Goal: Task Accomplishment & Management: Use online tool/utility

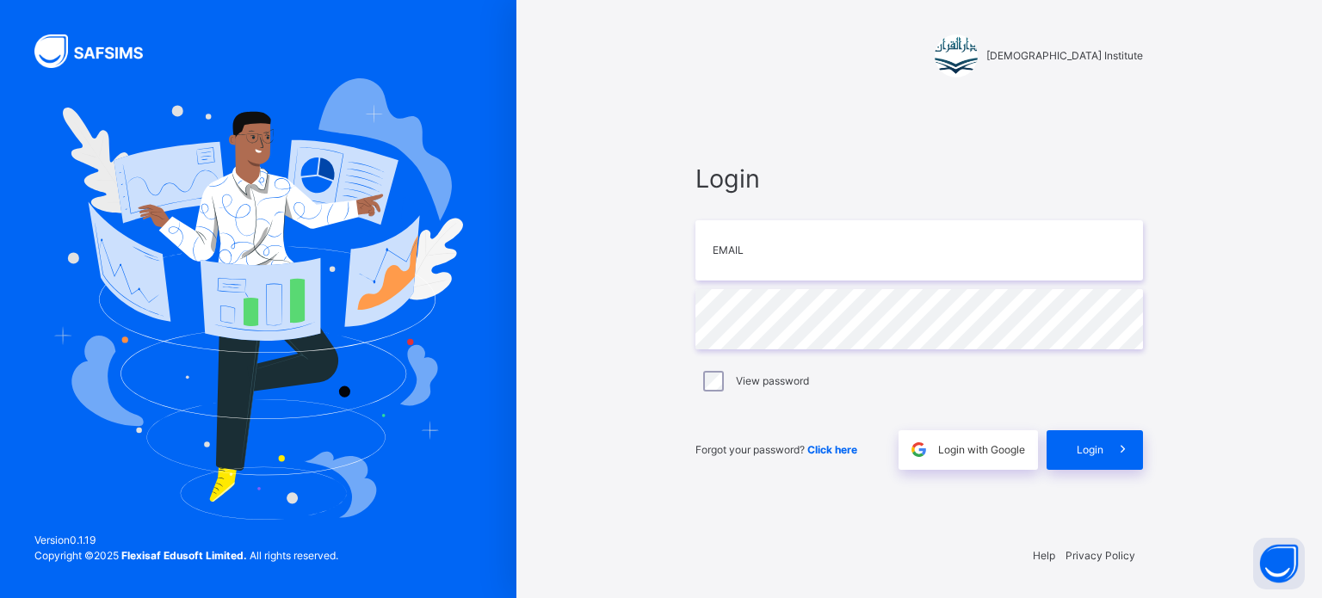
click at [1019, 439] on div "Login with Google" at bounding box center [967, 450] width 139 height 40
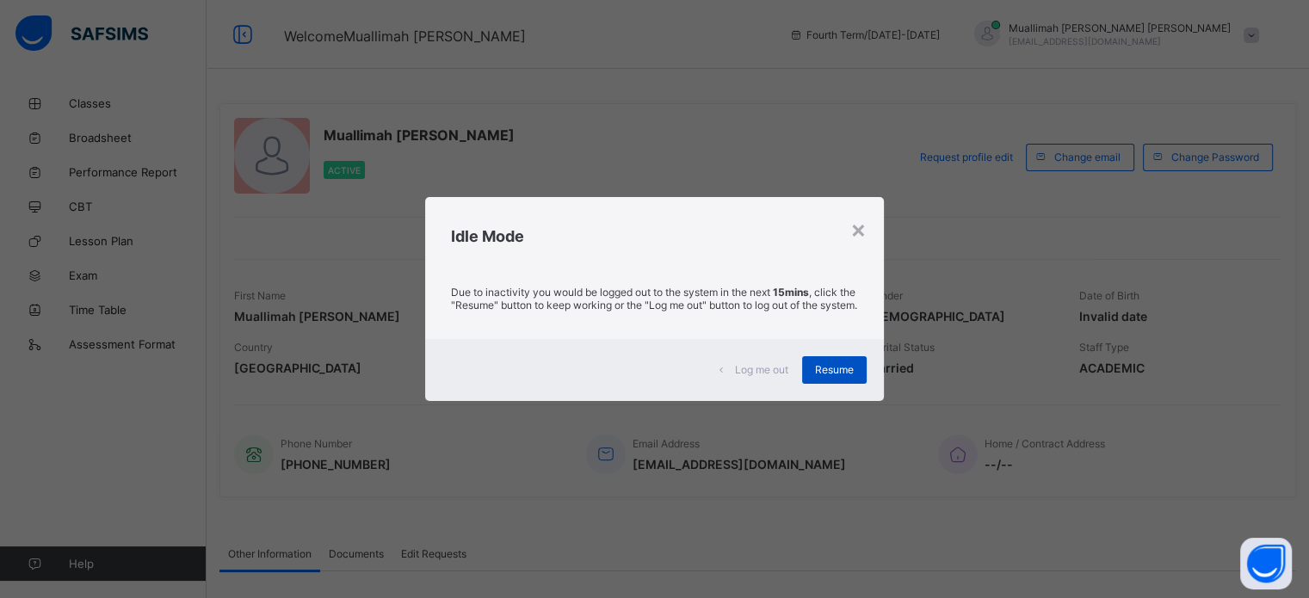
click at [820, 368] on div "Resume" at bounding box center [834, 370] width 65 height 28
click at [854, 376] on span "Resume" at bounding box center [834, 369] width 39 height 13
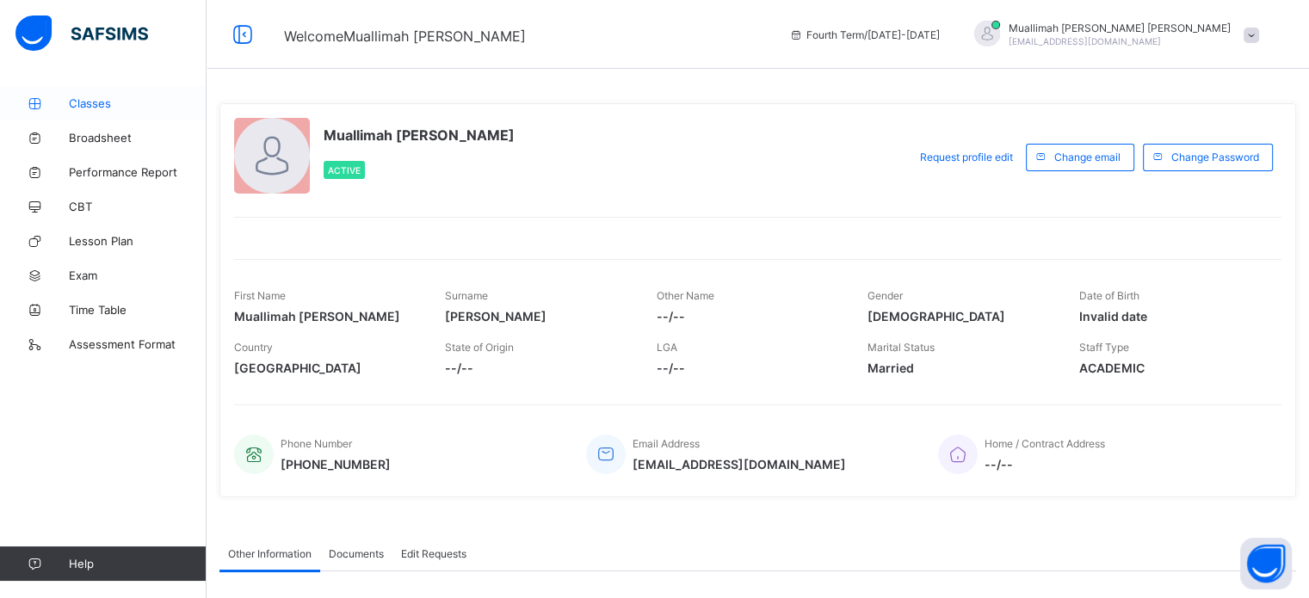
click at [134, 110] on link "Classes" at bounding box center [103, 103] width 207 height 34
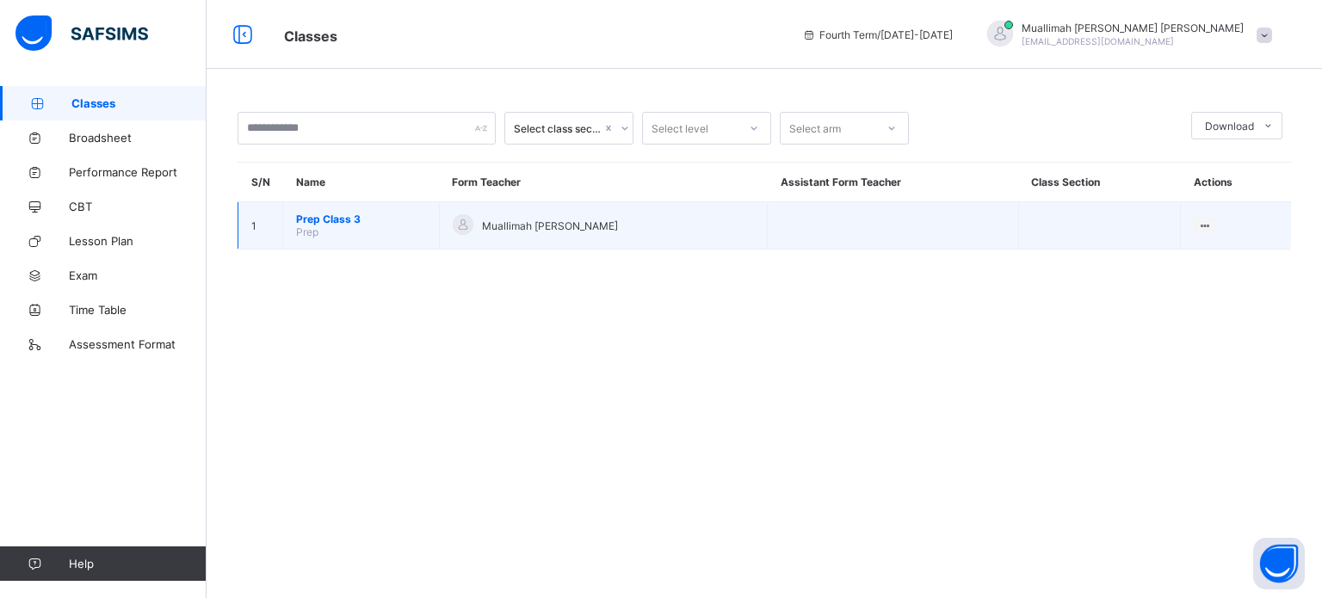
click at [303, 217] on span "Prep Class 3" at bounding box center [361, 219] width 130 height 13
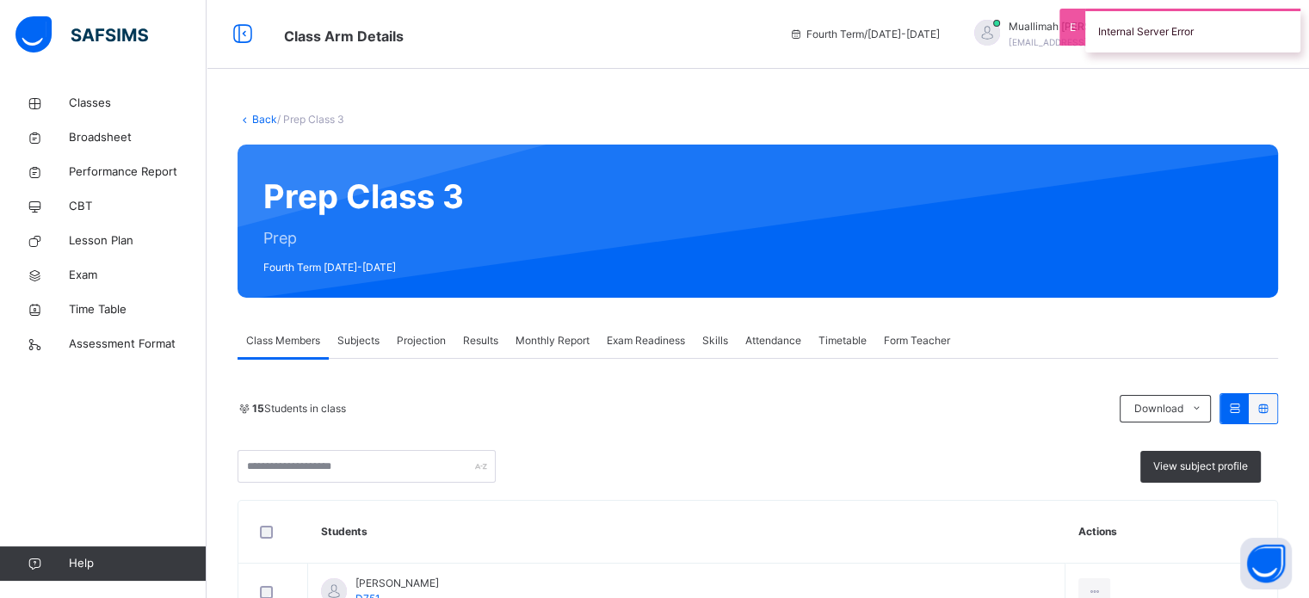
click at [771, 350] on div "Attendance" at bounding box center [773, 341] width 73 height 34
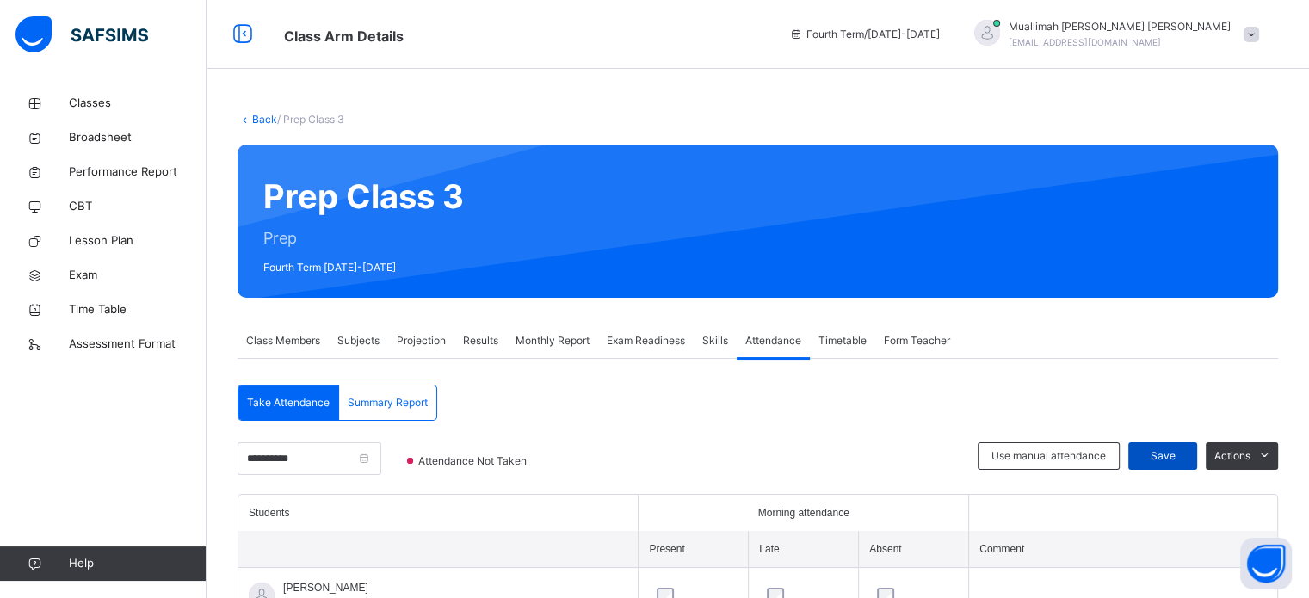
click at [1182, 456] on span "Save" at bounding box center [1162, 455] width 43 height 15
click at [381, 465] on input "**********" at bounding box center [310, 458] width 144 height 33
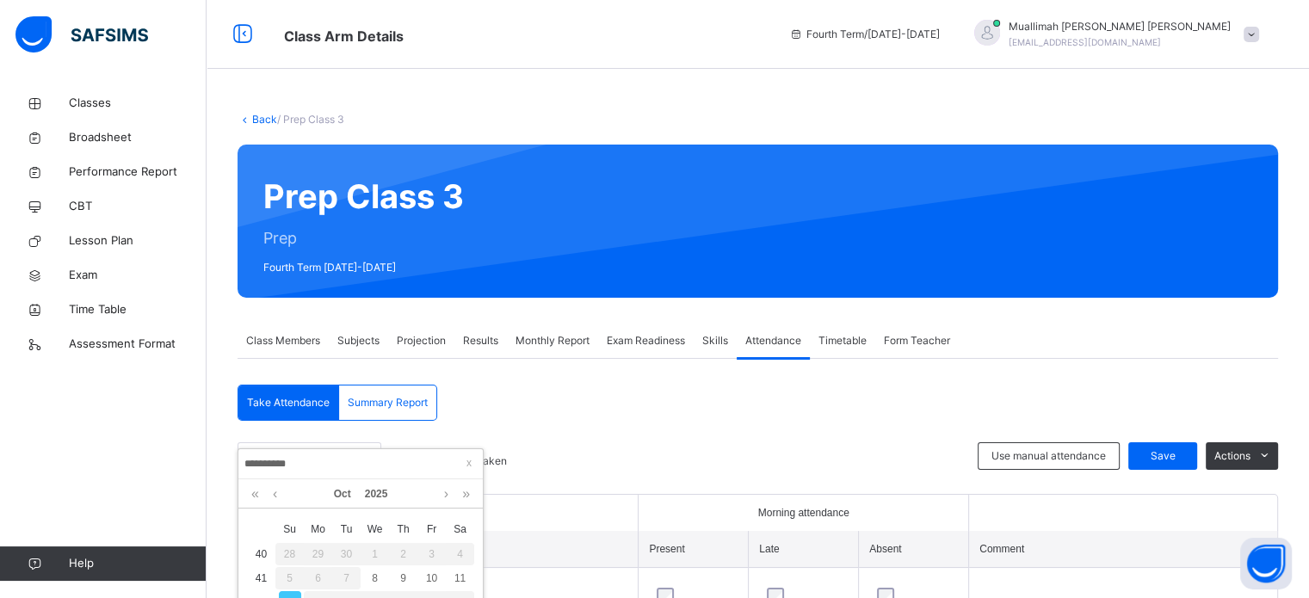
scroll to position [40, 0]
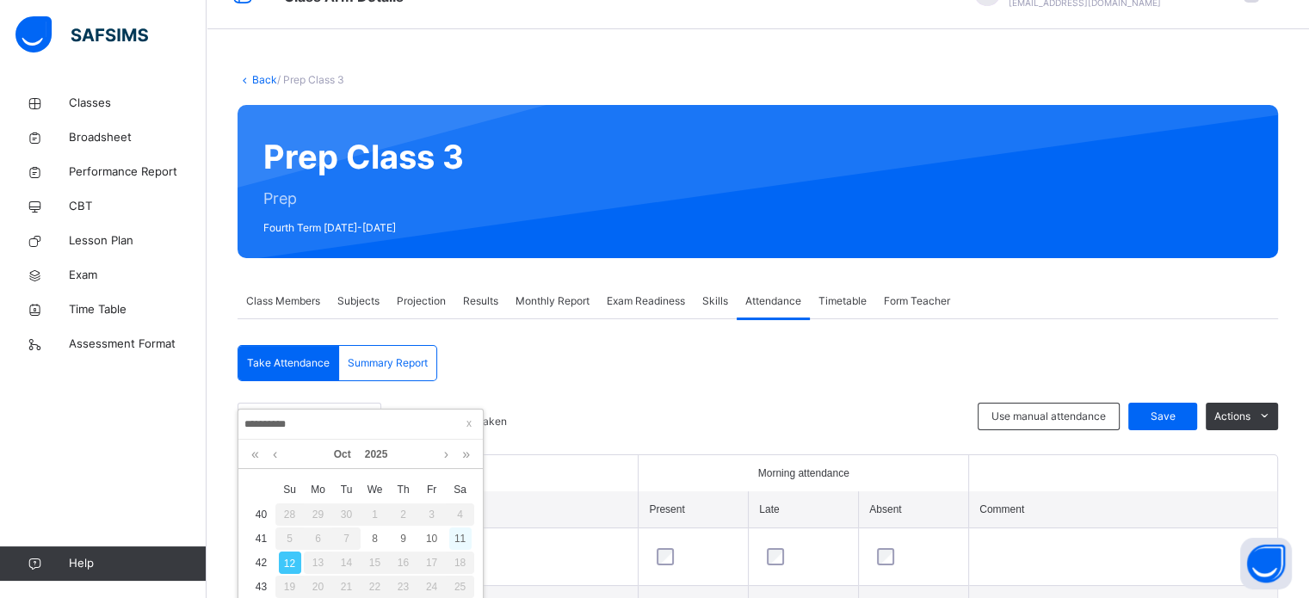
click at [455, 533] on div "11" at bounding box center [460, 539] width 22 height 22
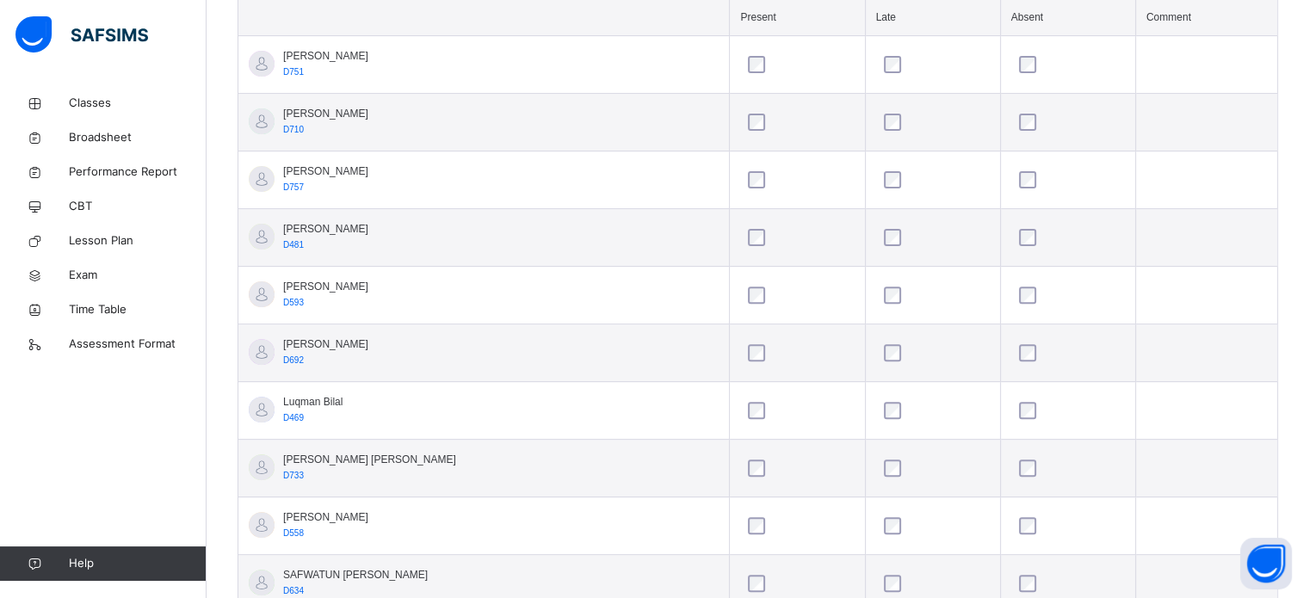
scroll to position [316, 0]
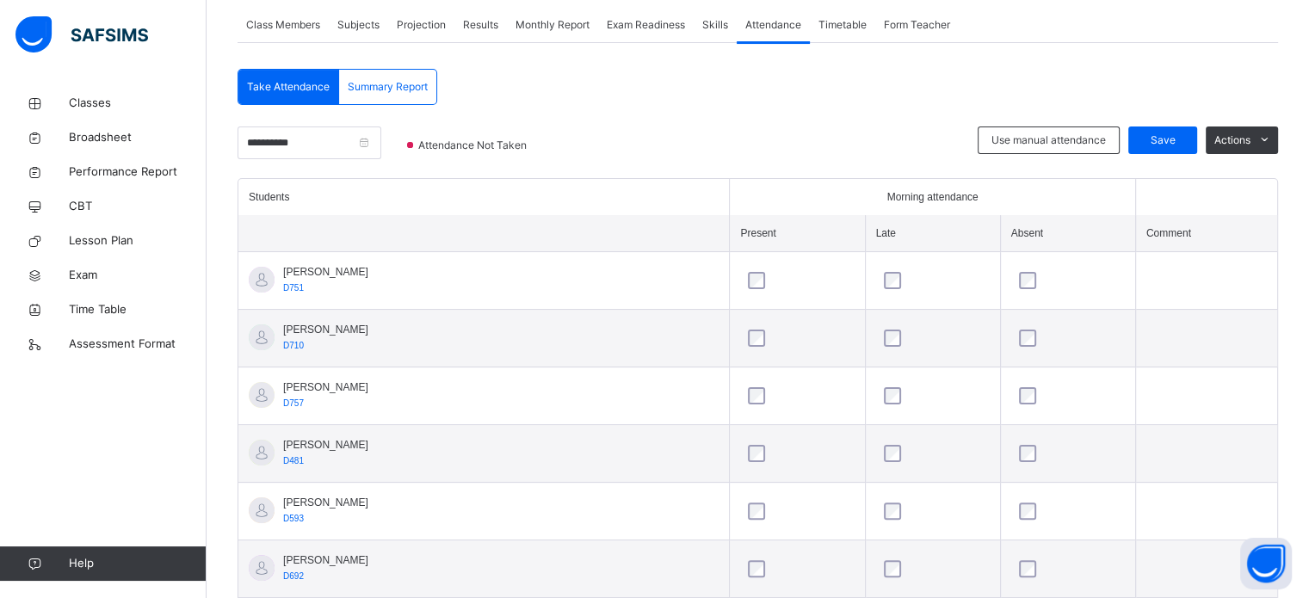
click at [1000, 414] on td at bounding box center [1067, 396] width 135 height 58
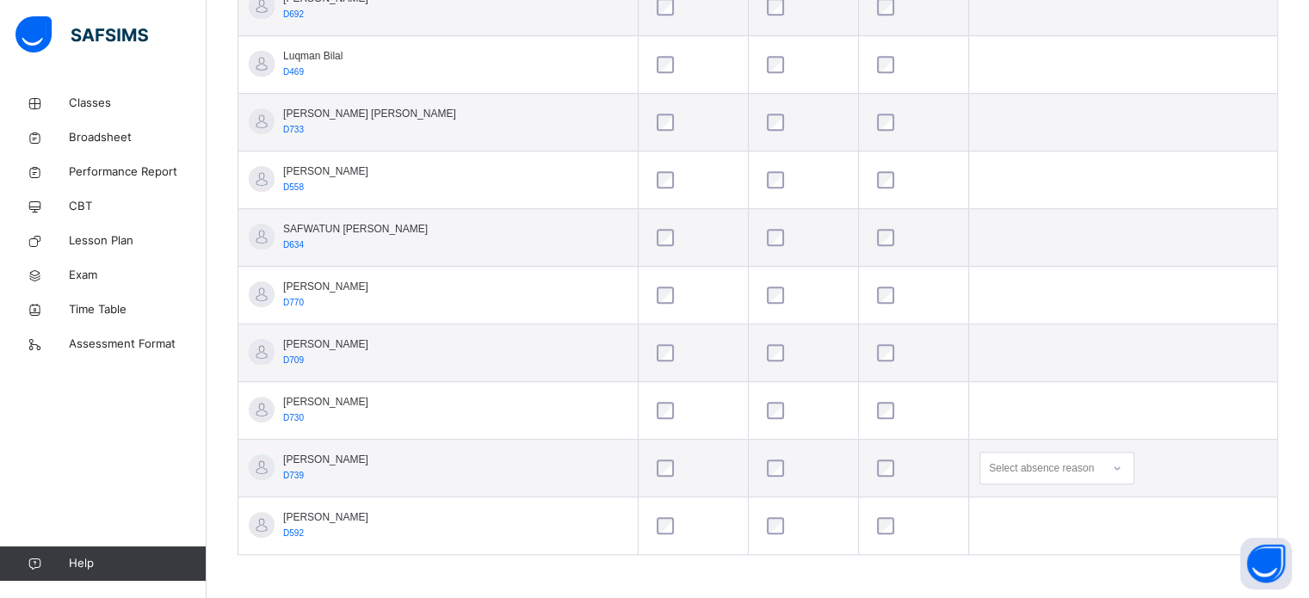
scroll to position [0, 0]
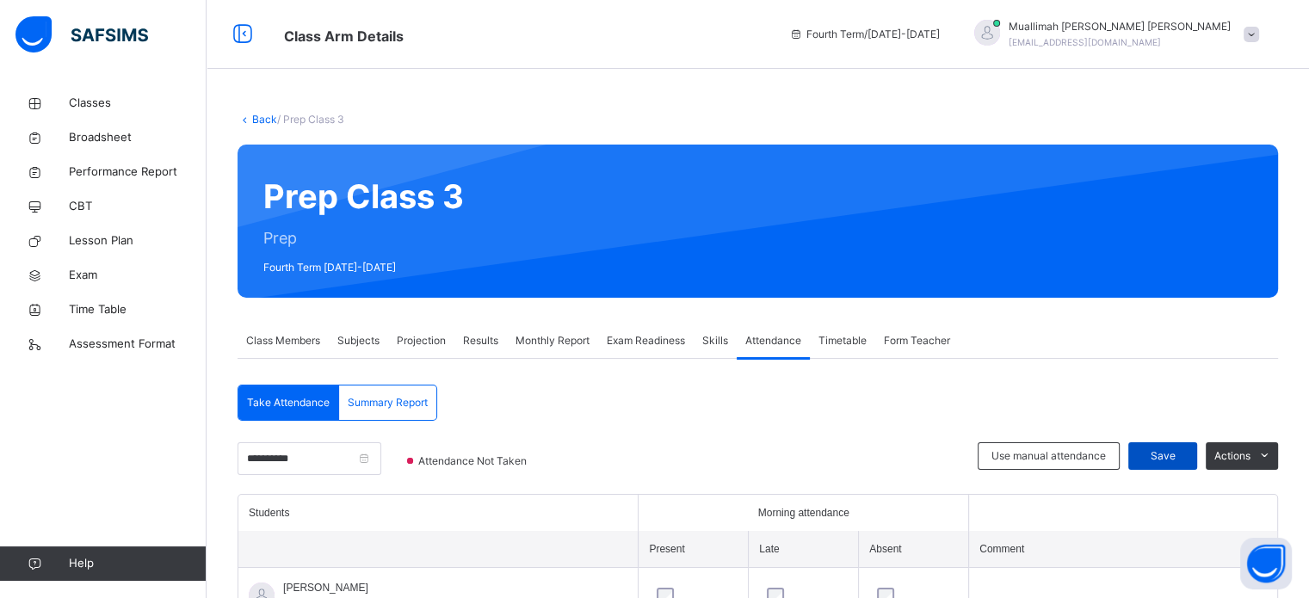
click at [1184, 464] on div "Save" at bounding box center [1162, 456] width 69 height 28
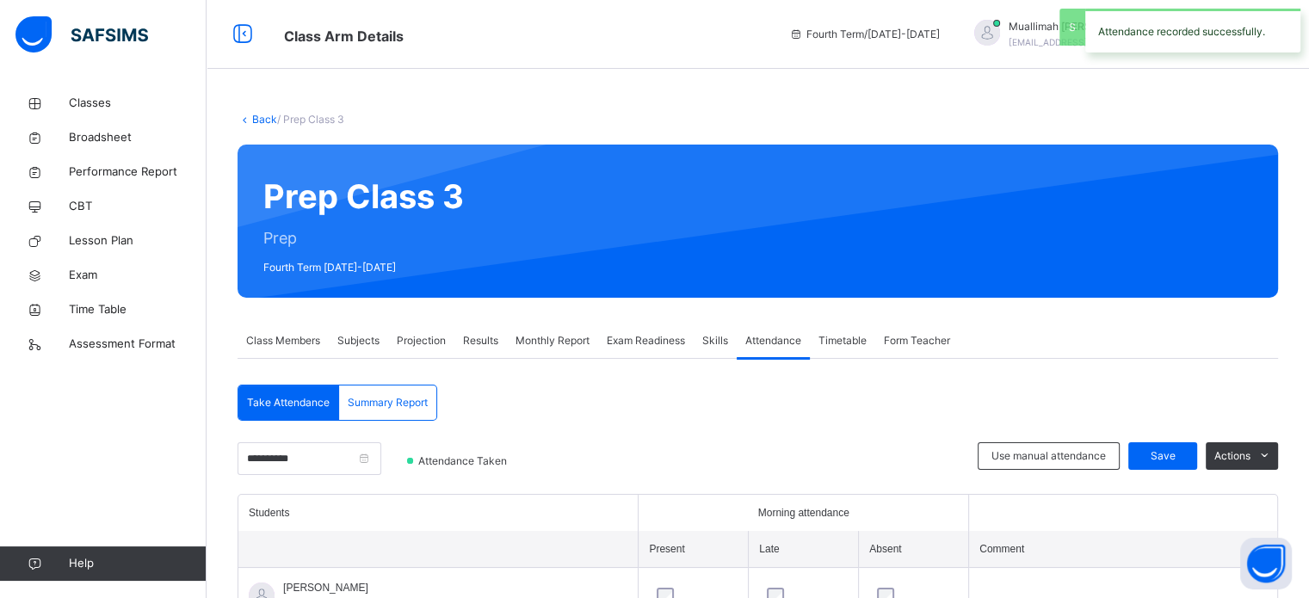
click at [412, 341] on span "Projection" at bounding box center [421, 340] width 49 height 15
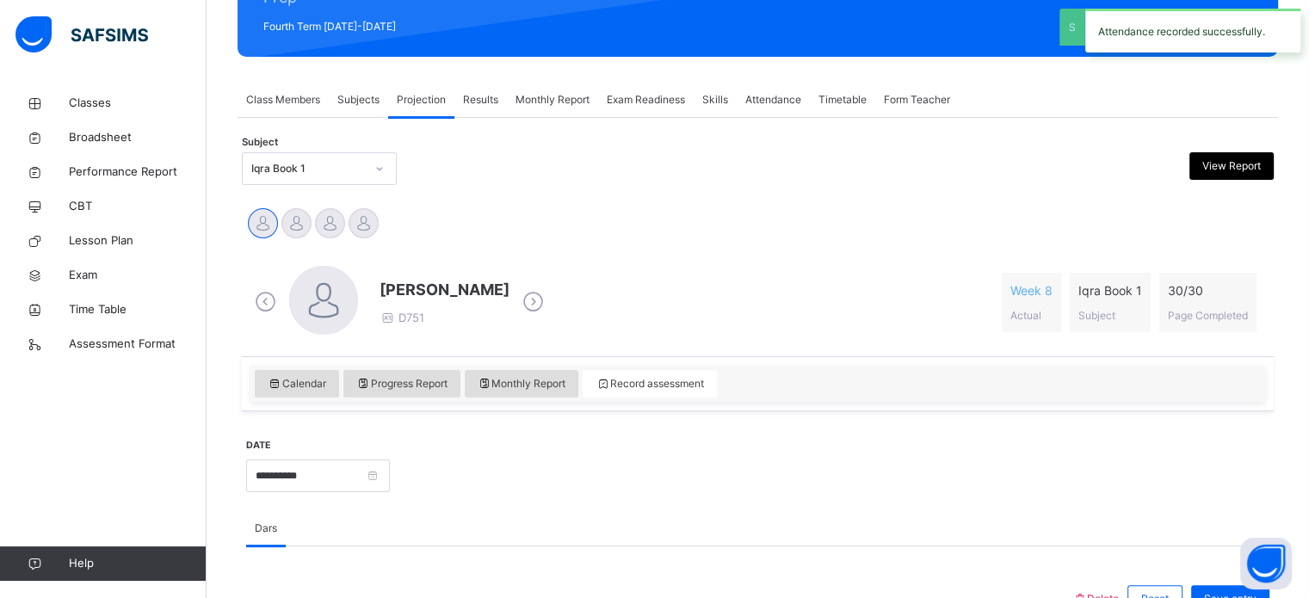
scroll to position [262, 0]
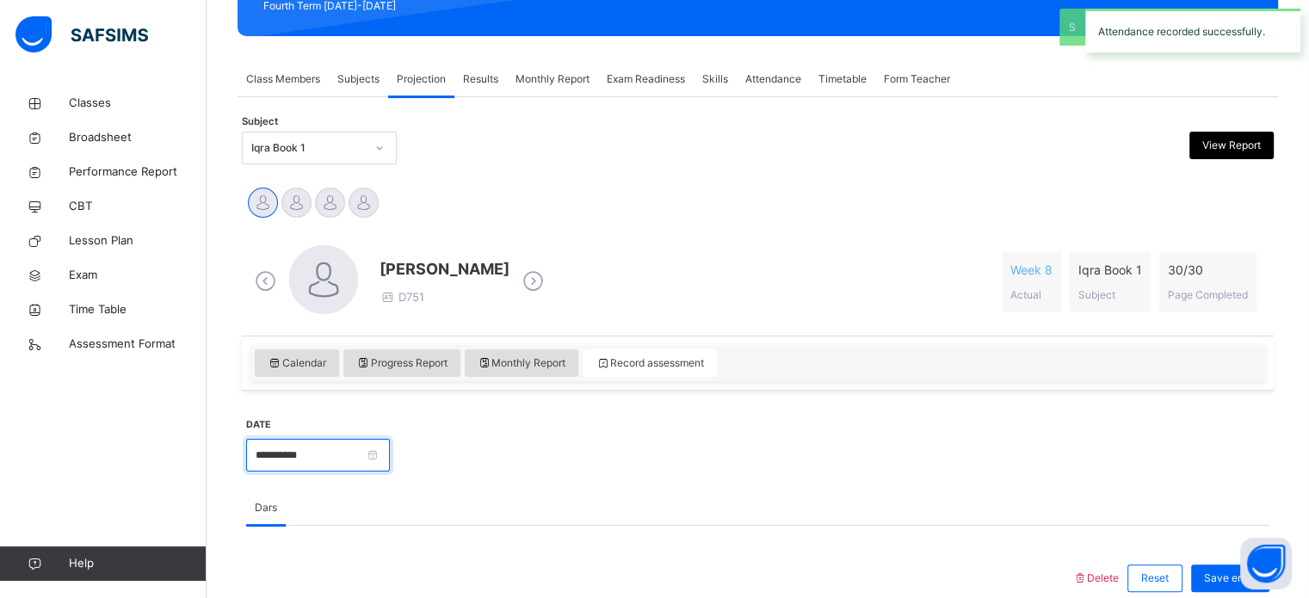
click at [390, 458] on input "**********" at bounding box center [318, 455] width 144 height 33
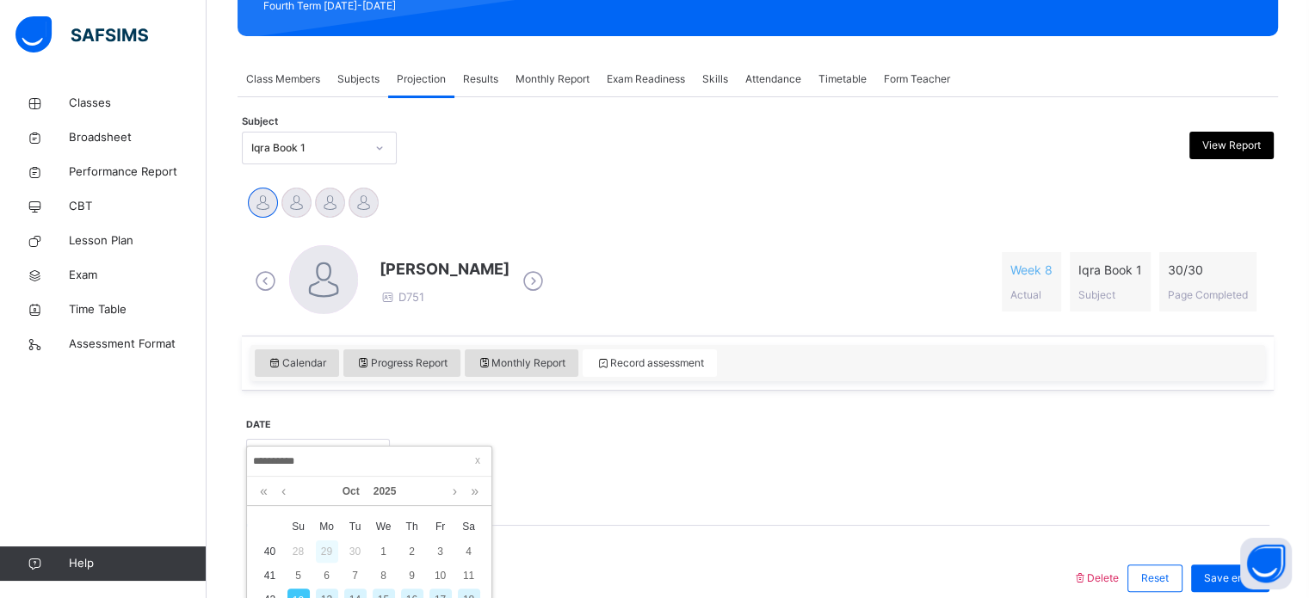
scroll to position [406, 0]
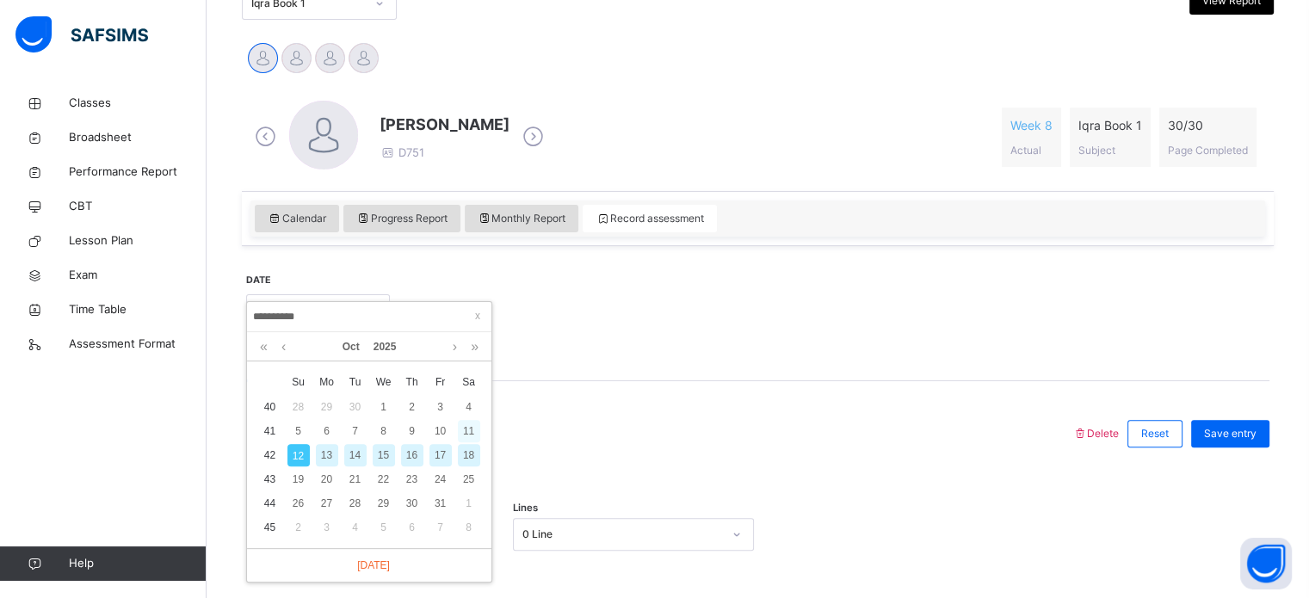
click at [467, 432] on div "11" at bounding box center [469, 431] width 22 height 22
type input "**********"
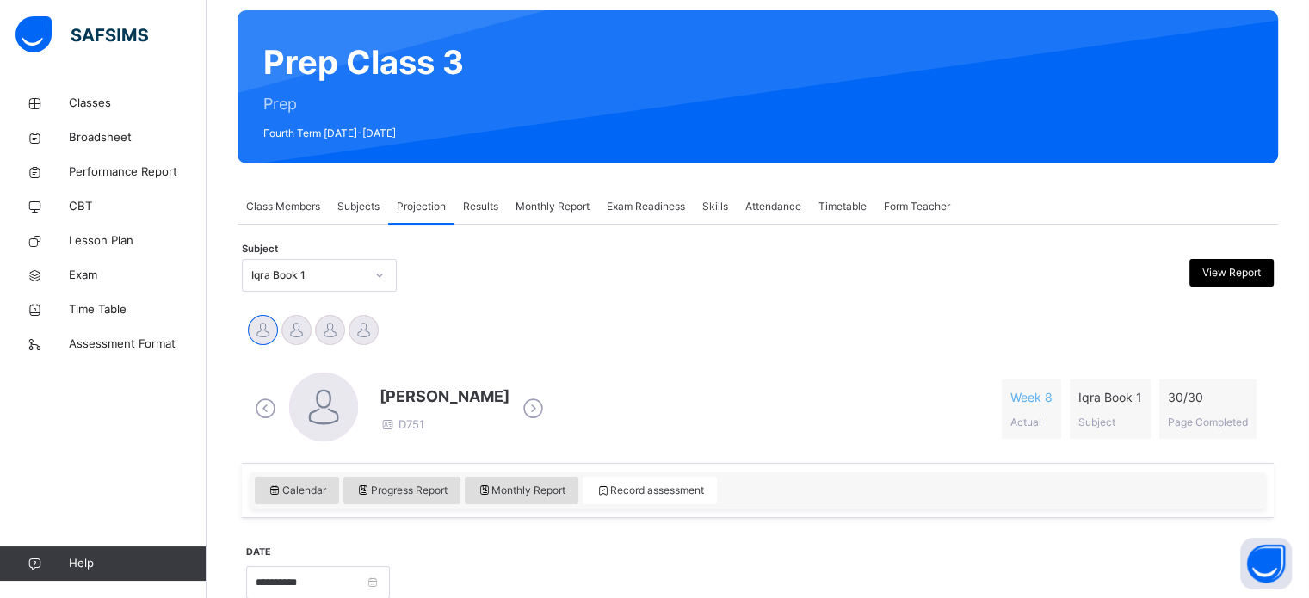
scroll to position [117, 0]
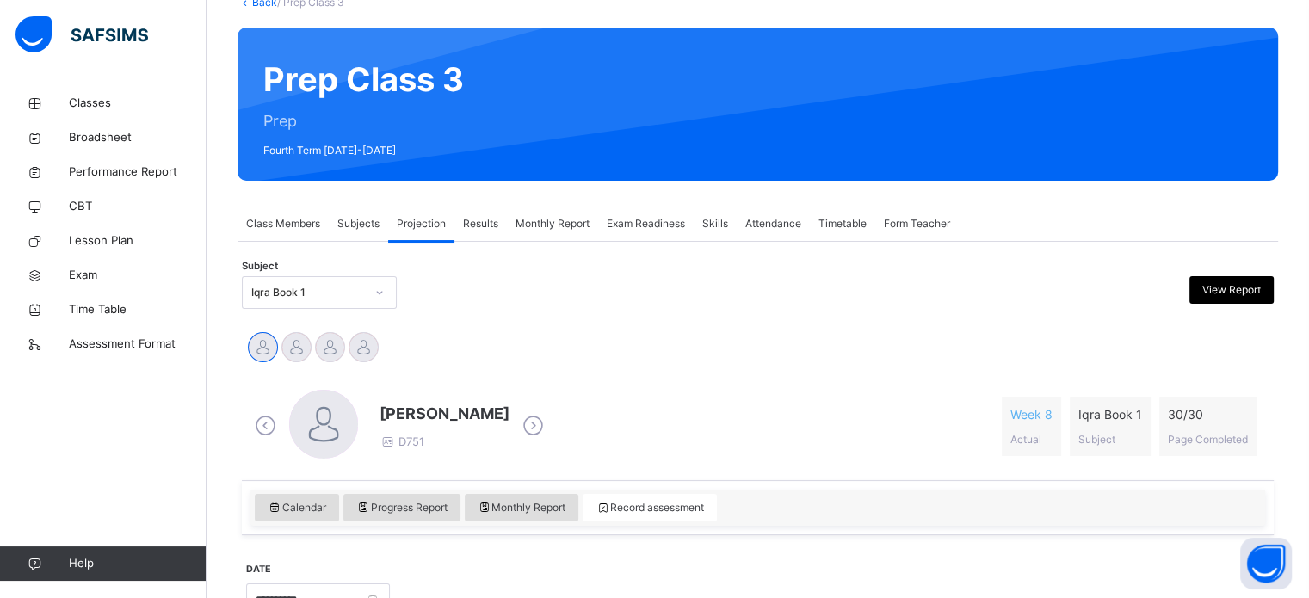
click at [268, 291] on div "Iqra Book 1" at bounding box center [308, 292] width 114 height 15
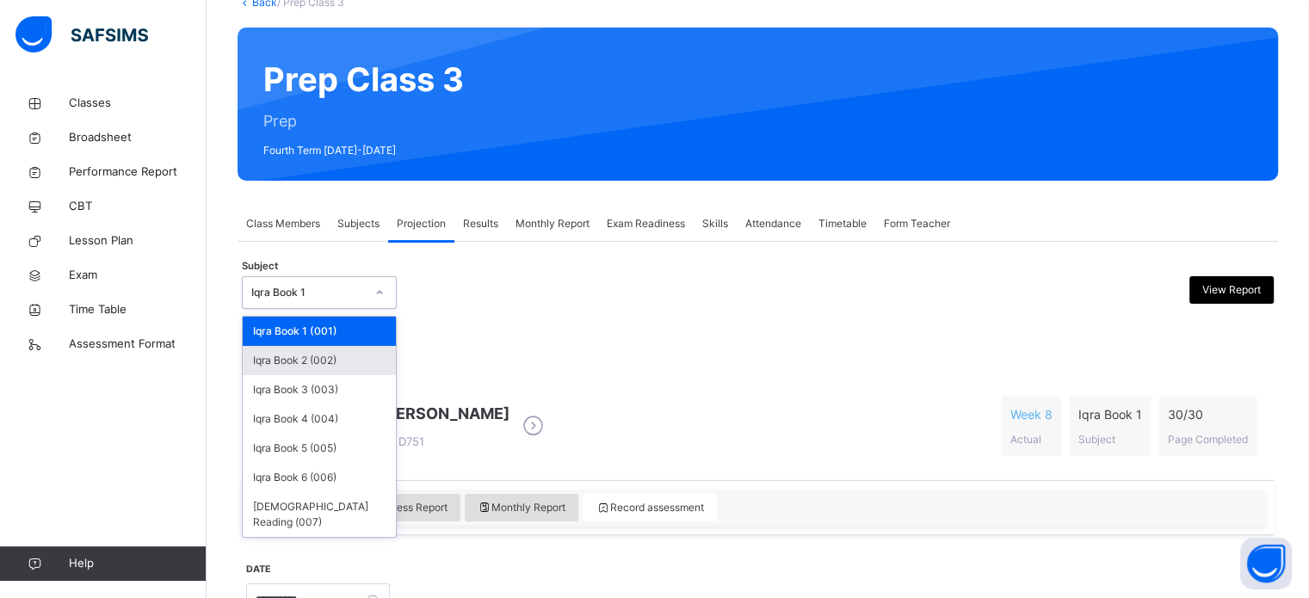
click at [292, 358] on div "Iqra Book 2 (002)" at bounding box center [319, 360] width 153 height 29
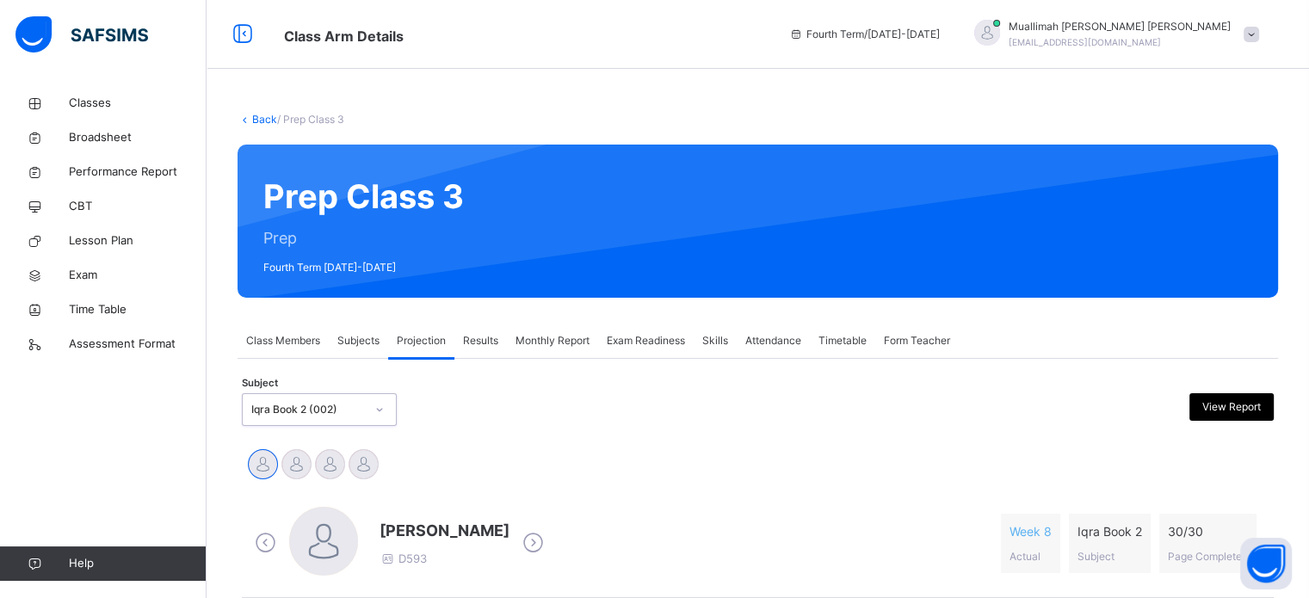
scroll to position [238, 0]
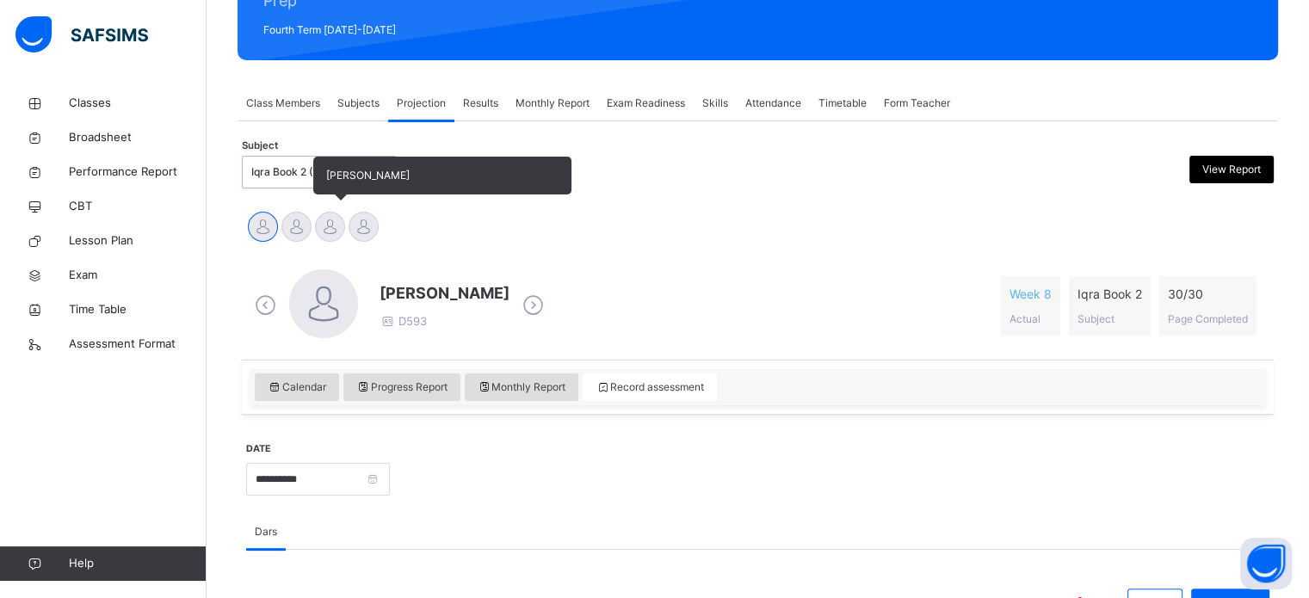
click at [329, 171] on span "[PERSON_NAME]" at bounding box center [367, 175] width 83 height 13
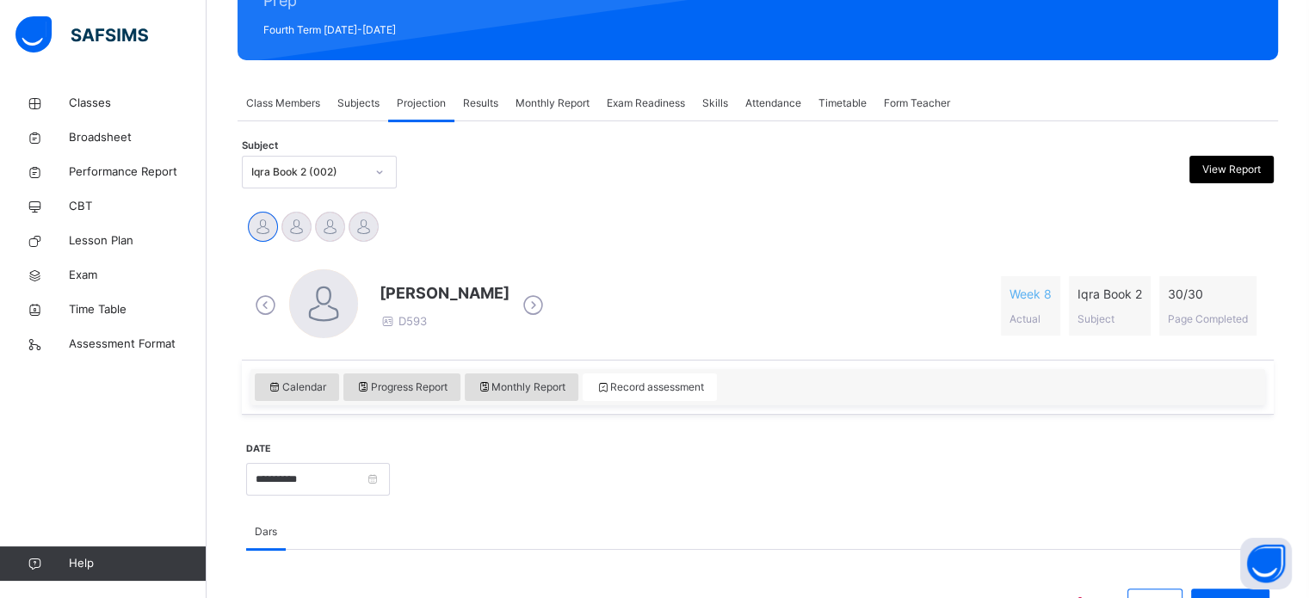
click at [256, 184] on div "Iqra Book 2 (002)" at bounding box center [303, 172] width 120 height 27
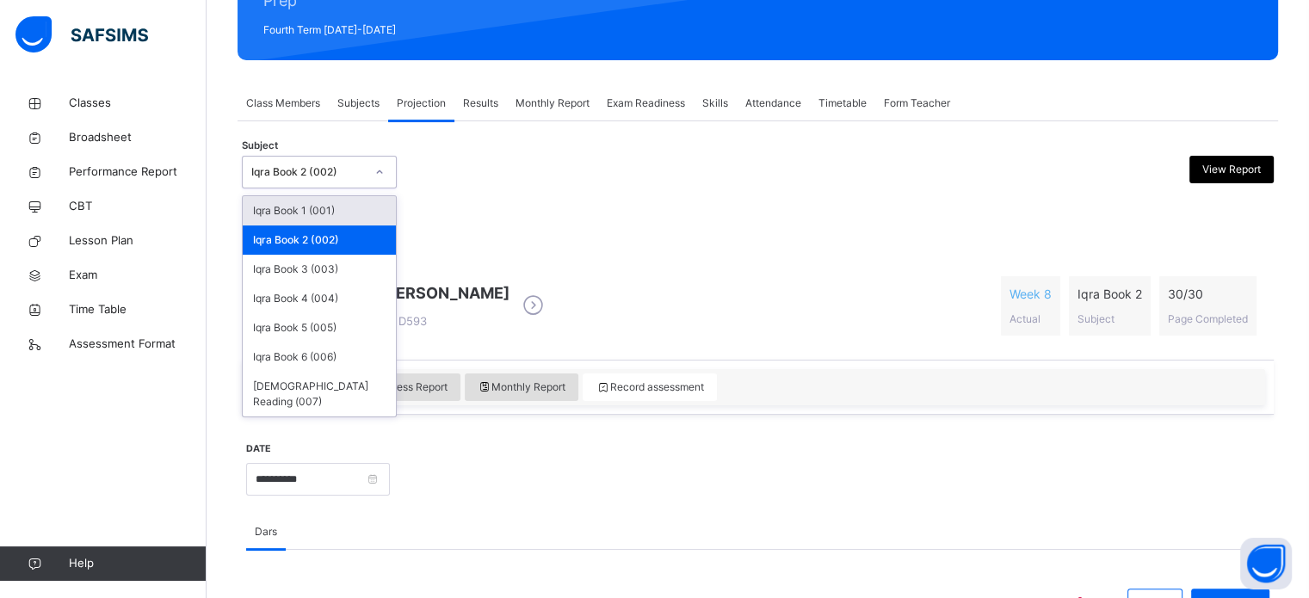
click at [269, 210] on div "Iqra Book 1 (001)" at bounding box center [319, 210] width 153 height 29
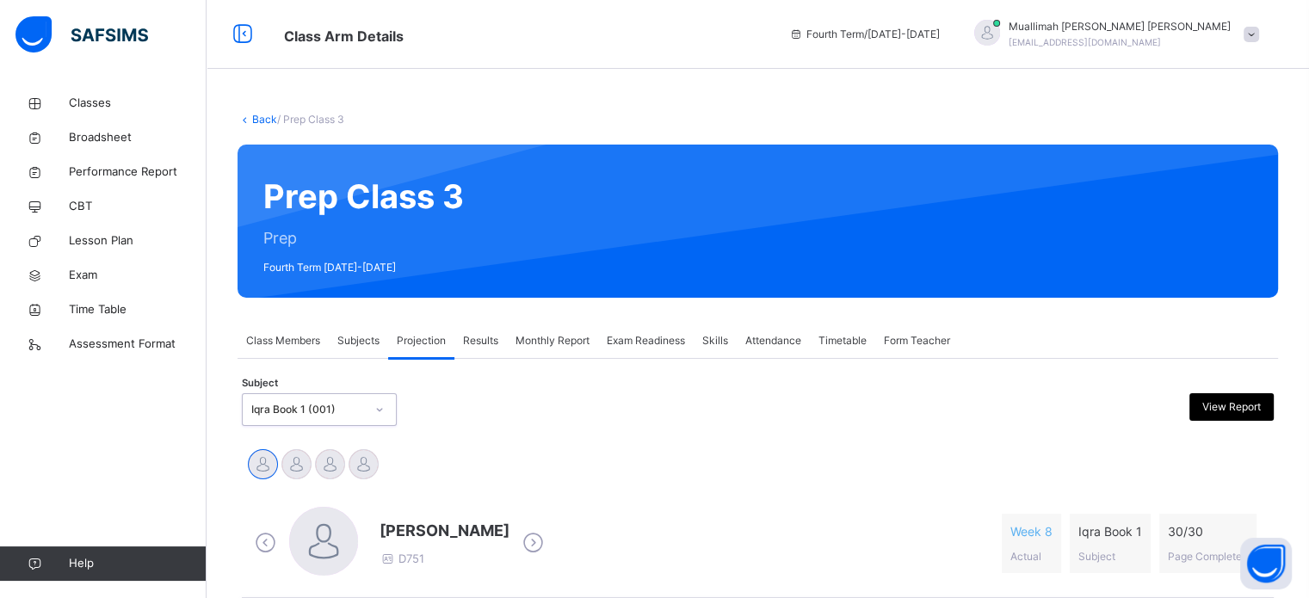
scroll to position [301, 0]
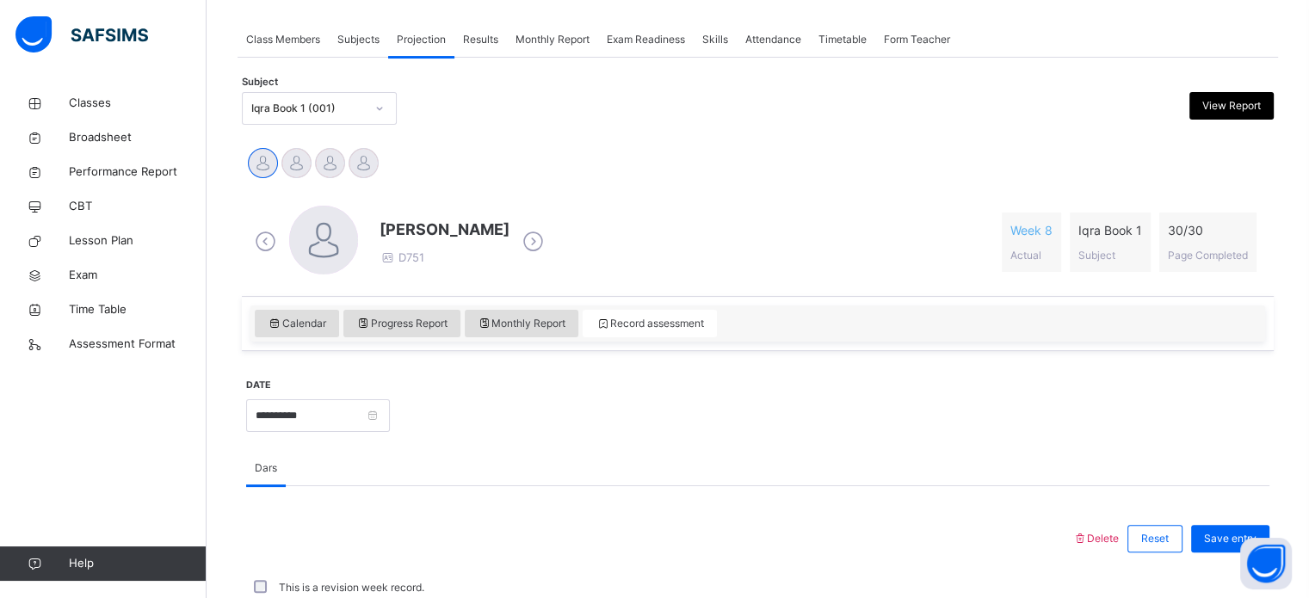
click at [334, 40] on div "Subjects" at bounding box center [358, 39] width 59 height 34
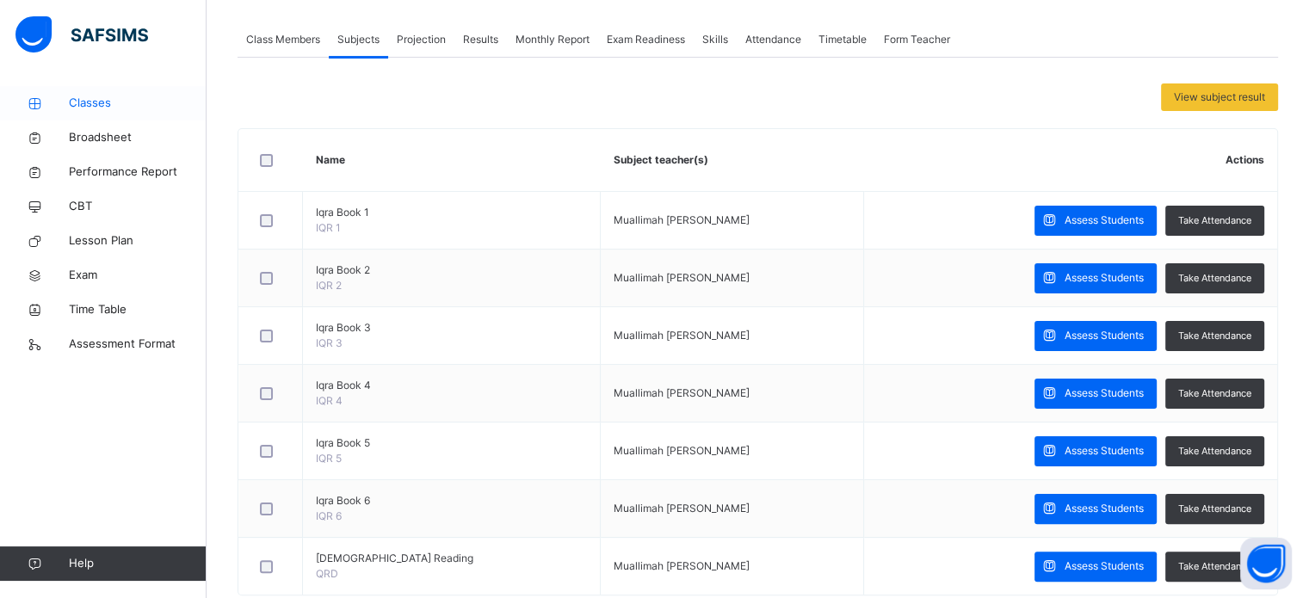
click at [104, 99] on span "Classes" at bounding box center [138, 103] width 138 height 17
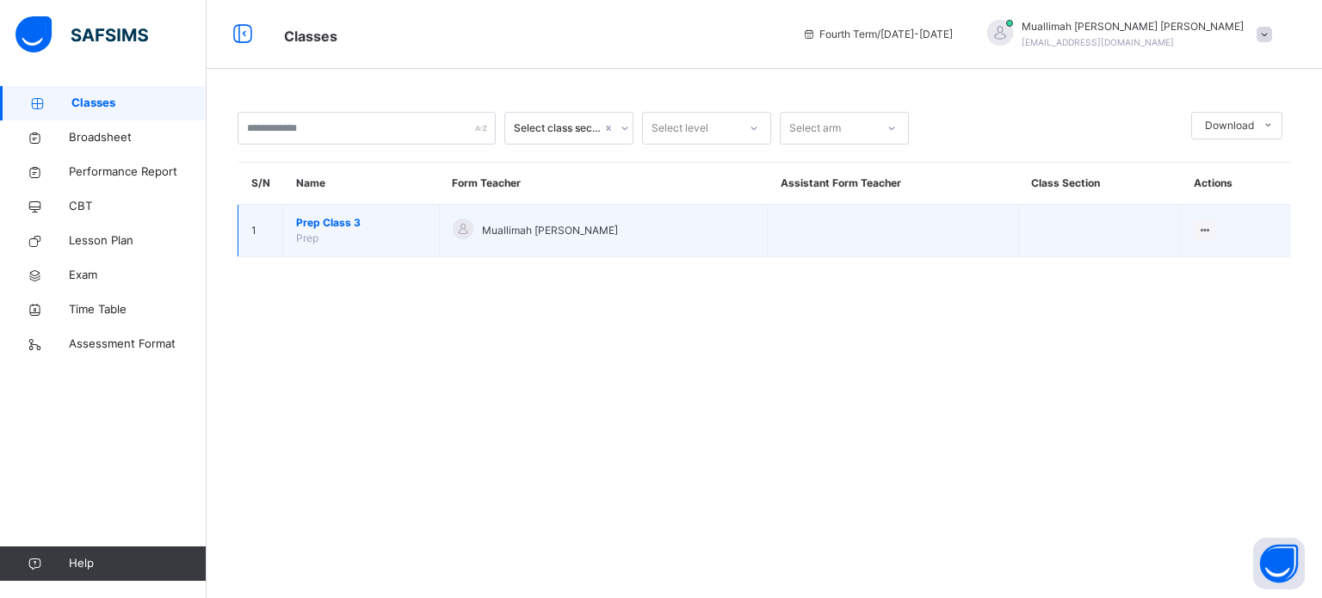
click at [338, 229] on span "Prep Class 3" at bounding box center [361, 222] width 130 height 15
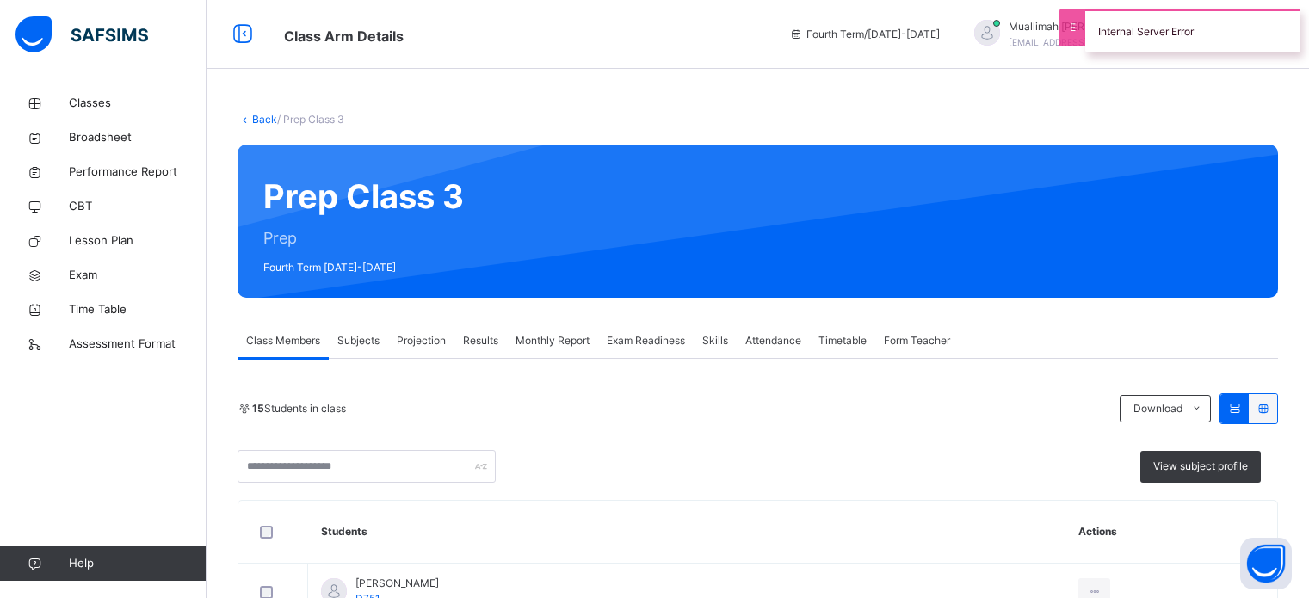
scroll to position [386, 0]
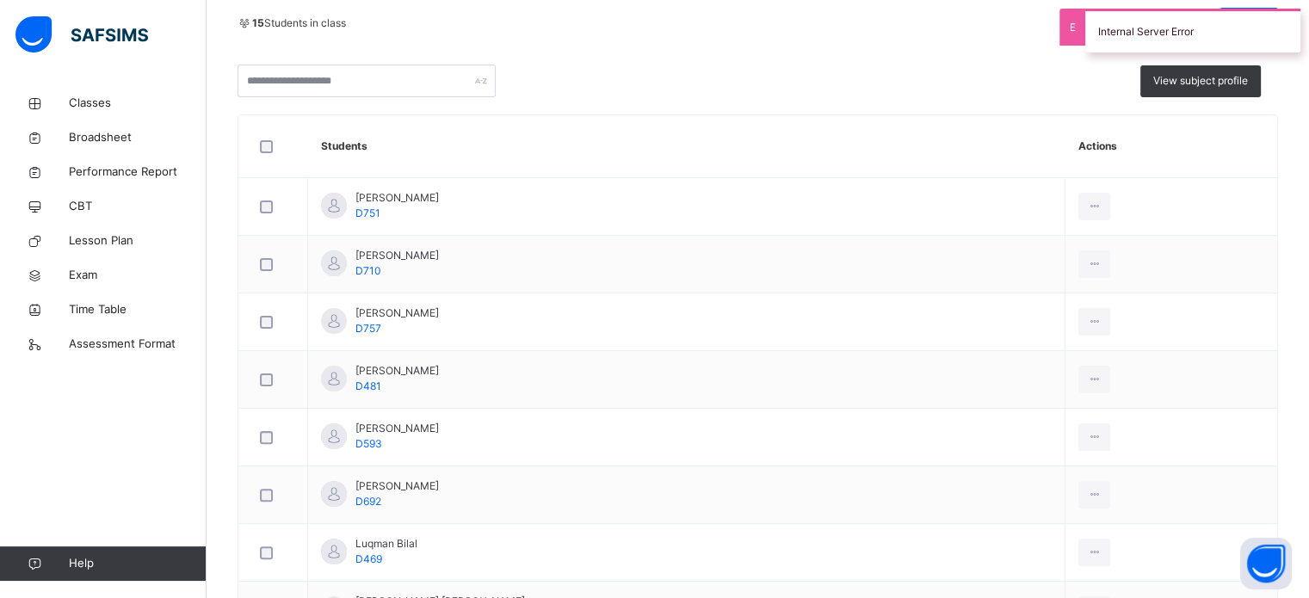
click at [765, 51] on div "15 Students in class Download Pdf Report Excel Report View subject profile" at bounding box center [758, 53] width 1040 height 90
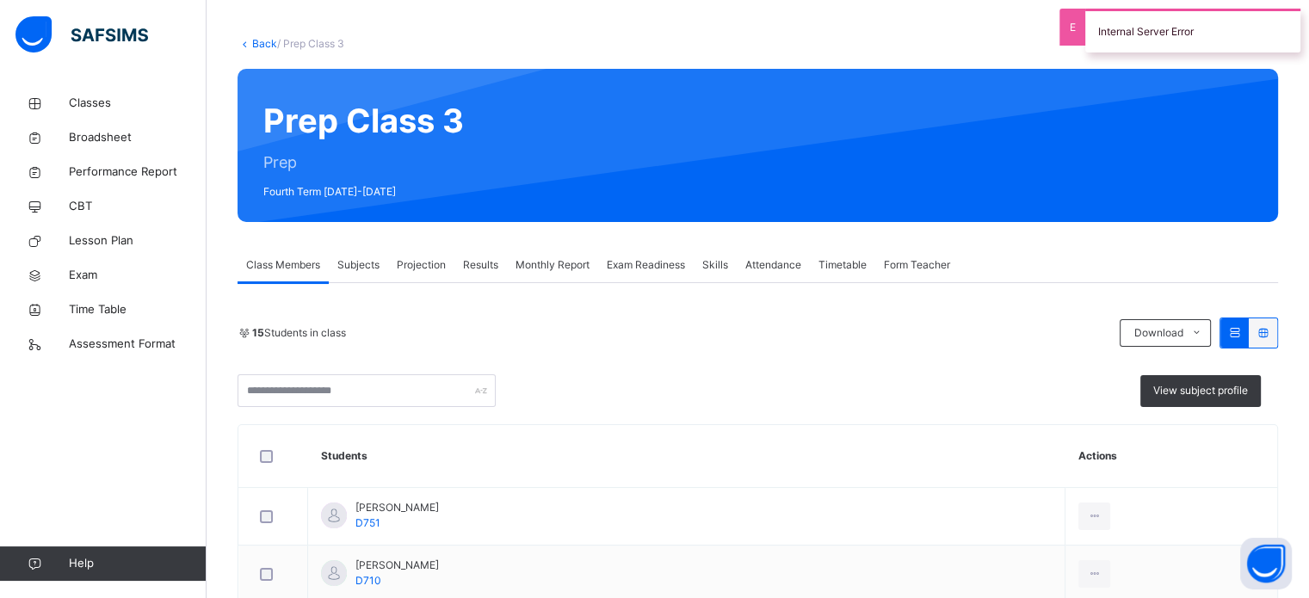
scroll to position [76, 0]
click at [359, 262] on span "Subjects" at bounding box center [358, 264] width 42 height 15
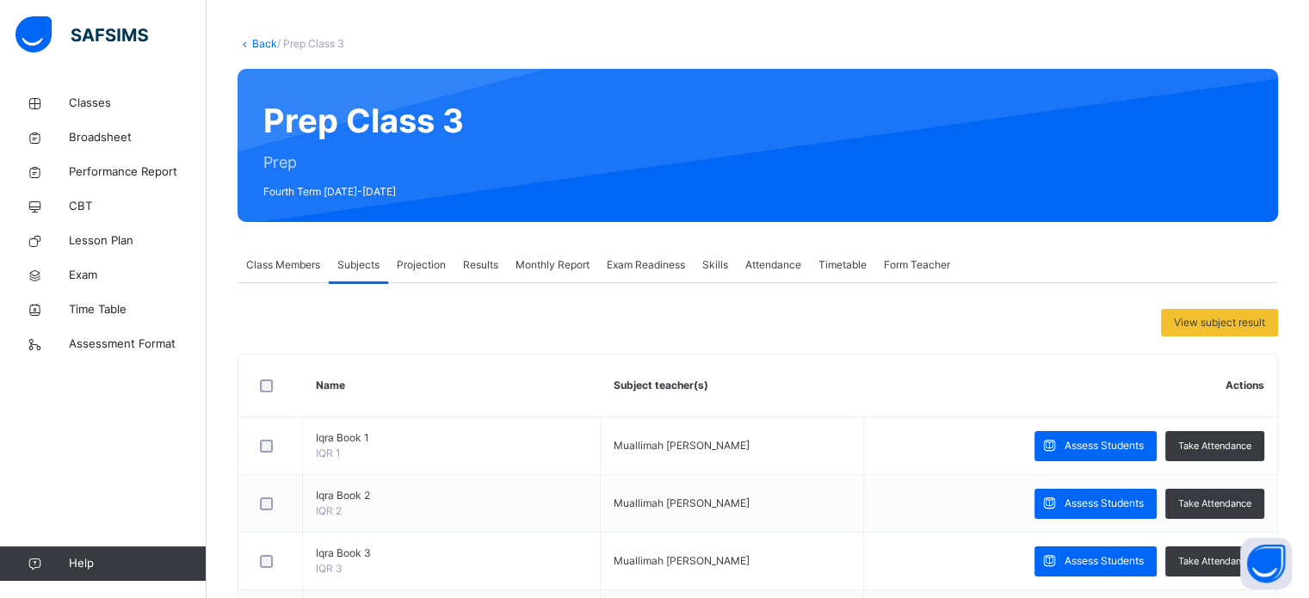
scroll to position [251, 0]
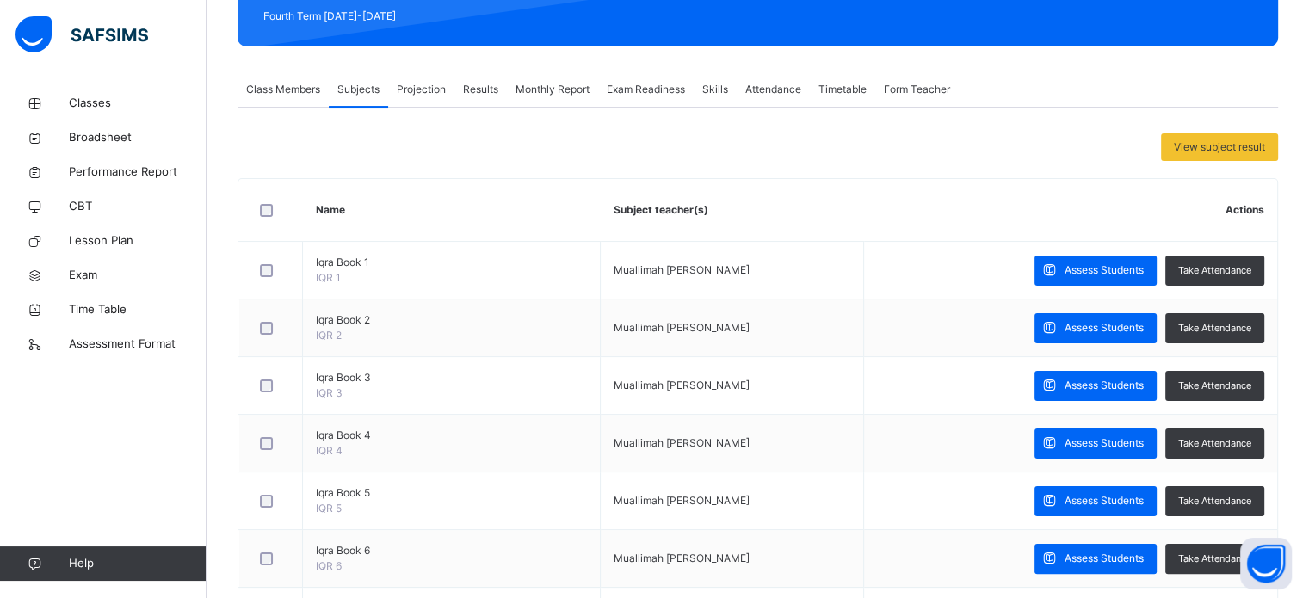
click at [444, 93] on span "Projection" at bounding box center [421, 89] width 49 height 15
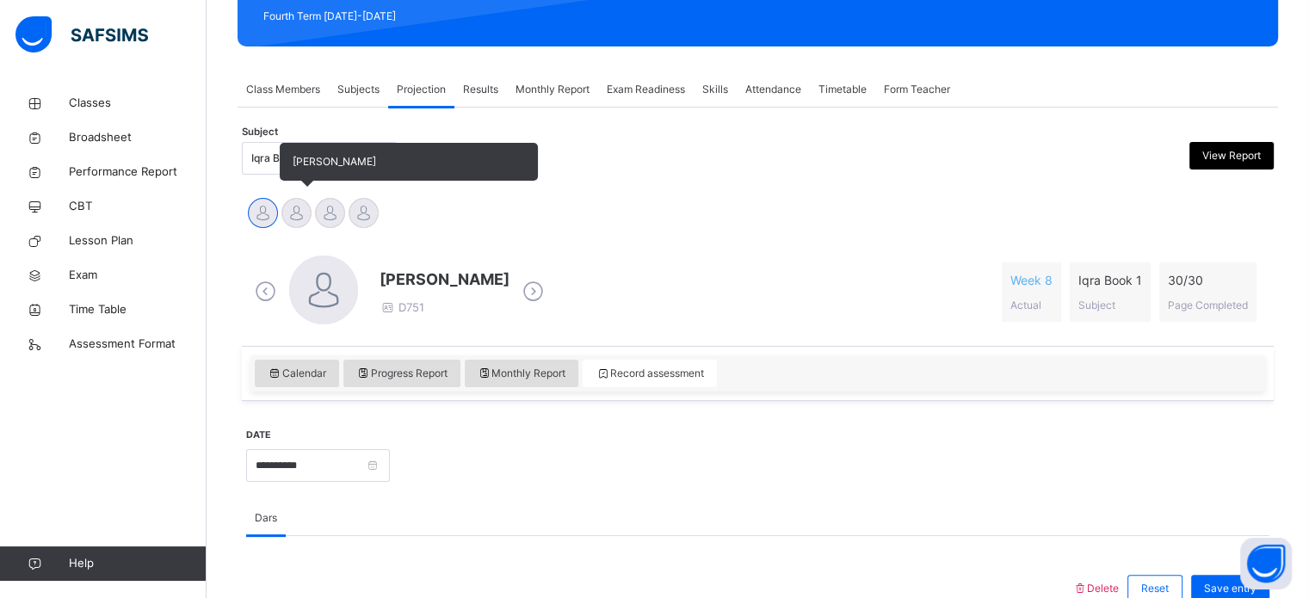
click at [299, 206] on div at bounding box center [296, 213] width 30 height 30
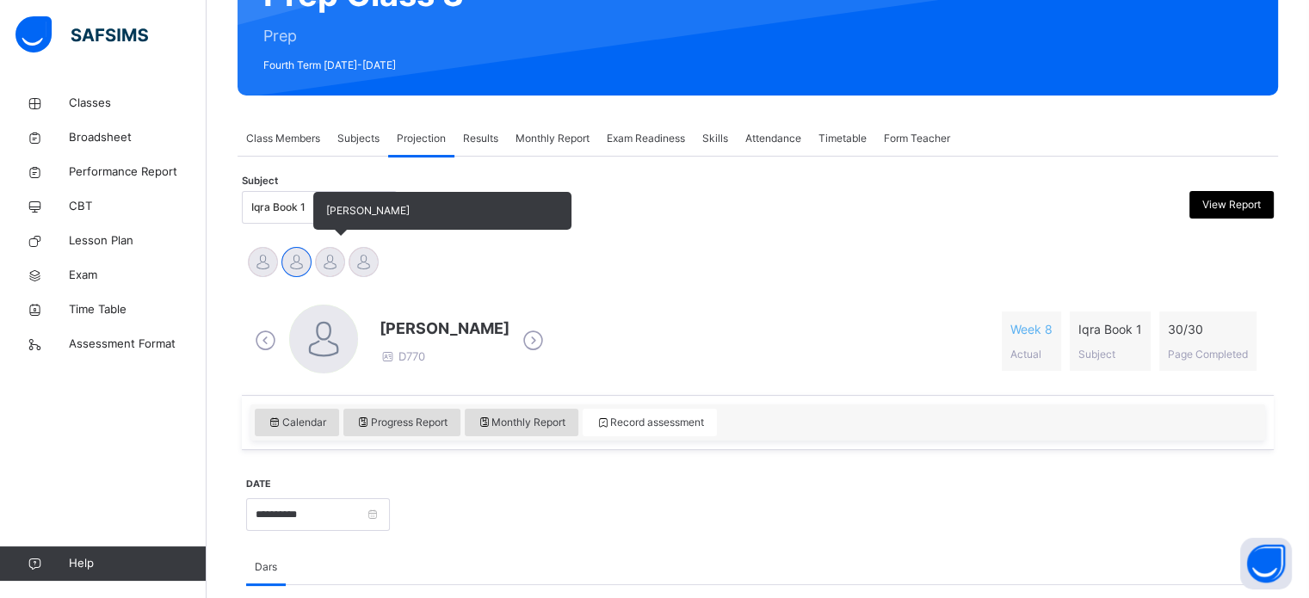
scroll to position [200, 0]
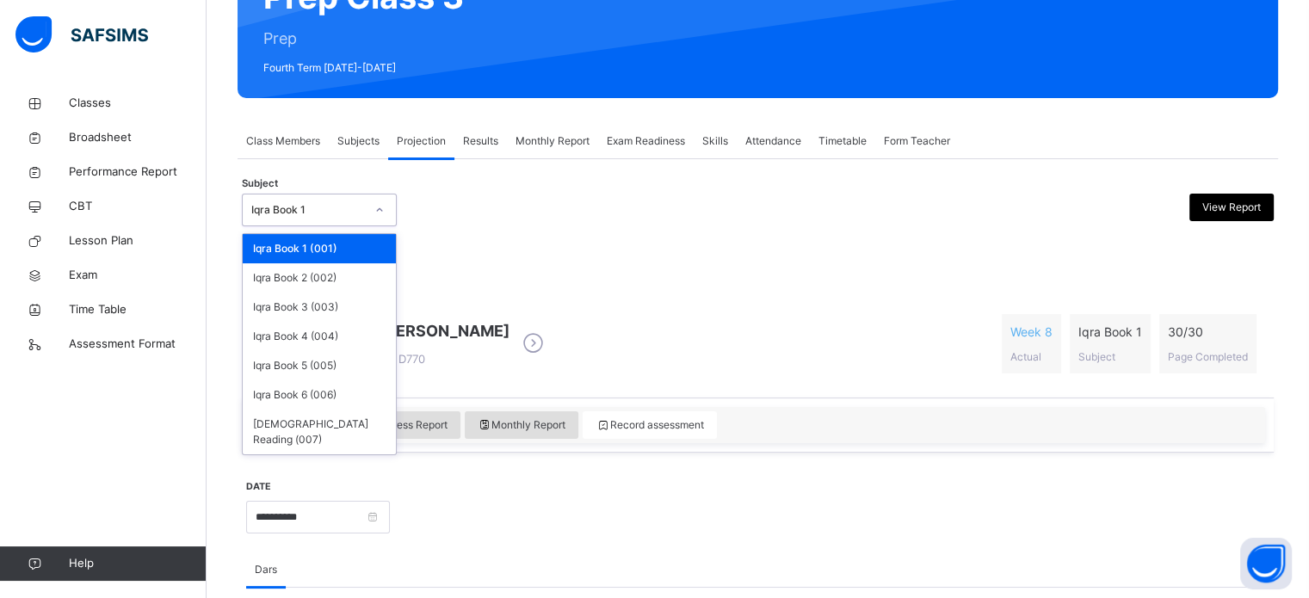
click at [257, 194] on div "Iqra Book 1" at bounding box center [319, 210] width 155 height 33
click at [317, 371] on div "Iqra Book 5 (005)" at bounding box center [319, 365] width 153 height 29
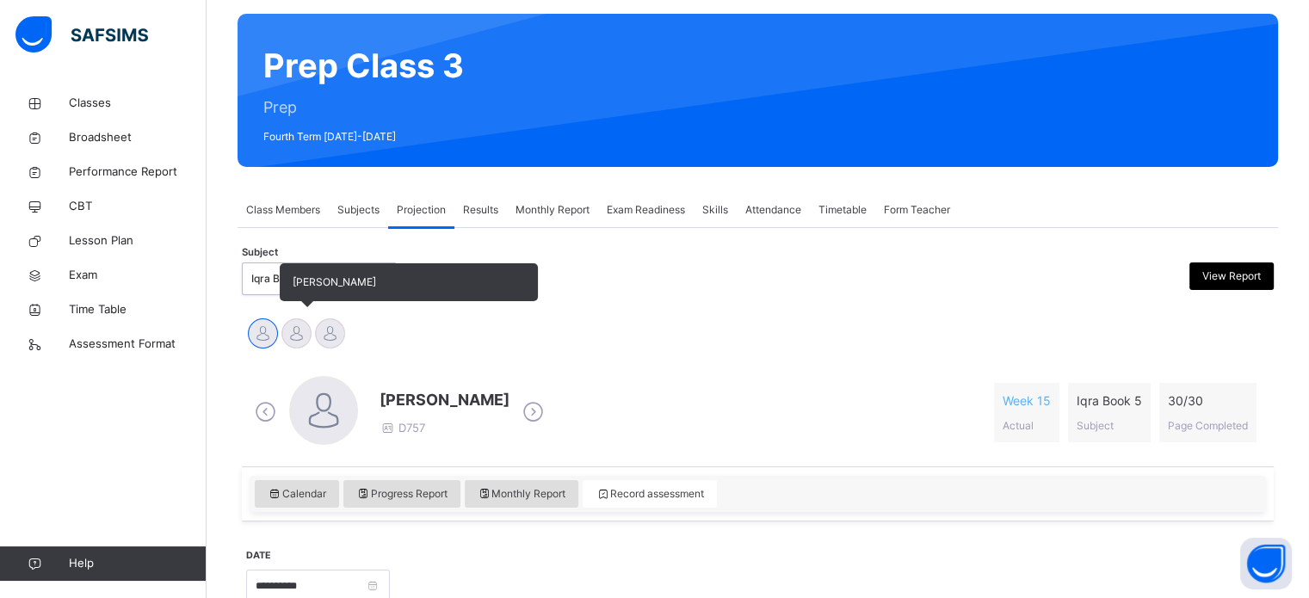
scroll to position [131, 0]
click at [291, 344] on div at bounding box center [296, 333] width 30 height 30
click at [327, 334] on div at bounding box center [330, 333] width 30 height 30
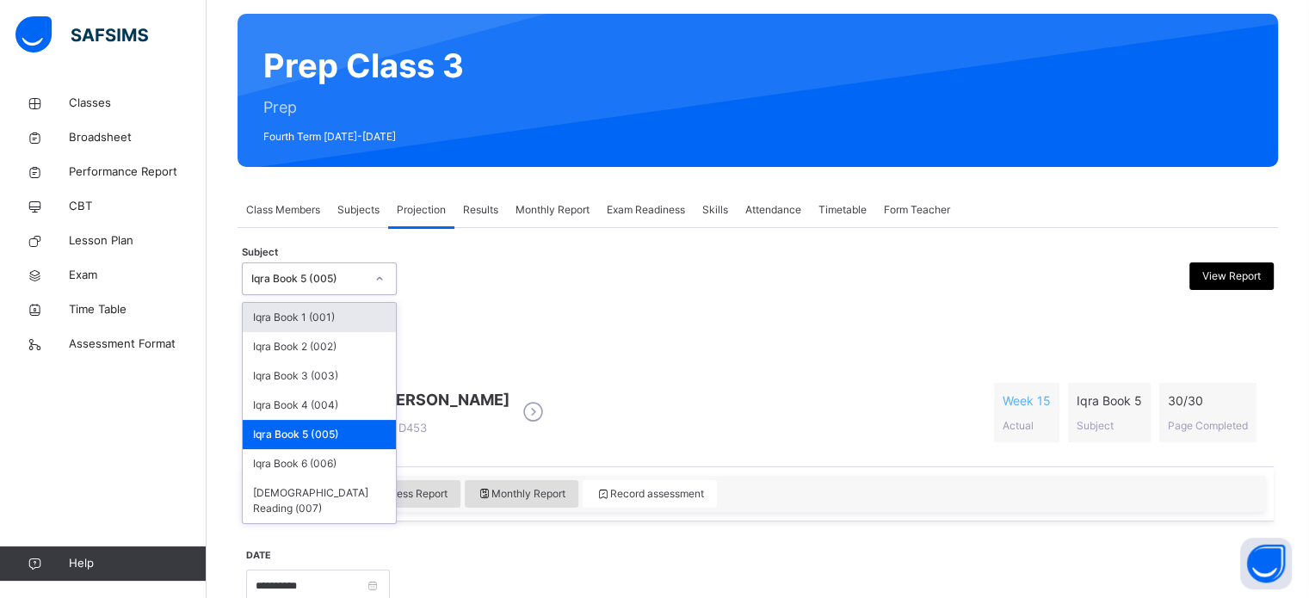
click at [269, 281] on div "Iqra Book 5 (005)" at bounding box center [308, 278] width 114 height 15
click at [289, 460] on div "Iqra Book 6 (006)" at bounding box center [319, 463] width 153 height 29
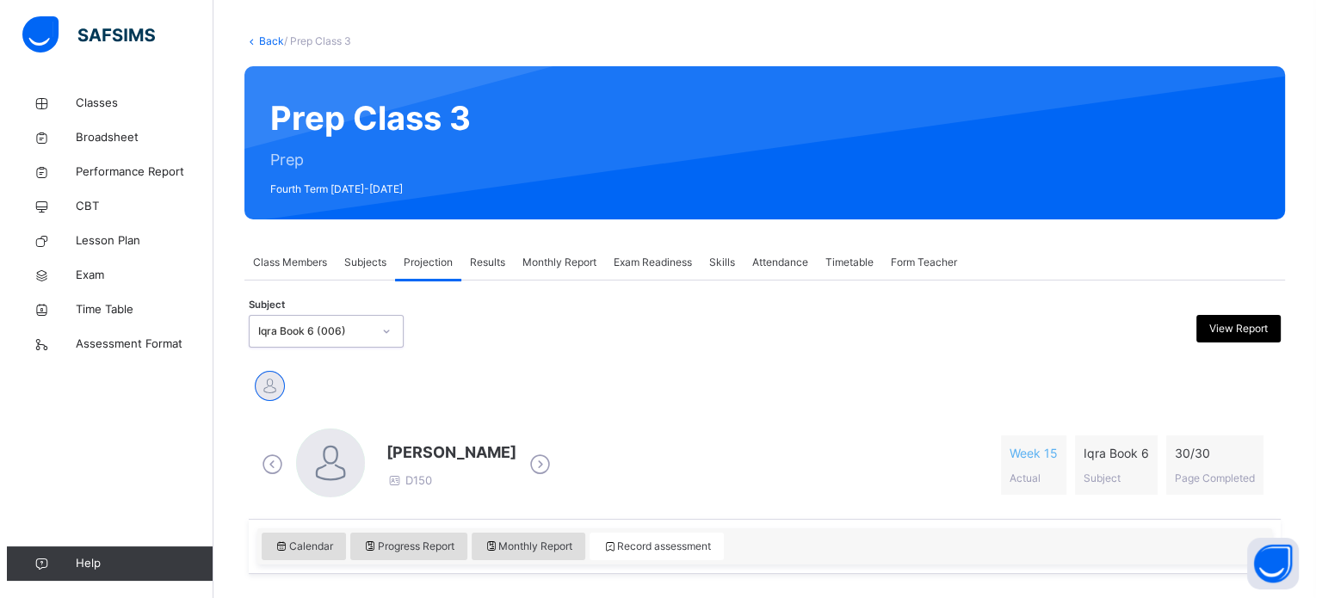
scroll to position [0, 0]
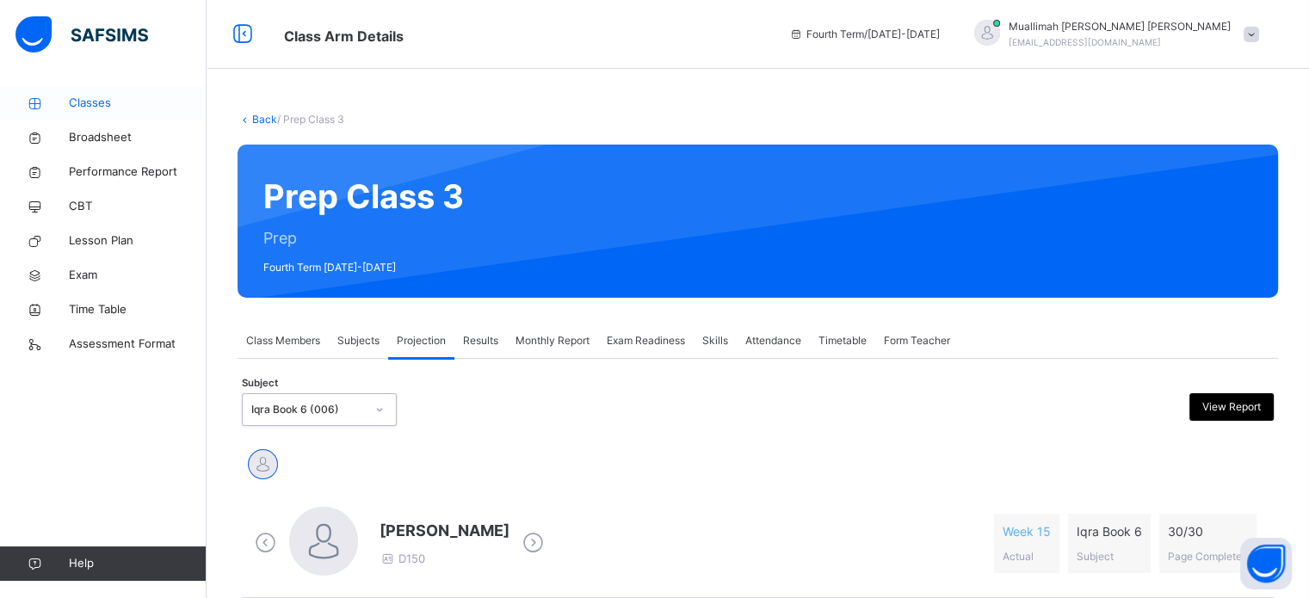
click at [113, 107] on span "Classes" at bounding box center [138, 103] width 138 height 17
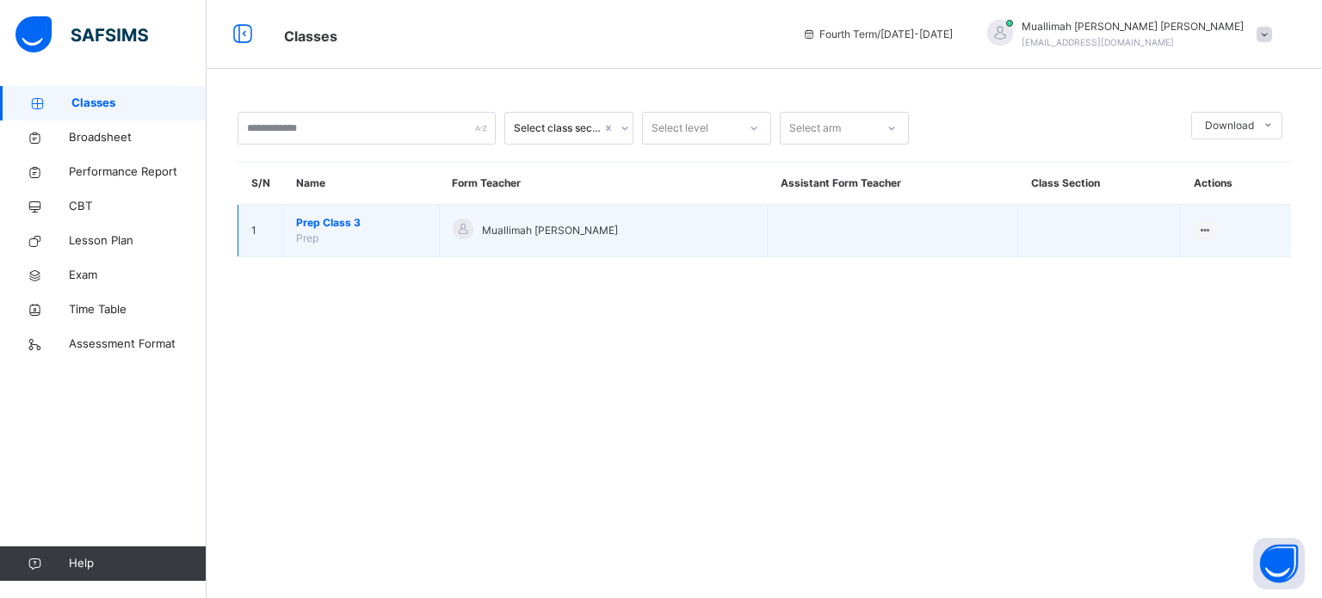
click at [351, 215] on span "Prep Class 3" at bounding box center [361, 222] width 130 height 15
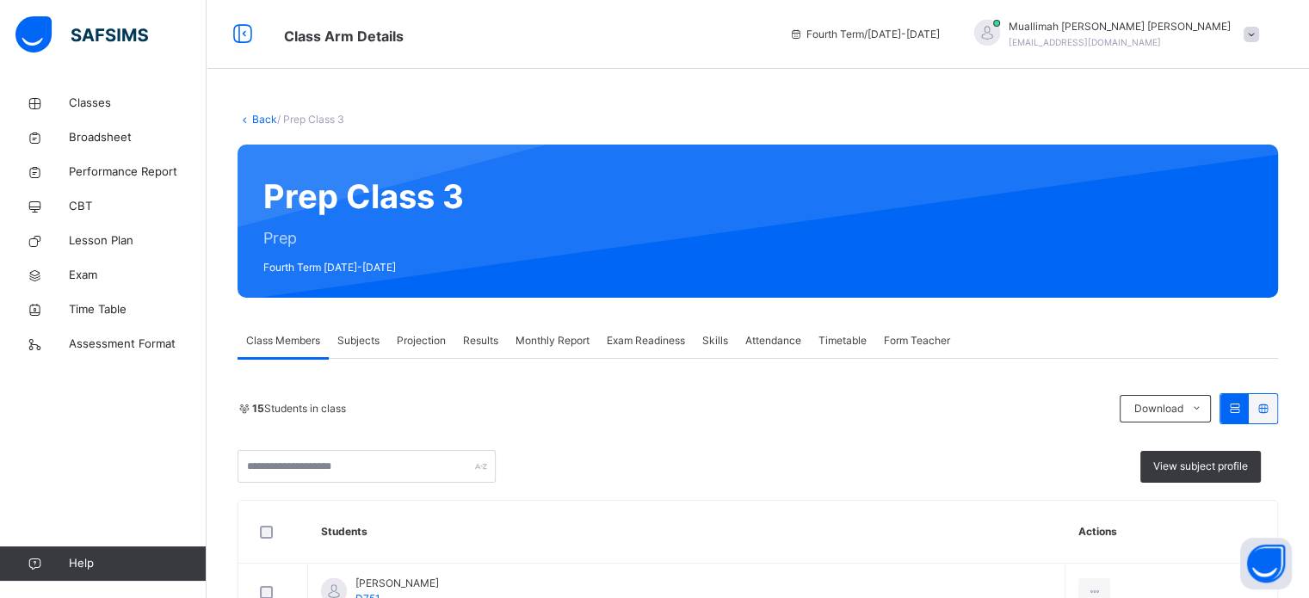
click at [1229, 39] on div "Muallimah Sabrina Mohammad nha.msabrina@gmail.com" at bounding box center [1120, 34] width 222 height 31
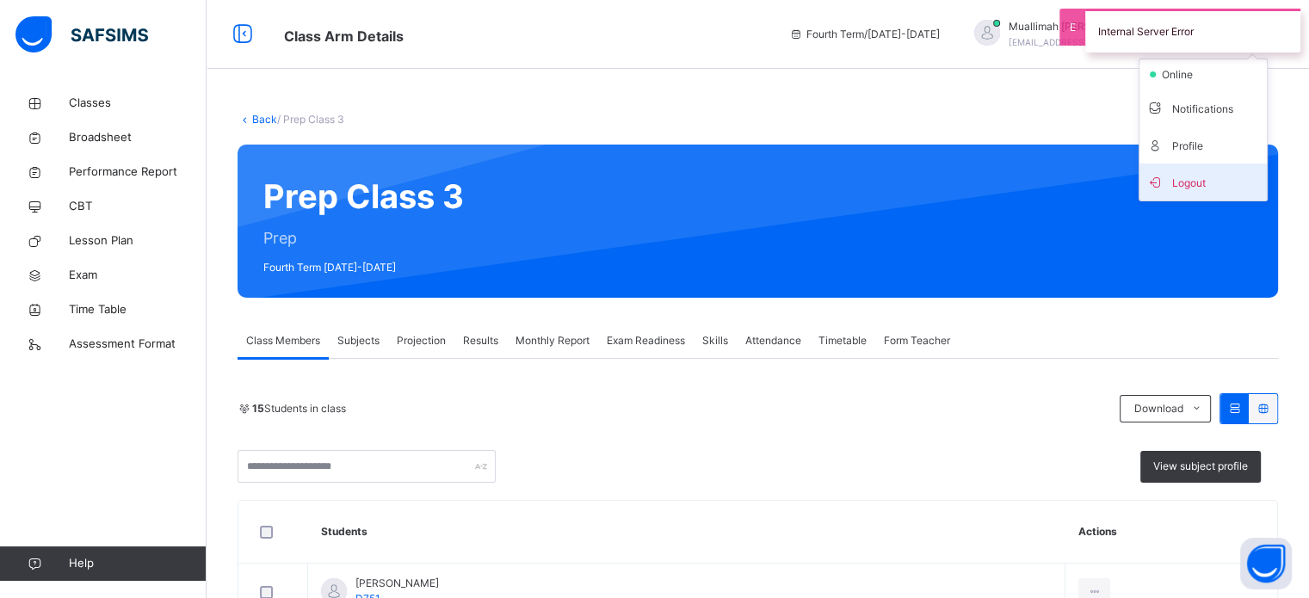
click at [1213, 182] on span "Logout" at bounding box center [1203, 181] width 114 height 23
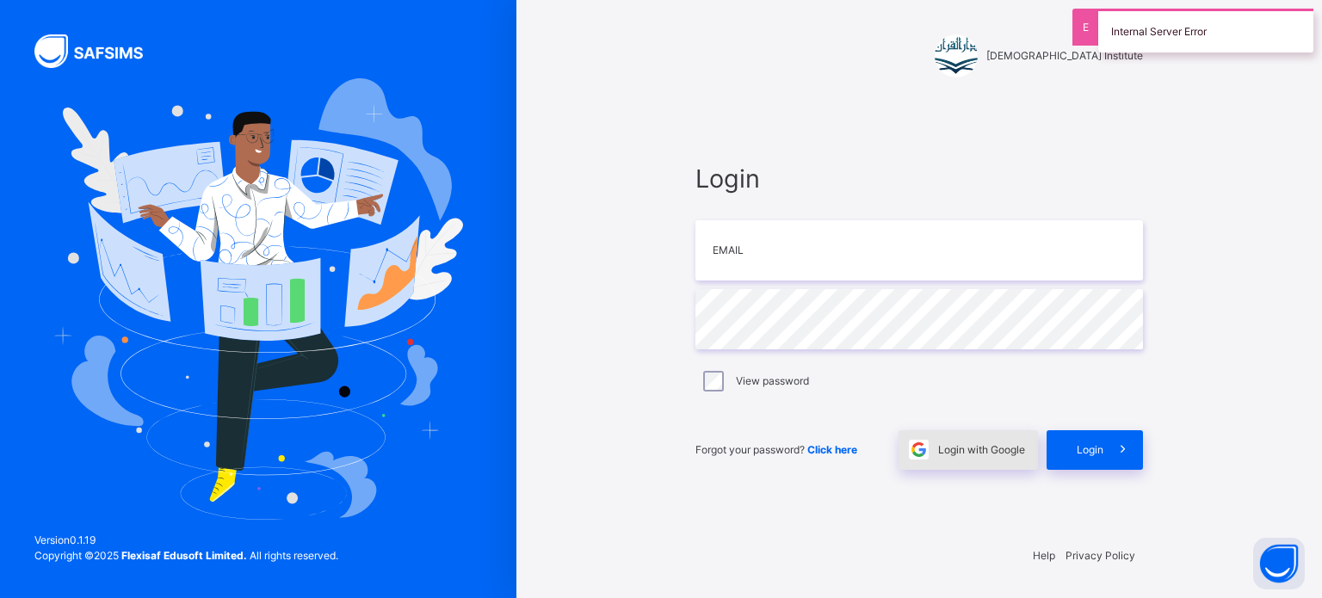
click at [929, 454] on span at bounding box center [918, 450] width 40 height 40
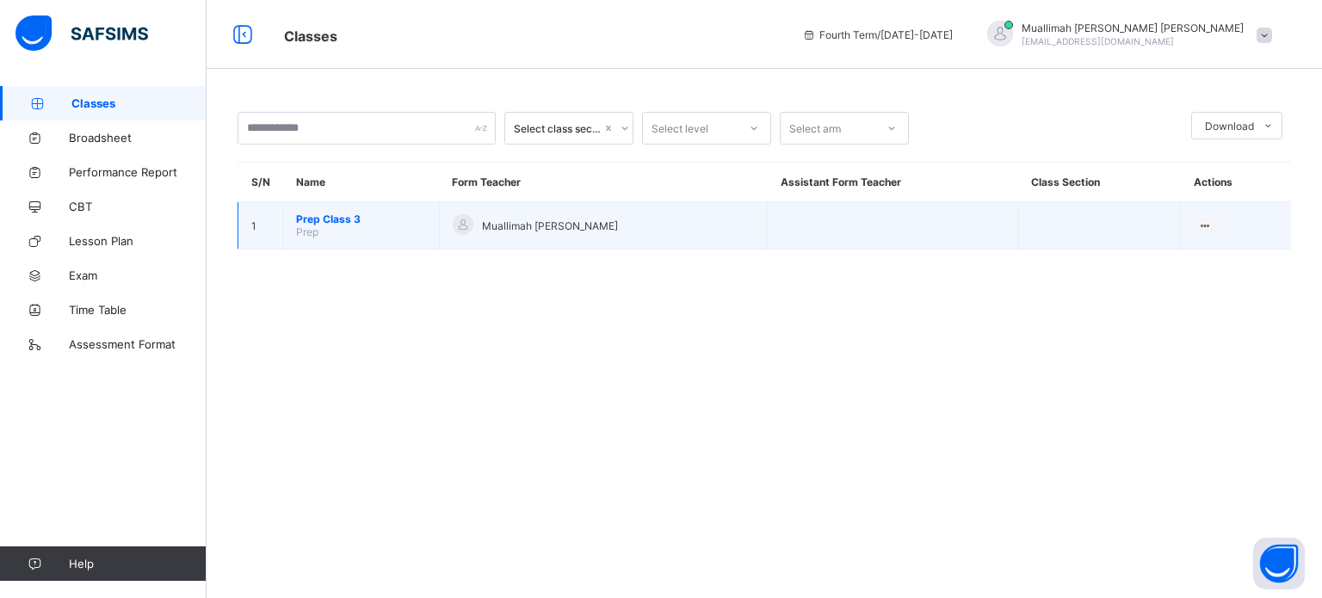
click at [334, 219] on span "Prep Class 3" at bounding box center [361, 219] width 130 height 13
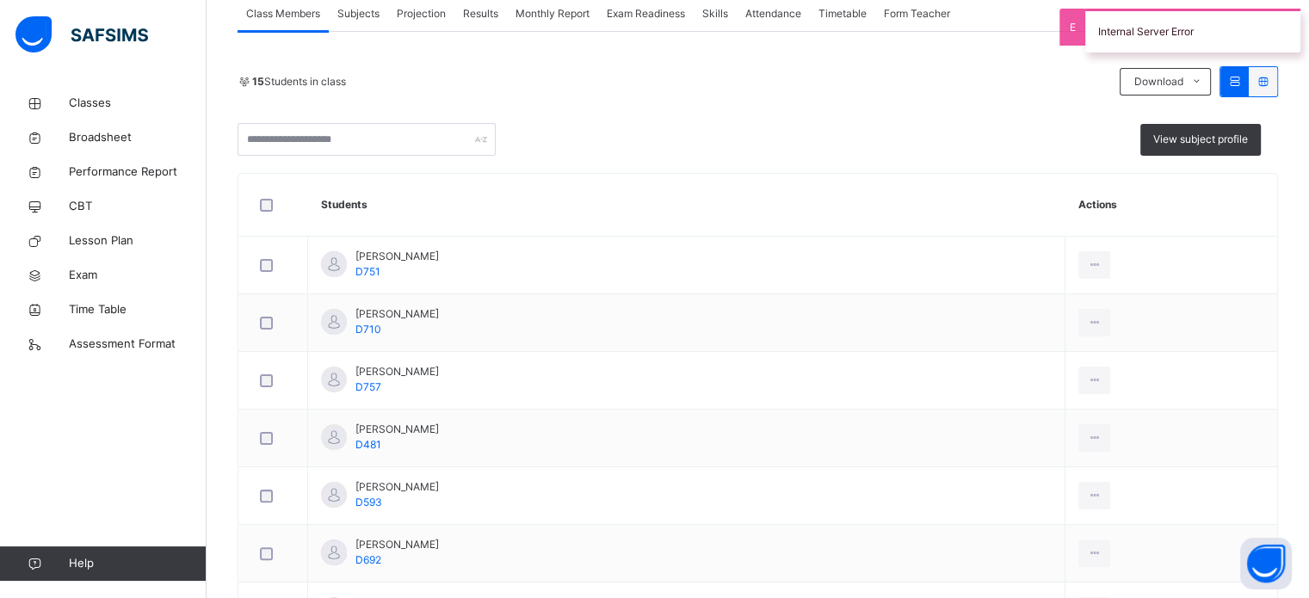
scroll to position [238, 0]
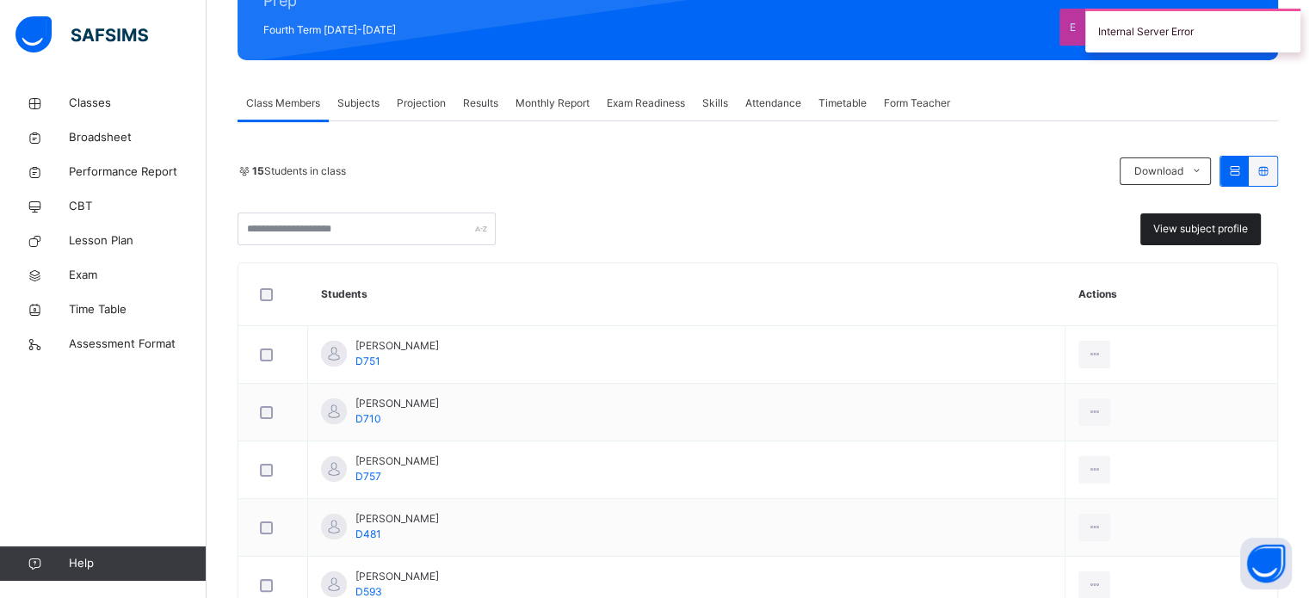
click at [1174, 230] on span "View subject profile" at bounding box center [1200, 228] width 95 height 15
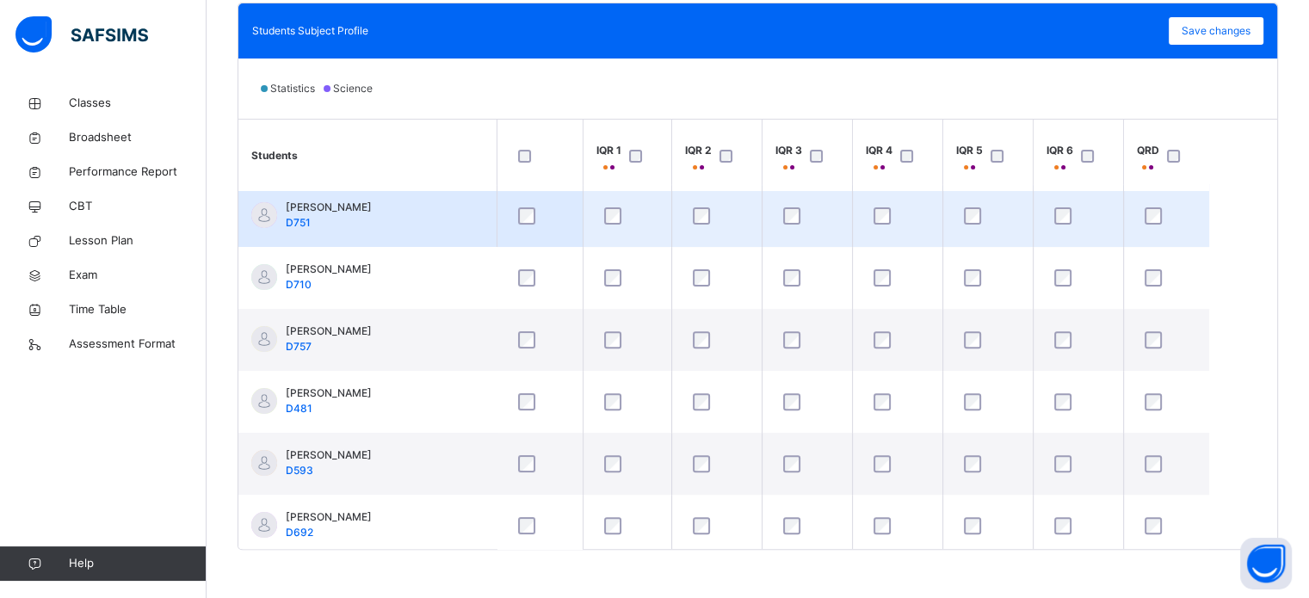
scroll to position [0, 0]
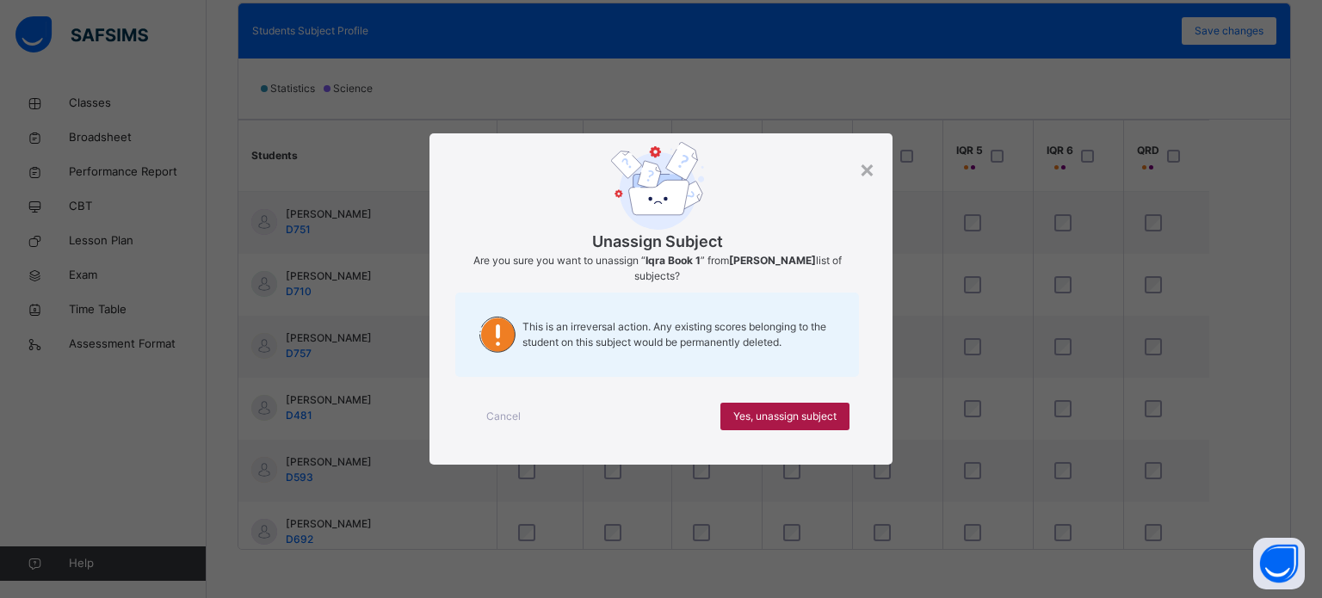
click at [750, 413] on span "Yes, unassign subject" at bounding box center [784, 416] width 103 height 15
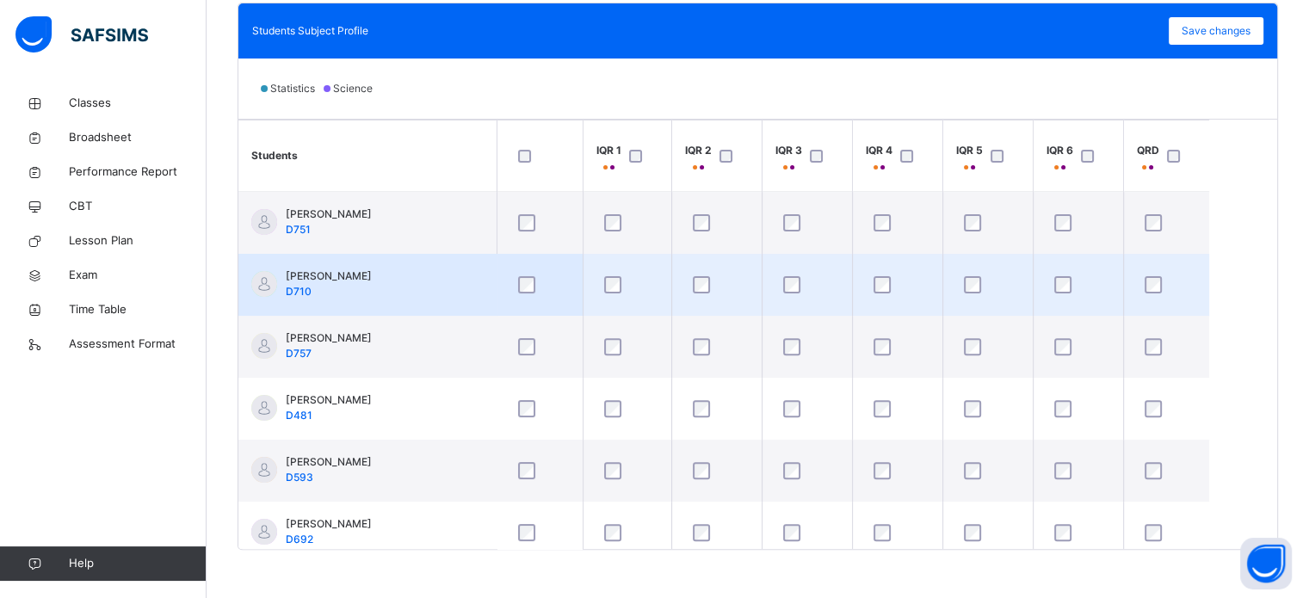
click at [522, 299] on div at bounding box center [539, 285] width 59 height 36
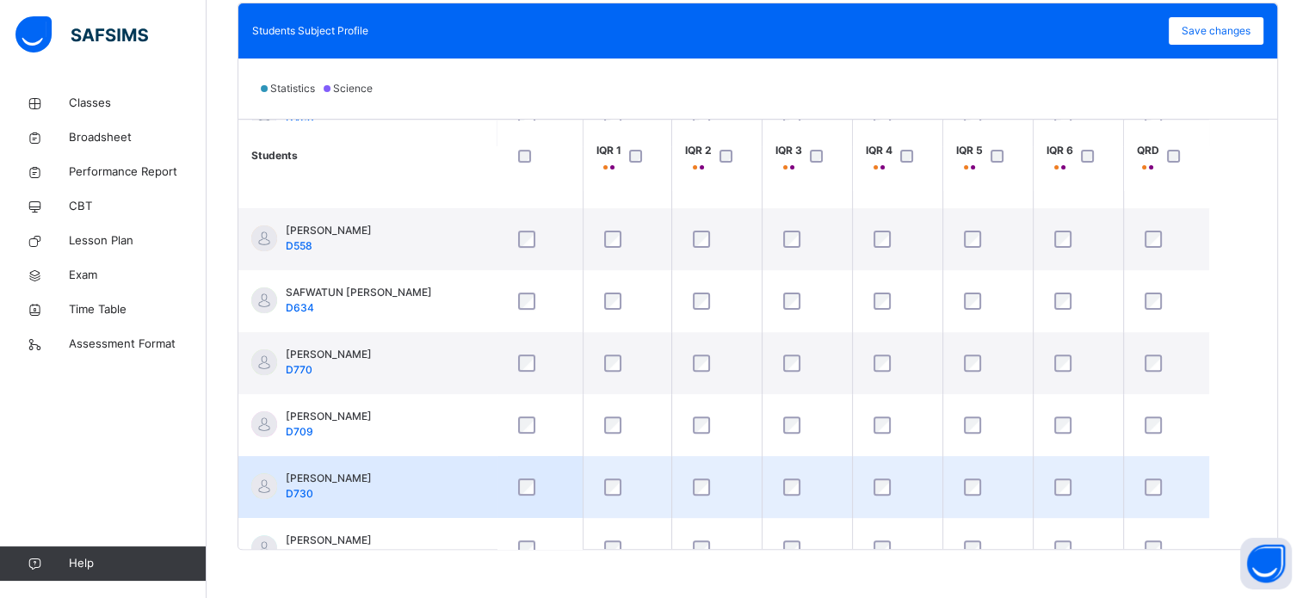
scroll to position [571, 0]
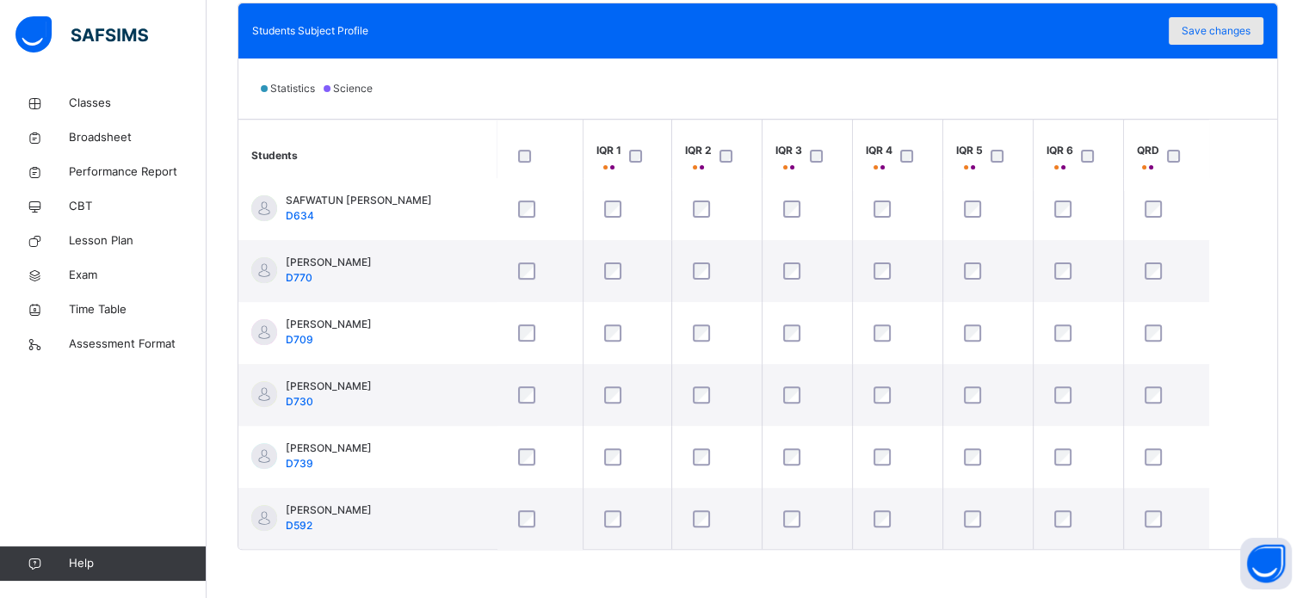
click at [1240, 32] on span "Save changes" at bounding box center [1216, 30] width 69 height 15
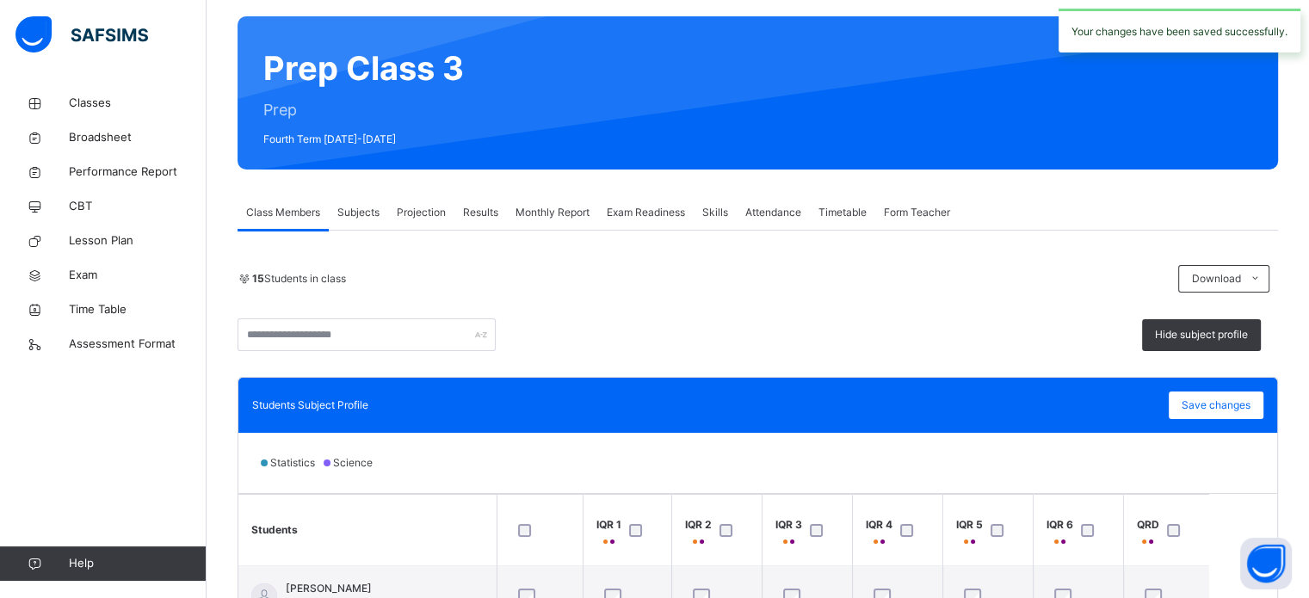
scroll to position [0, 0]
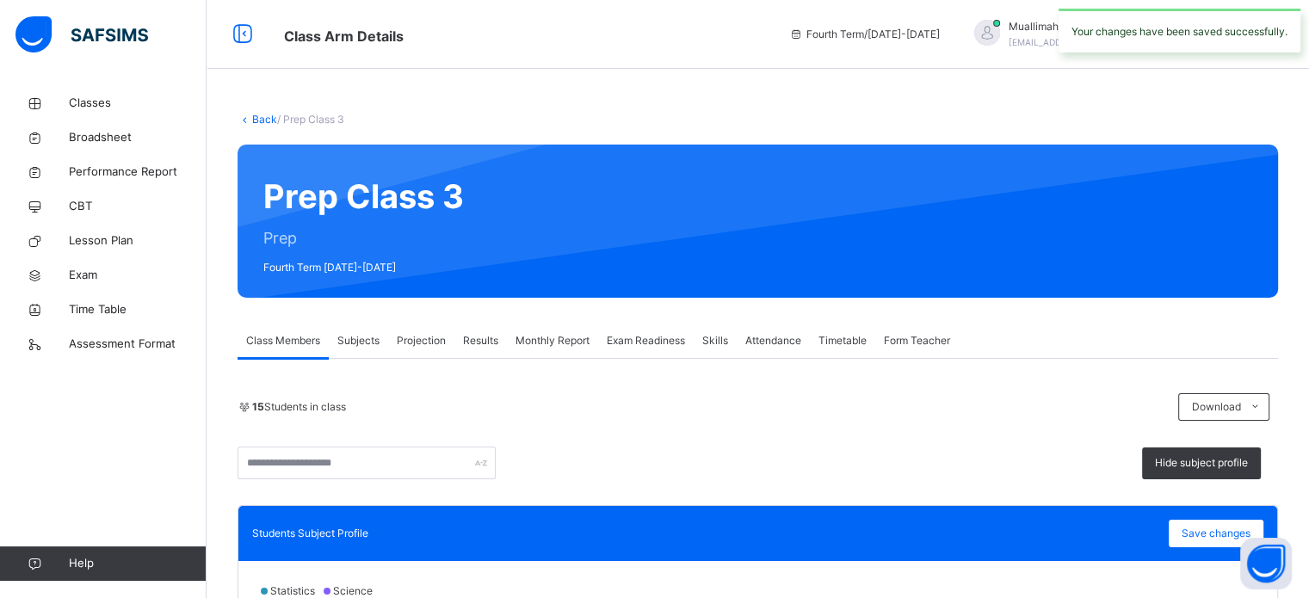
click at [422, 347] on span "Projection" at bounding box center [421, 340] width 49 height 15
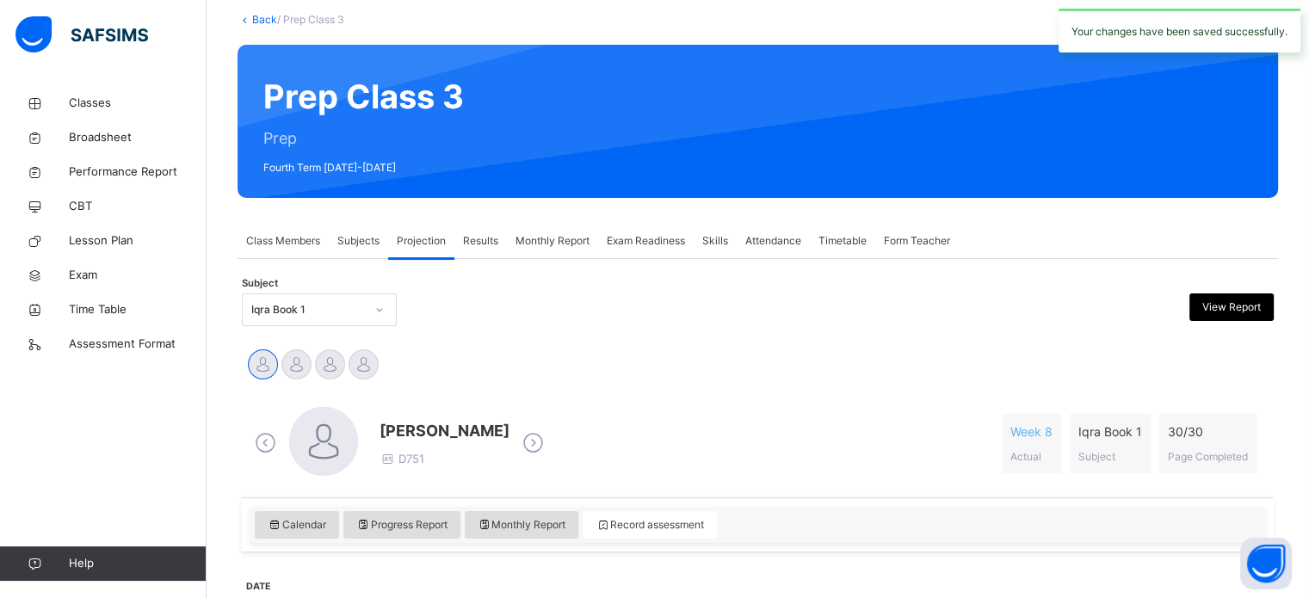
scroll to position [99, 0]
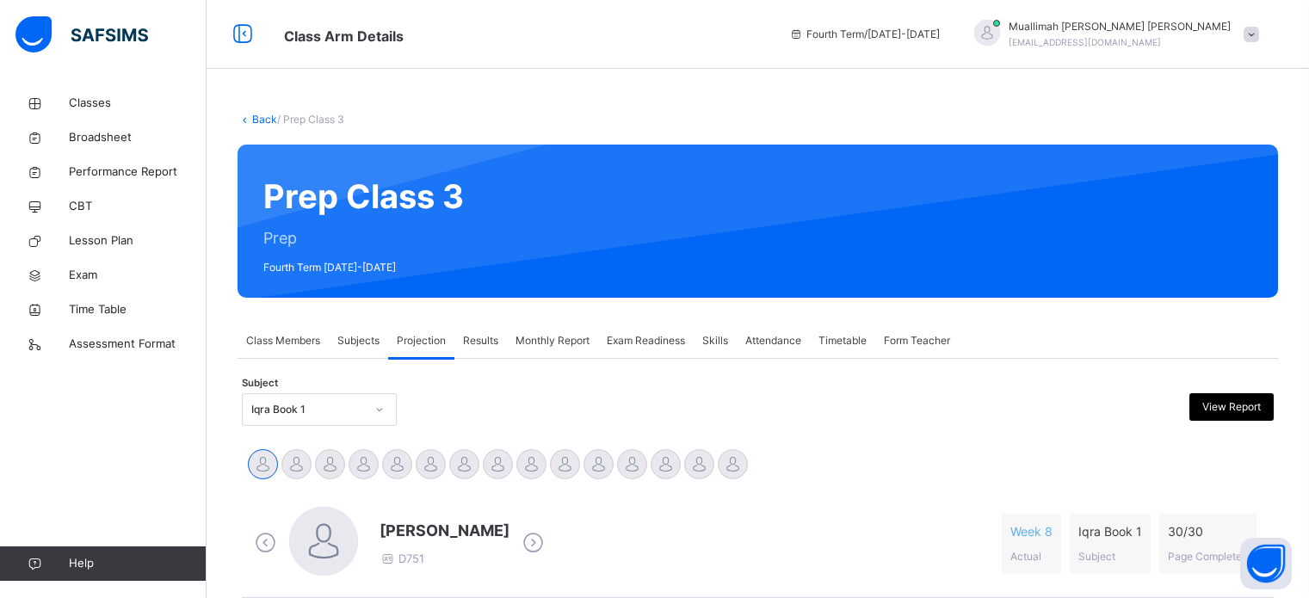
scroll to position [304, 0]
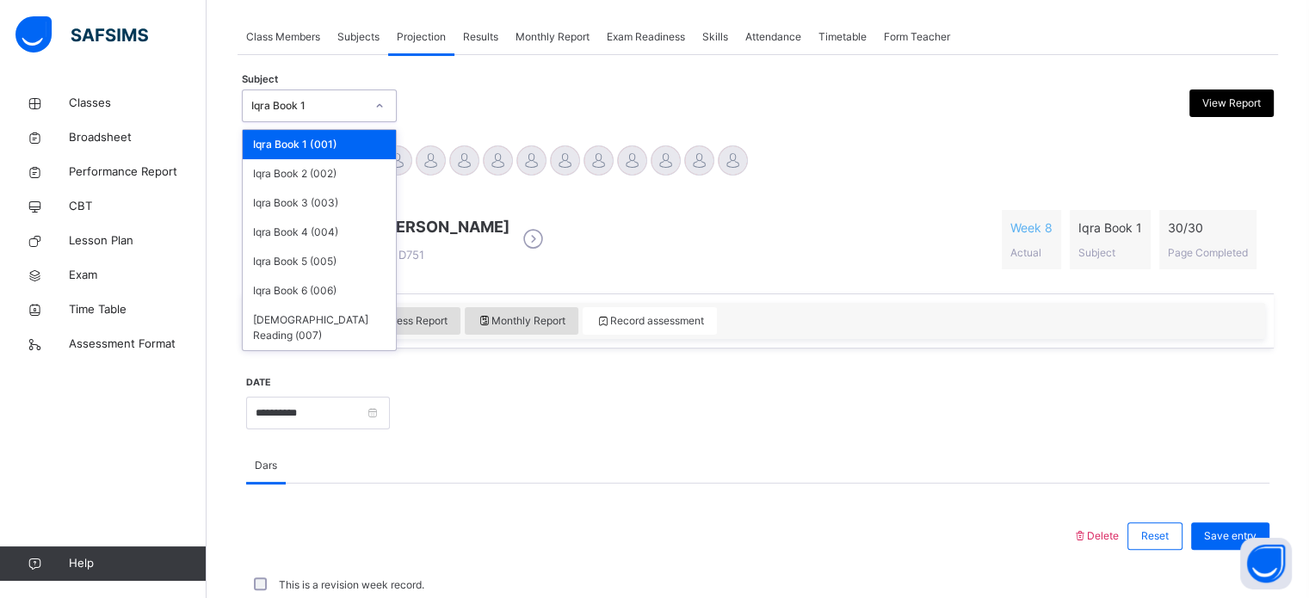
click at [344, 98] on div "Iqra Book 1" at bounding box center [308, 105] width 114 height 15
click at [347, 159] on div "Iqra Book 2 (002)" at bounding box center [319, 173] width 153 height 29
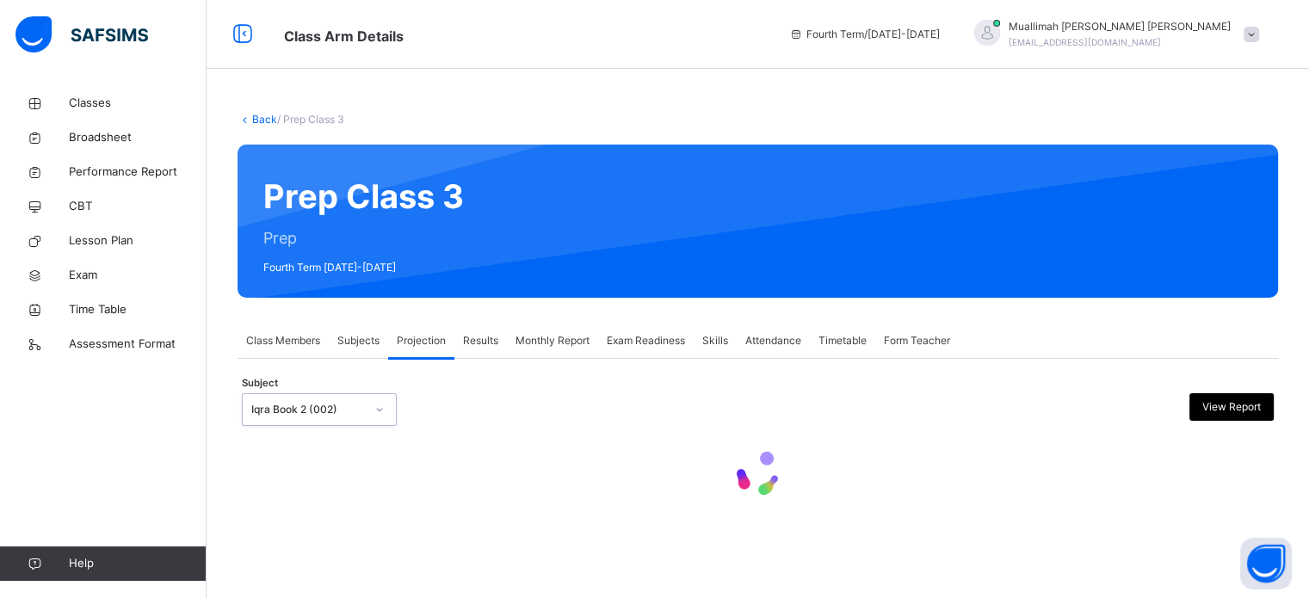
scroll to position [0, 0]
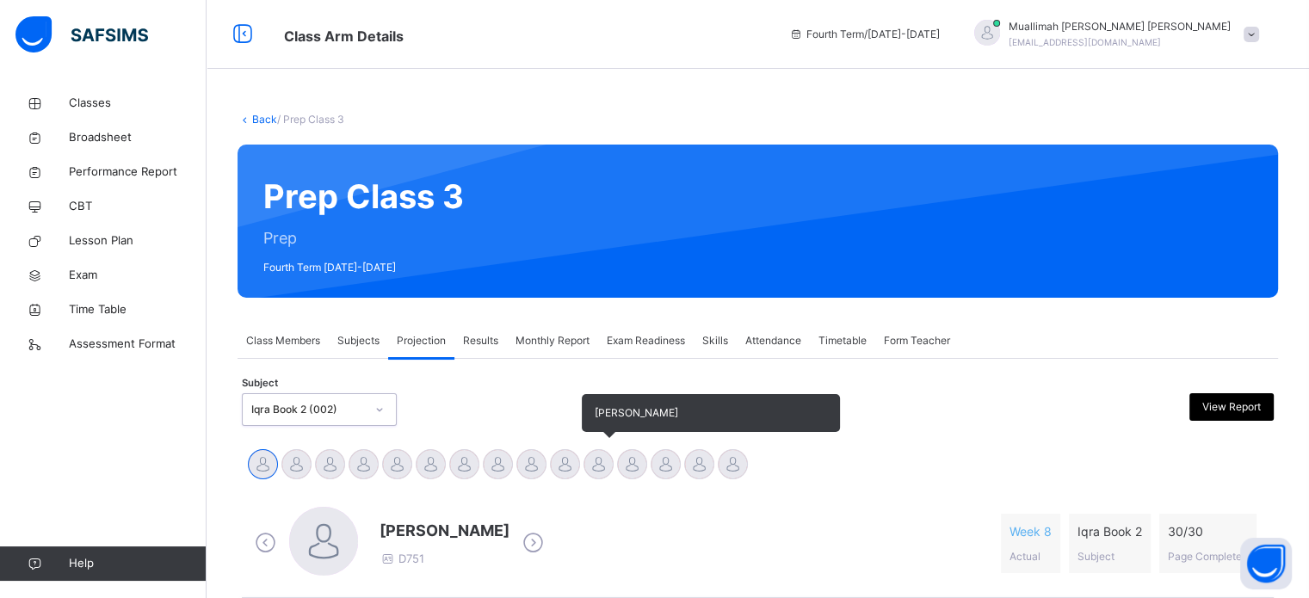
click at [608, 471] on div at bounding box center [598, 464] width 30 height 30
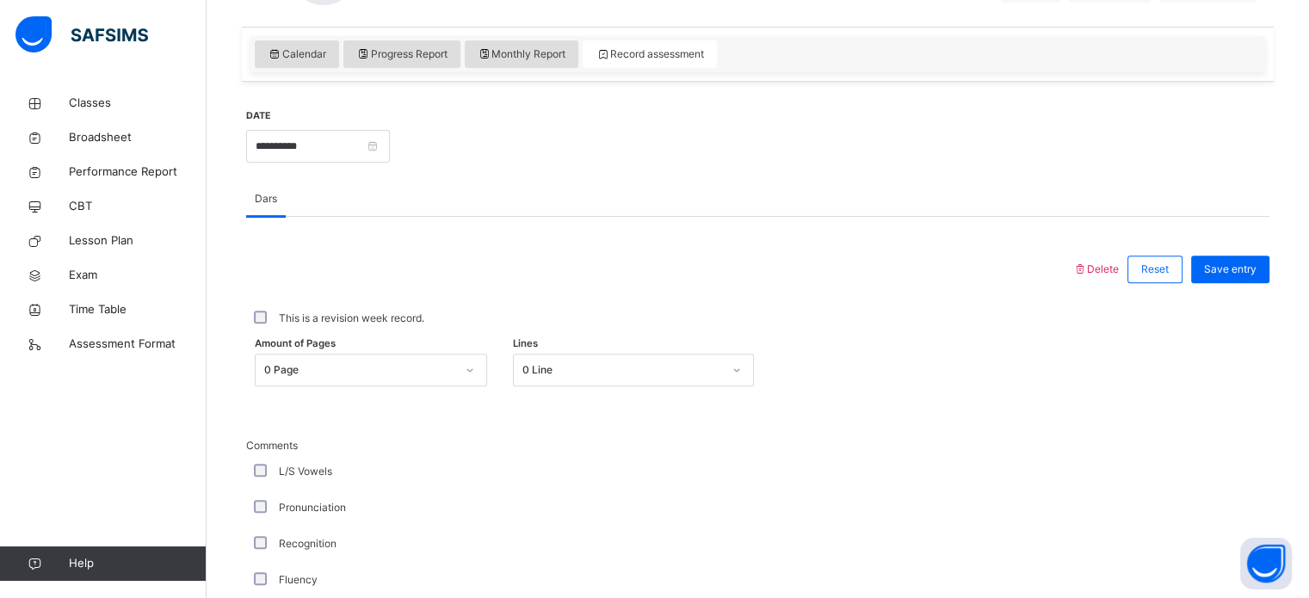
scroll to position [574, 0]
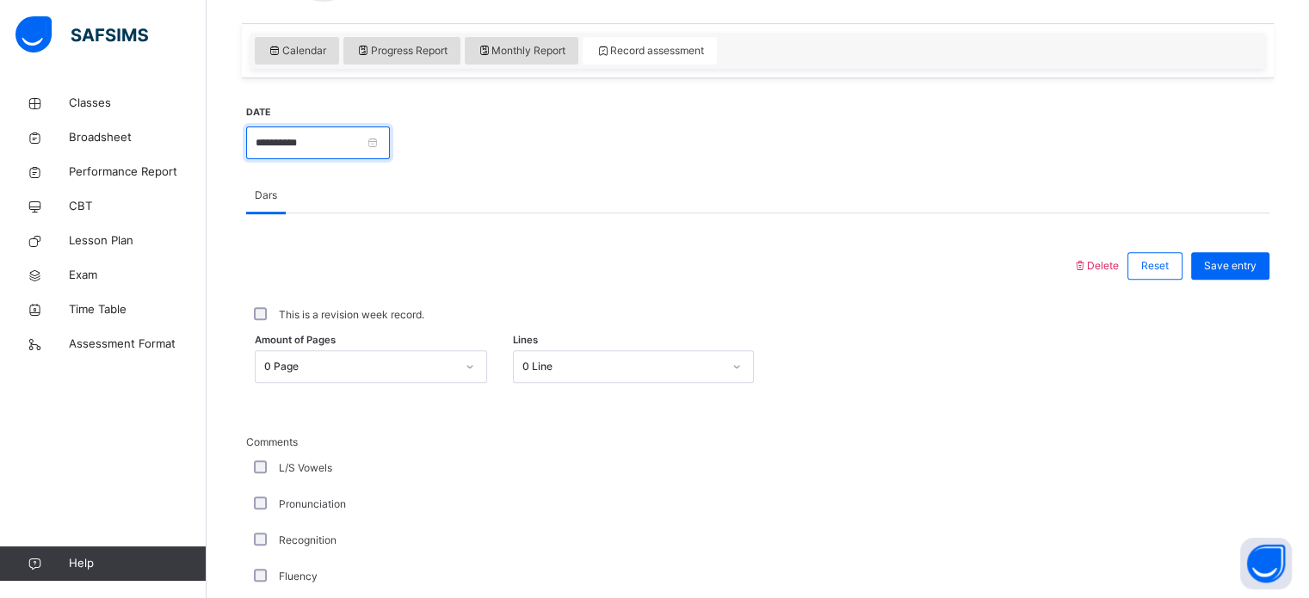
click at [390, 138] on input "**********" at bounding box center [318, 143] width 144 height 33
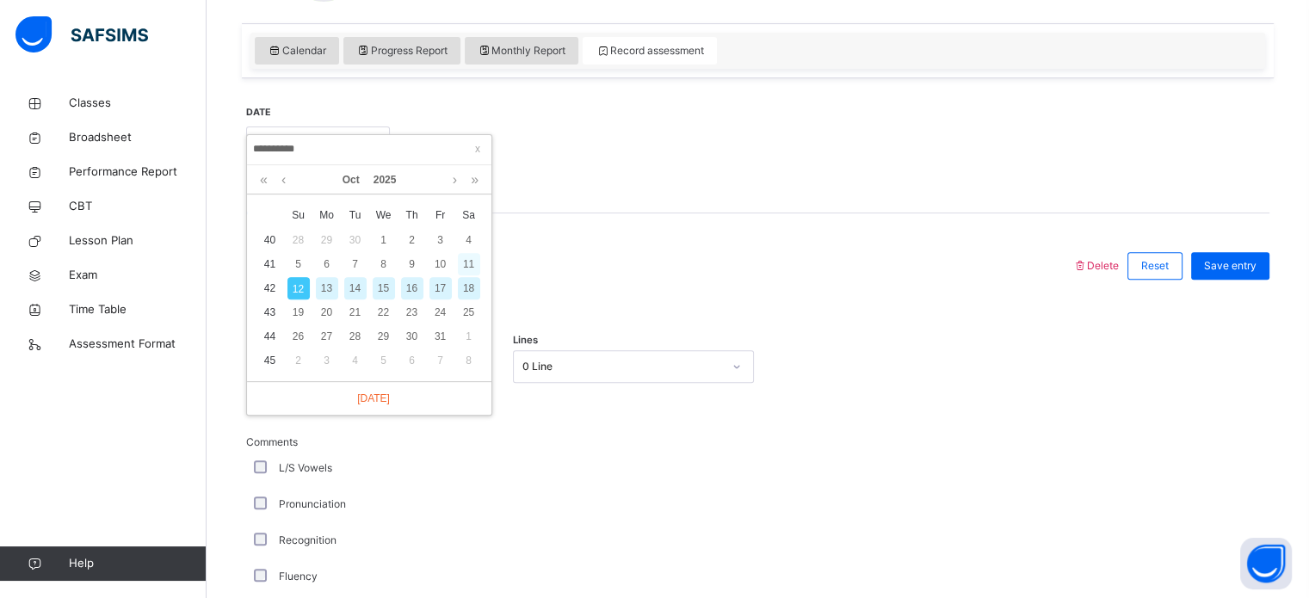
click at [466, 258] on div "11" at bounding box center [469, 264] width 22 height 22
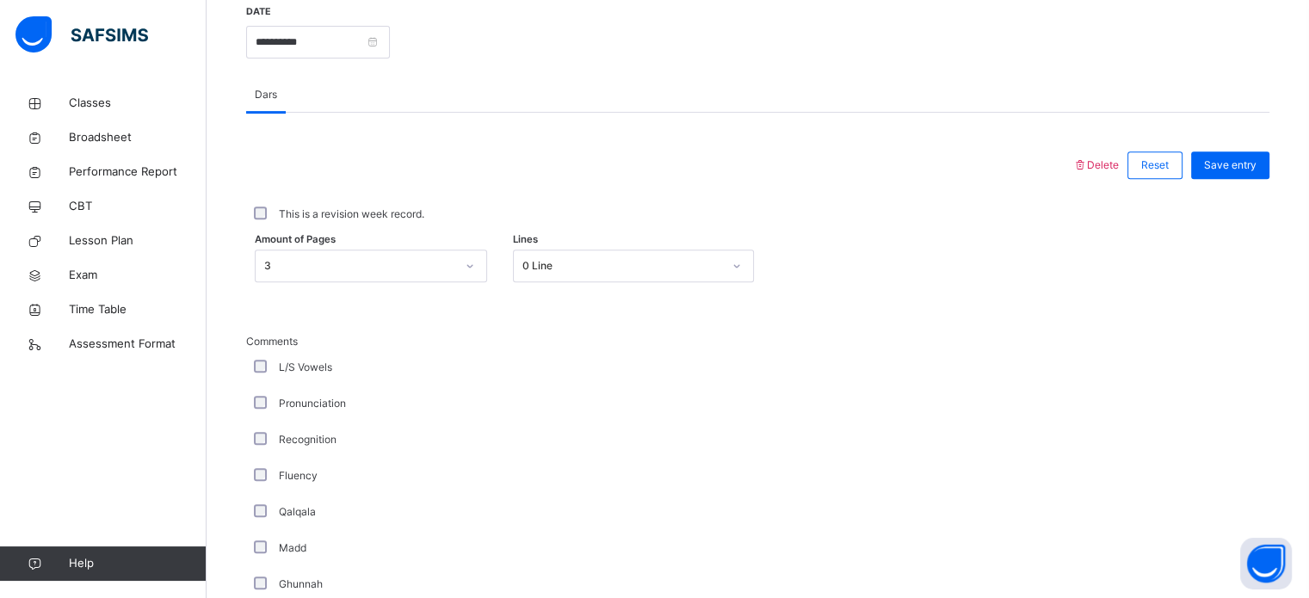
scroll to position [675, 0]
click at [390, 36] on input "**********" at bounding box center [318, 42] width 144 height 33
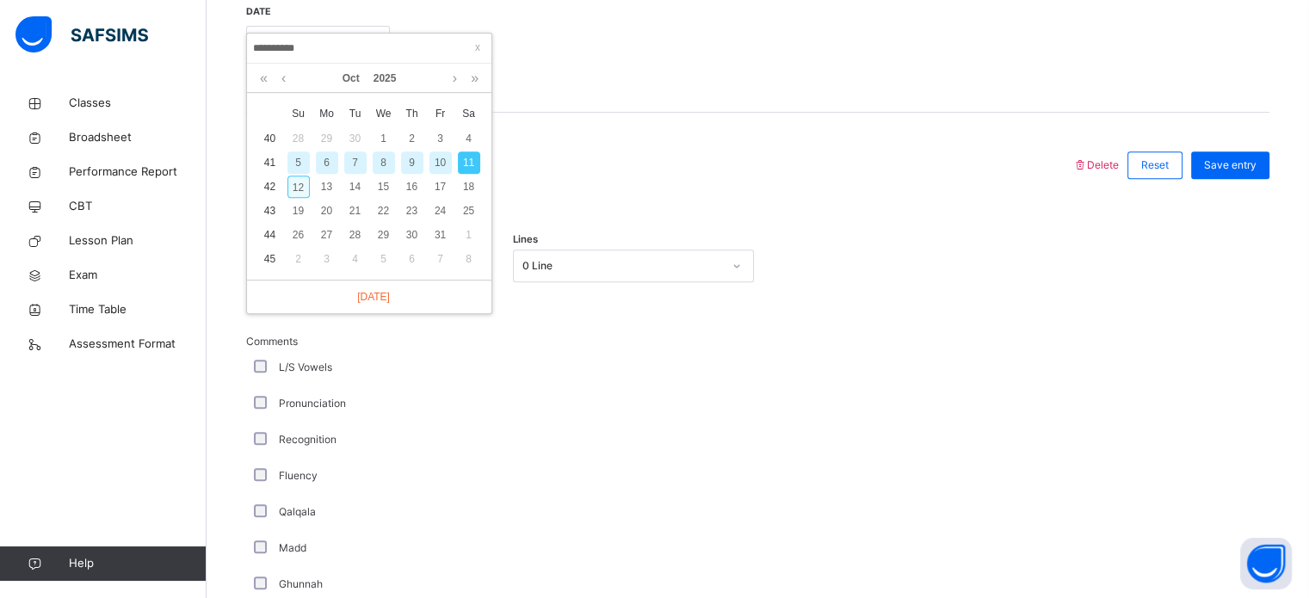
click at [302, 188] on div "12" at bounding box center [298, 187] width 22 height 22
type input "**********"
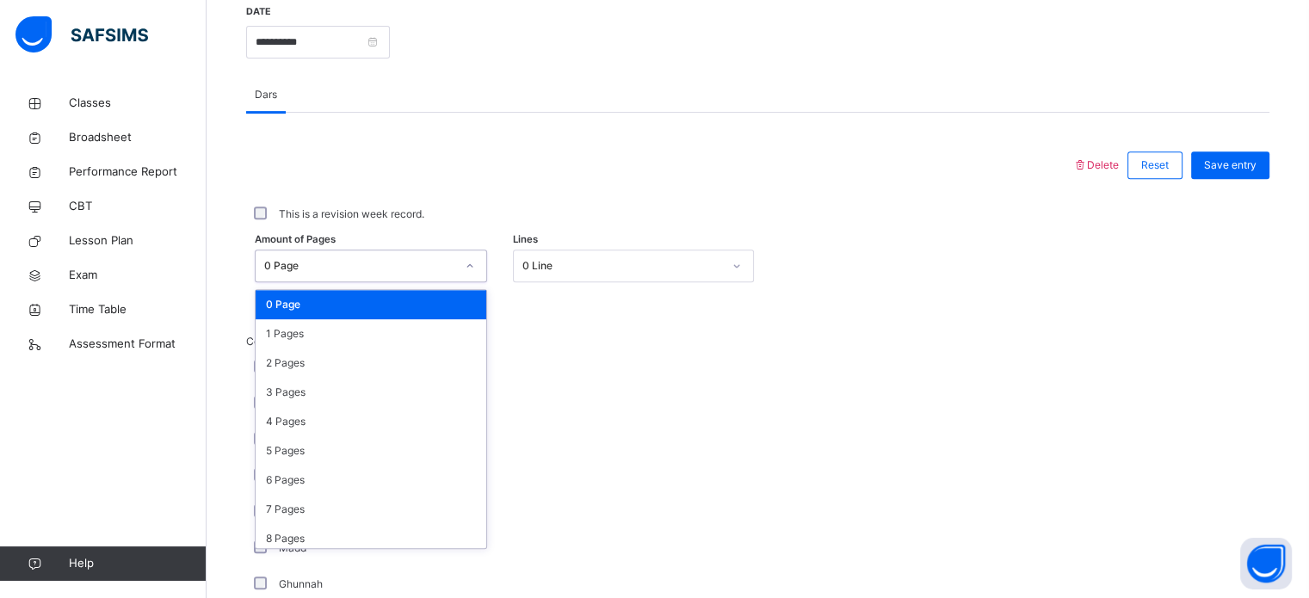
click at [401, 262] on div "0 Page" at bounding box center [359, 265] width 191 height 15
click at [354, 361] on div "2 Pages" at bounding box center [371, 363] width 231 height 29
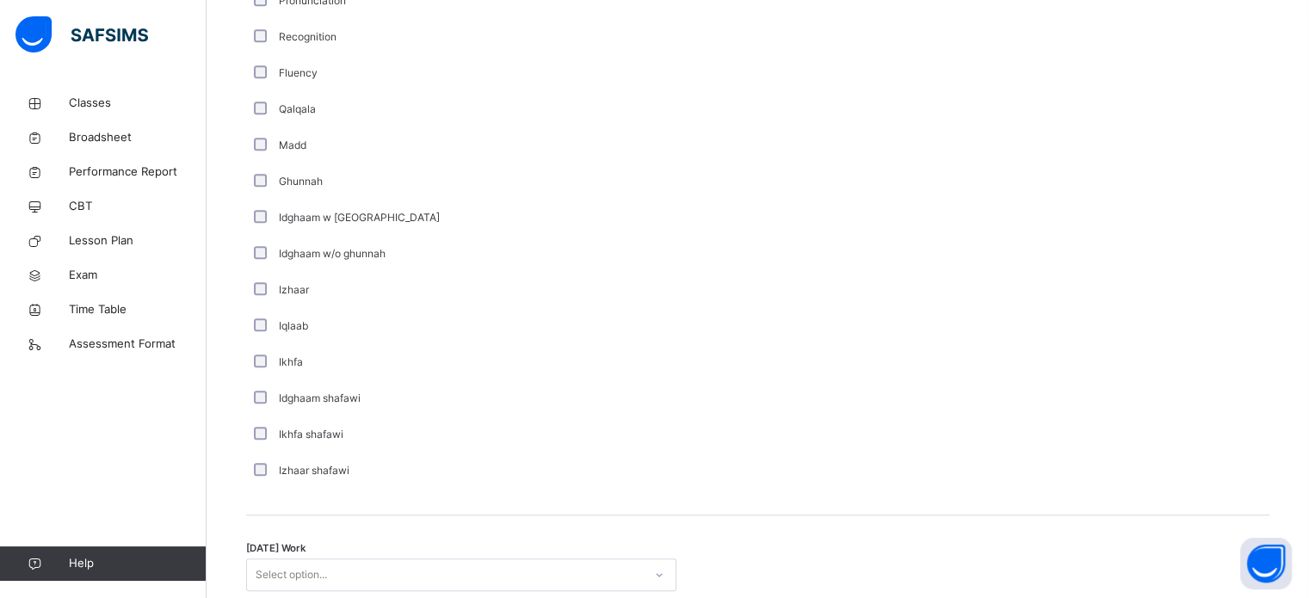
scroll to position [1342, 0]
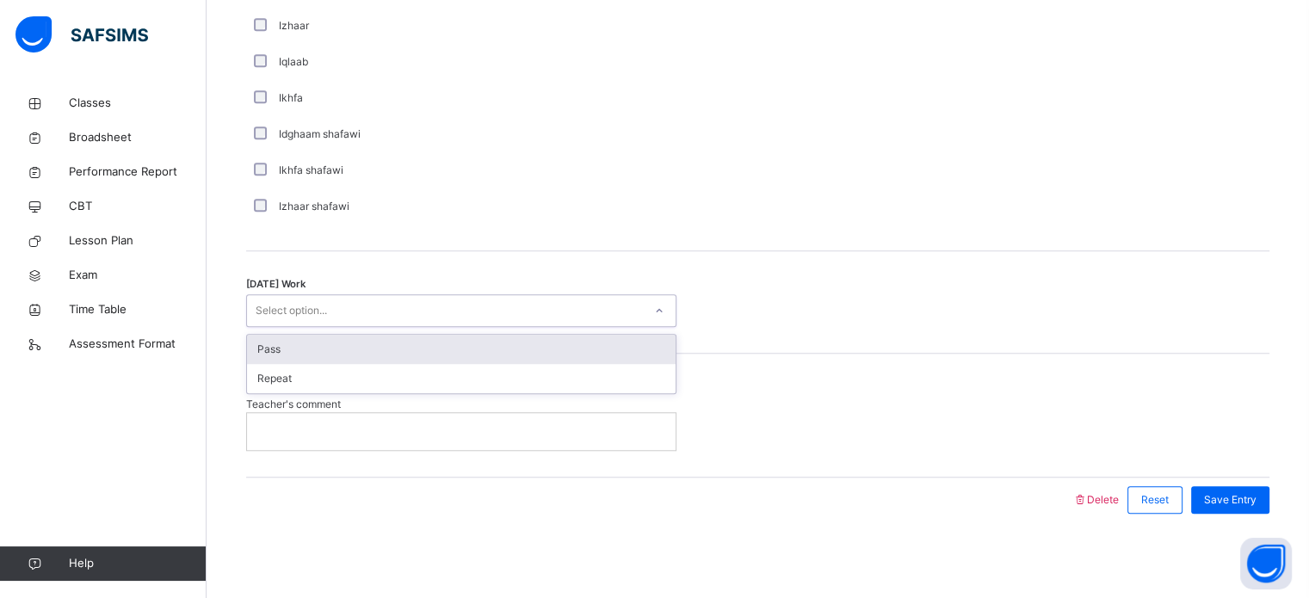
click at [448, 322] on div "Select option..." at bounding box center [445, 311] width 396 height 27
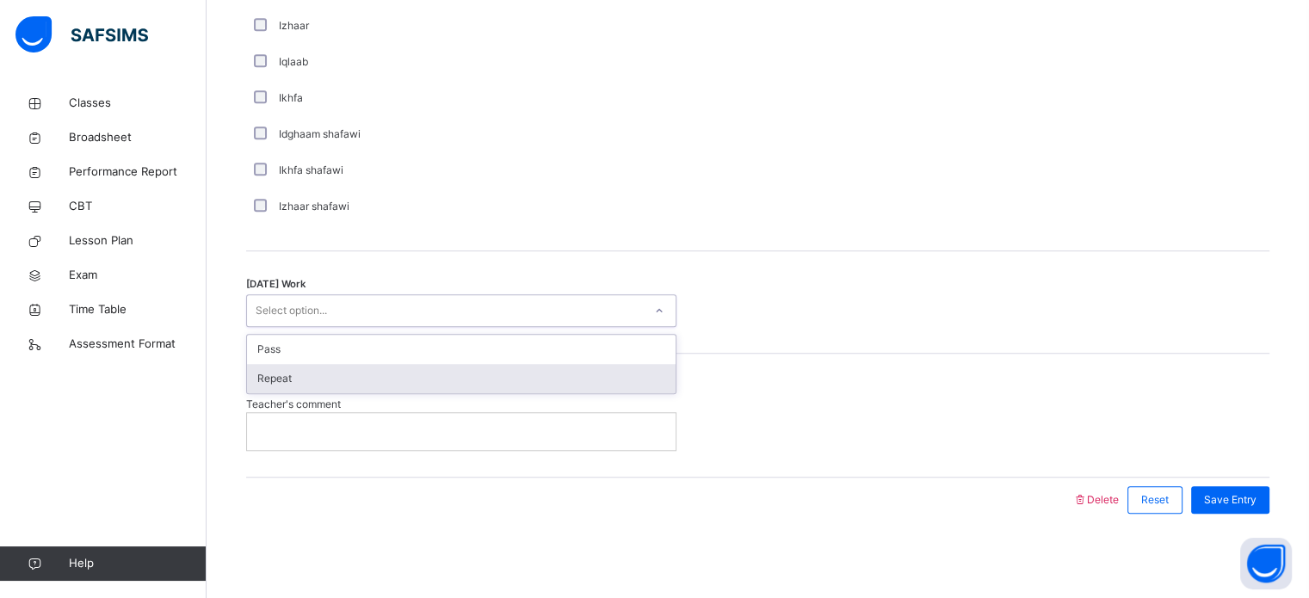
click at [410, 375] on div "Repeat" at bounding box center [461, 378] width 429 height 29
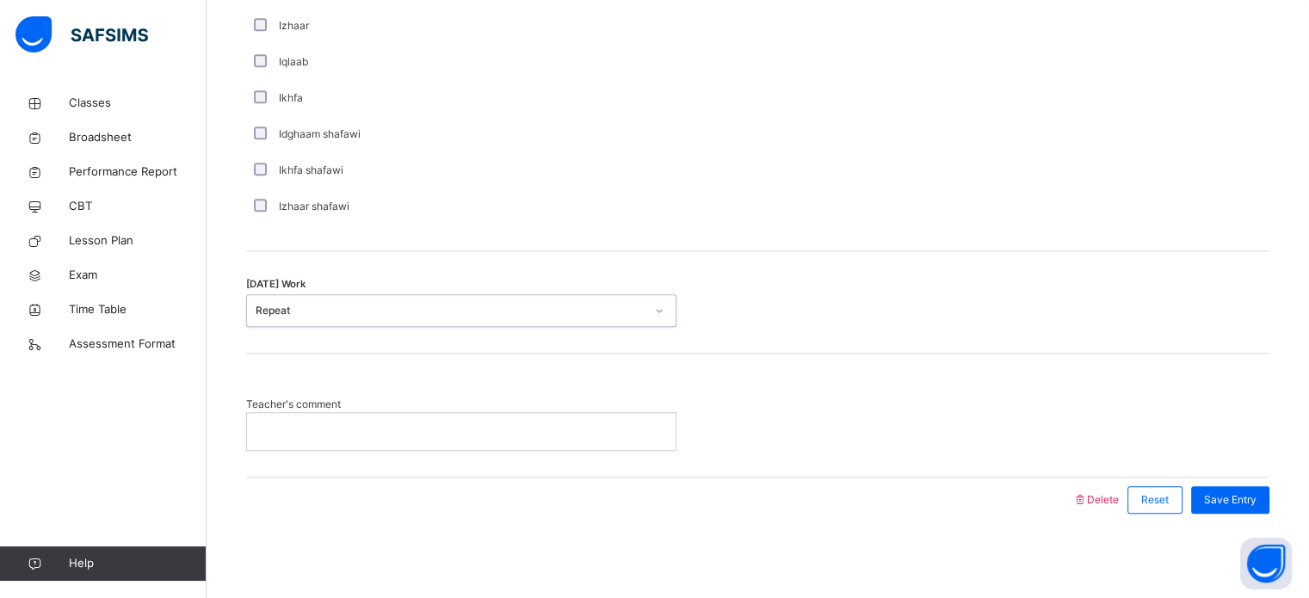
click at [417, 320] on div "Repeat" at bounding box center [445, 311] width 396 height 27
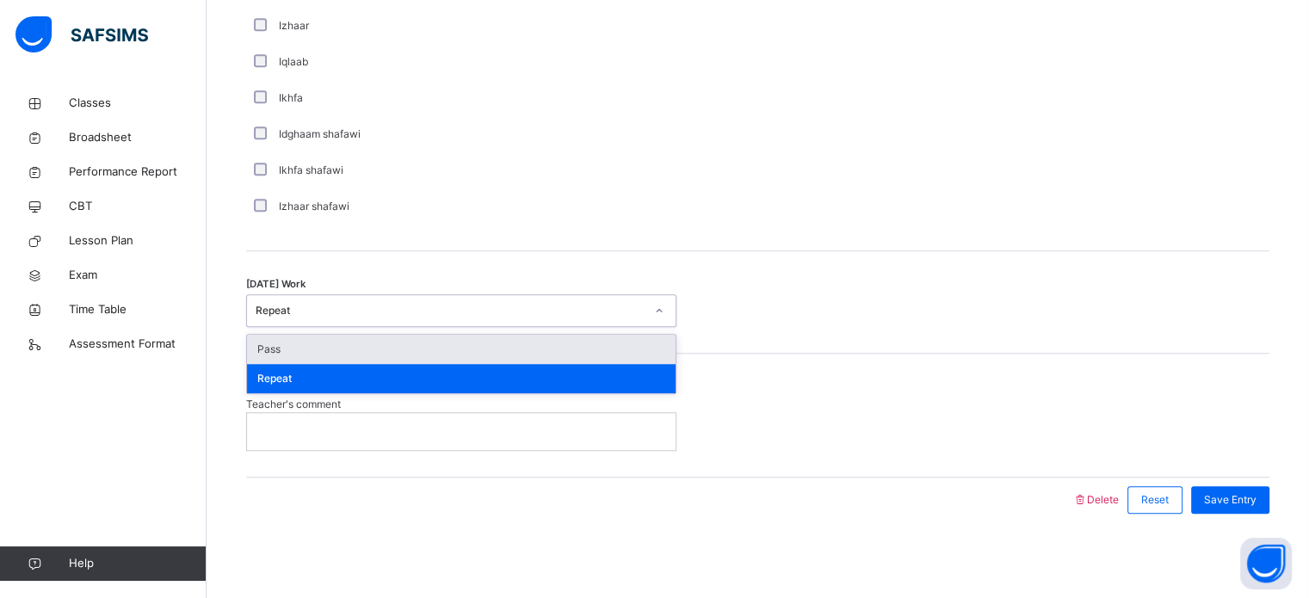
click at [404, 343] on div "Pass" at bounding box center [461, 349] width 429 height 29
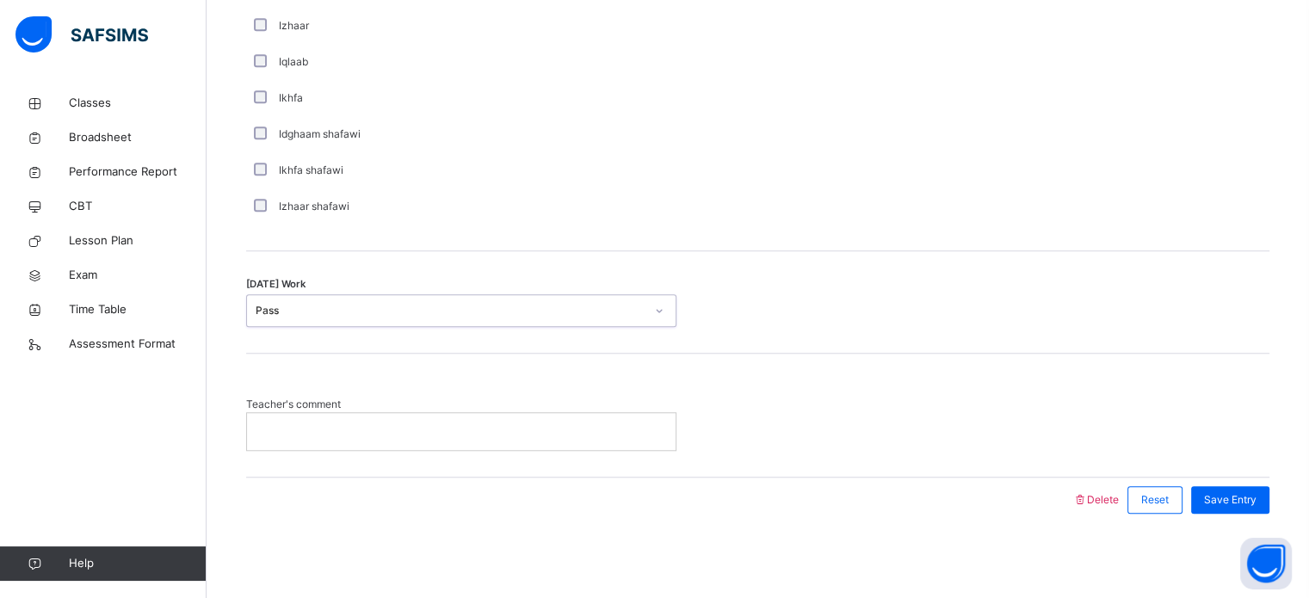
click at [386, 432] on p at bounding box center [461, 430] width 403 height 15
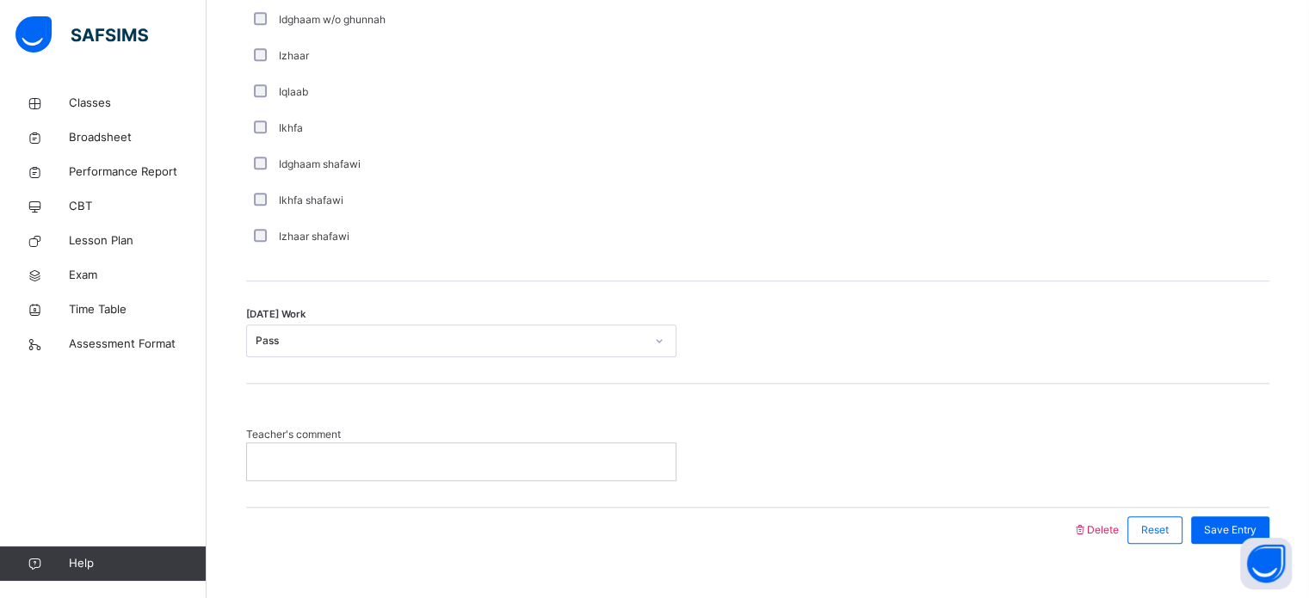
scroll to position [1315, 0]
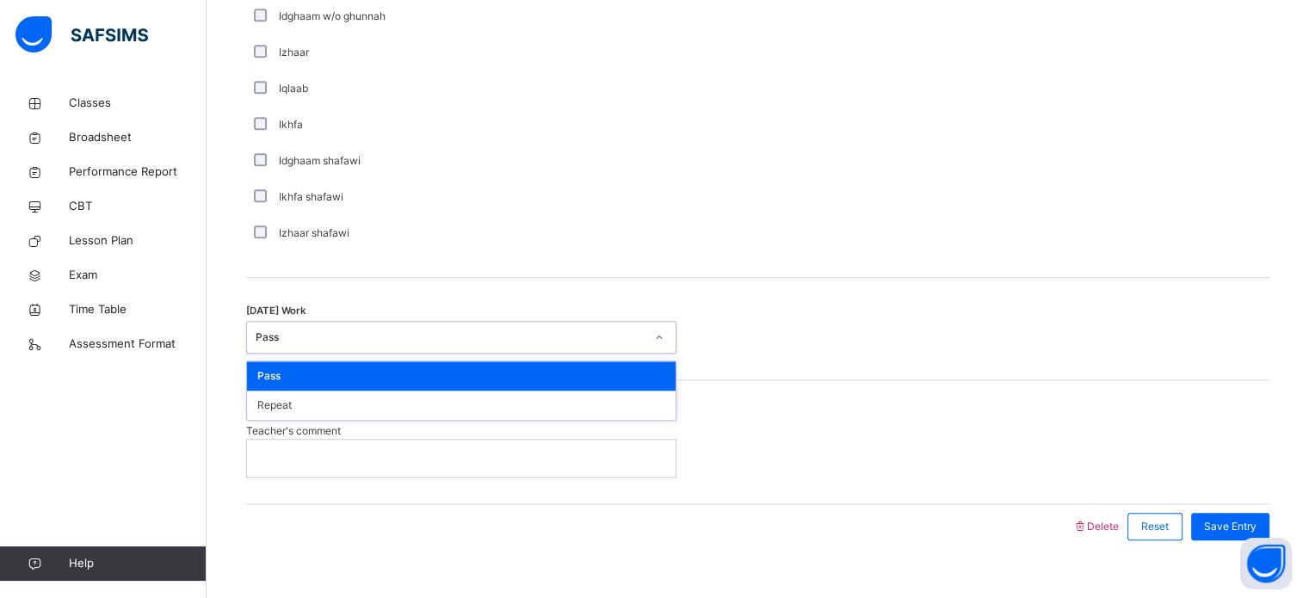
click at [444, 348] on div "Pass" at bounding box center [445, 337] width 396 height 27
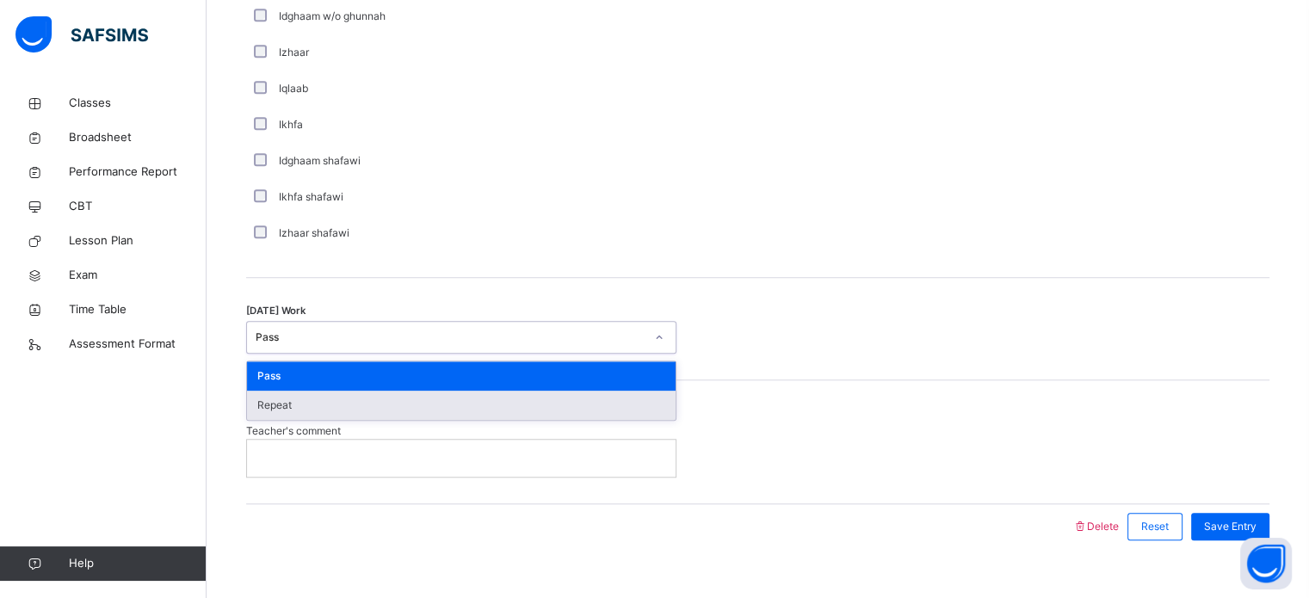
click at [411, 404] on div "Repeat" at bounding box center [461, 405] width 429 height 29
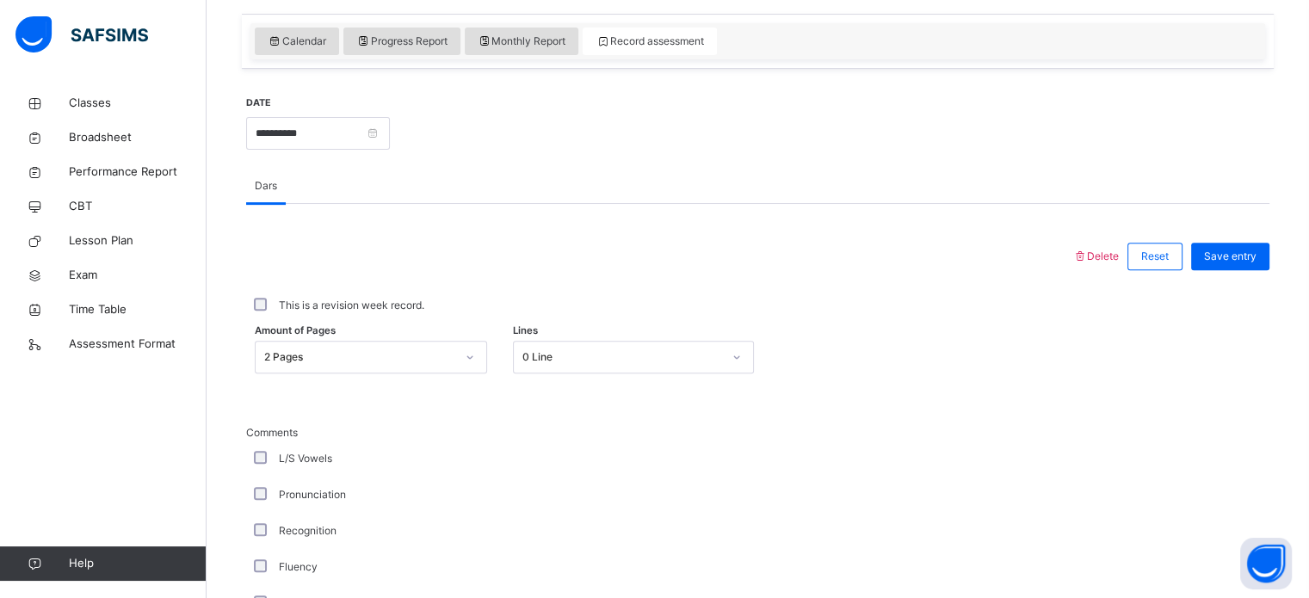
scroll to position [518, 0]
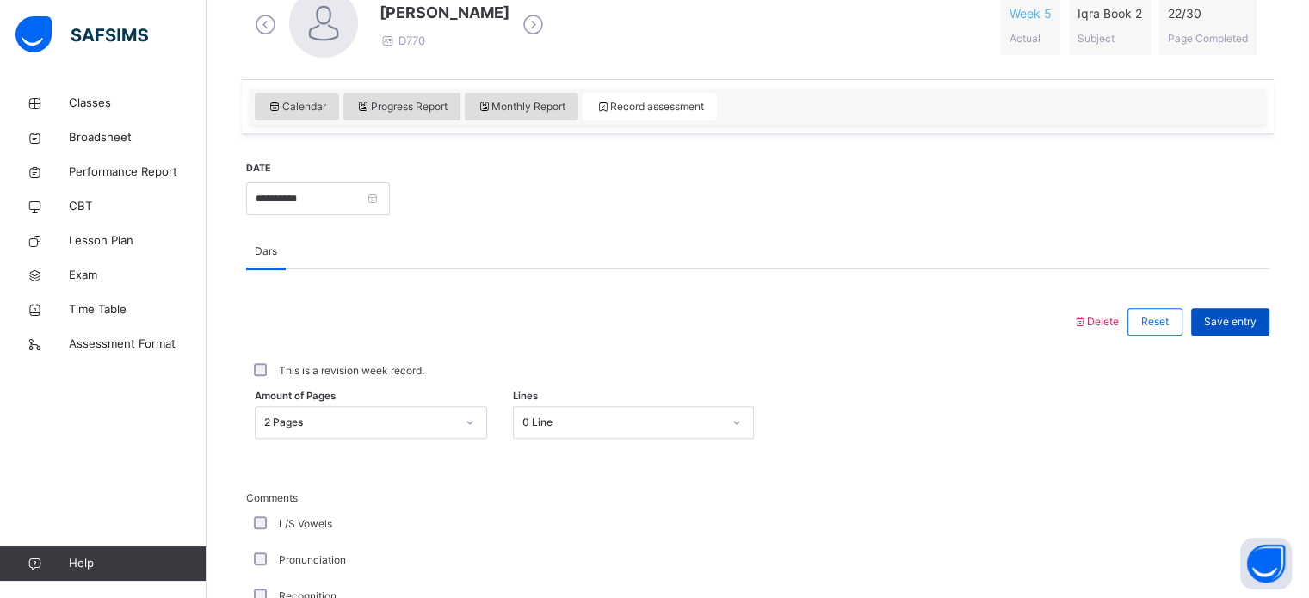
click at [1215, 320] on div "Save entry" at bounding box center [1230, 322] width 78 height 28
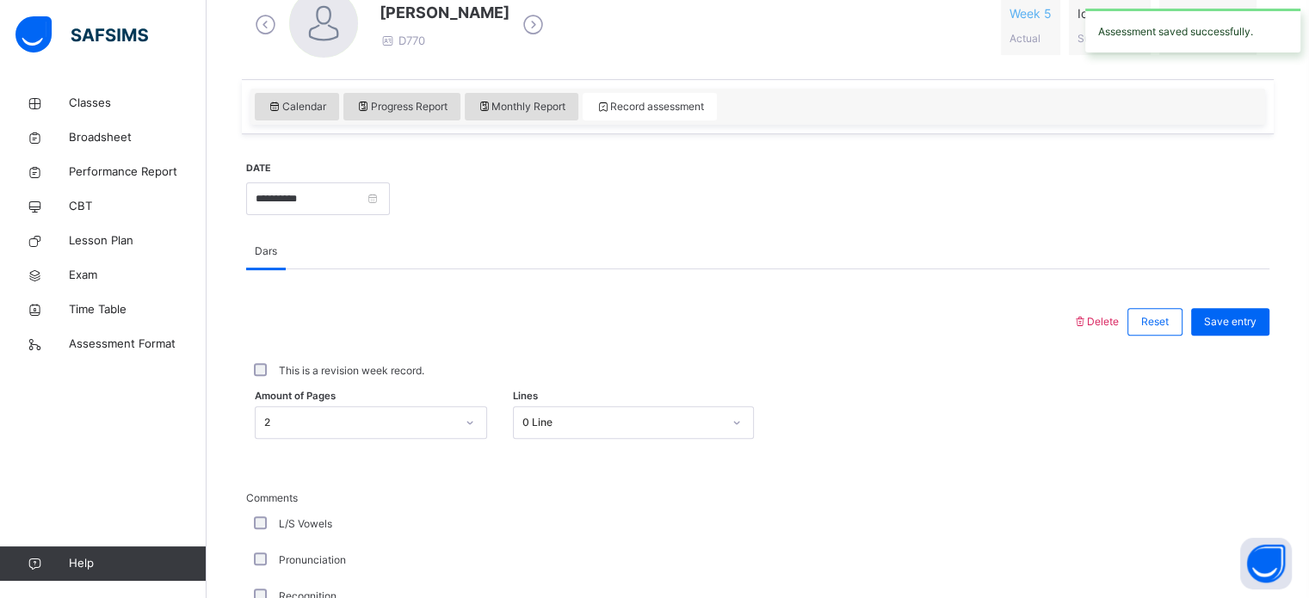
scroll to position [304, 0]
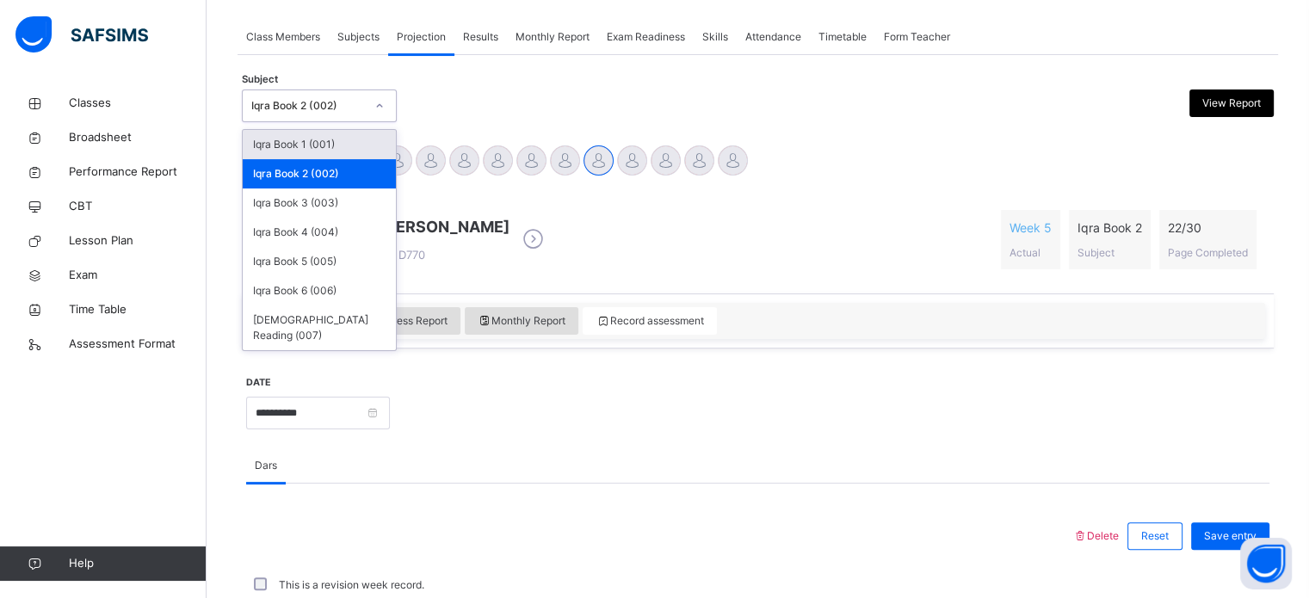
click at [358, 115] on div "Iqra Book 2 (002)" at bounding box center [303, 106] width 120 height 27
click at [334, 194] on div "Iqra Book 3 (003)" at bounding box center [319, 202] width 153 height 29
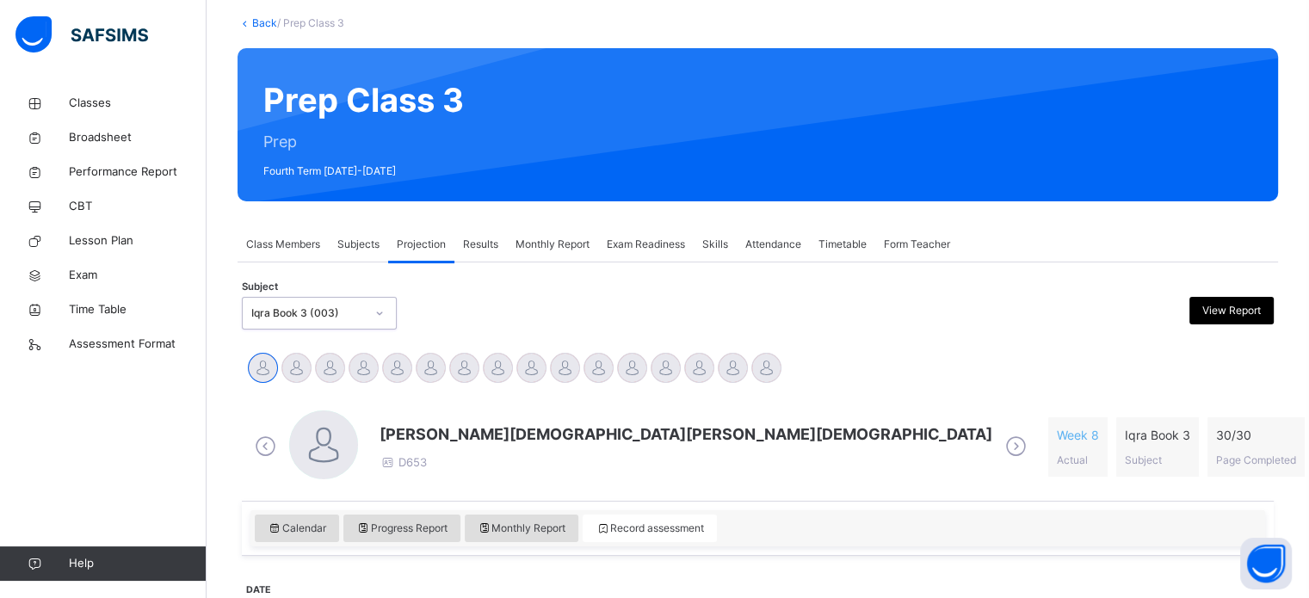
scroll to position [99, 0]
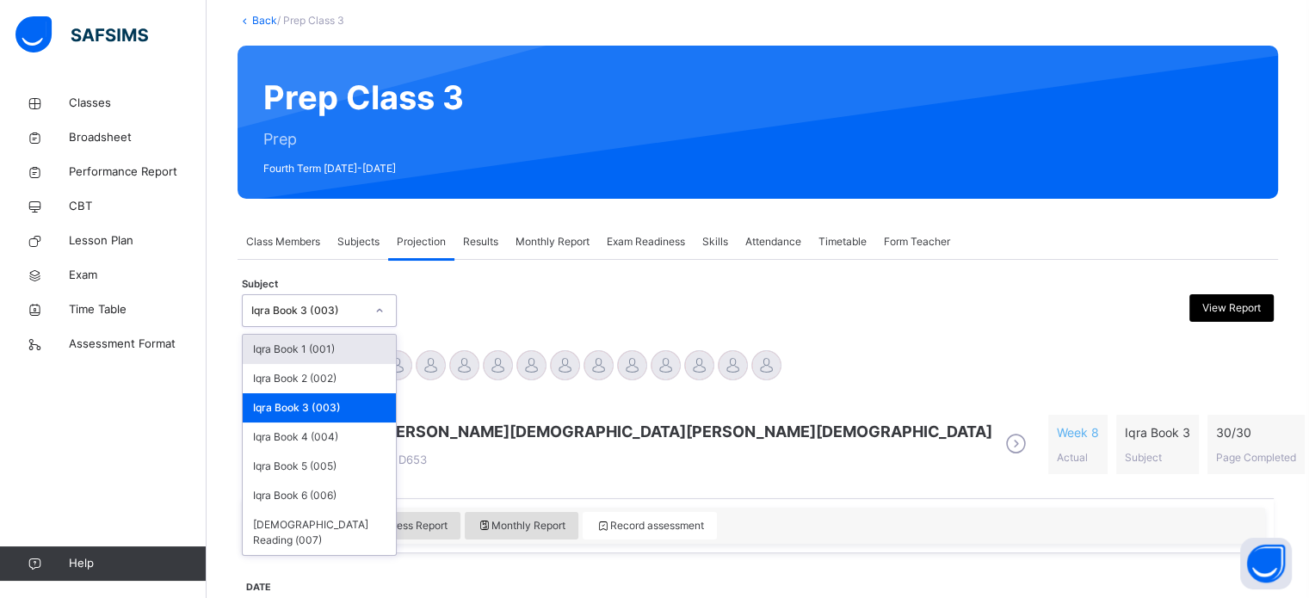
click at [349, 320] on div "Iqra Book 3 (003)" at bounding box center [303, 311] width 120 height 27
click at [309, 384] on div "Iqra Book 2 (002)" at bounding box center [319, 378] width 153 height 29
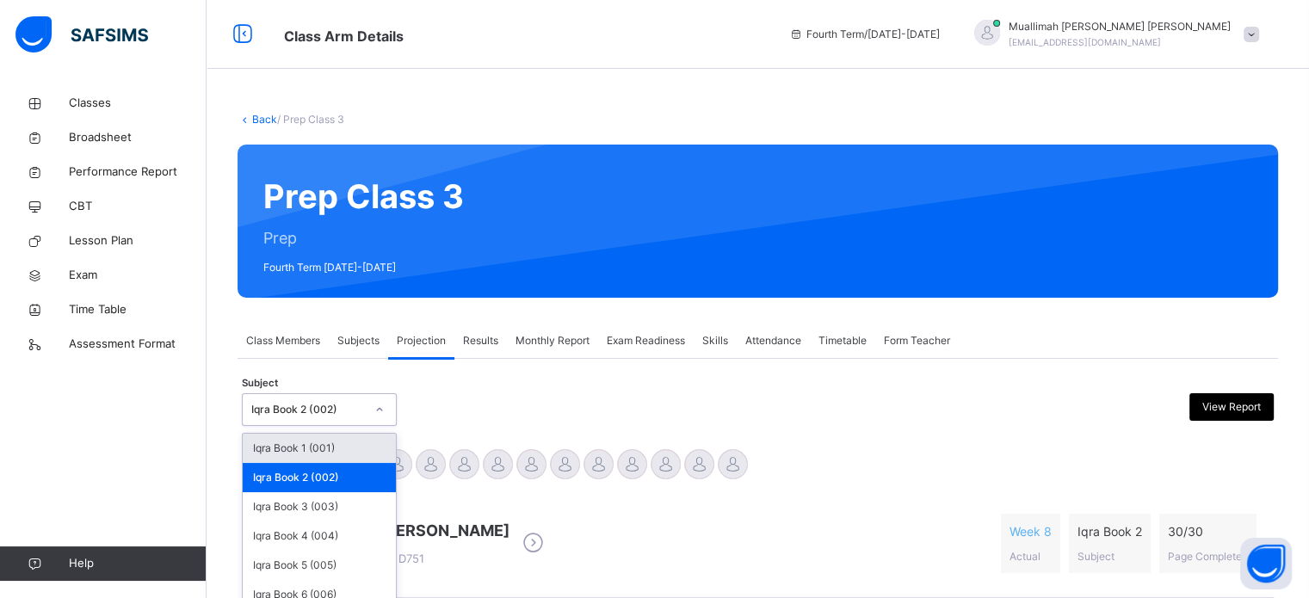
scroll to position [47, 0]
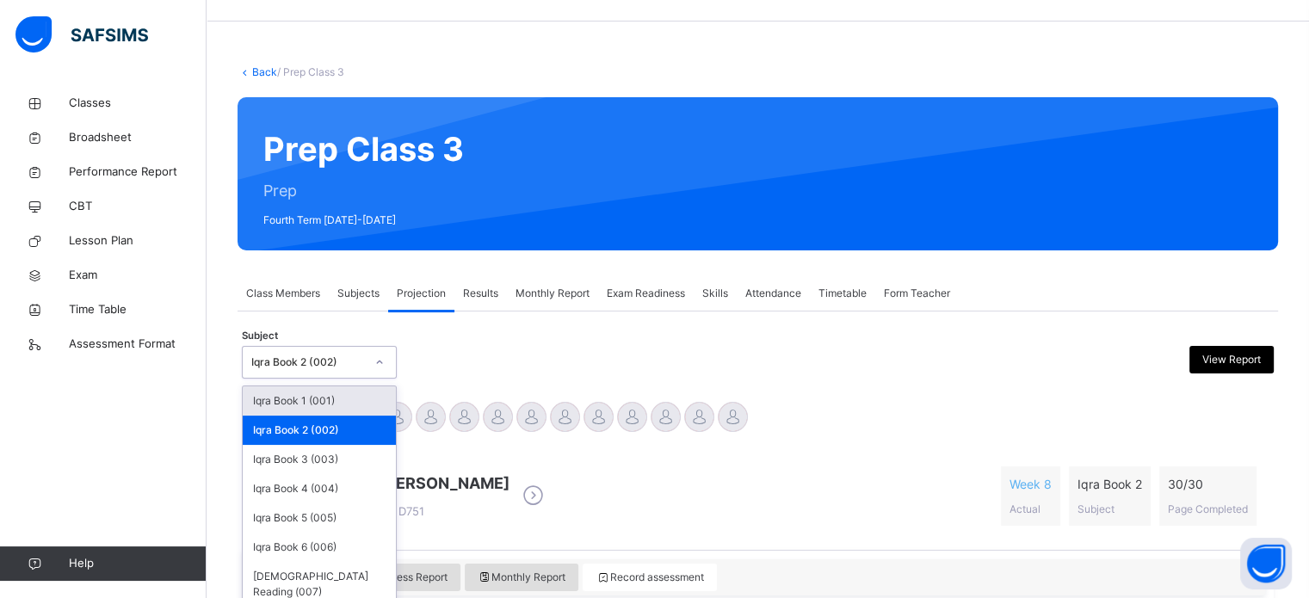
click at [322, 379] on div "option Iqra Book 2 (002), selected. option Iqra Book 1 (001) focused, 1 of 7. 7…" at bounding box center [319, 362] width 155 height 33
click at [286, 460] on div "Iqra Book 3 (003)" at bounding box center [319, 459] width 153 height 29
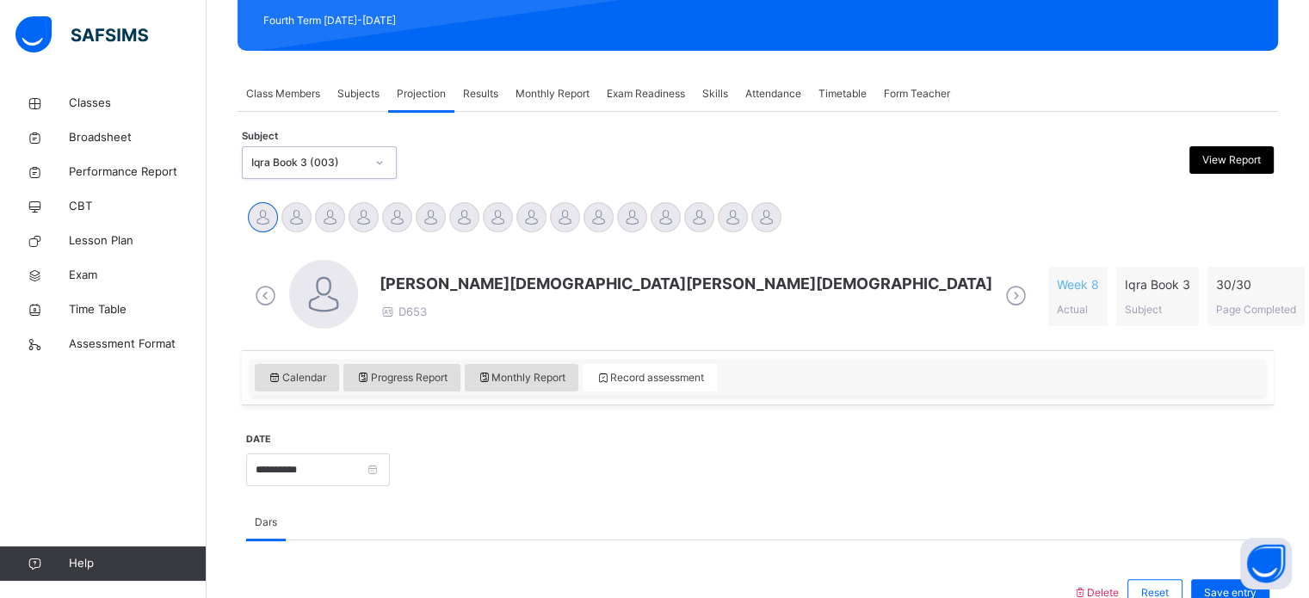
scroll to position [250, 0]
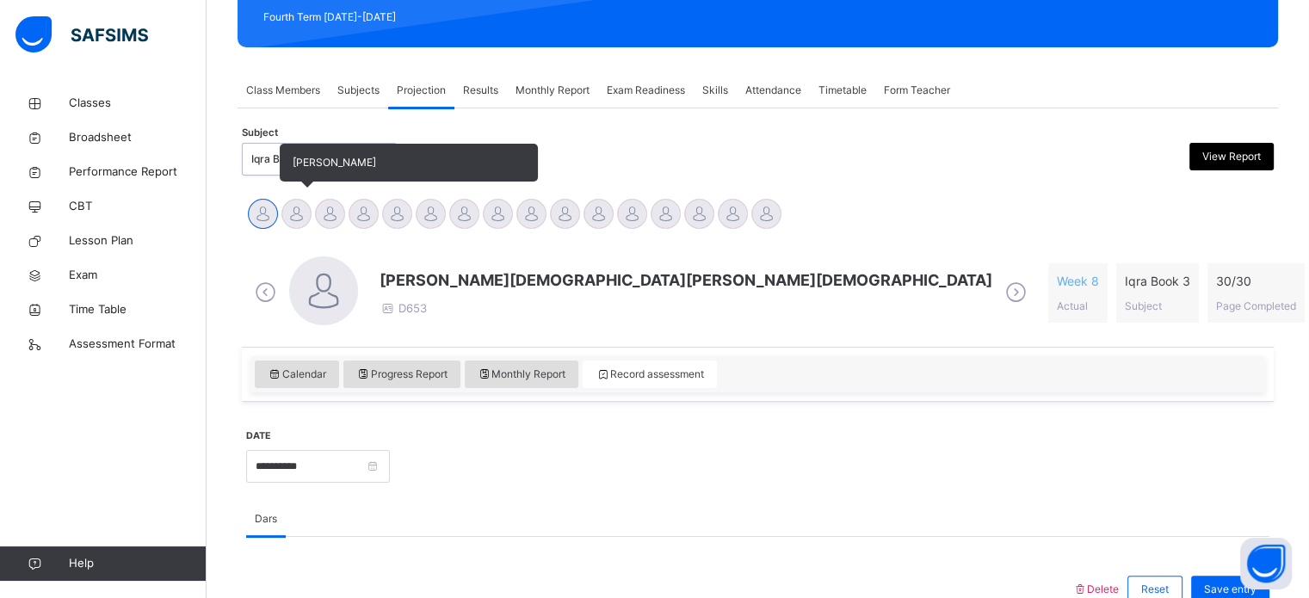
click at [298, 208] on div at bounding box center [296, 214] width 30 height 30
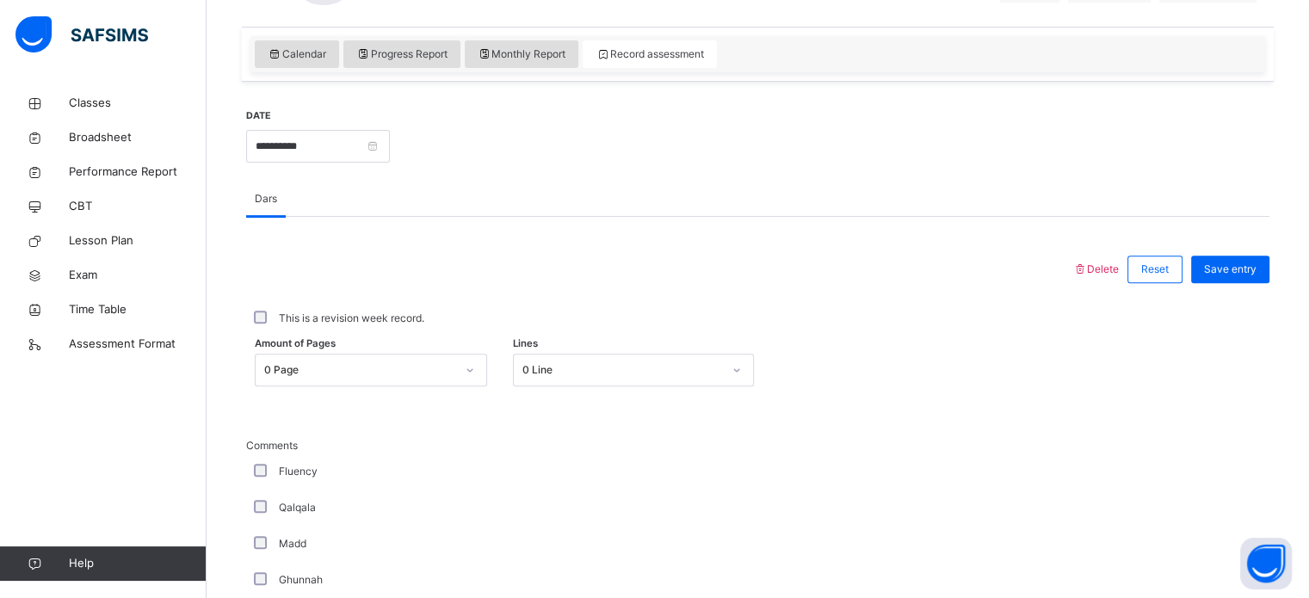
scroll to position [575, 0]
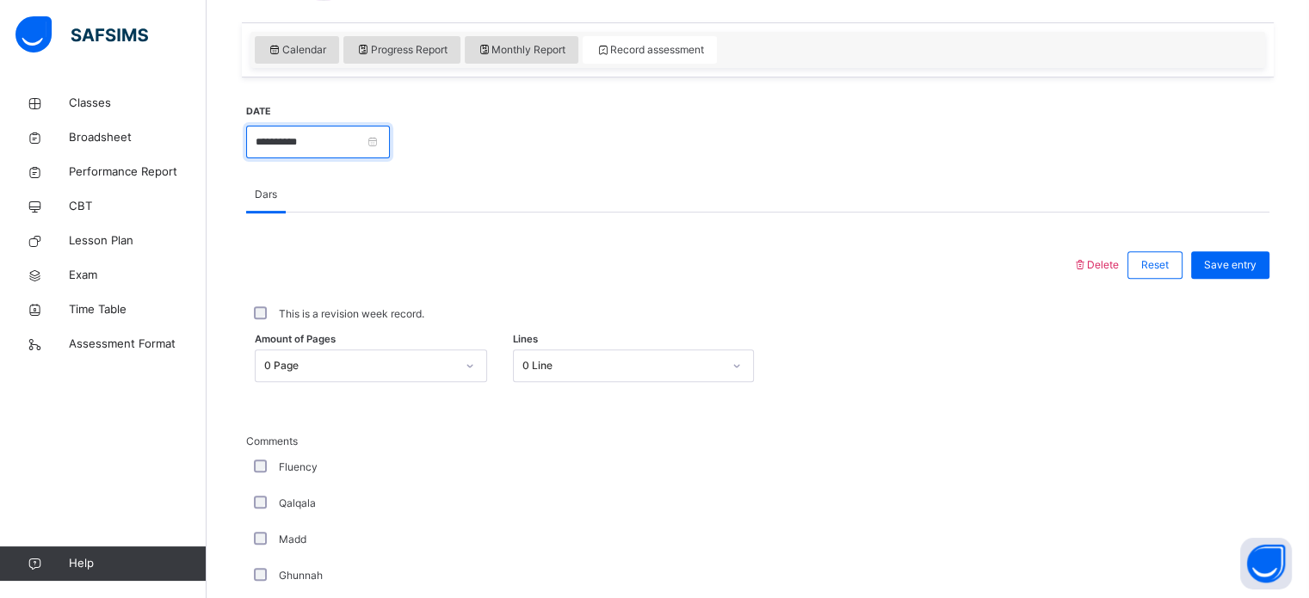
click at [390, 139] on input "**********" at bounding box center [318, 142] width 144 height 33
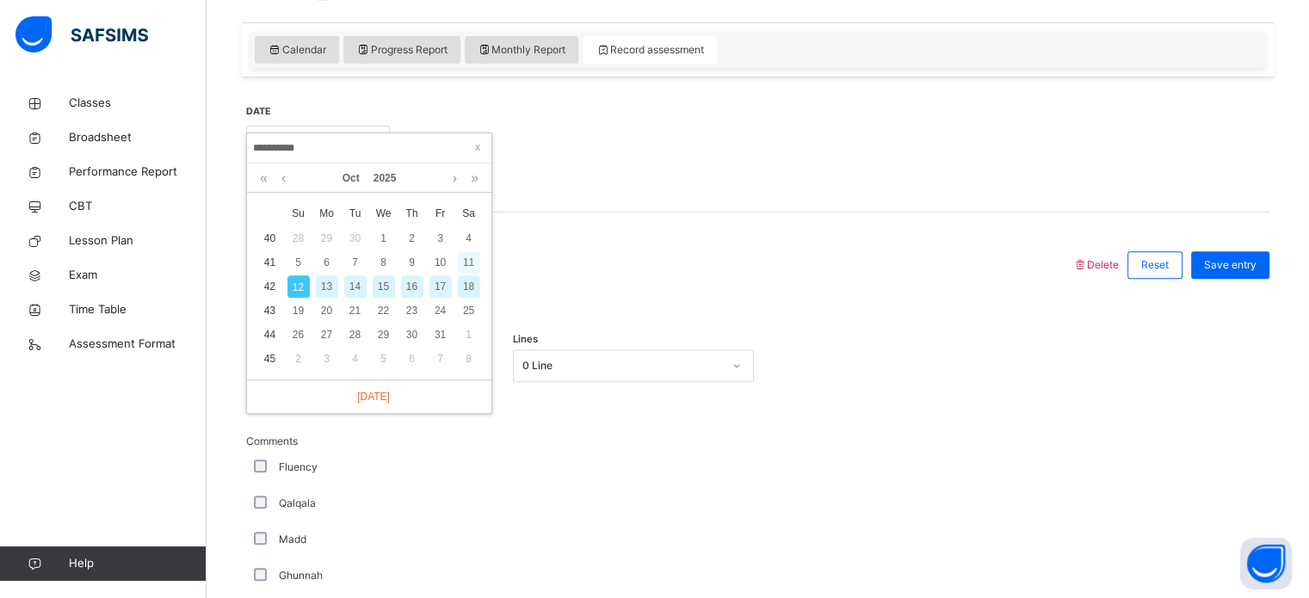
click at [469, 257] on div "11" at bounding box center [469, 262] width 22 height 22
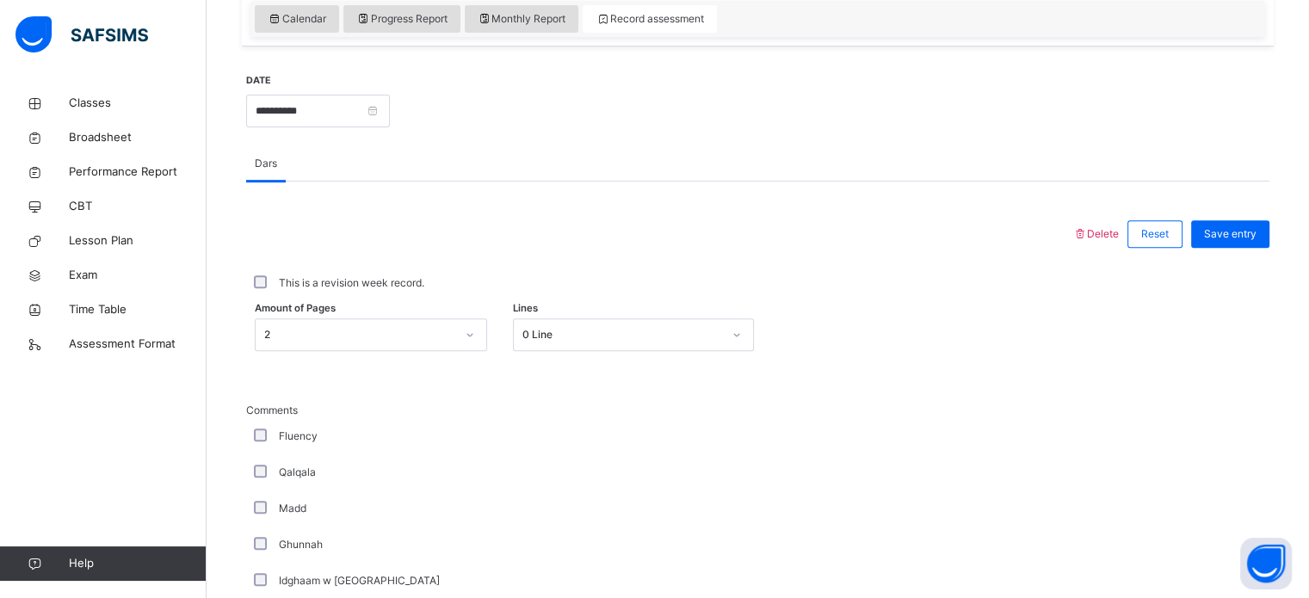
scroll to position [602, 0]
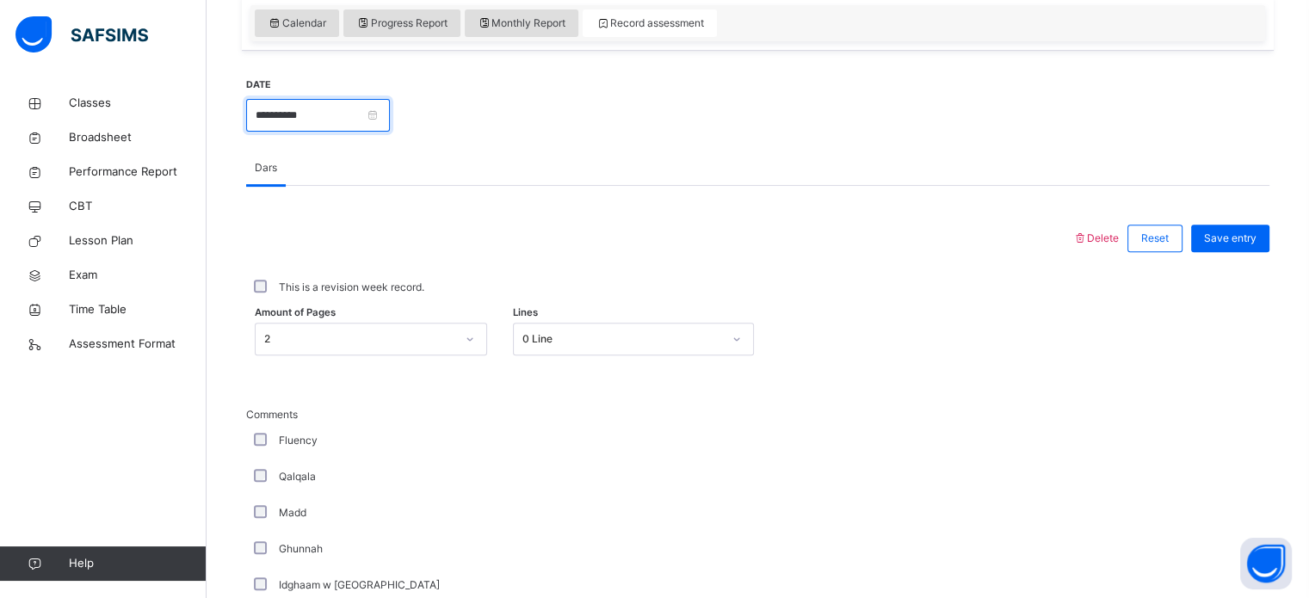
click at [390, 123] on input "**********" at bounding box center [318, 115] width 144 height 33
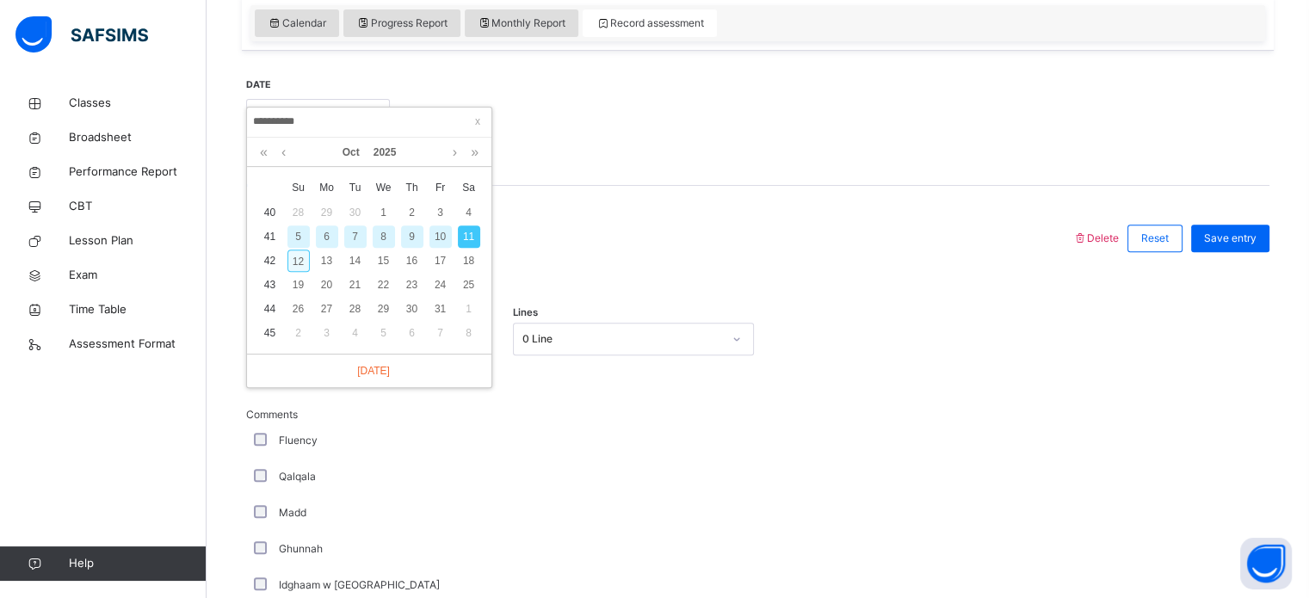
click at [299, 262] on div "12" at bounding box center [298, 261] width 22 height 22
type input "**********"
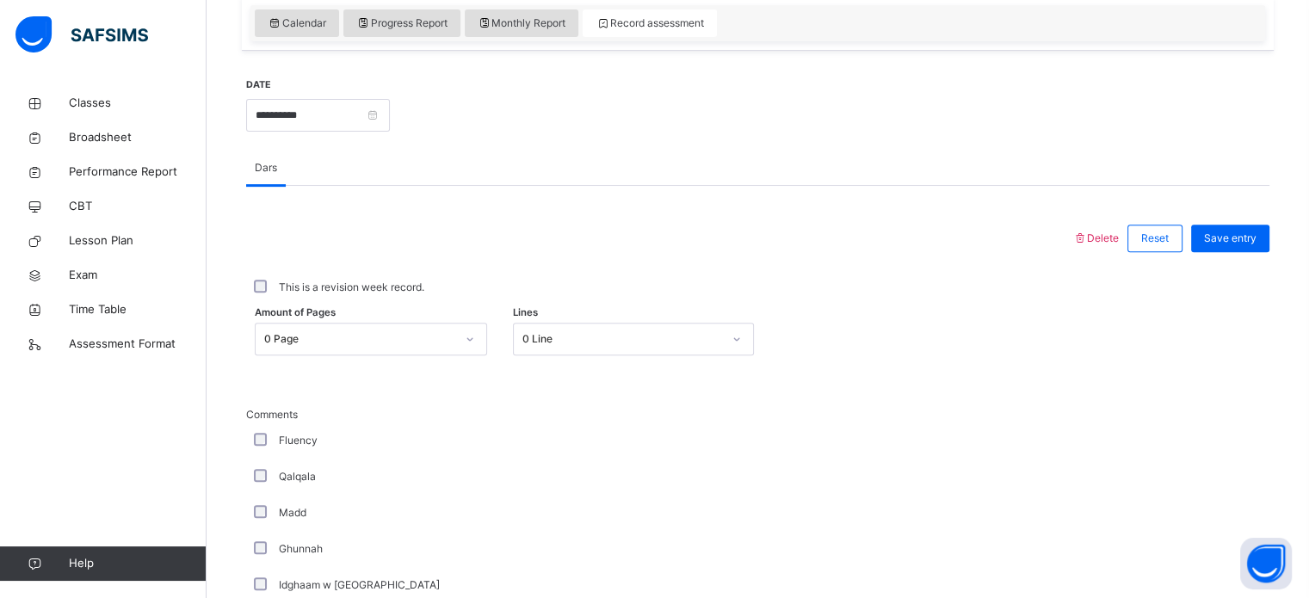
click at [355, 330] on div "0 Page" at bounding box center [355, 339] width 198 height 27
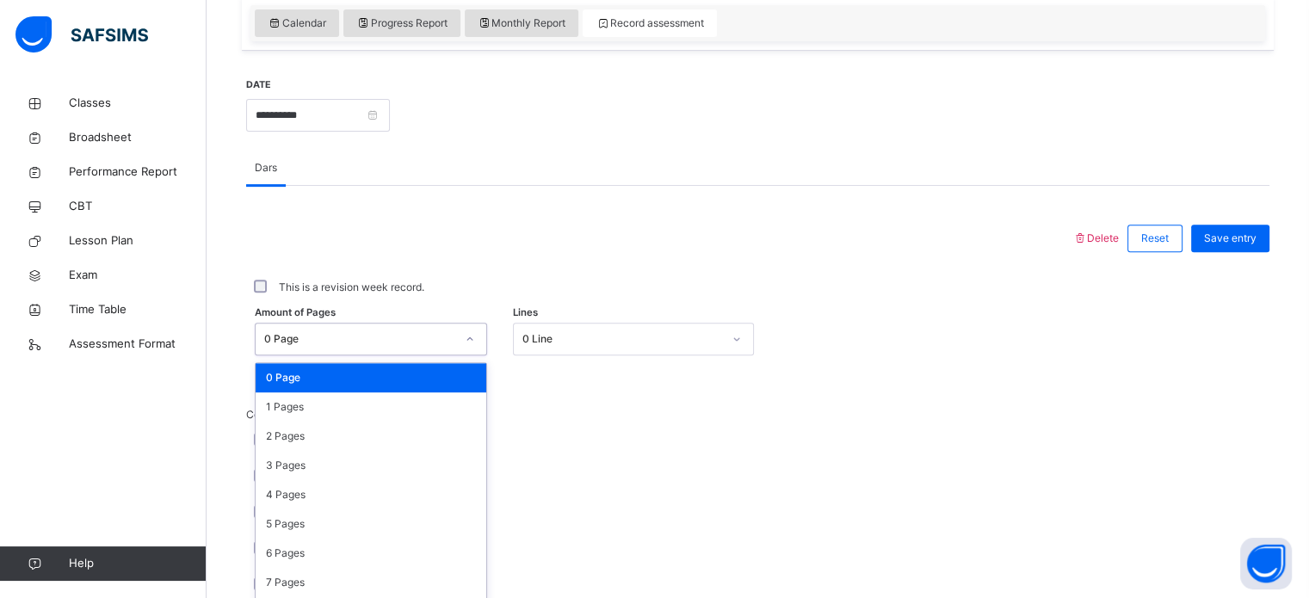
scroll to position [632, 0]
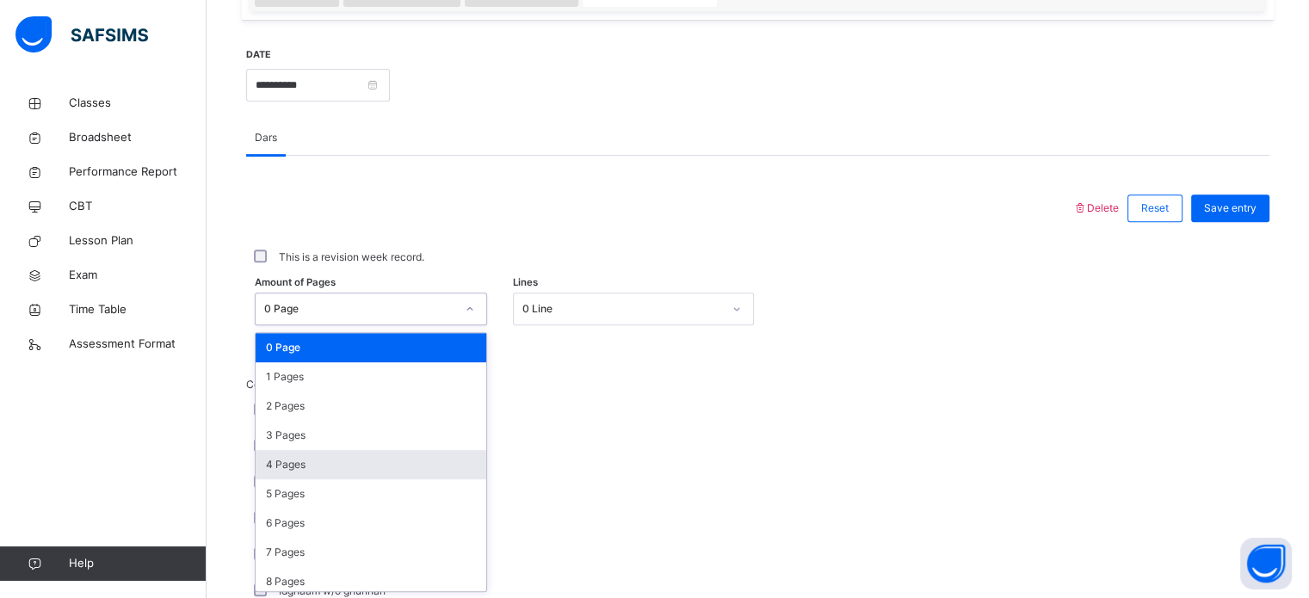
click at [317, 457] on div "4 Pages" at bounding box center [371, 464] width 231 height 29
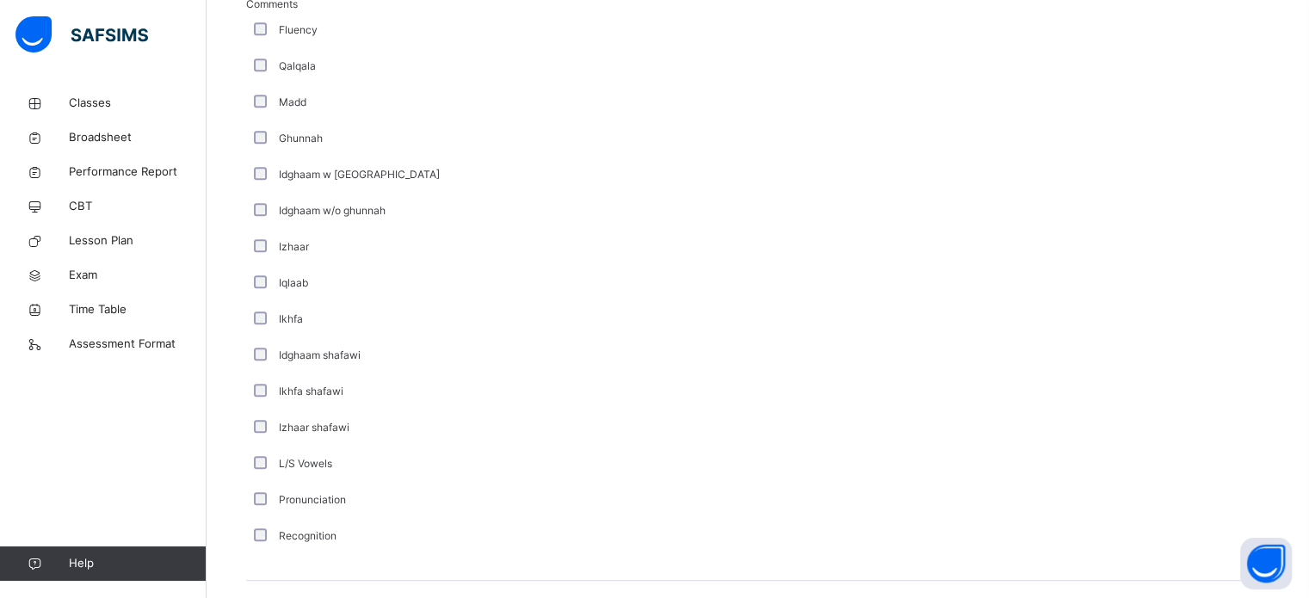
scroll to position [1342, 0]
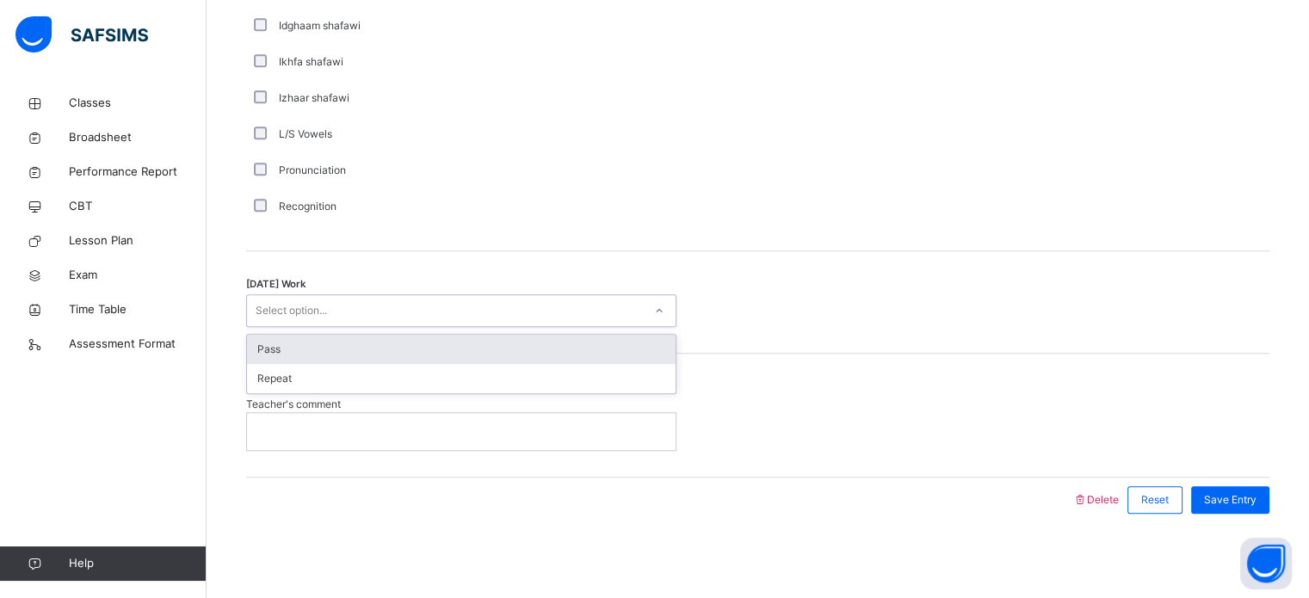
click at [521, 355] on div "Pass" at bounding box center [461, 349] width 429 height 29
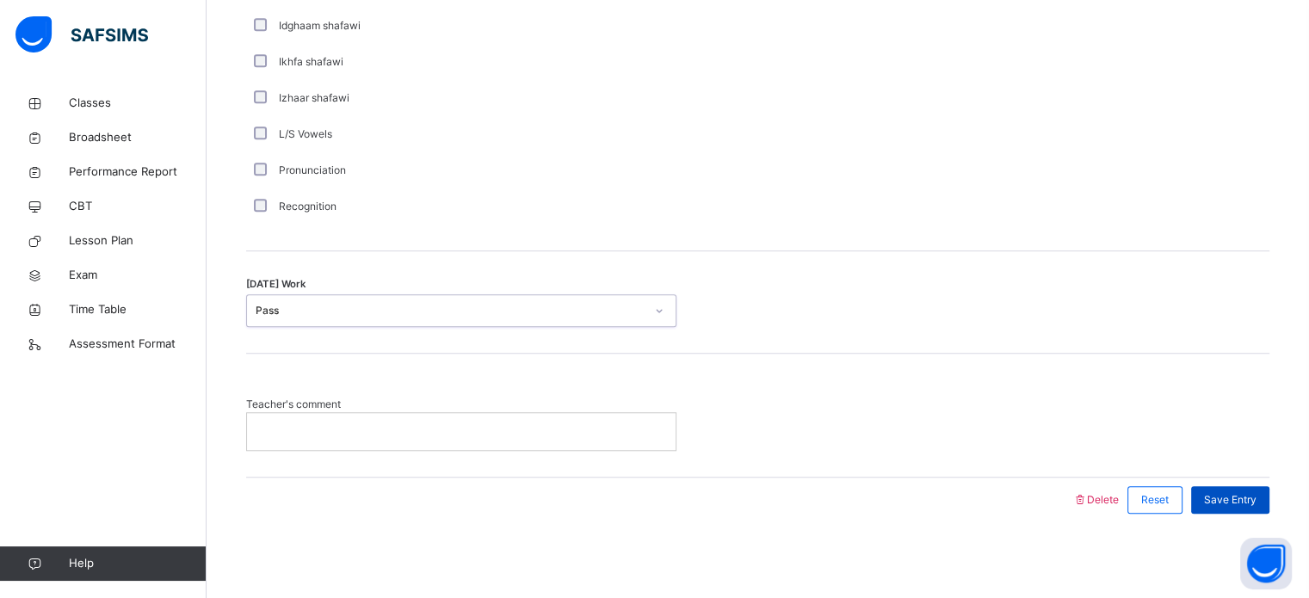
click at [1252, 495] on span "Save Entry" at bounding box center [1230, 499] width 52 height 15
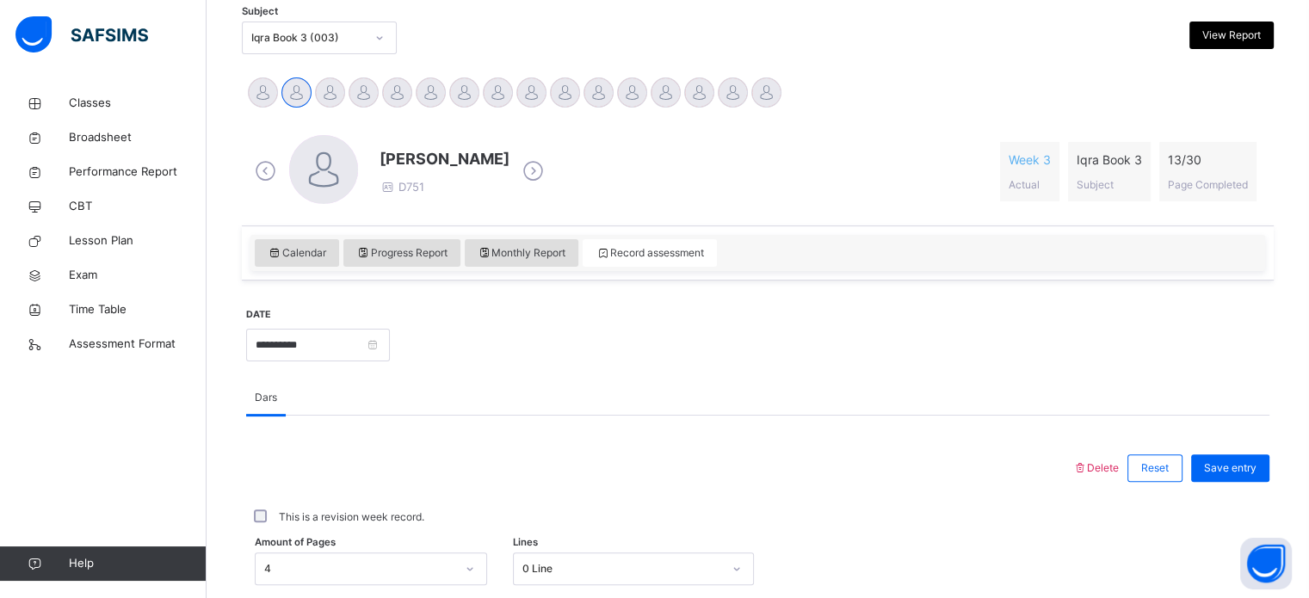
scroll to position [371, 0]
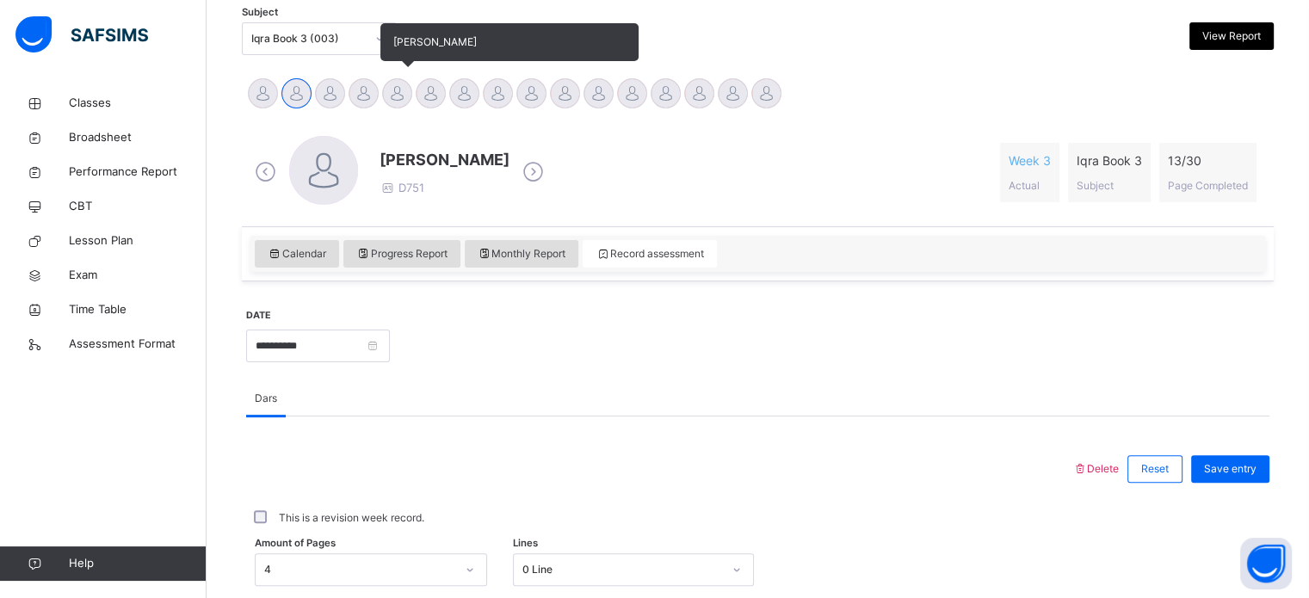
click at [398, 91] on div at bounding box center [397, 93] width 30 height 30
click at [437, 98] on div at bounding box center [431, 93] width 30 height 30
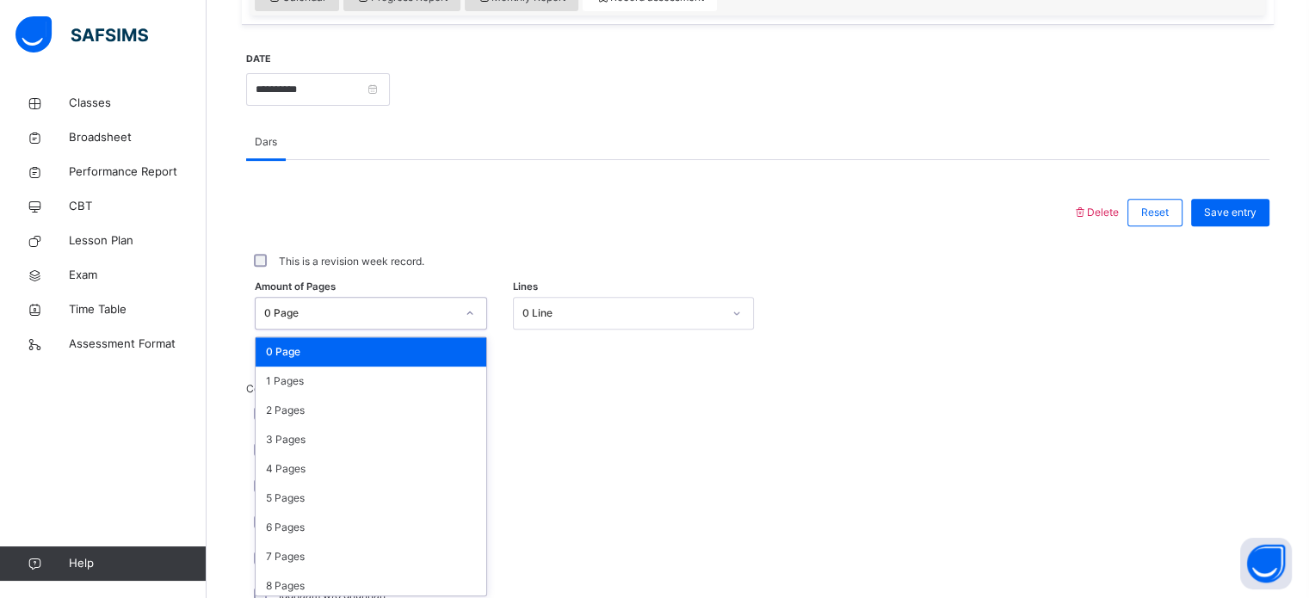
scroll to position [632, 0]
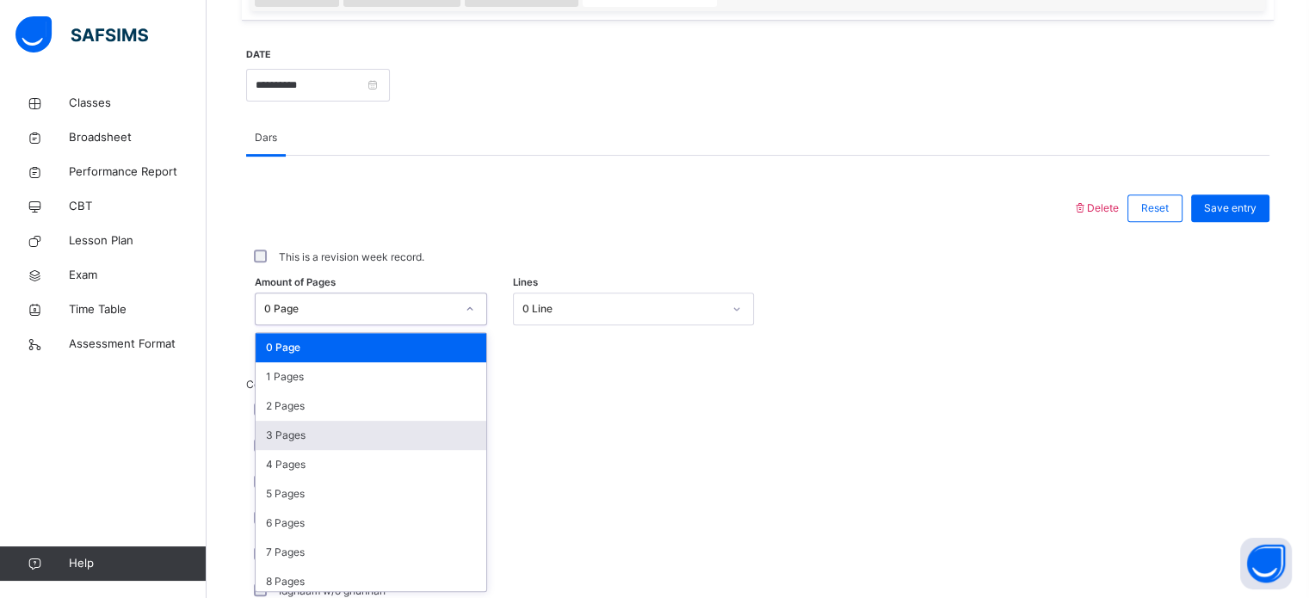
click at [349, 444] on div "3 Pages" at bounding box center [371, 435] width 231 height 29
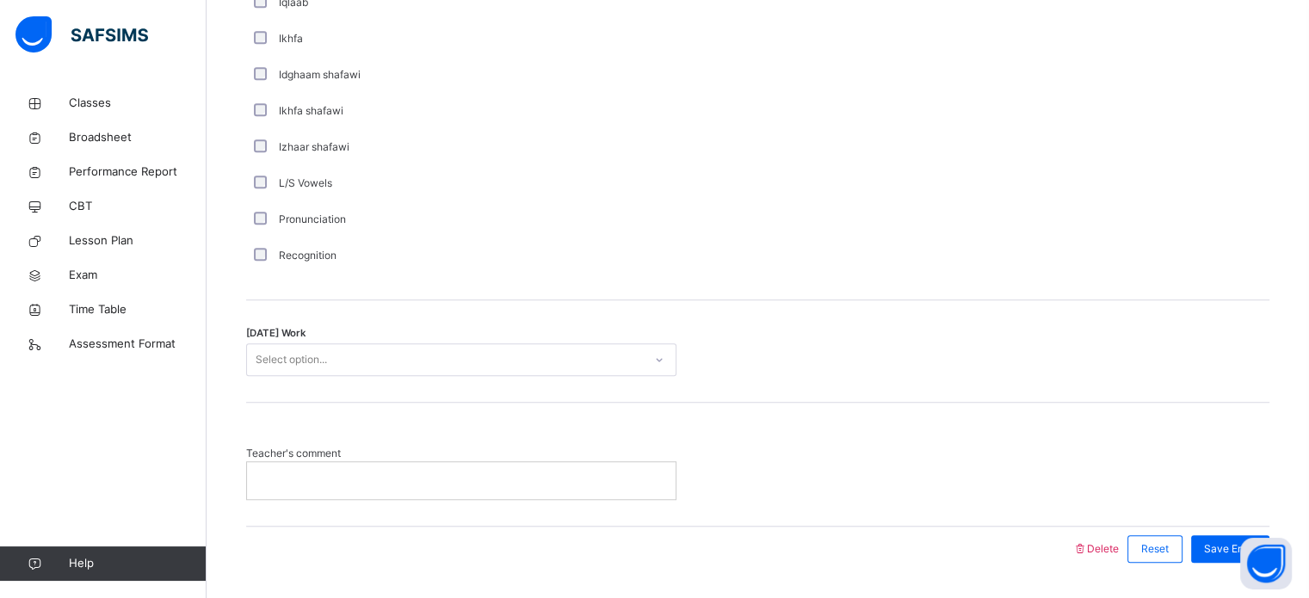
scroll to position [1342, 0]
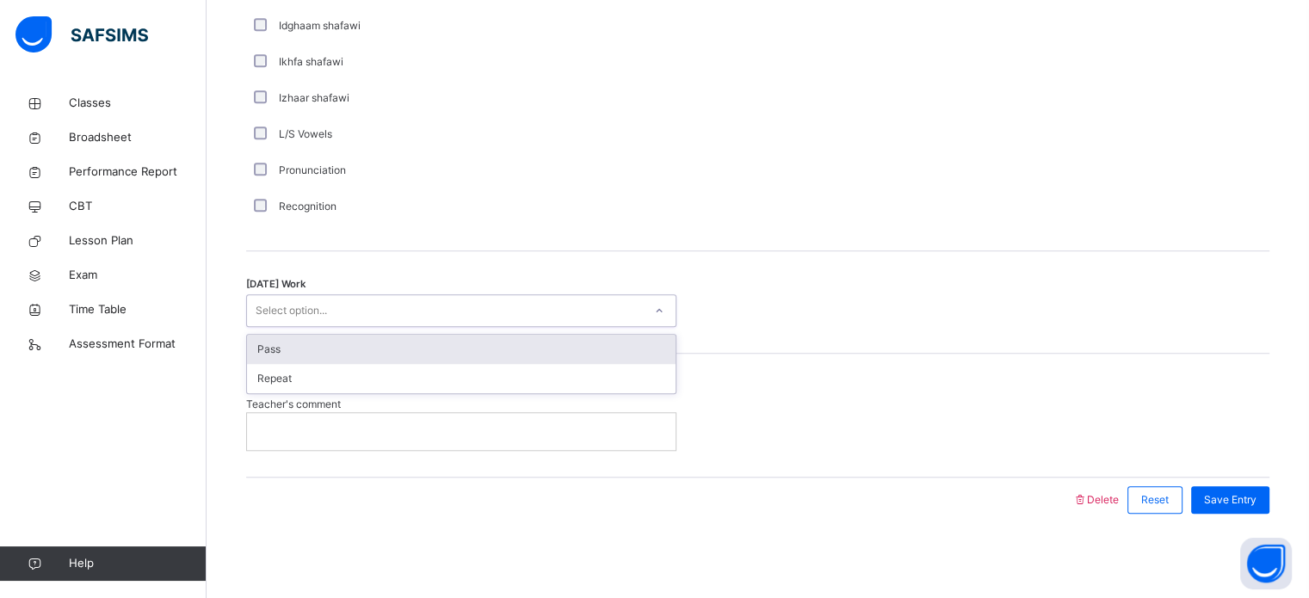
click at [383, 351] on div "Pass" at bounding box center [461, 349] width 429 height 29
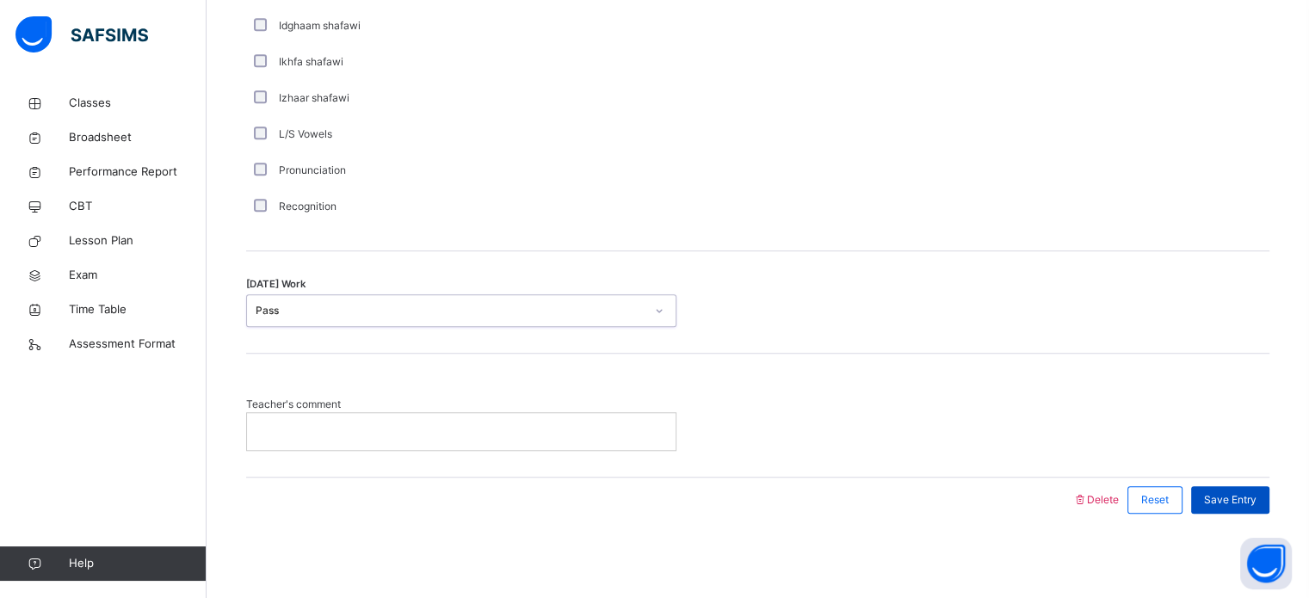
click at [1250, 498] on span "Save Entry" at bounding box center [1230, 499] width 52 height 15
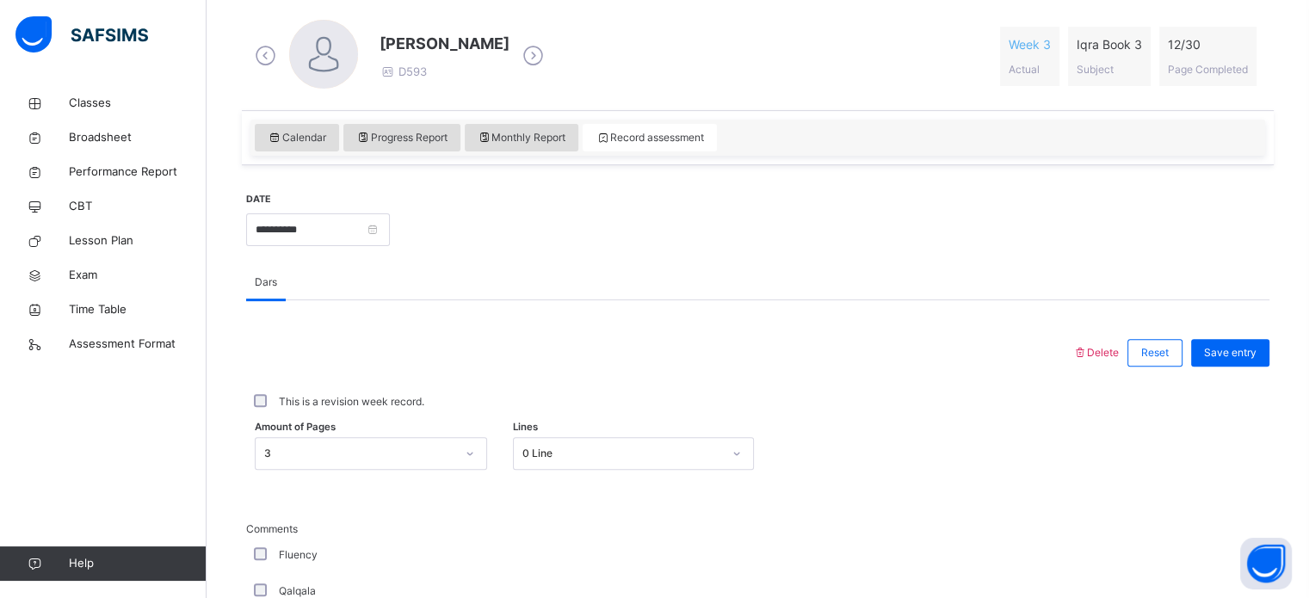
scroll to position [485, 0]
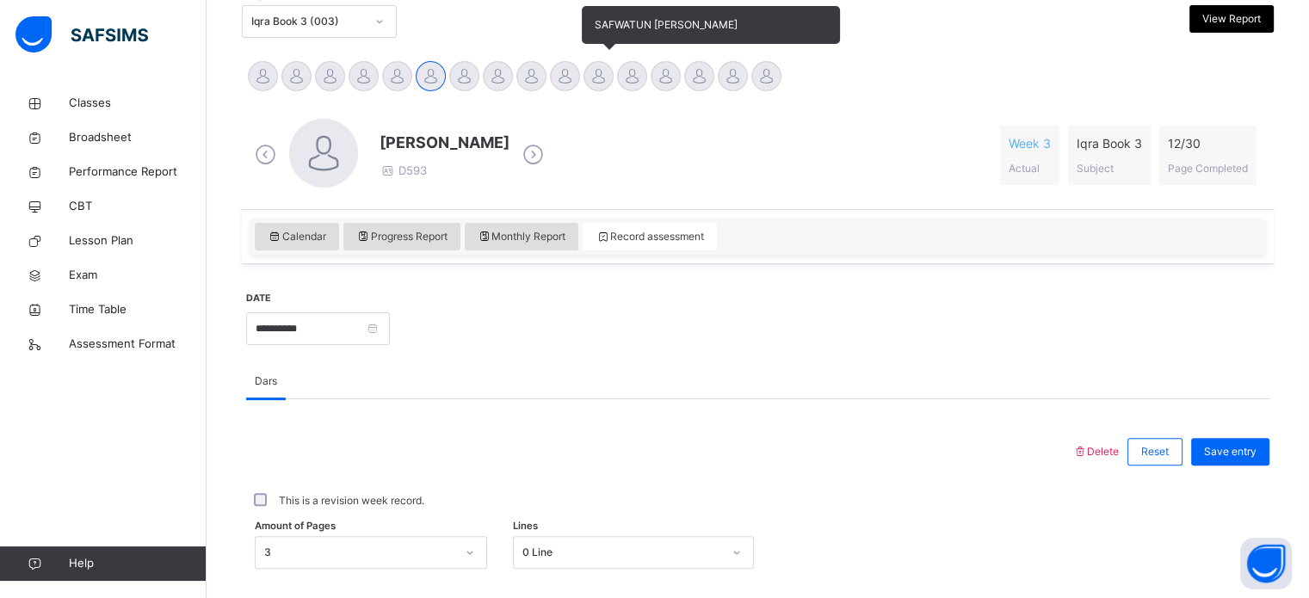
click at [603, 80] on div at bounding box center [598, 76] width 30 height 30
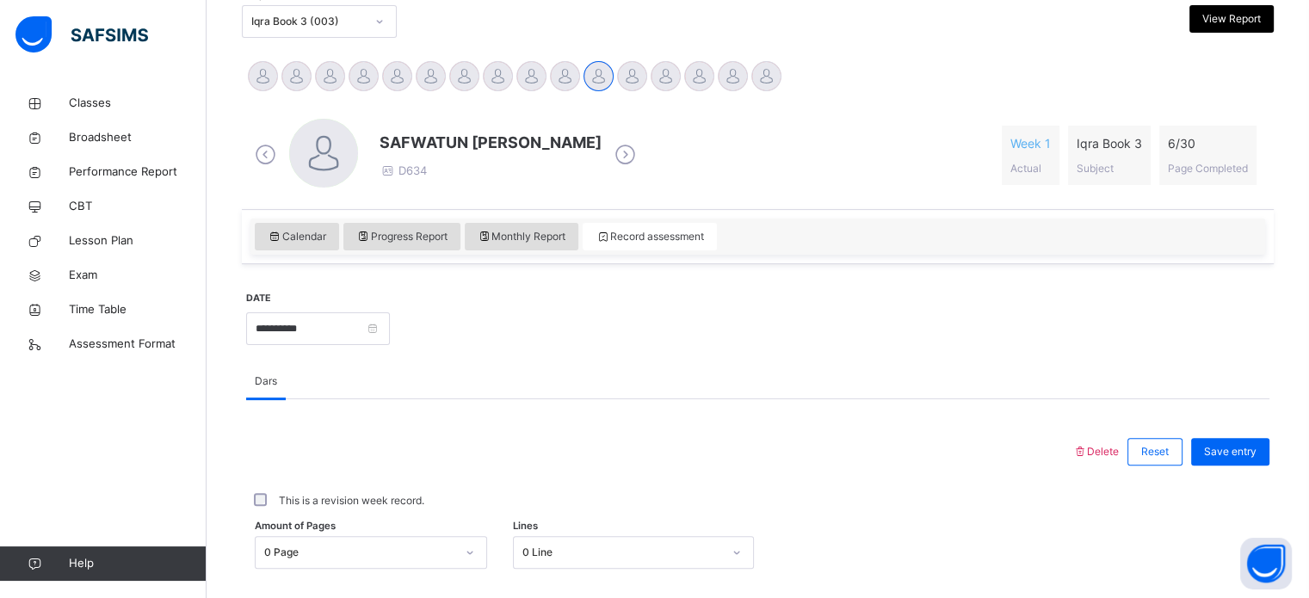
click at [610, 153] on icon at bounding box center [625, 155] width 30 height 26
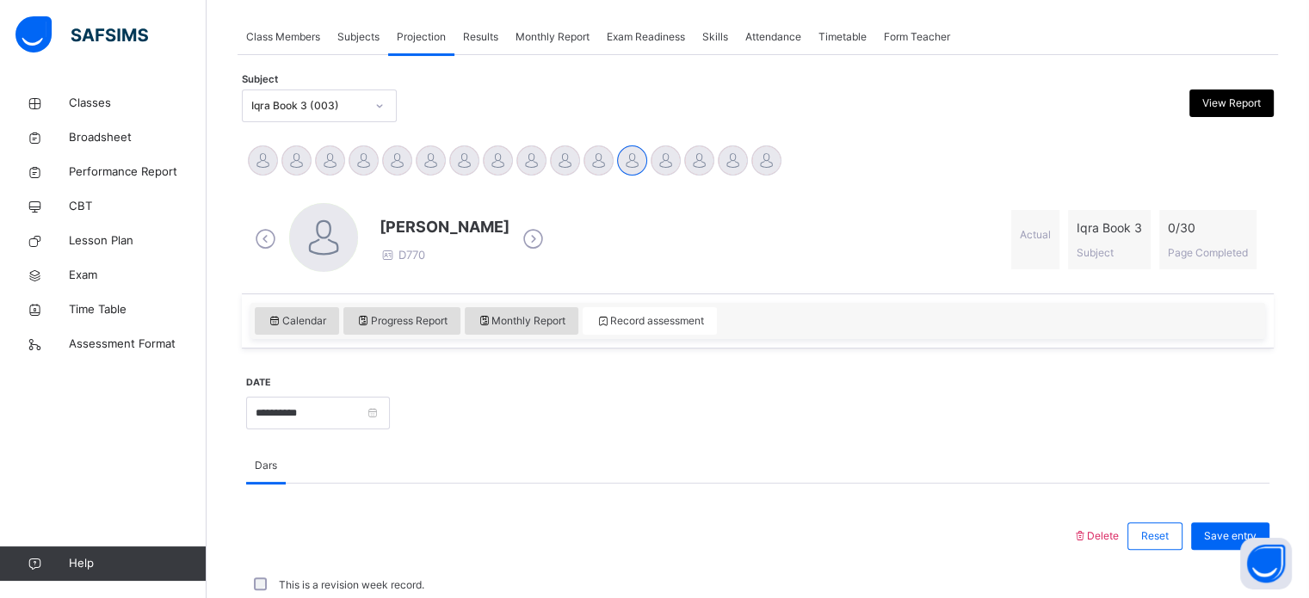
scroll to position [388, 0]
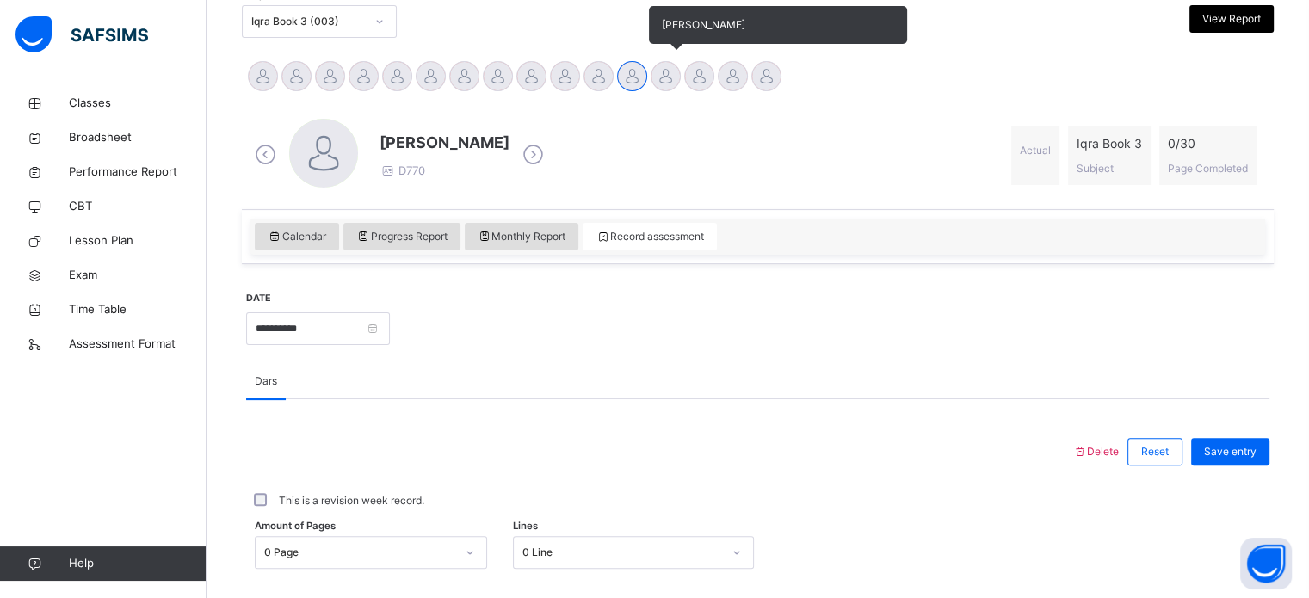
click at [666, 81] on div at bounding box center [666, 76] width 30 height 30
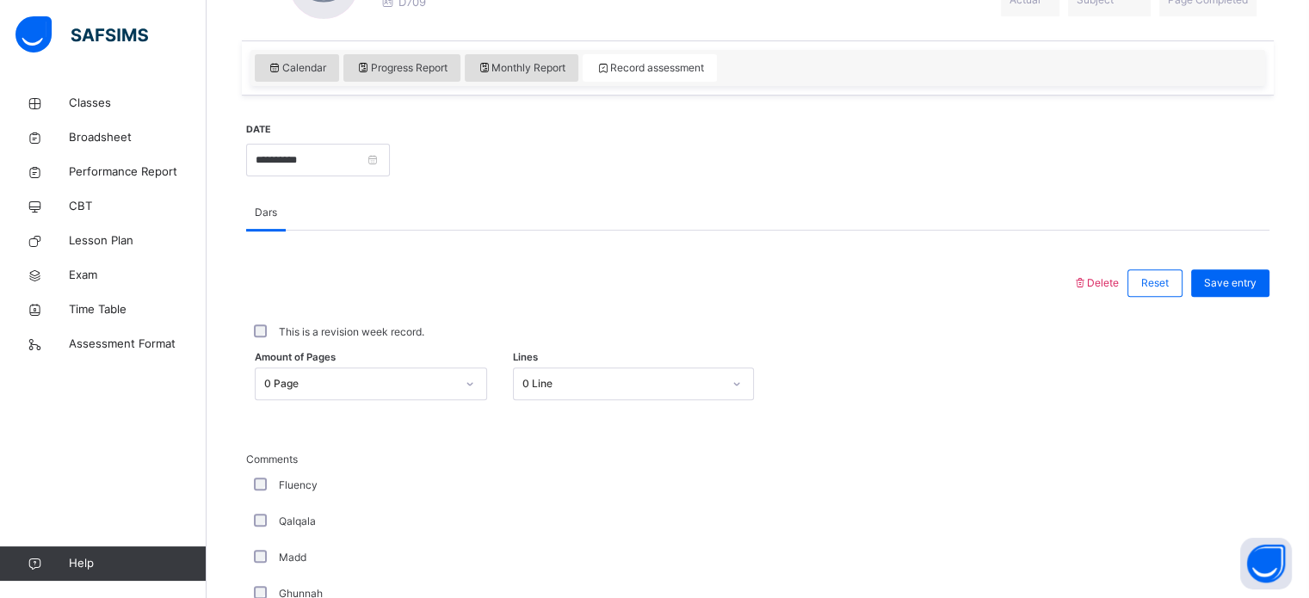
scroll to position [558, 0]
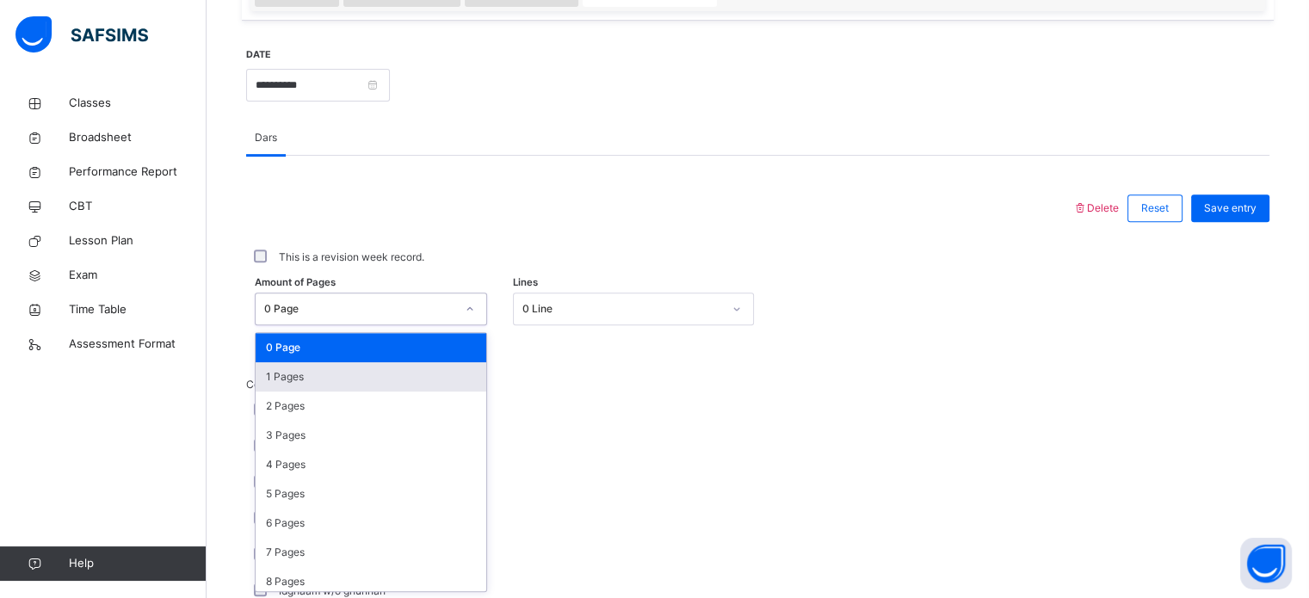
click at [436, 376] on div "1 Pages" at bounding box center [371, 376] width 231 height 29
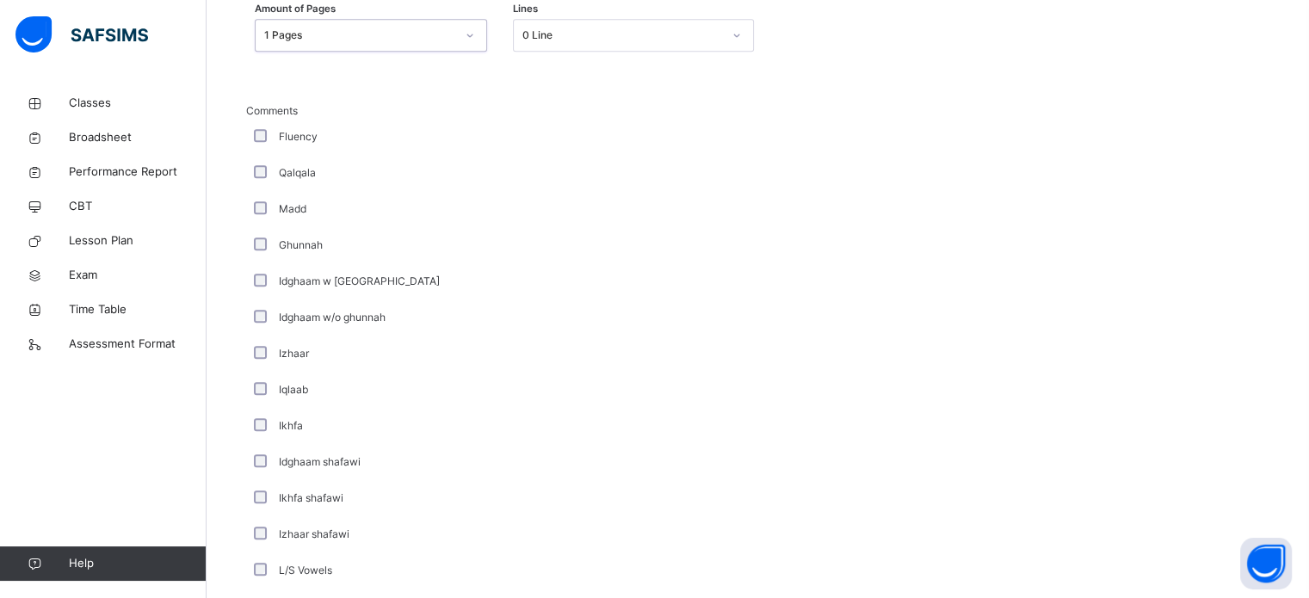
scroll to position [1342, 0]
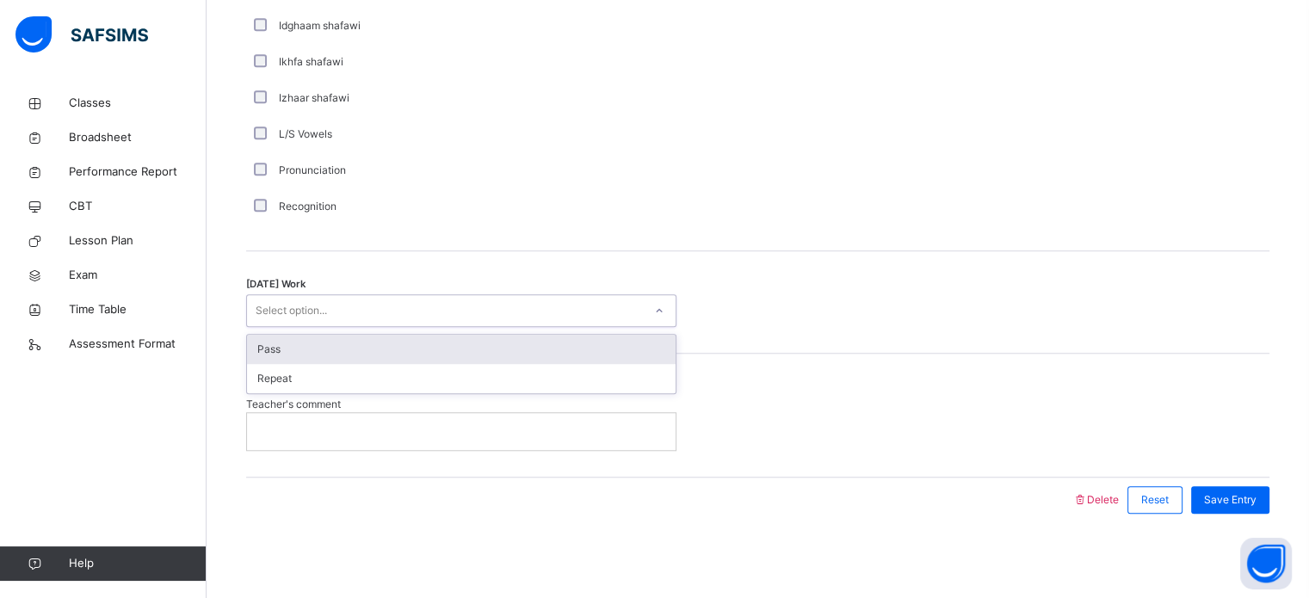
click at [495, 353] on div "Pass" at bounding box center [461, 349] width 429 height 29
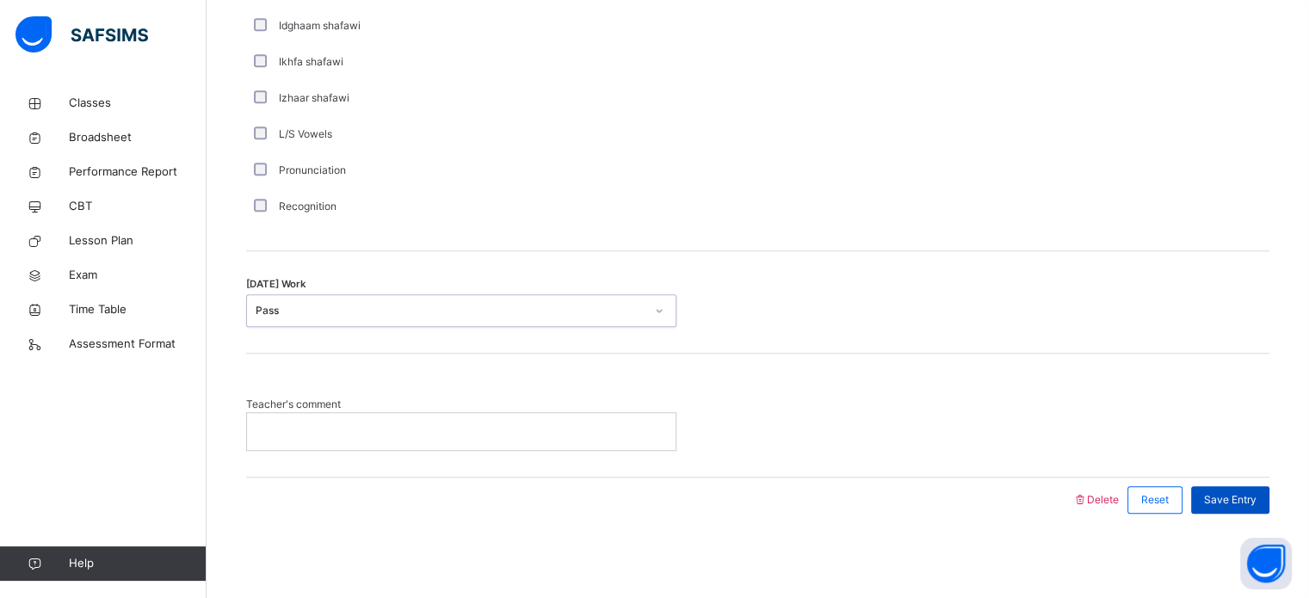
click at [1219, 503] on span "Save Entry" at bounding box center [1230, 499] width 52 height 15
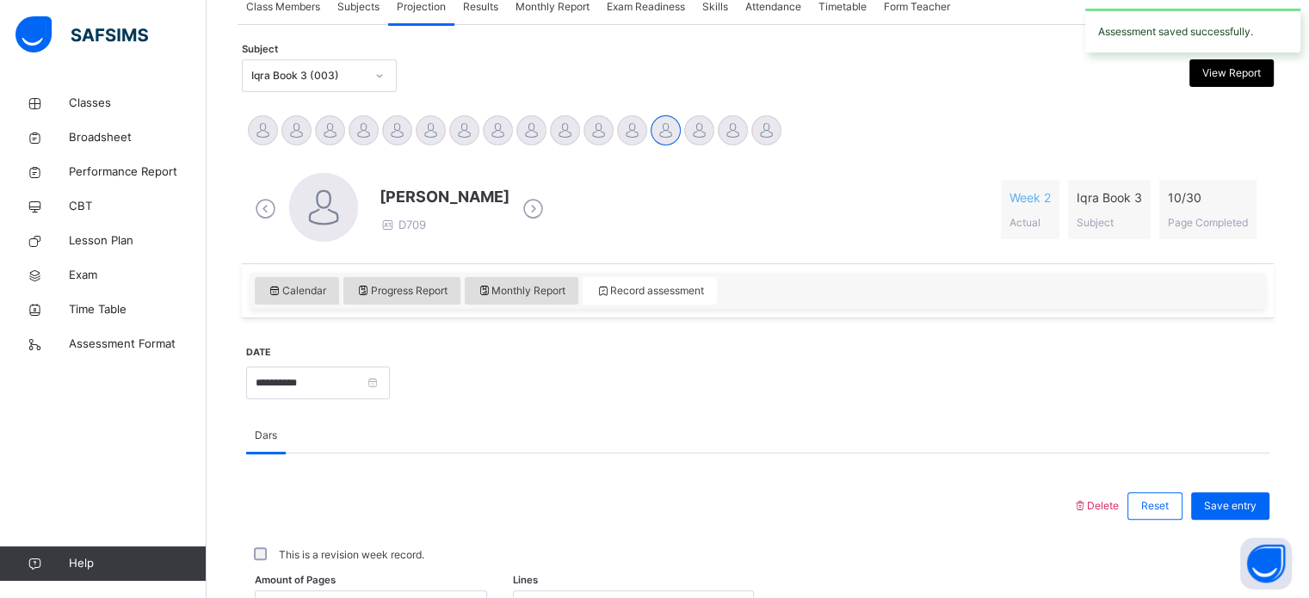
scroll to position [334, 0]
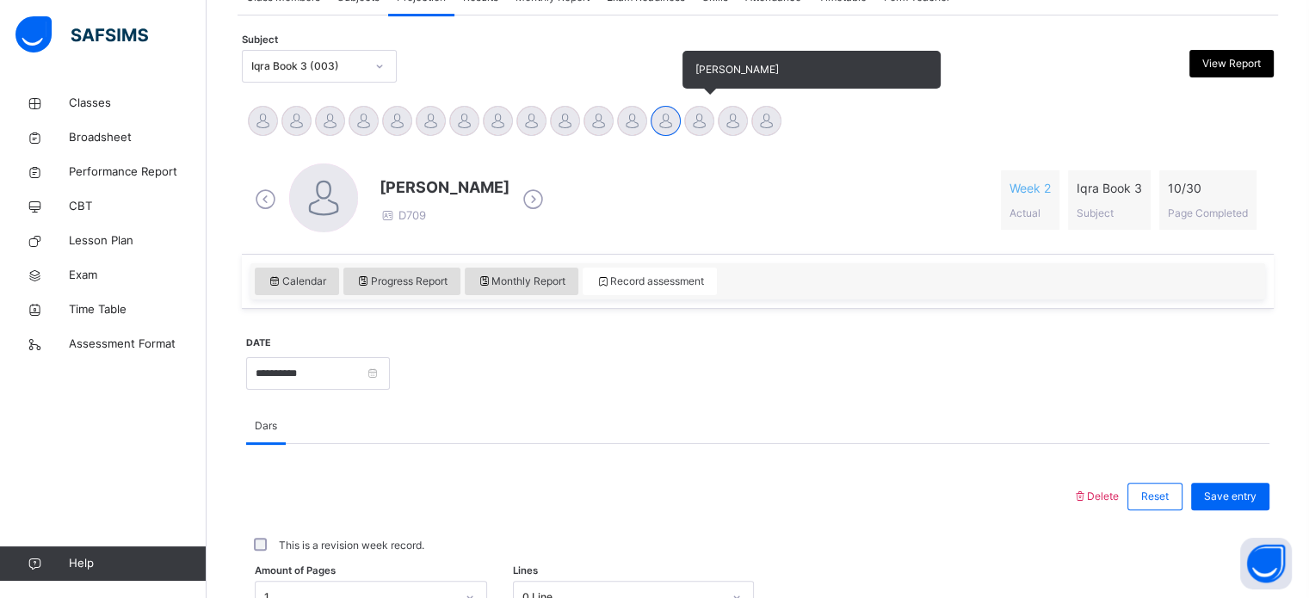
click at [695, 120] on div at bounding box center [699, 121] width 30 height 30
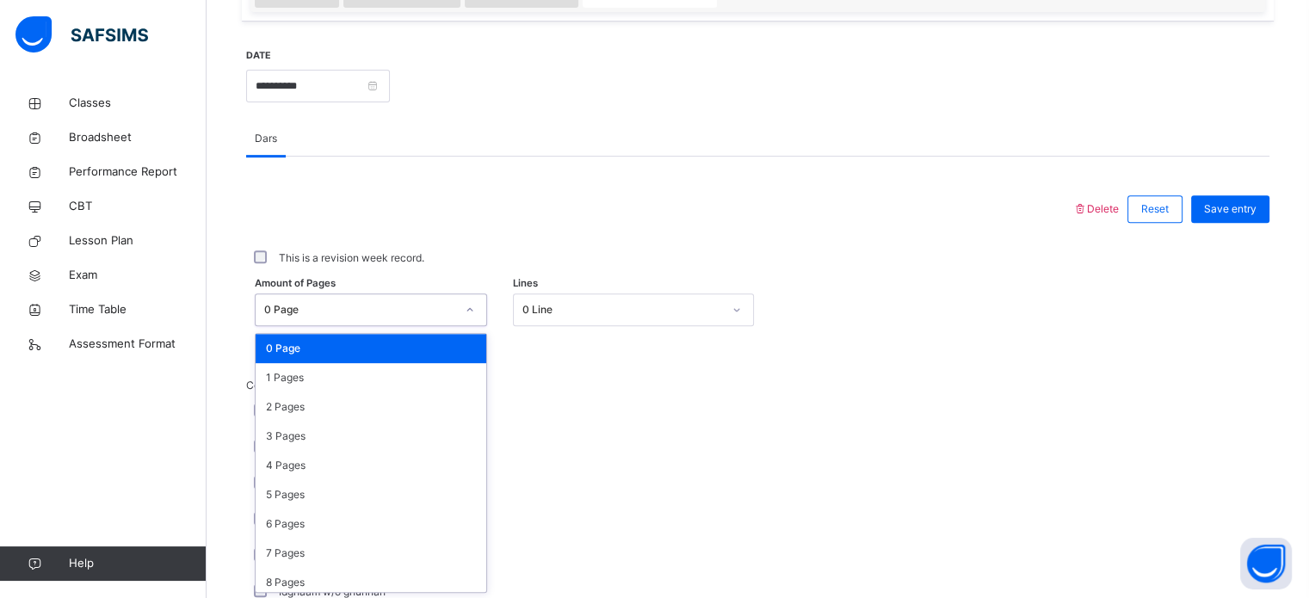
scroll to position [632, 0]
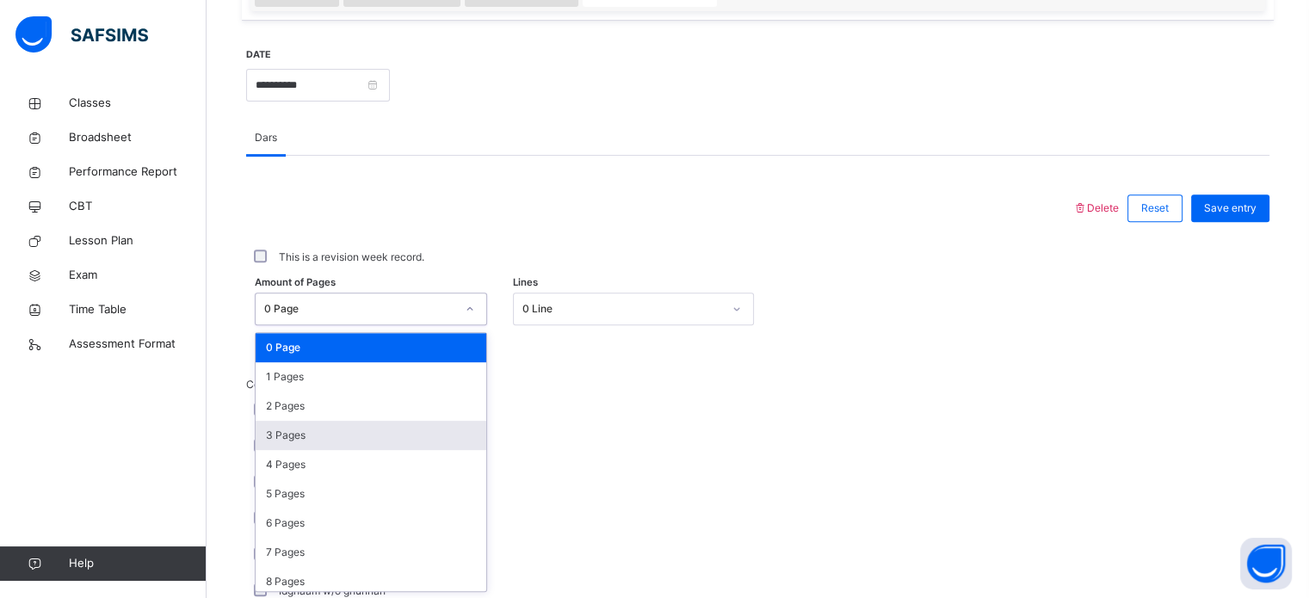
click at [368, 444] on div "3 Pages" at bounding box center [371, 435] width 231 height 29
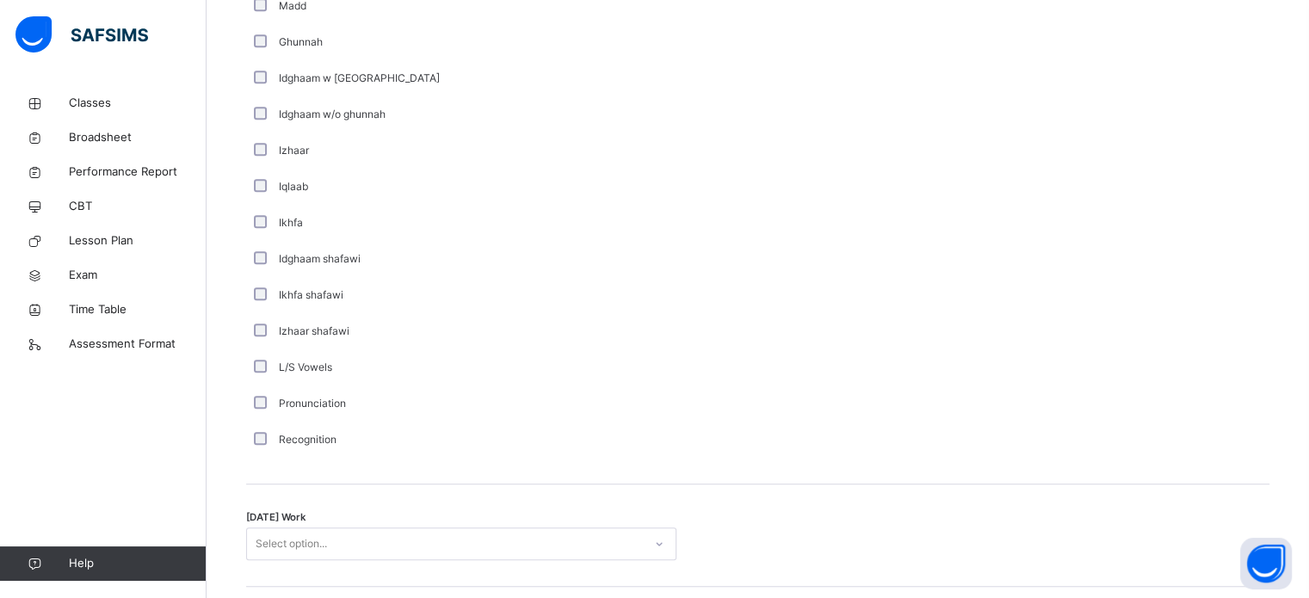
scroll to position [1342, 0]
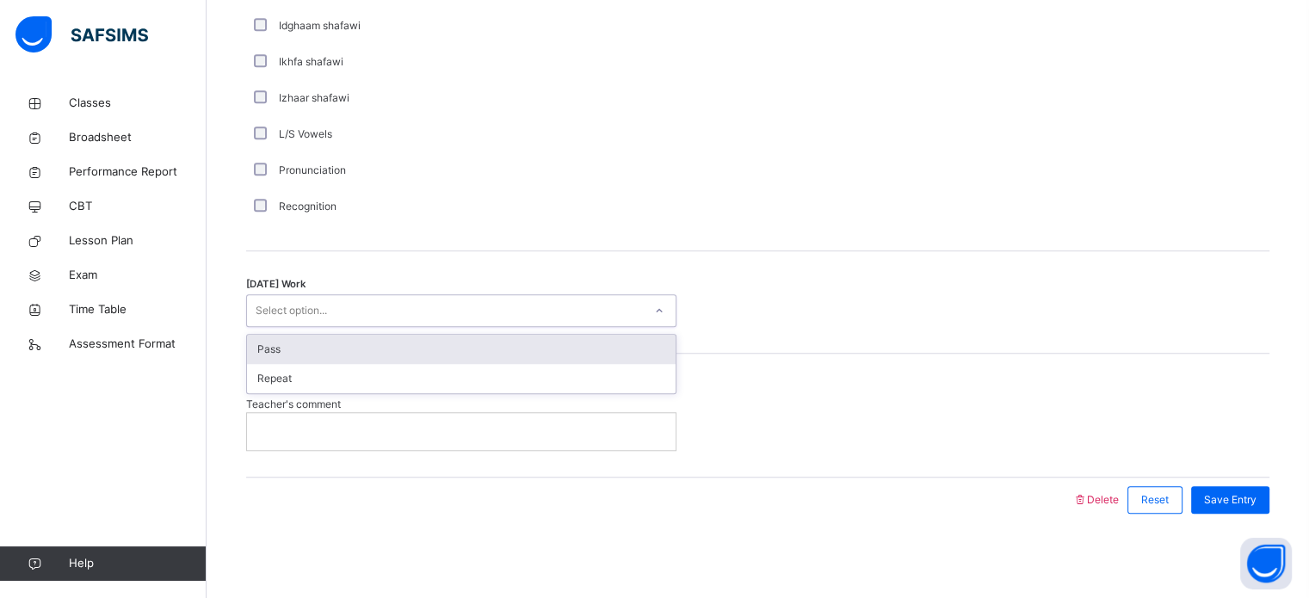
click at [482, 349] on div "Pass" at bounding box center [461, 349] width 429 height 29
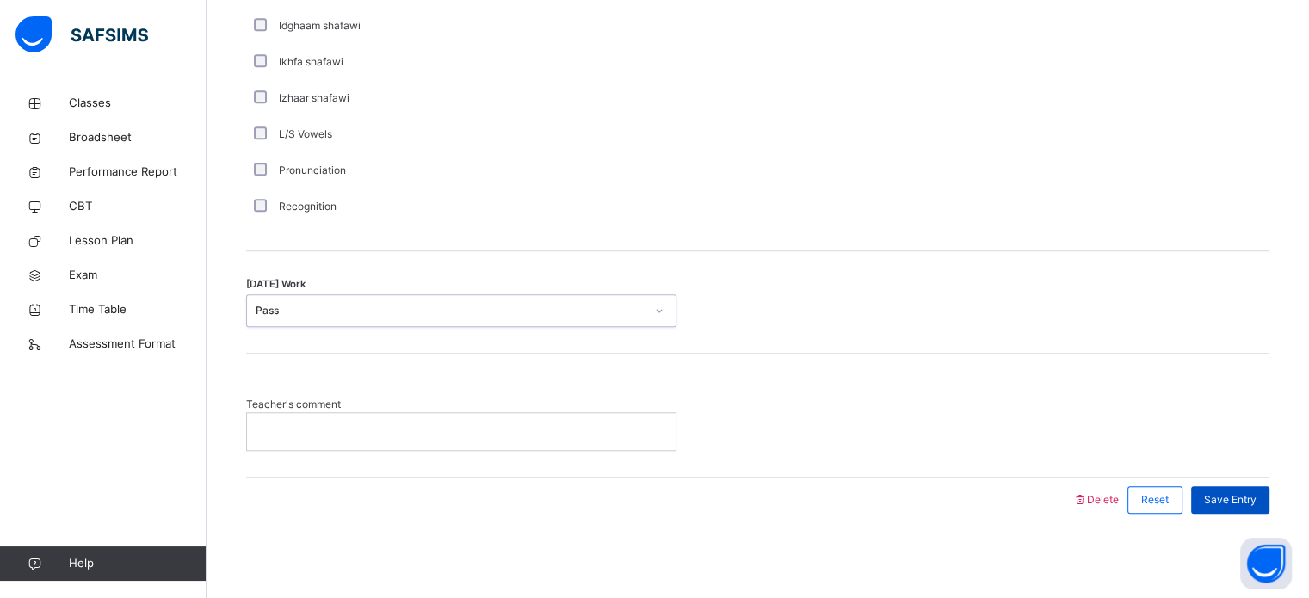
click at [1250, 497] on span "Save Entry" at bounding box center [1230, 499] width 52 height 15
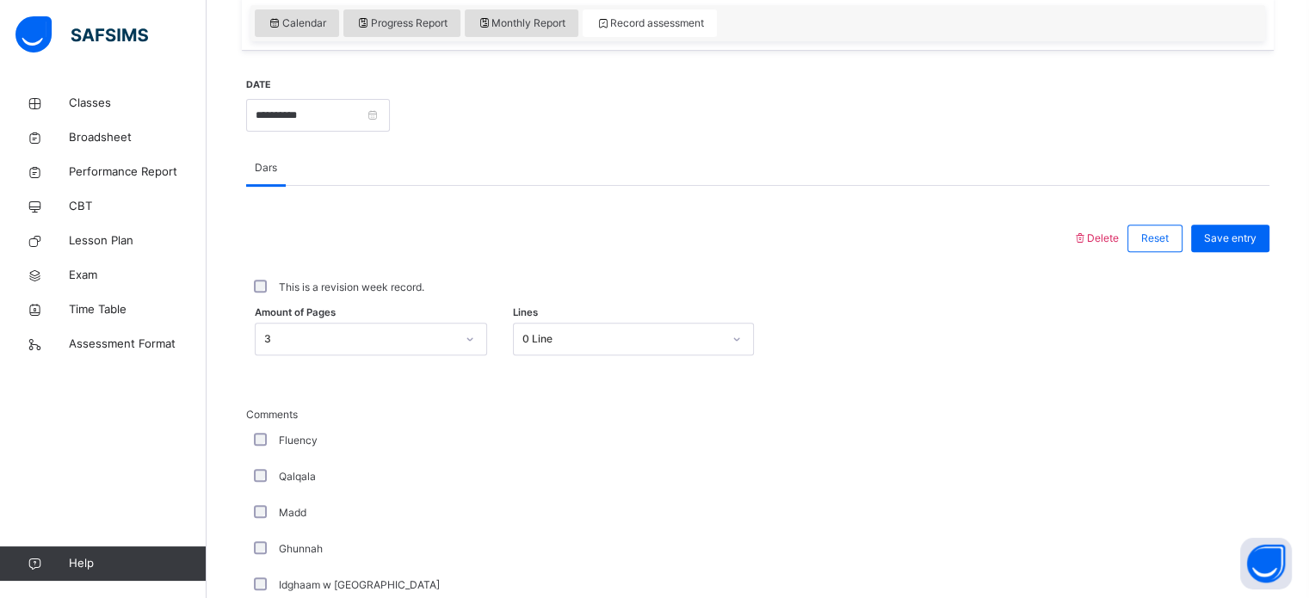
scroll to position [600, 0]
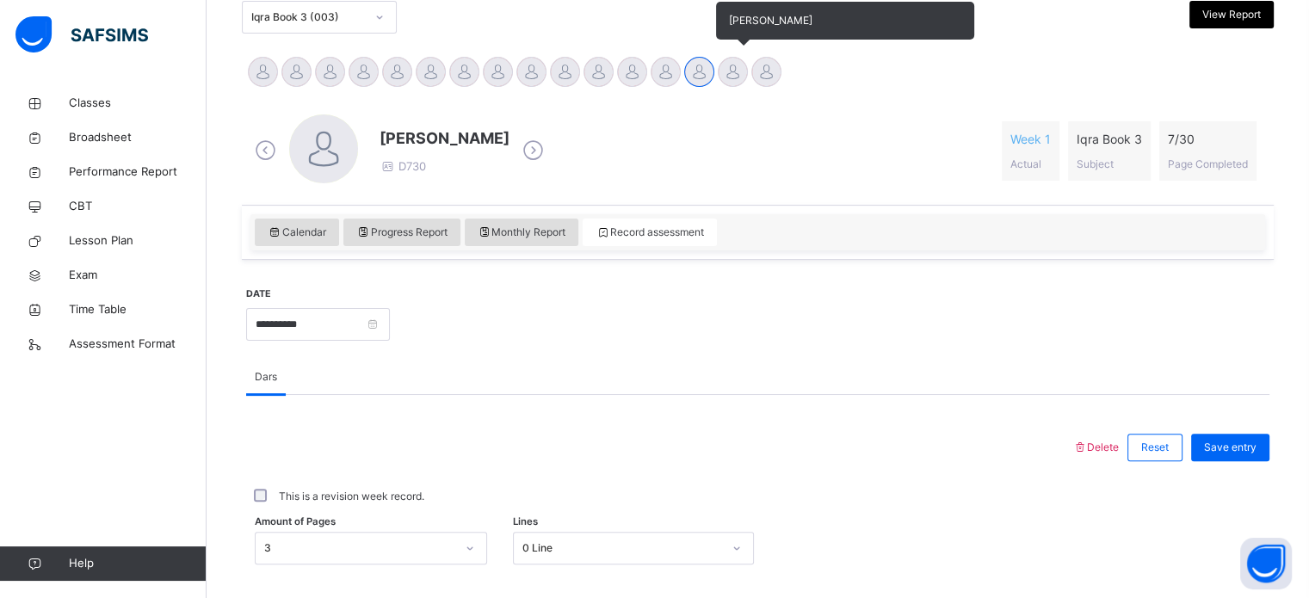
click at [725, 72] on div at bounding box center [733, 72] width 30 height 30
click at [768, 62] on div at bounding box center [766, 72] width 30 height 30
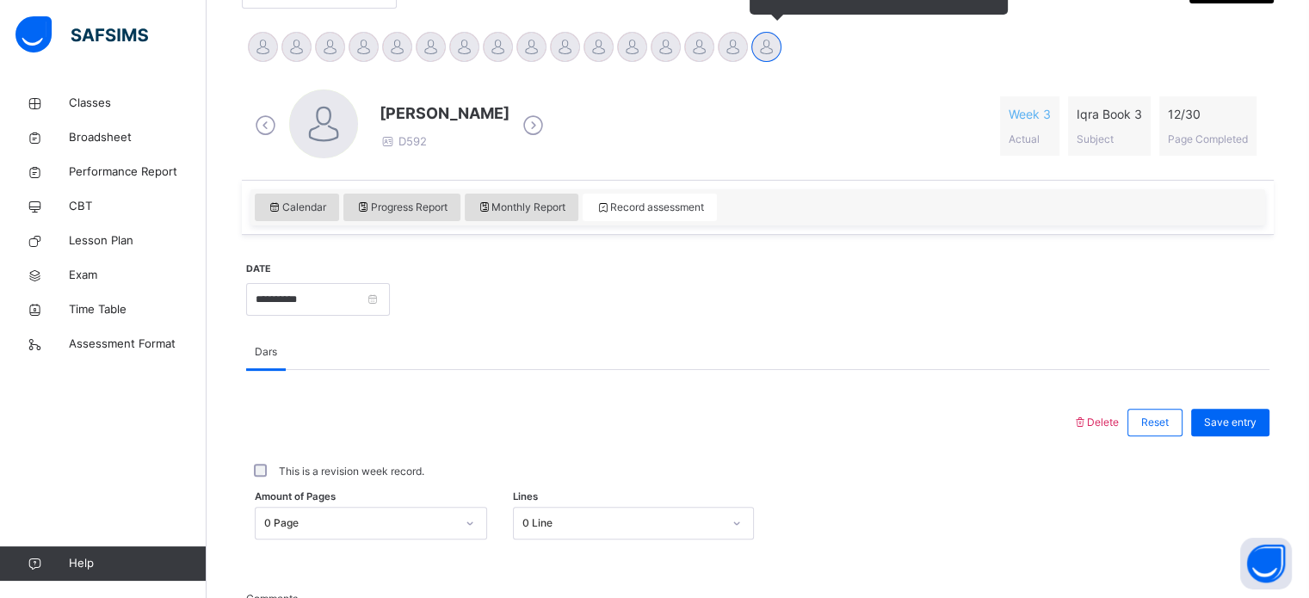
scroll to position [415, 0]
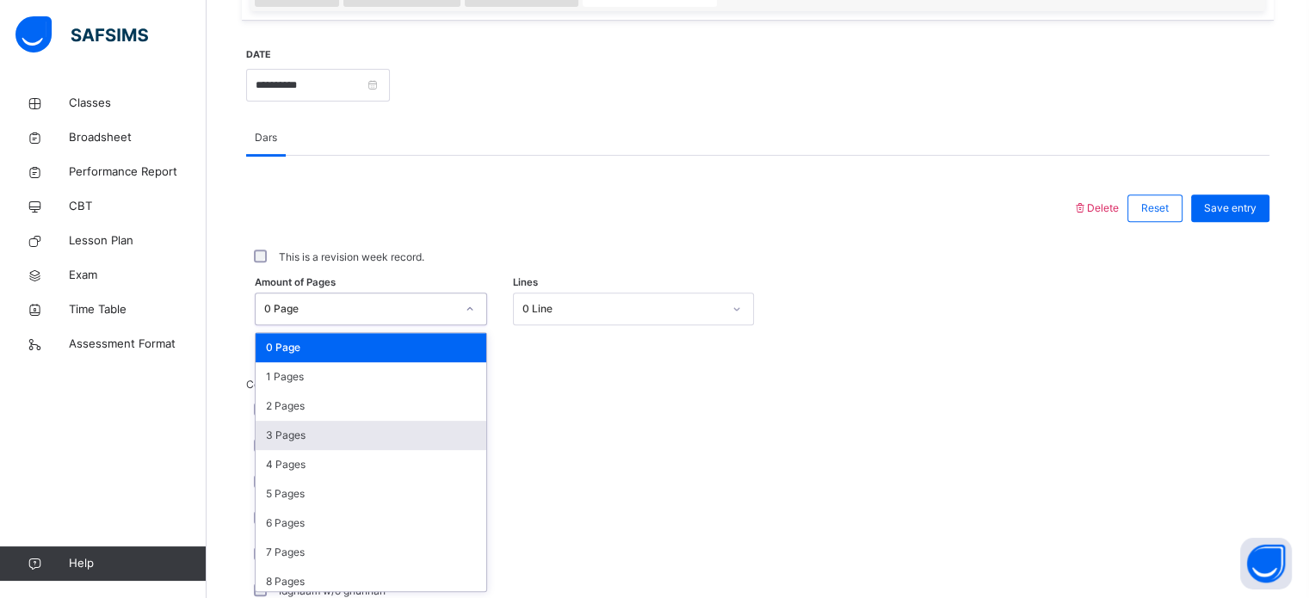
click at [378, 435] on div "3 Pages" at bounding box center [371, 435] width 231 height 29
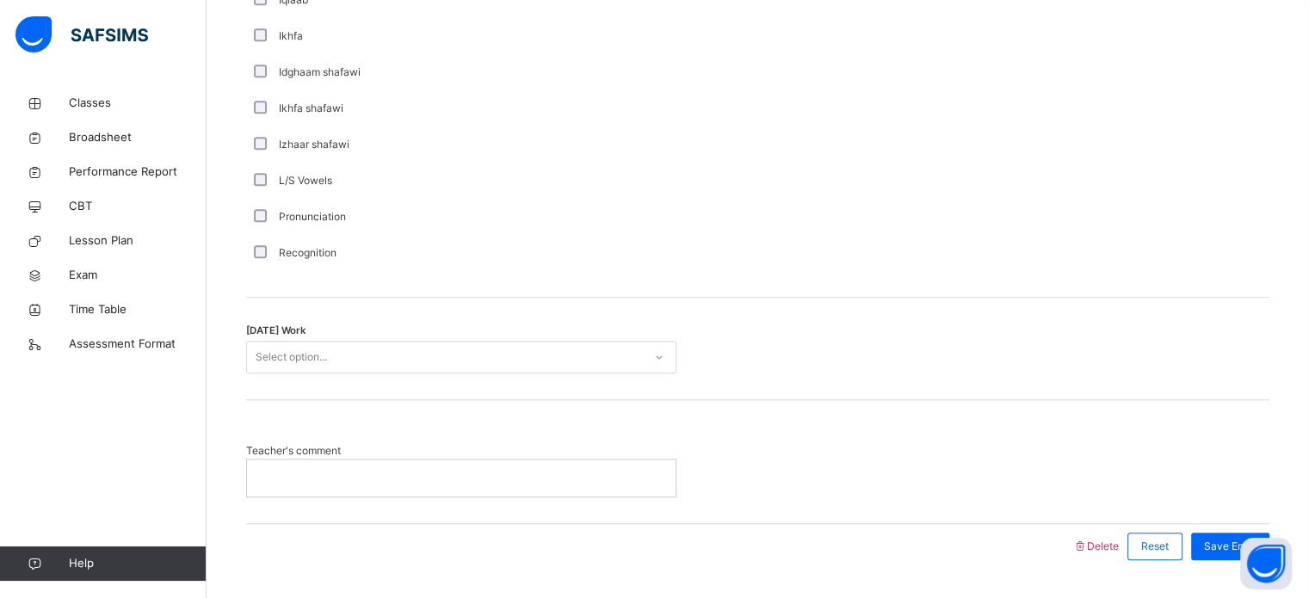
scroll to position [1342, 0]
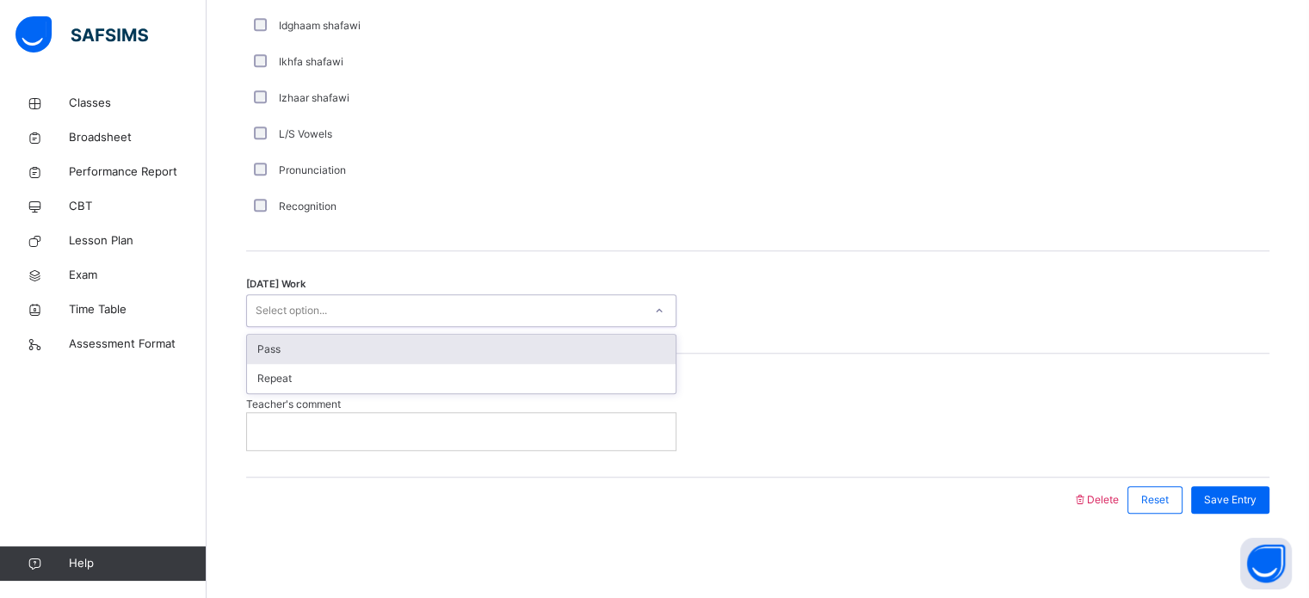
click at [471, 343] on div "Pass" at bounding box center [461, 349] width 429 height 29
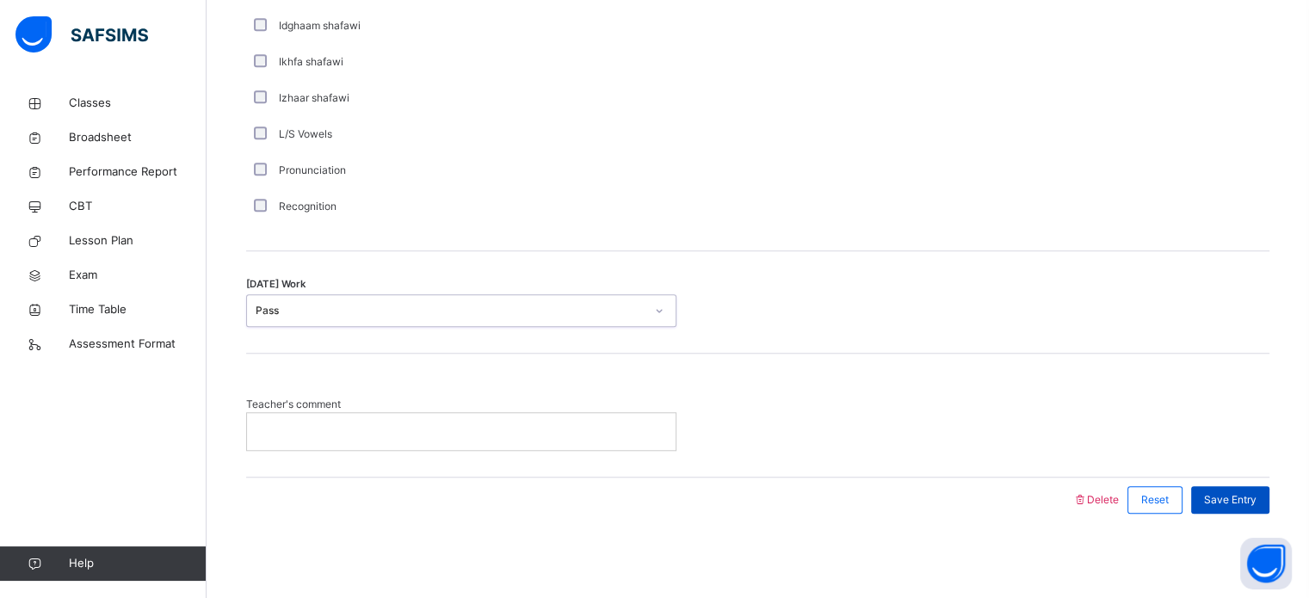
click at [1224, 509] on div "Save Entry" at bounding box center [1230, 500] width 78 height 28
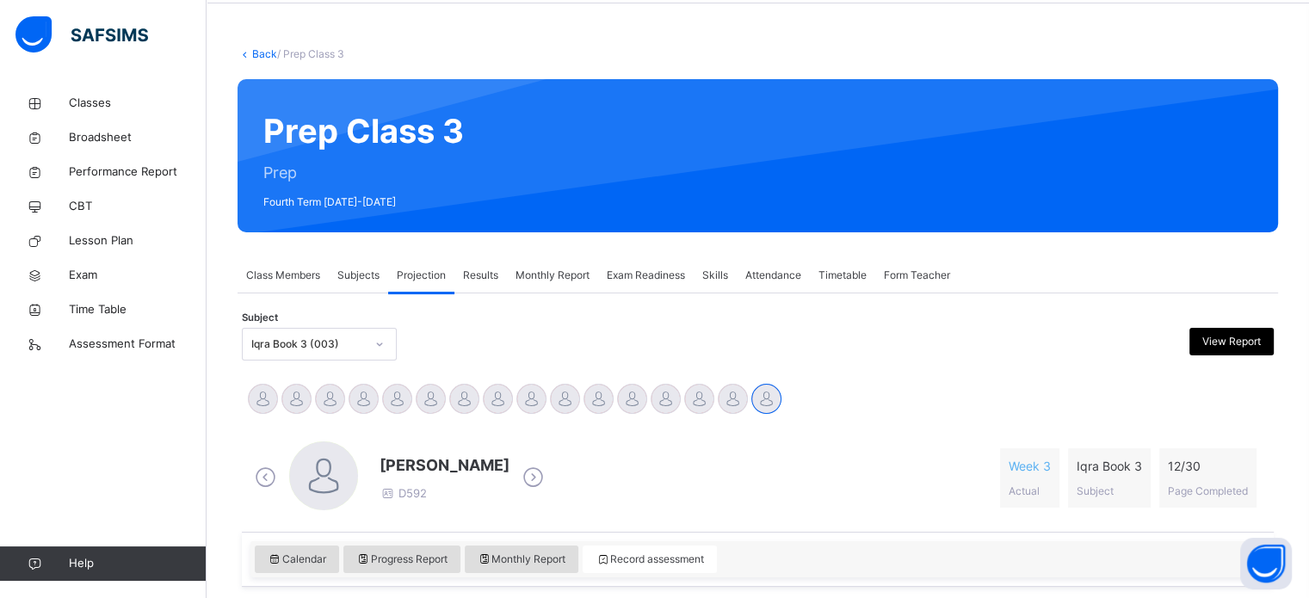
scroll to position [90, 0]
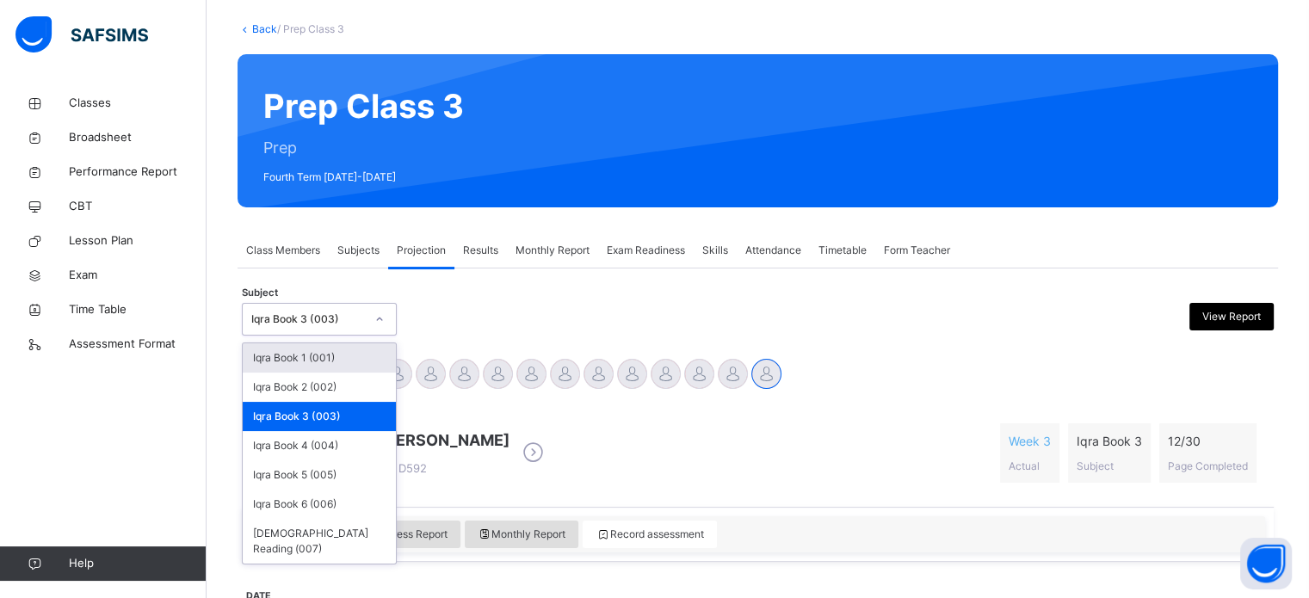
click at [621, 450] on div "Zayn Forbes D592 Week 3 Actual Iqra Book 3 Subject 12 / 30 Page Completed" at bounding box center [757, 453] width 1015 height 73
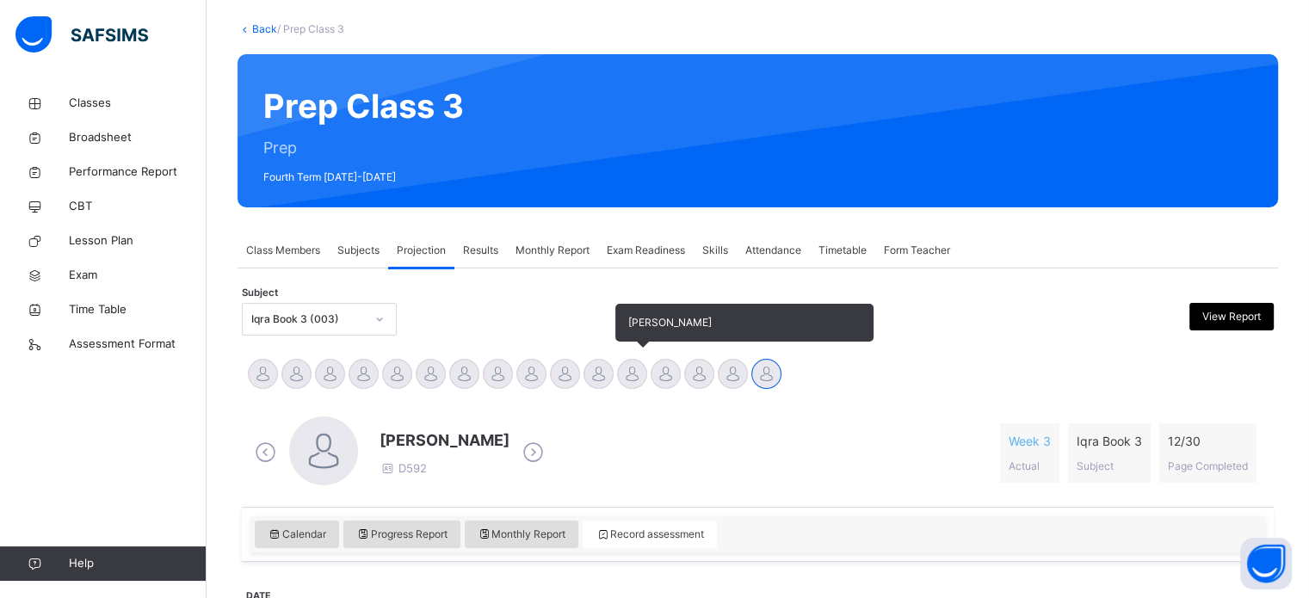
click at [621, 376] on div at bounding box center [632, 374] width 30 height 30
click at [583, 376] on div "SAFWATUN [PERSON_NAME]" at bounding box center [599, 376] width 34 height 38
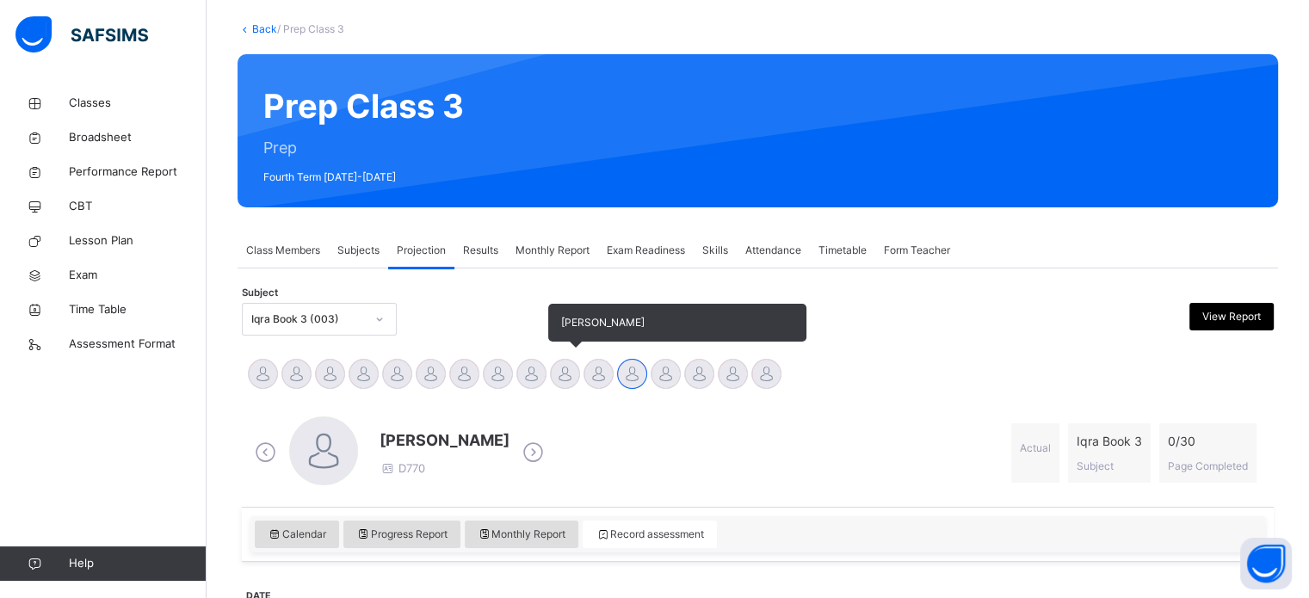
click at [561, 377] on div at bounding box center [565, 374] width 30 height 30
click at [528, 380] on div at bounding box center [531, 374] width 30 height 30
click at [561, 370] on div at bounding box center [565, 374] width 30 height 30
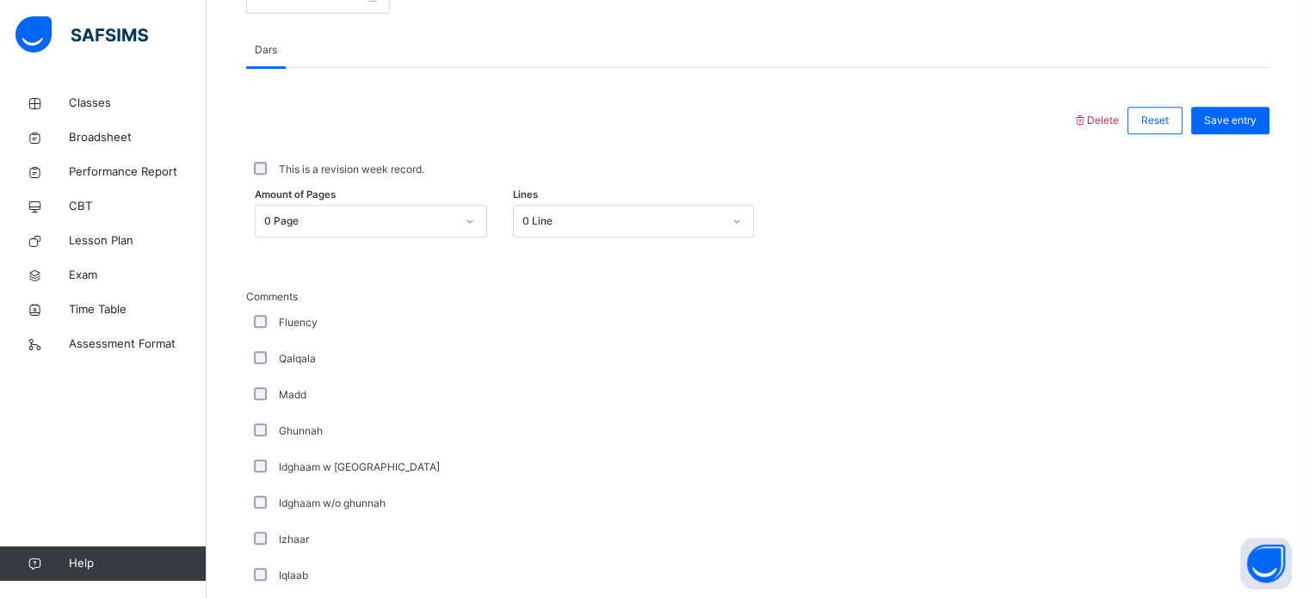
scroll to position [549, 0]
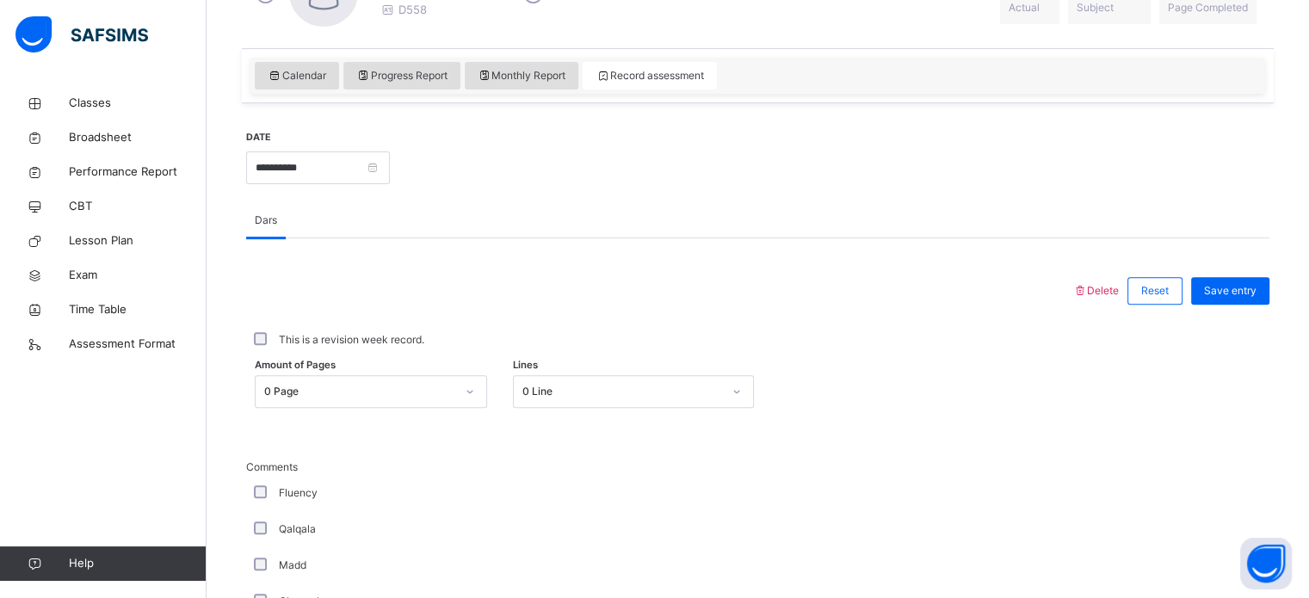
click at [399, 340] on label "This is a revision week record." at bounding box center [351, 339] width 145 height 15
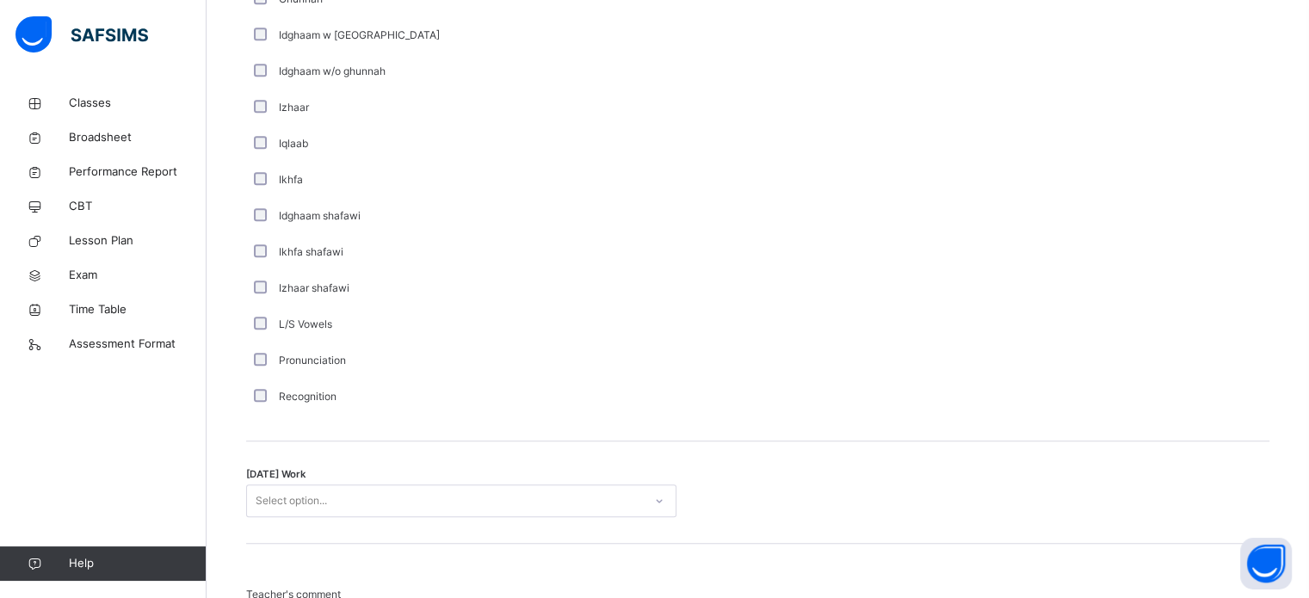
scroll to position [1342, 0]
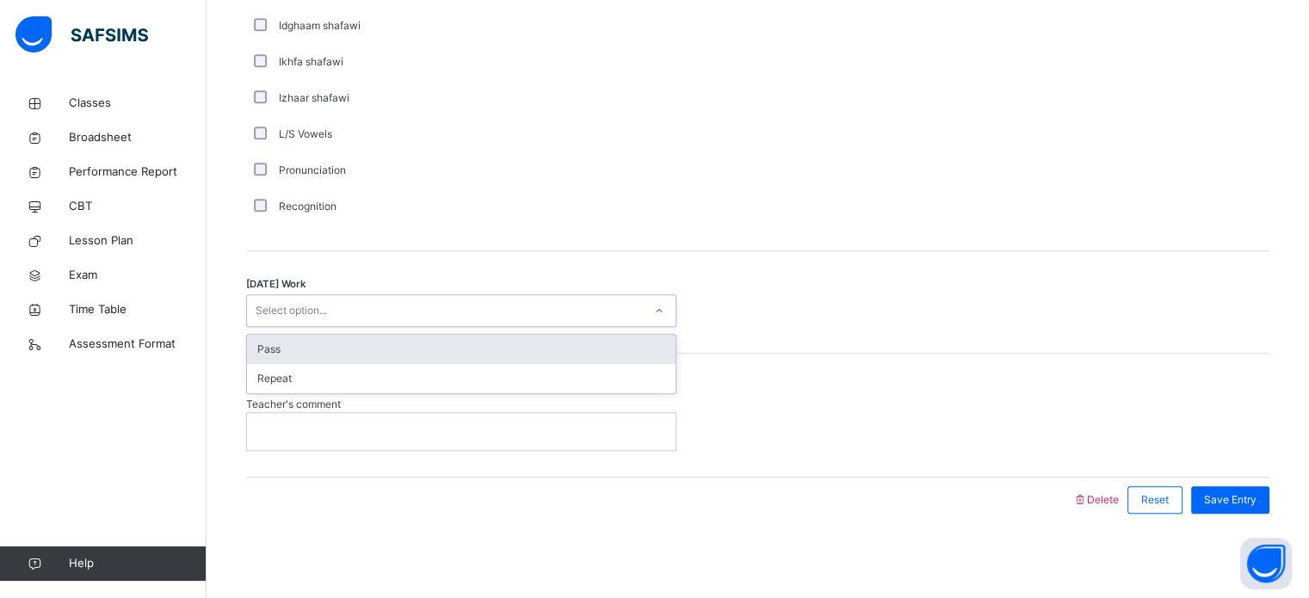
click at [462, 355] on div "Pass" at bounding box center [461, 349] width 429 height 29
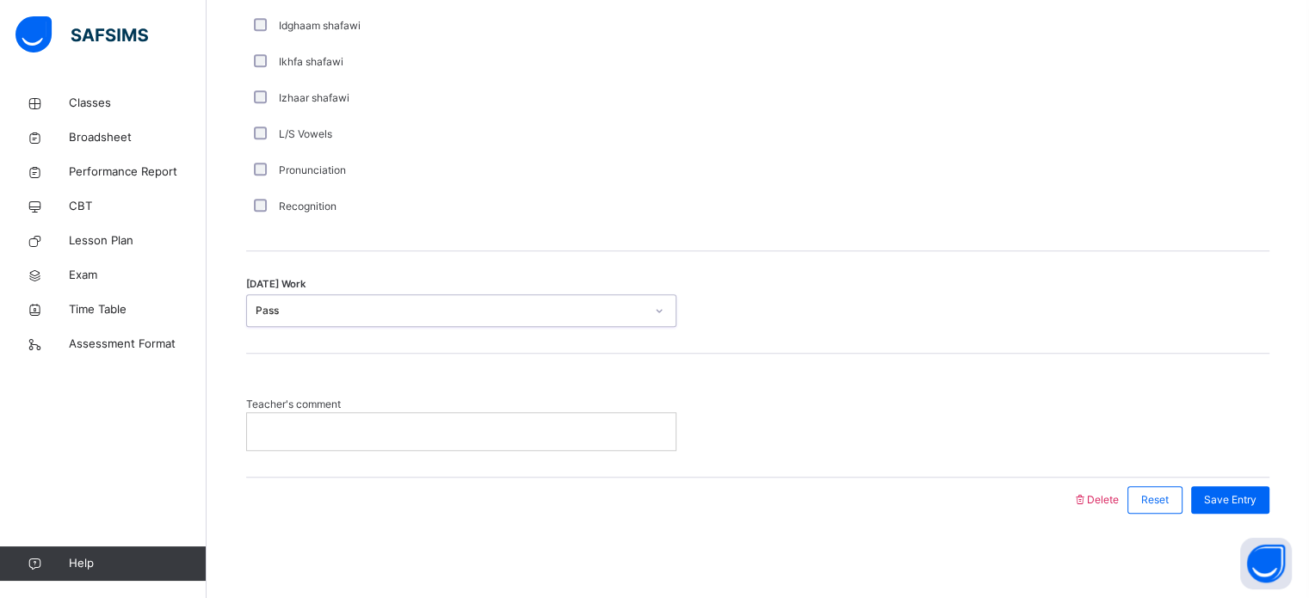
click at [436, 430] on p at bounding box center [461, 430] width 403 height 15
click at [1238, 499] on span "Save Entry" at bounding box center [1230, 499] width 52 height 15
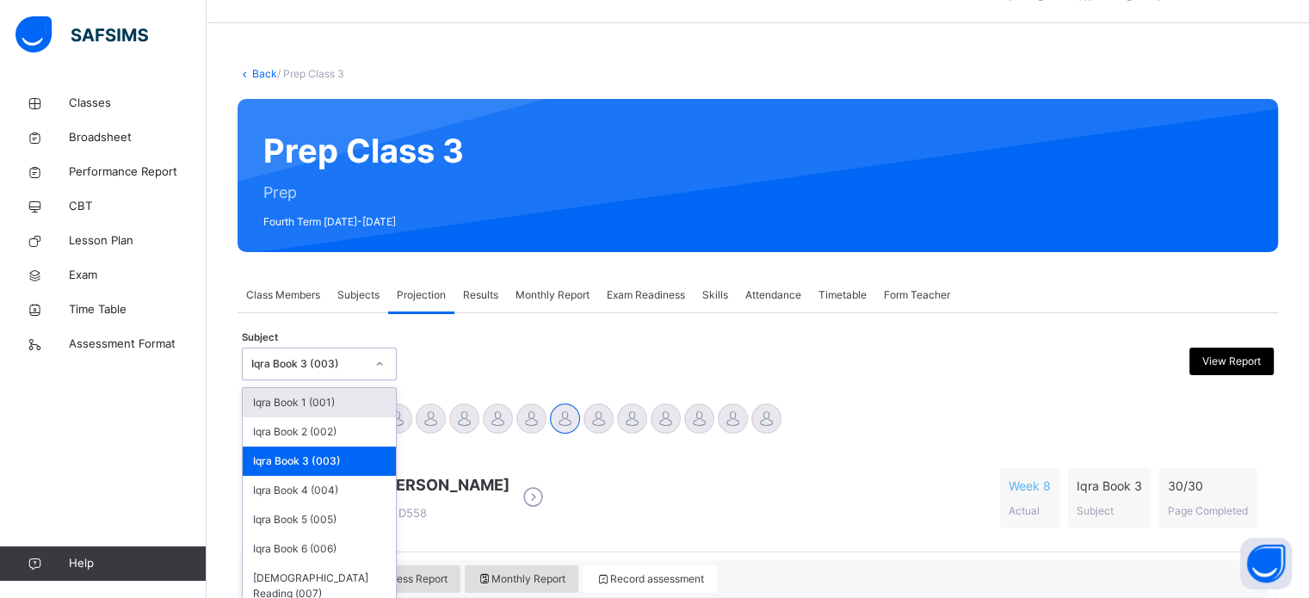
scroll to position [47, 0]
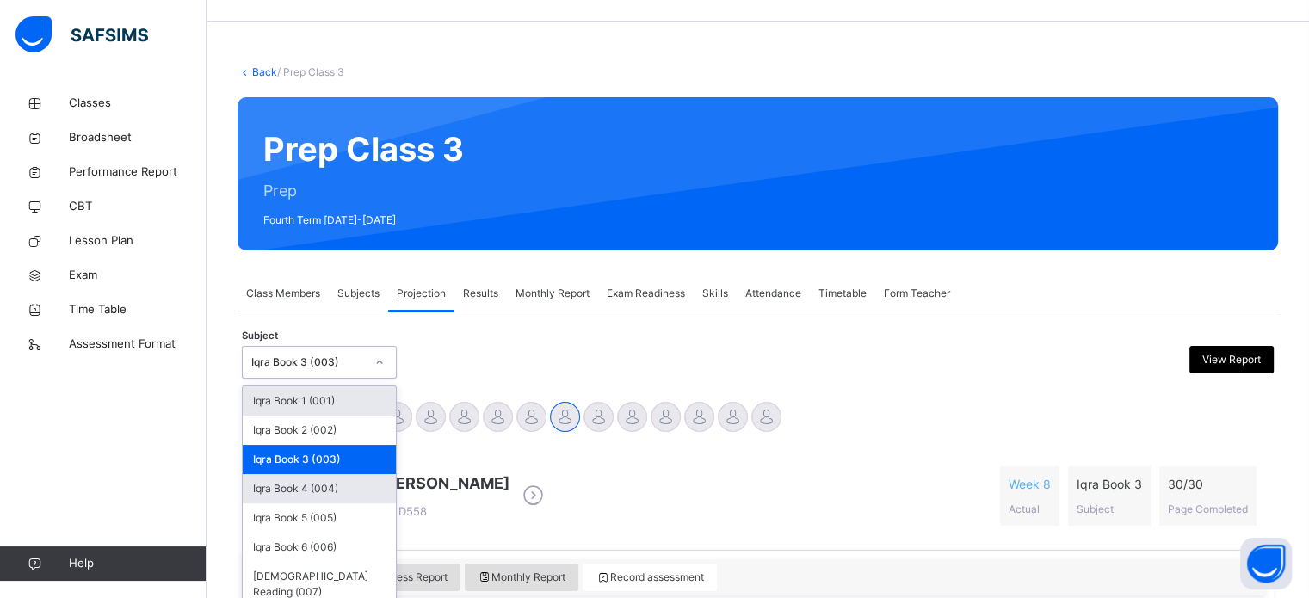
click at [355, 491] on div "Iqra Book 4 (004)" at bounding box center [319, 488] width 153 height 29
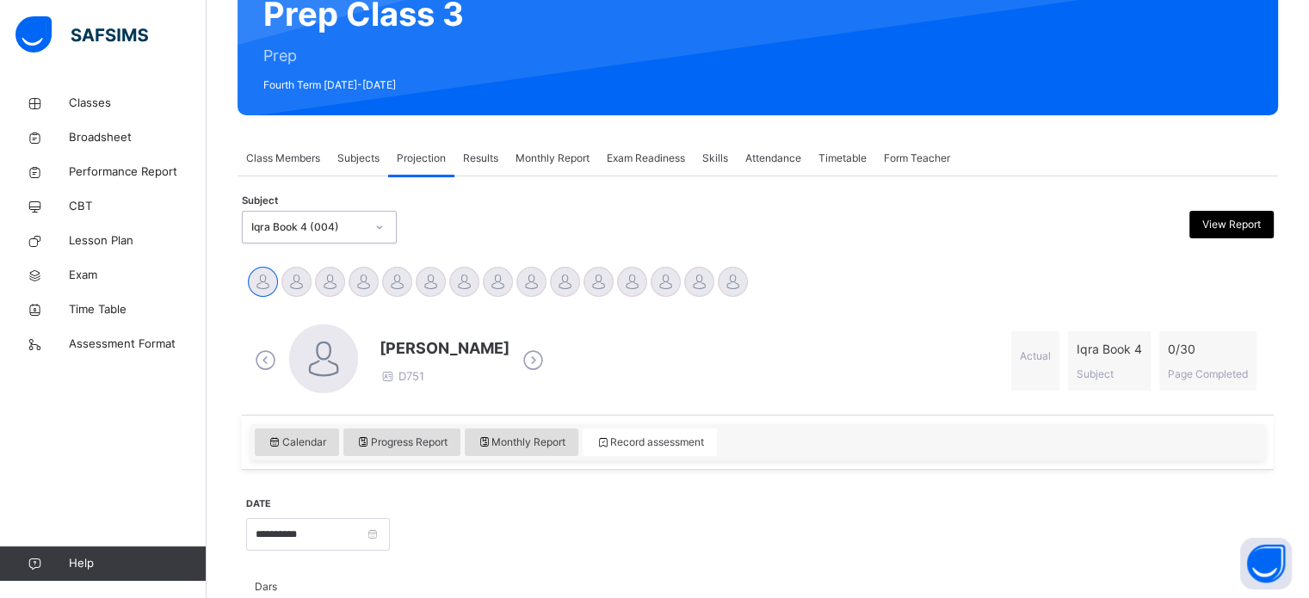
scroll to position [183, 0]
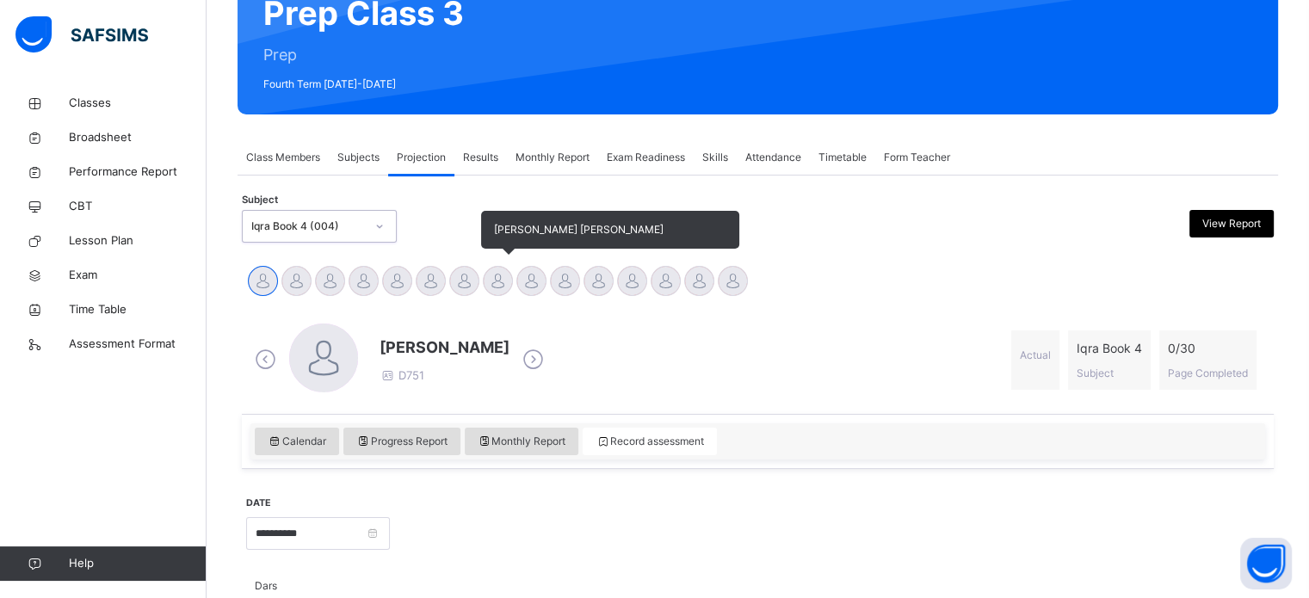
click at [497, 275] on div at bounding box center [498, 281] width 30 height 30
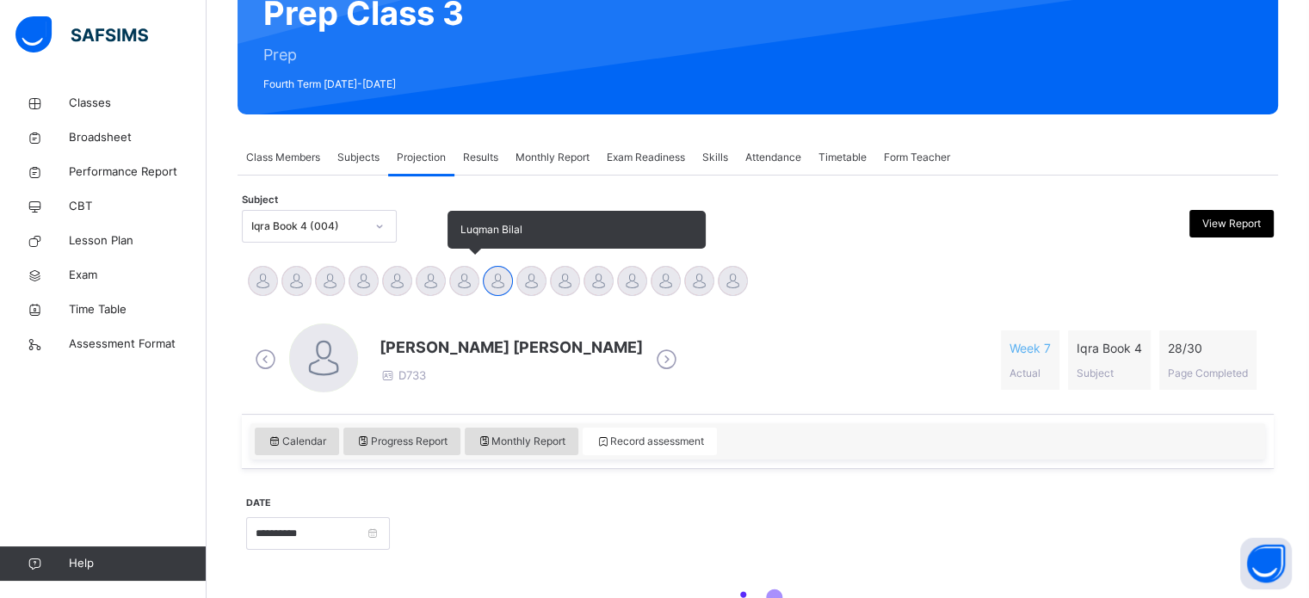
click at [467, 285] on div at bounding box center [464, 281] width 30 height 30
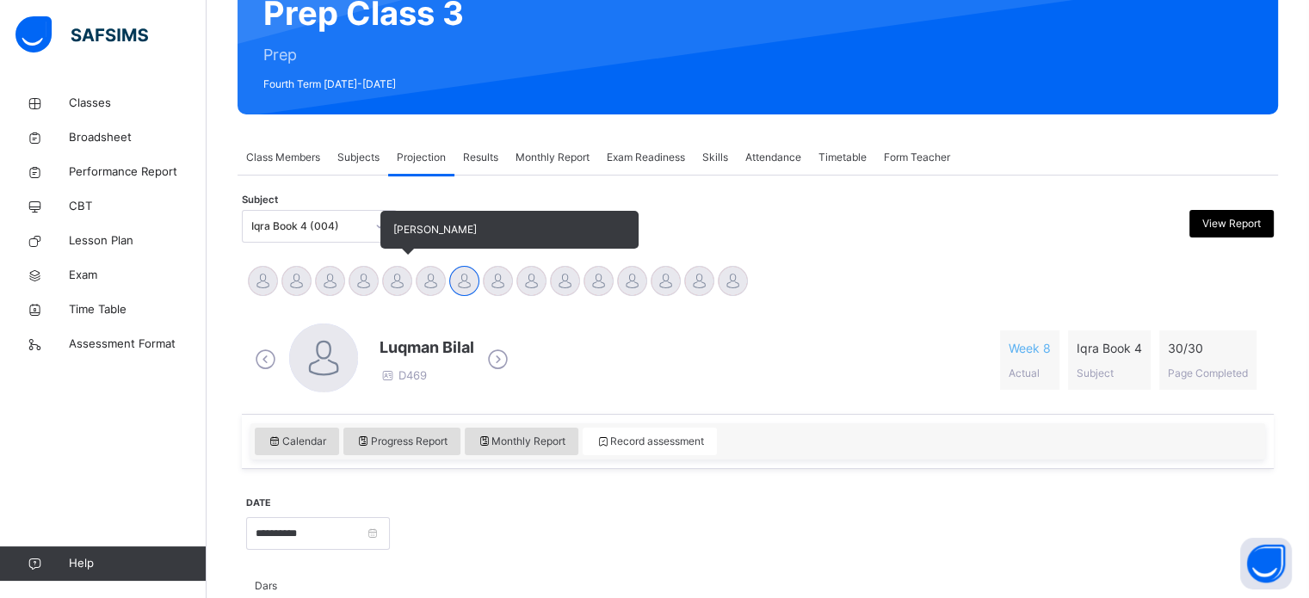
click at [400, 274] on div at bounding box center [397, 281] width 30 height 30
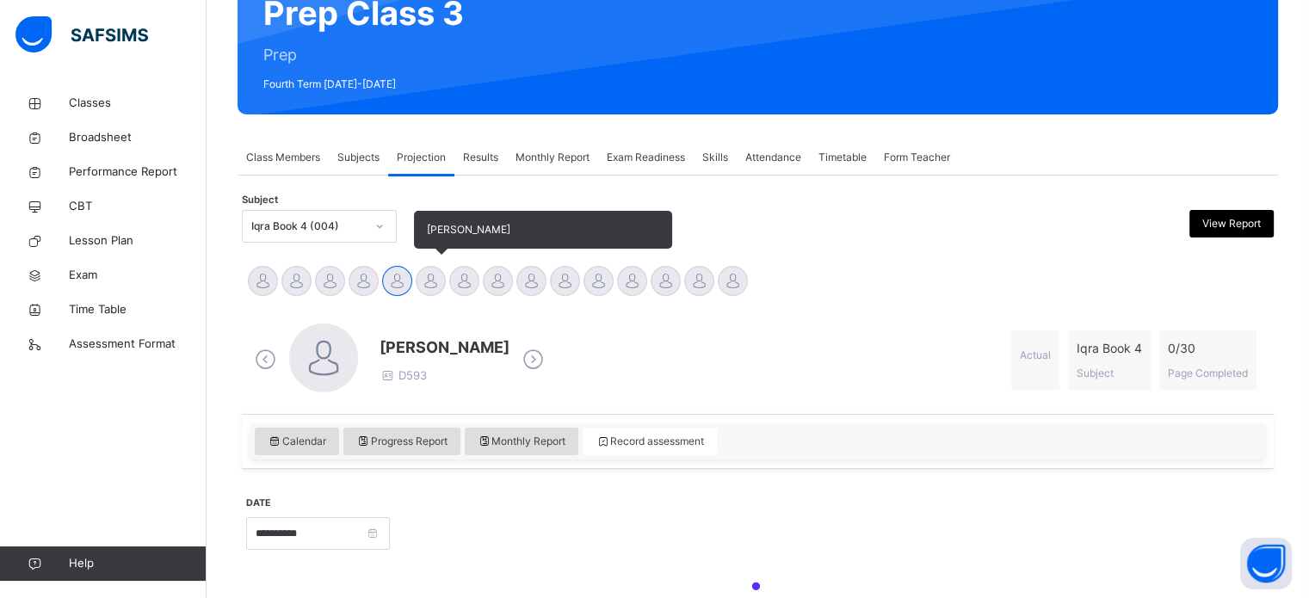
click at [439, 277] on div at bounding box center [431, 281] width 30 height 30
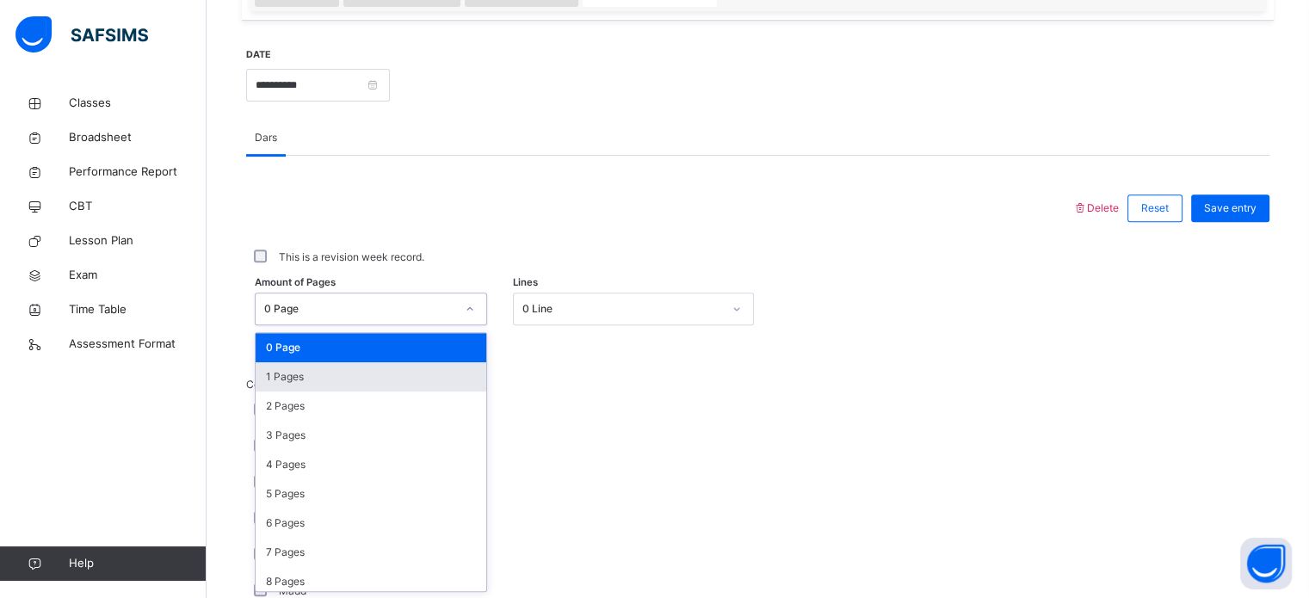
click at [413, 376] on div "1 Pages" at bounding box center [371, 376] width 231 height 29
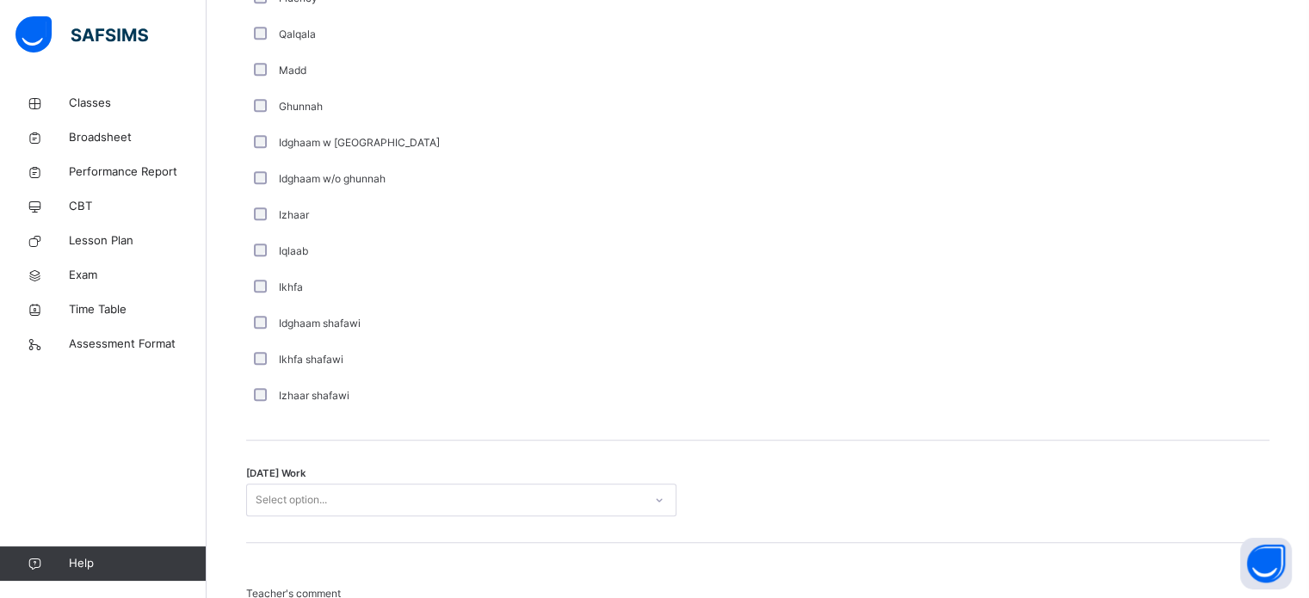
scroll to position [1342, 0]
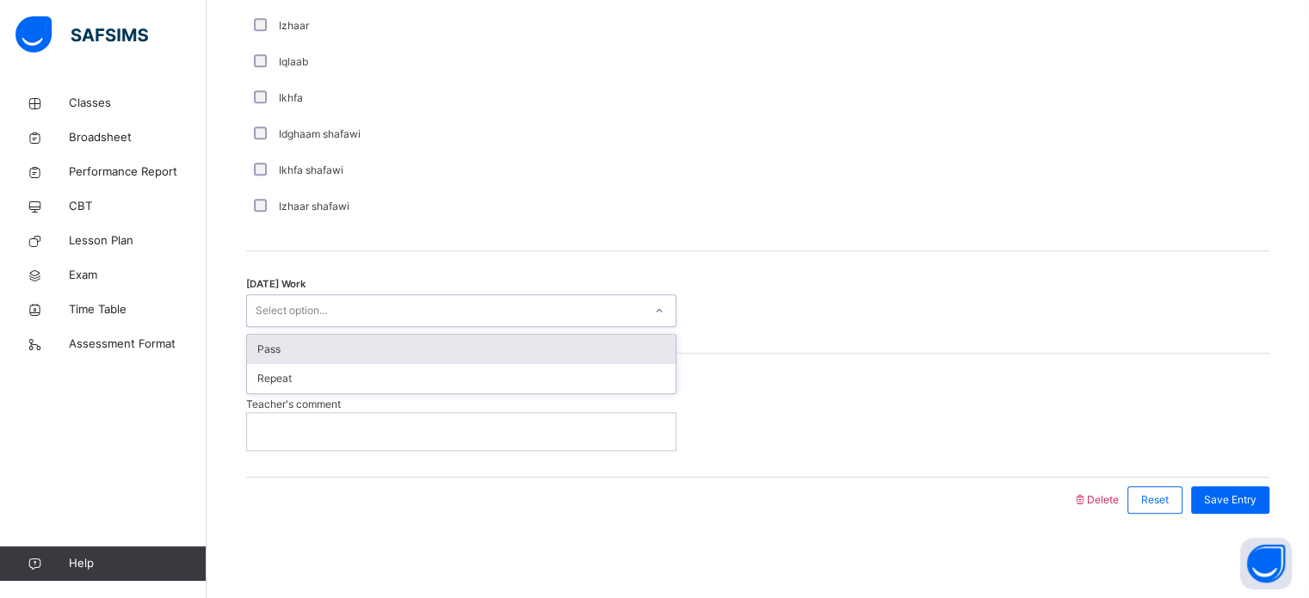
click at [448, 353] on div "Pass" at bounding box center [461, 349] width 429 height 29
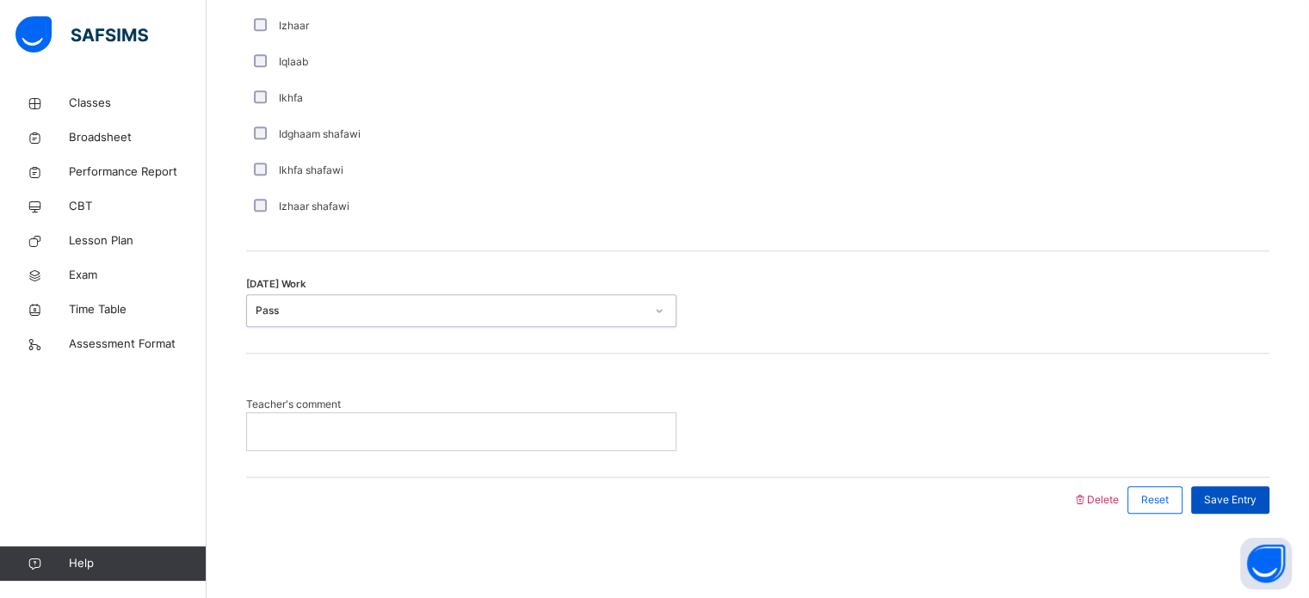
click at [1245, 497] on span "Save Entry" at bounding box center [1230, 499] width 52 height 15
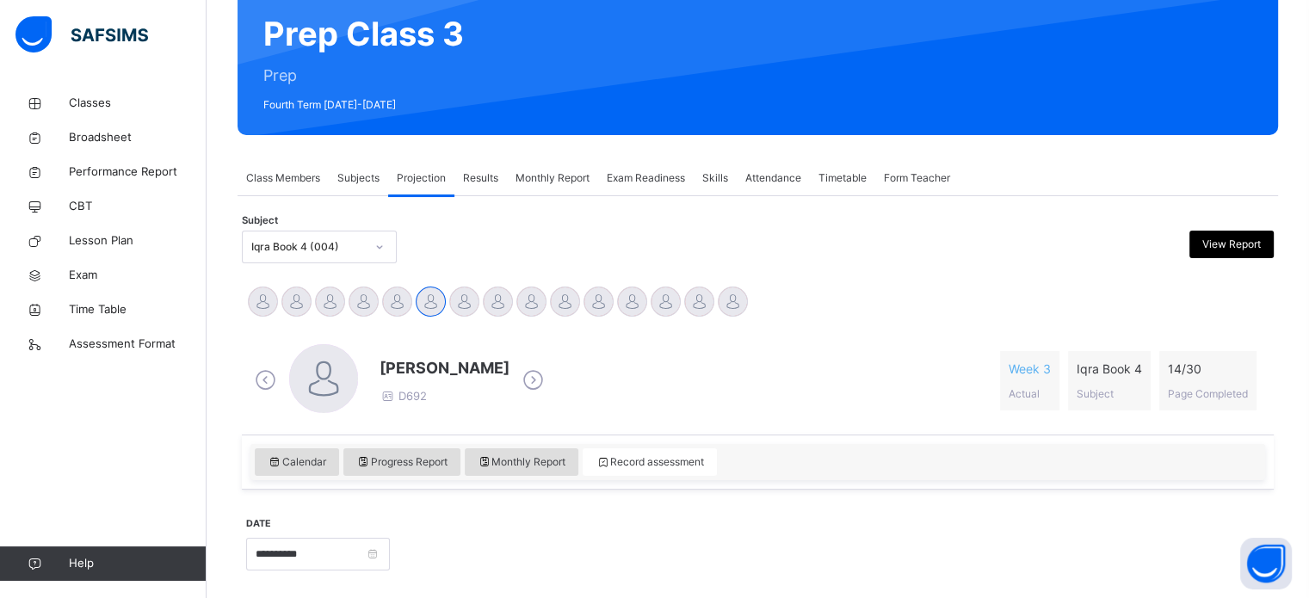
scroll to position [165, 0]
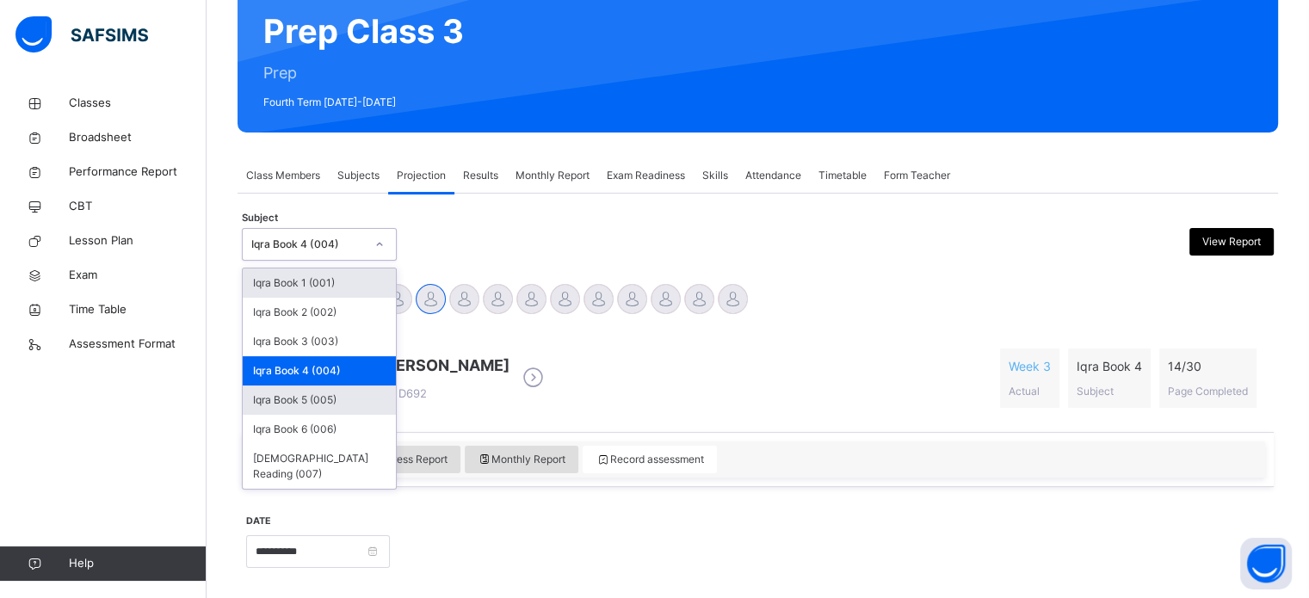
click at [352, 397] on div "Iqra Book 5 (005)" at bounding box center [319, 400] width 153 height 29
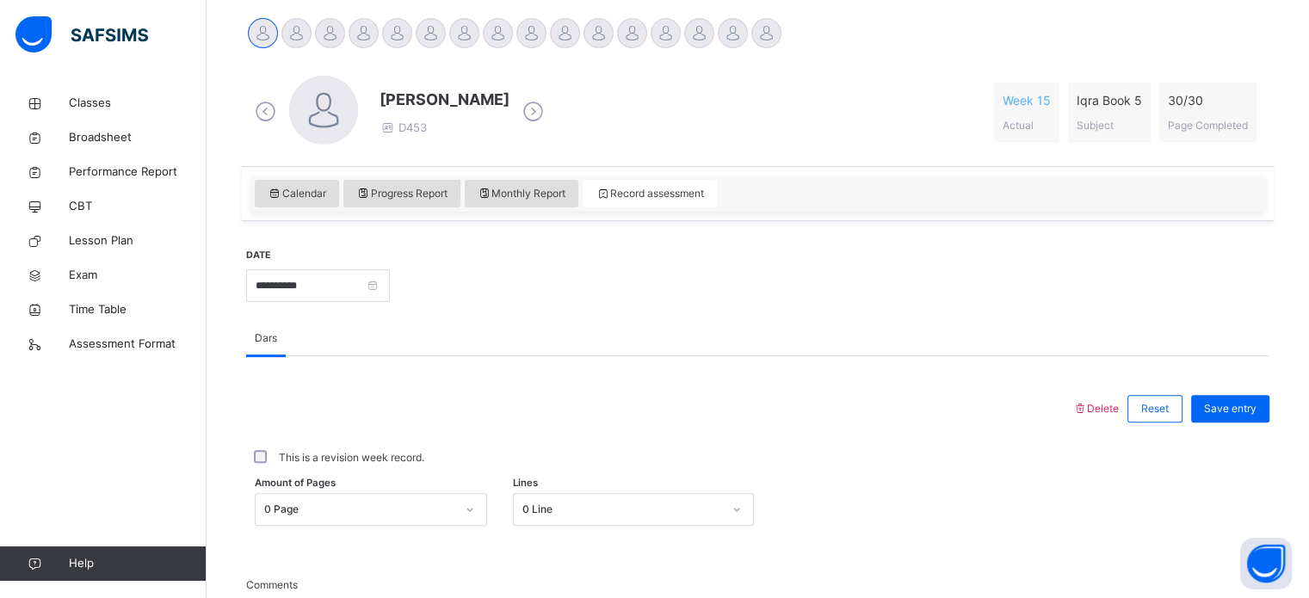
scroll to position [434, 0]
click at [275, 29] on div at bounding box center [263, 30] width 30 height 30
click at [309, 25] on div at bounding box center [296, 30] width 30 height 30
click at [330, 30] on div at bounding box center [330, 30] width 30 height 30
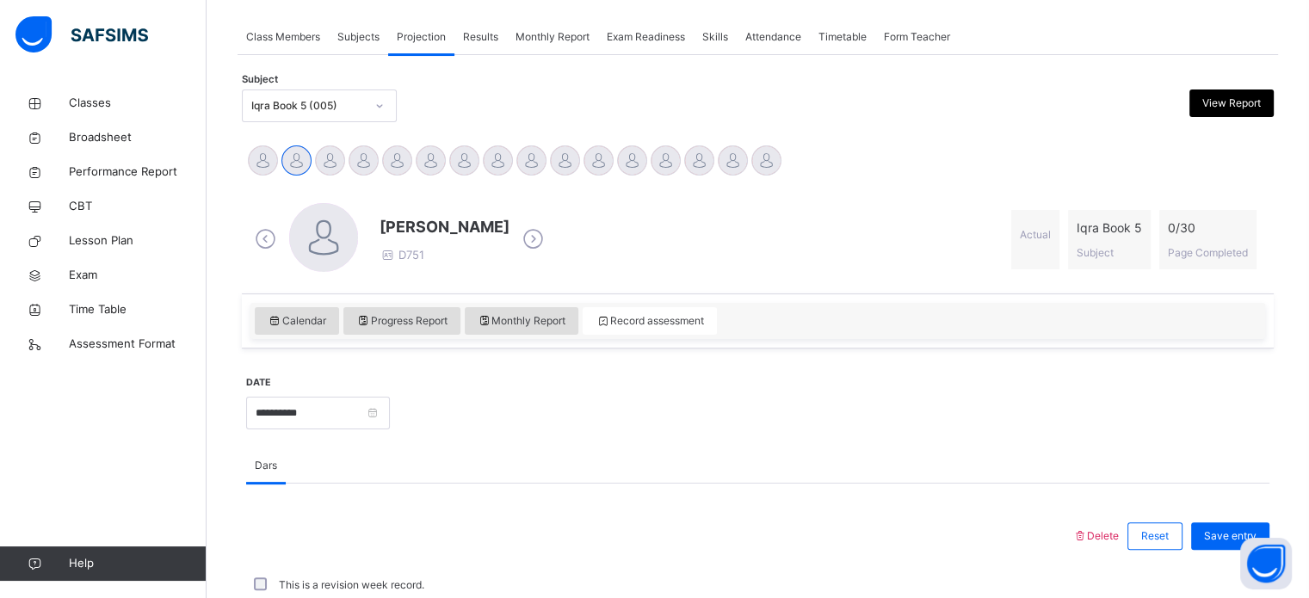
click at [344, 219] on div at bounding box center [323, 237] width 69 height 69
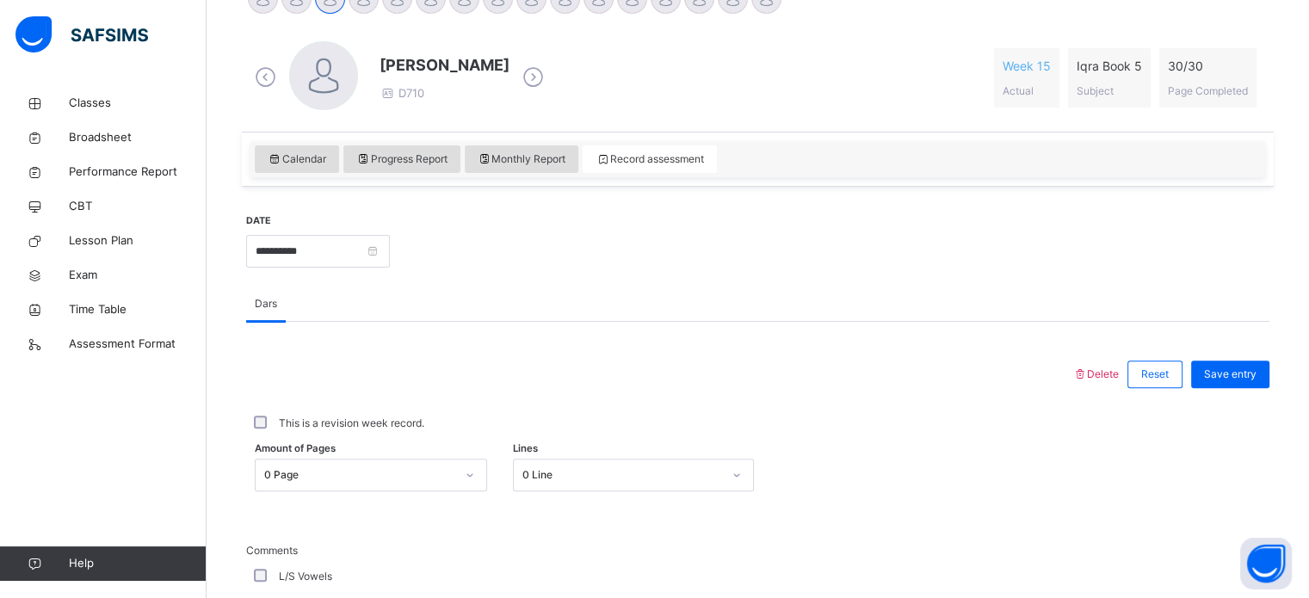
scroll to position [466, 0]
click at [281, 427] on label "This is a revision week record." at bounding box center [351, 421] width 145 height 15
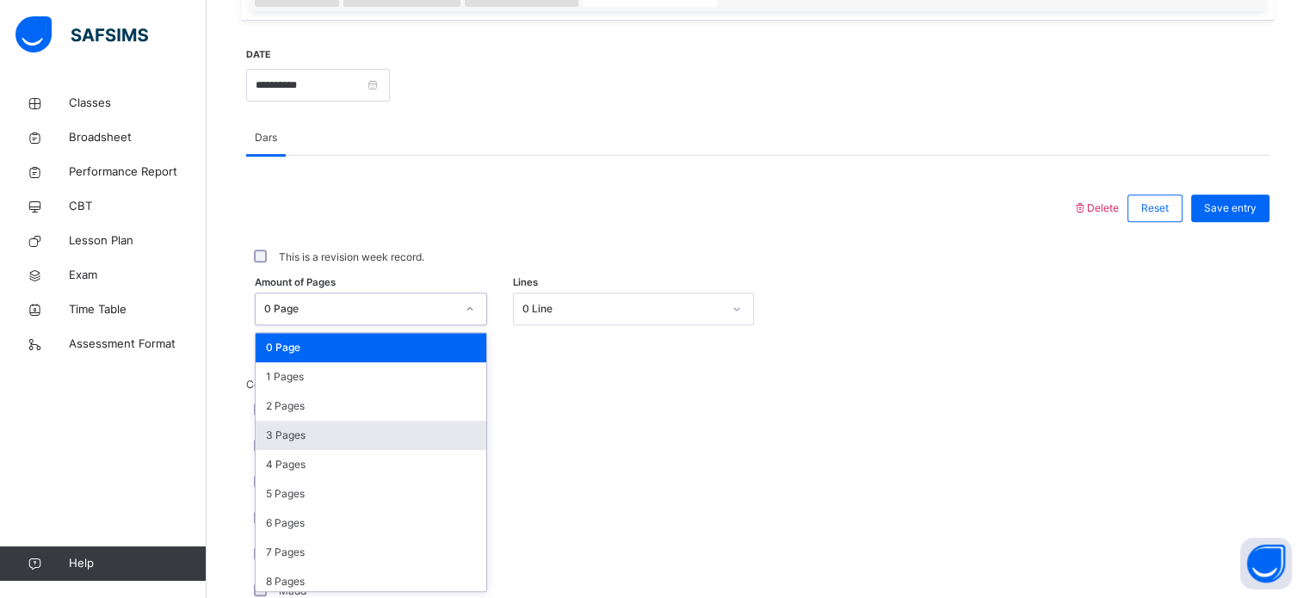
click at [363, 441] on div "3 Pages" at bounding box center [371, 435] width 231 height 29
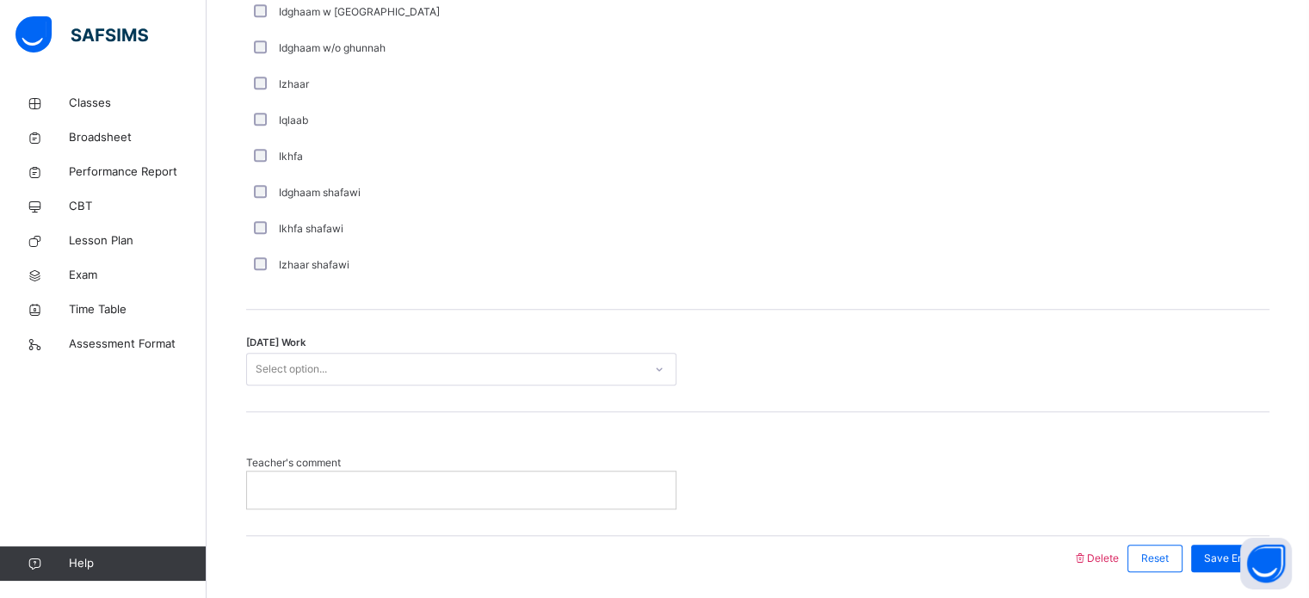
scroll to position [1284, 0]
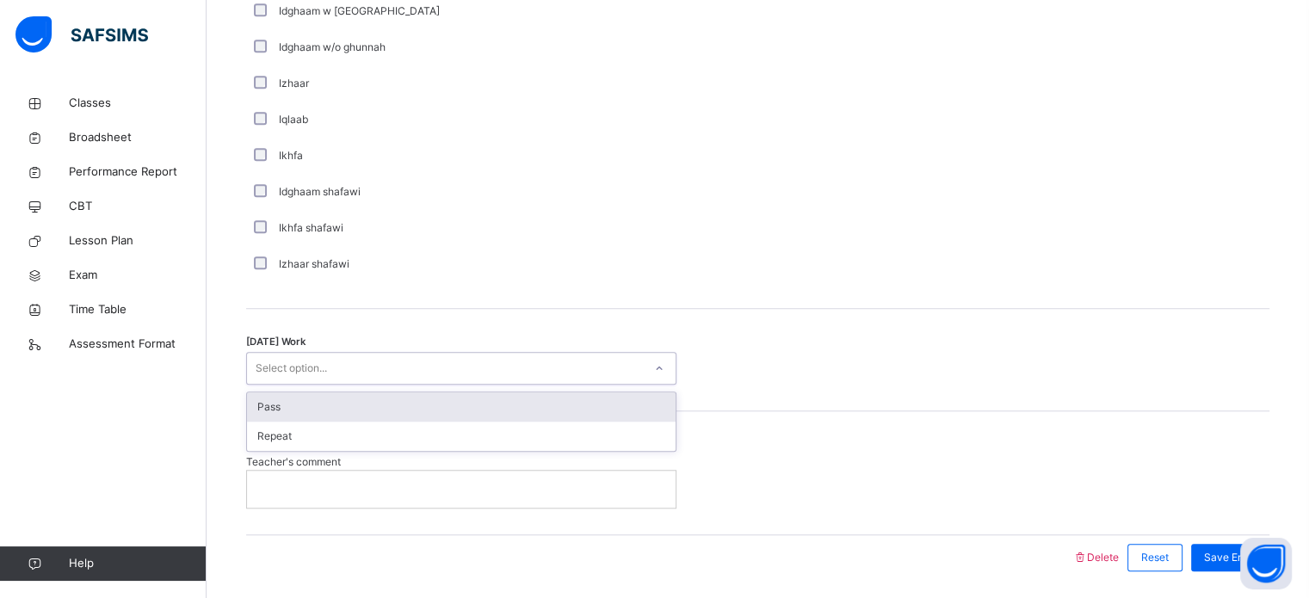
click at [397, 408] on div "Pass" at bounding box center [461, 406] width 429 height 29
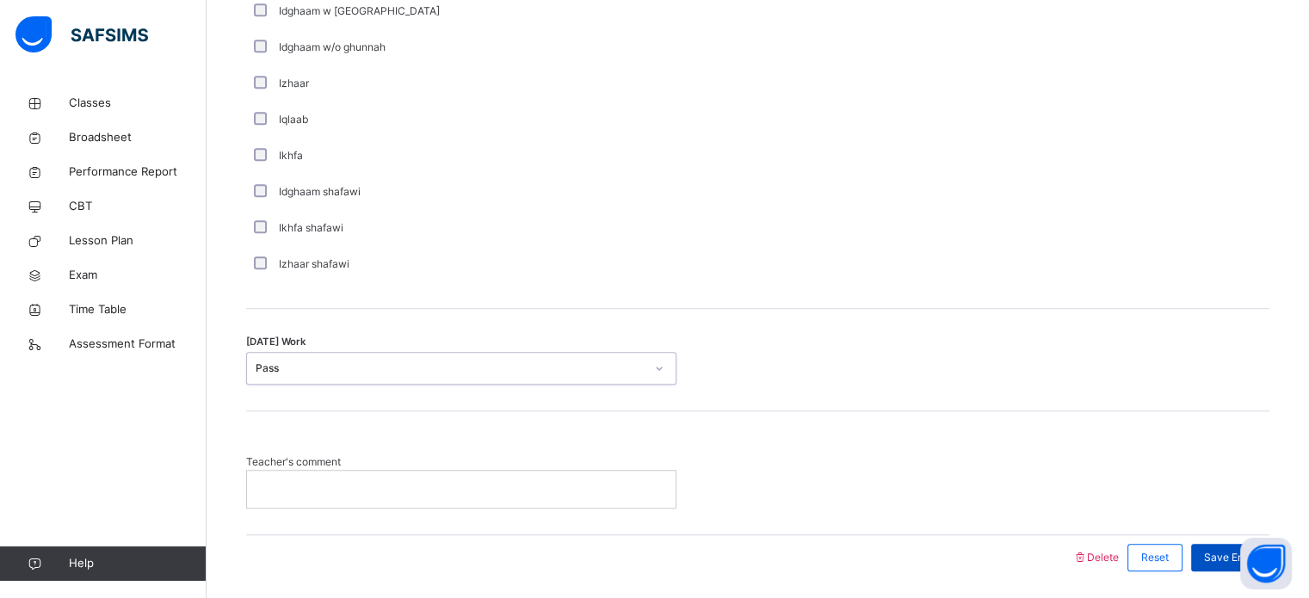
click at [1212, 564] on div "Save Entry" at bounding box center [1230, 558] width 78 height 28
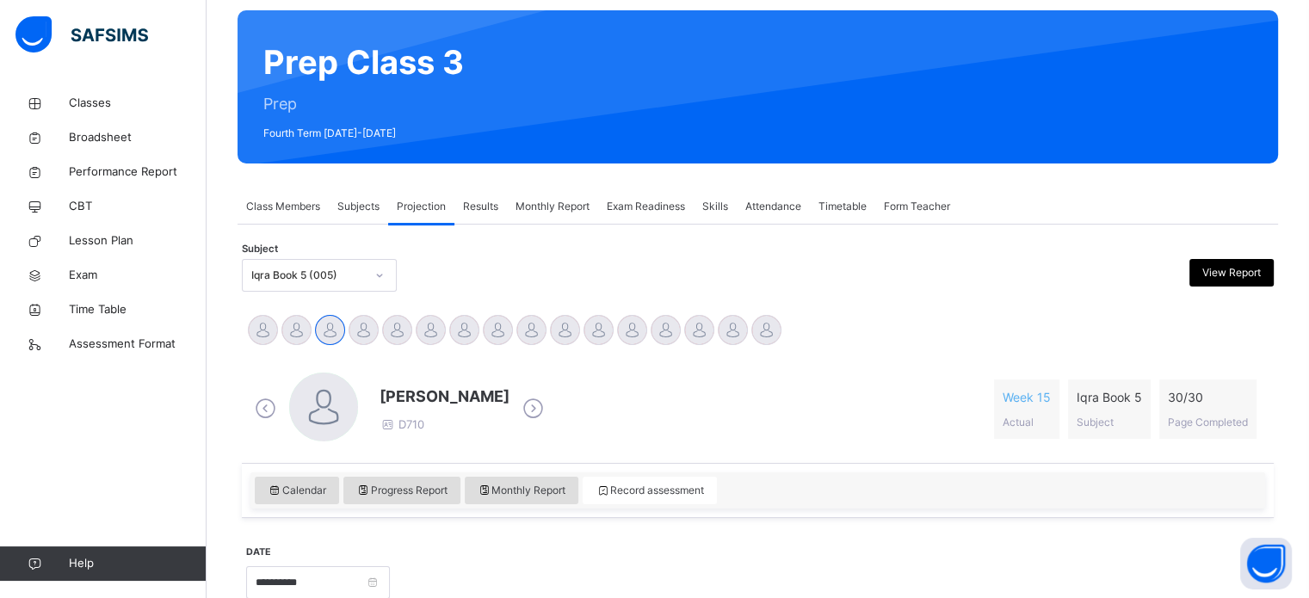
scroll to position [130, 0]
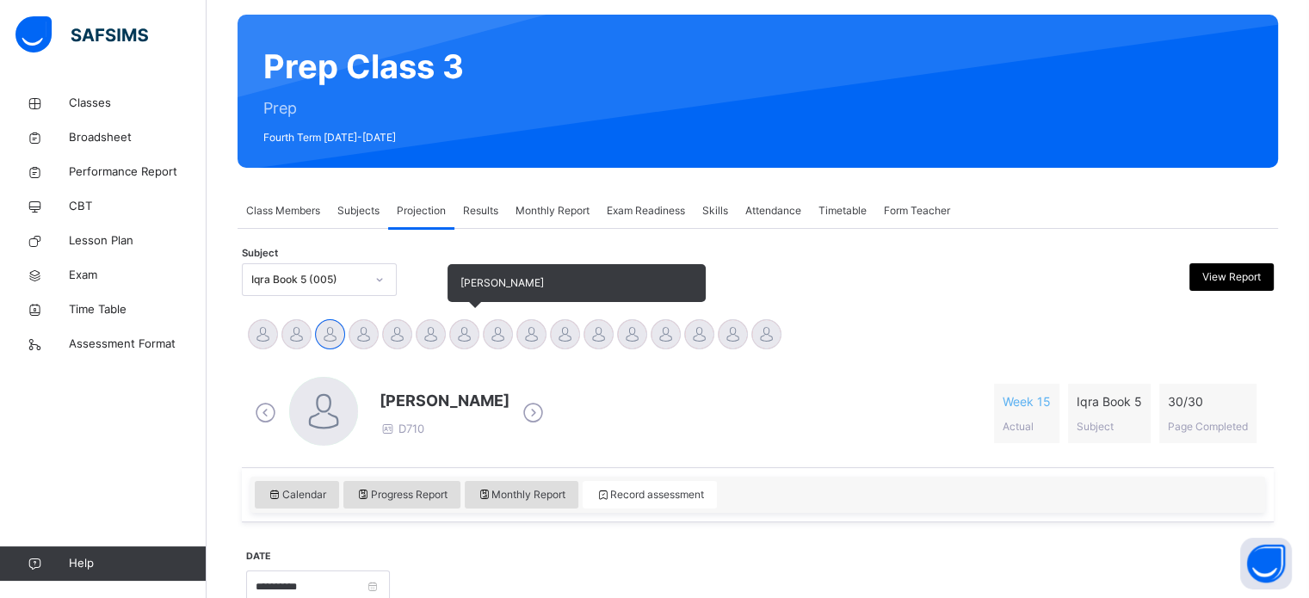
click at [474, 343] on div at bounding box center [464, 334] width 30 height 30
click at [496, 345] on div at bounding box center [498, 334] width 30 height 30
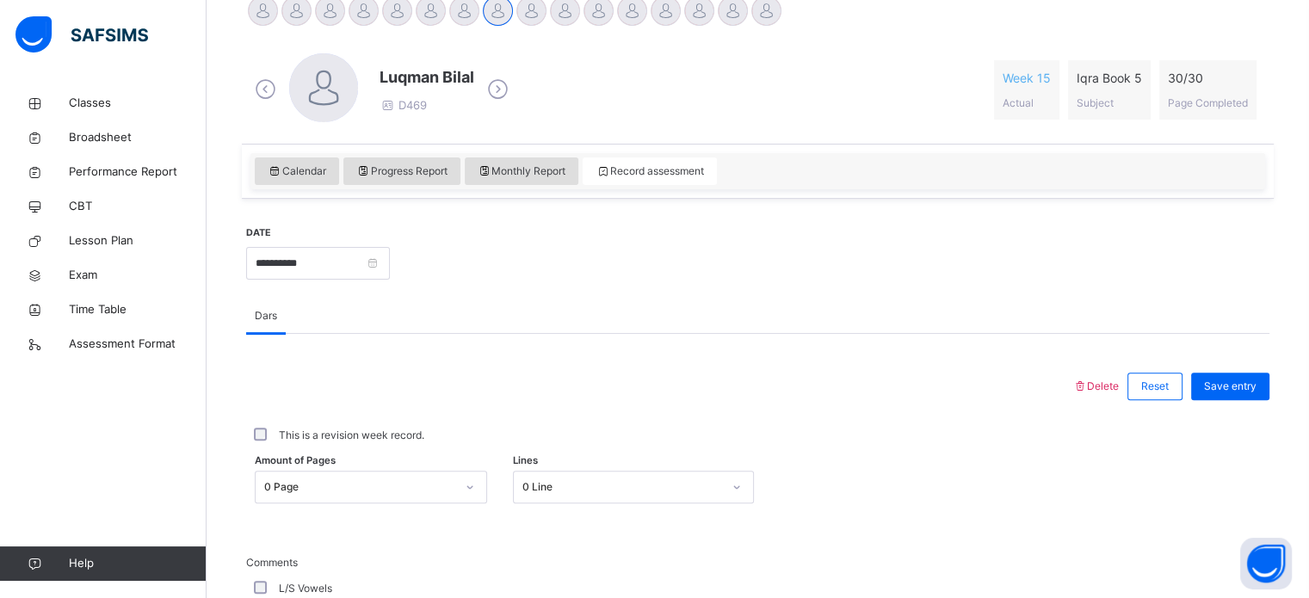
click at [404, 437] on label "This is a revision week record." at bounding box center [351, 435] width 145 height 15
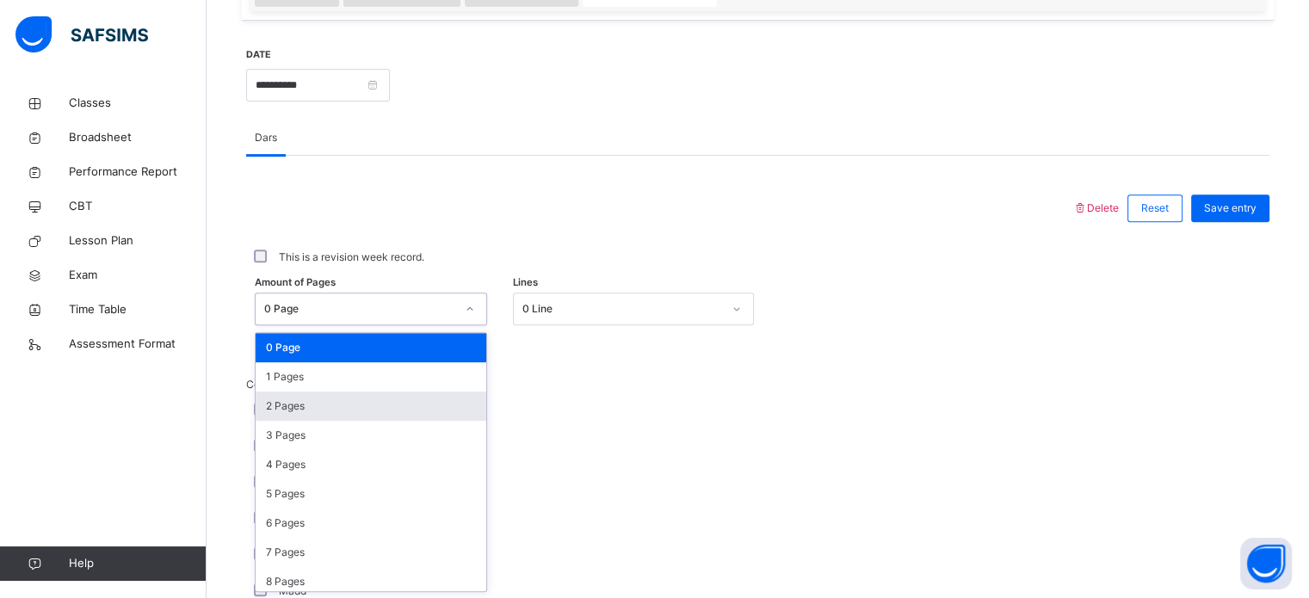
click at [421, 403] on div "2 Pages" at bounding box center [371, 406] width 231 height 29
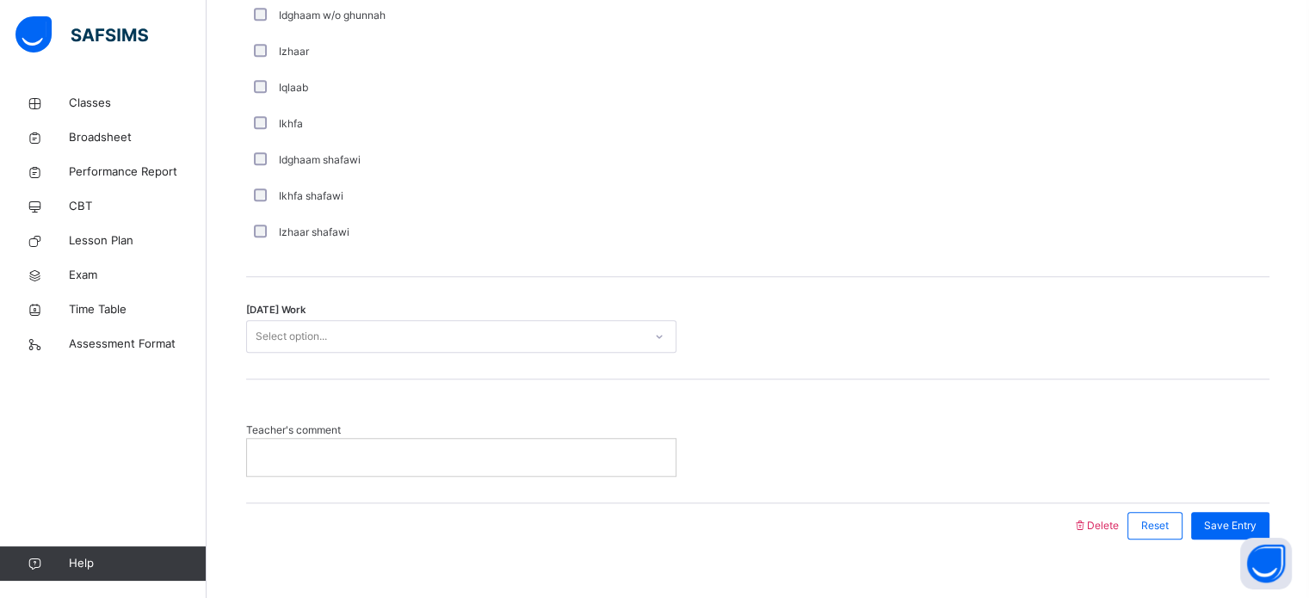
scroll to position [1342, 0]
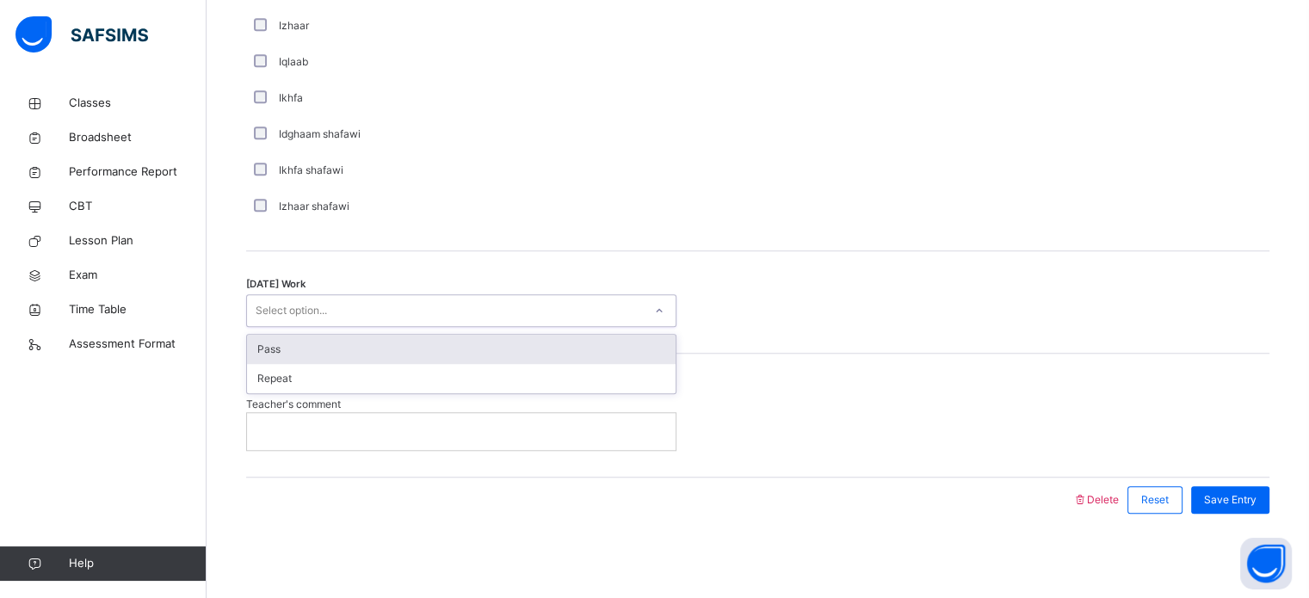
click at [497, 352] on div "Pass" at bounding box center [461, 349] width 429 height 29
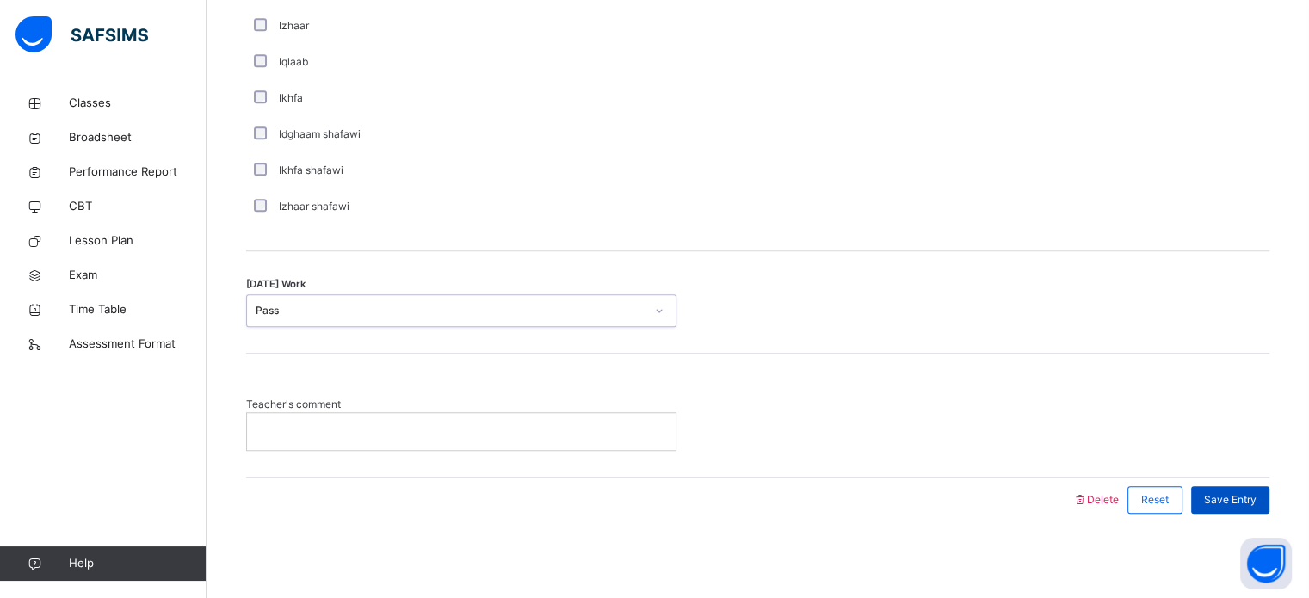
click at [1247, 499] on span "Save Entry" at bounding box center [1230, 499] width 52 height 15
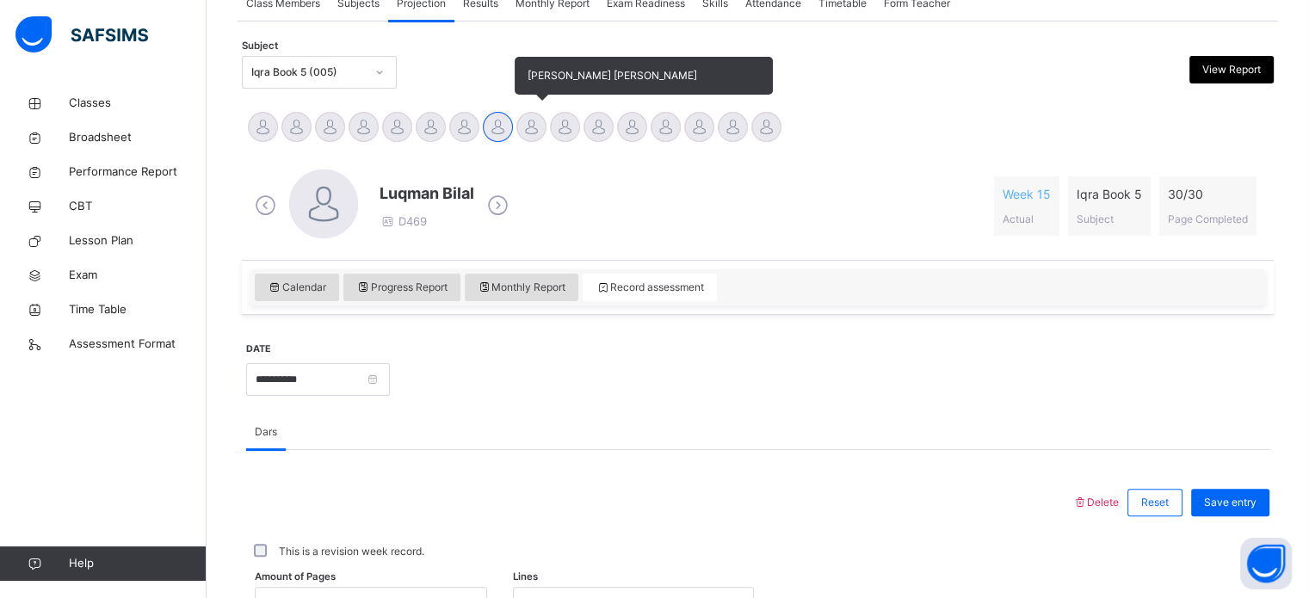
click at [524, 124] on div at bounding box center [531, 127] width 30 height 30
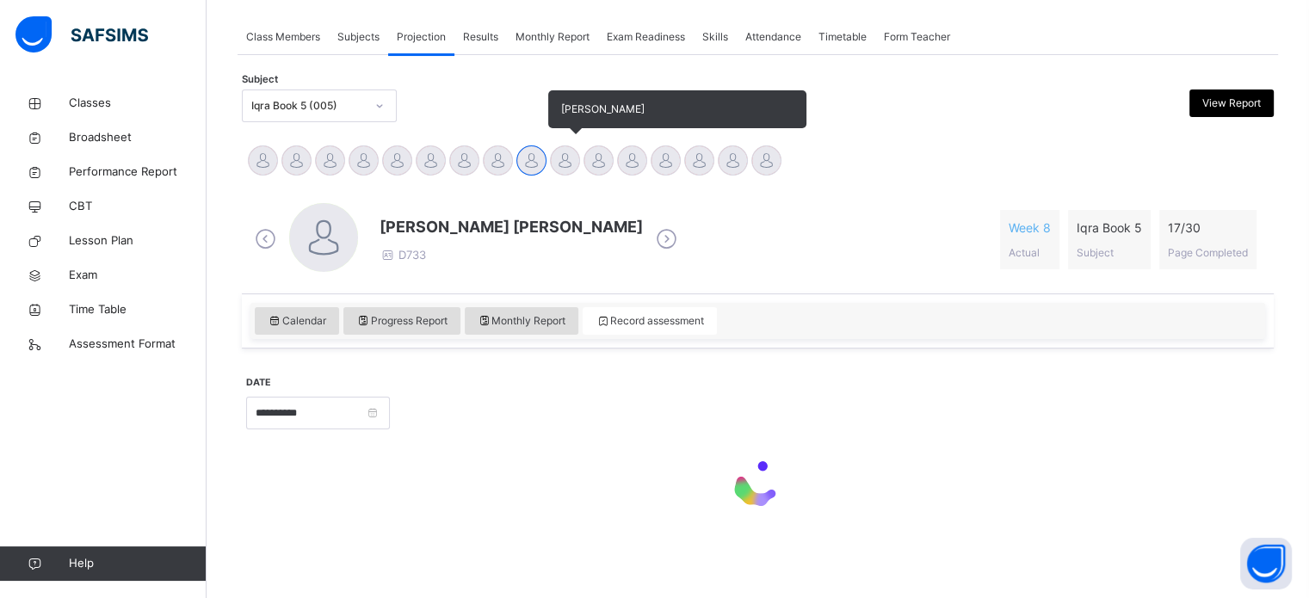
click at [573, 158] on div at bounding box center [565, 160] width 30 height 30
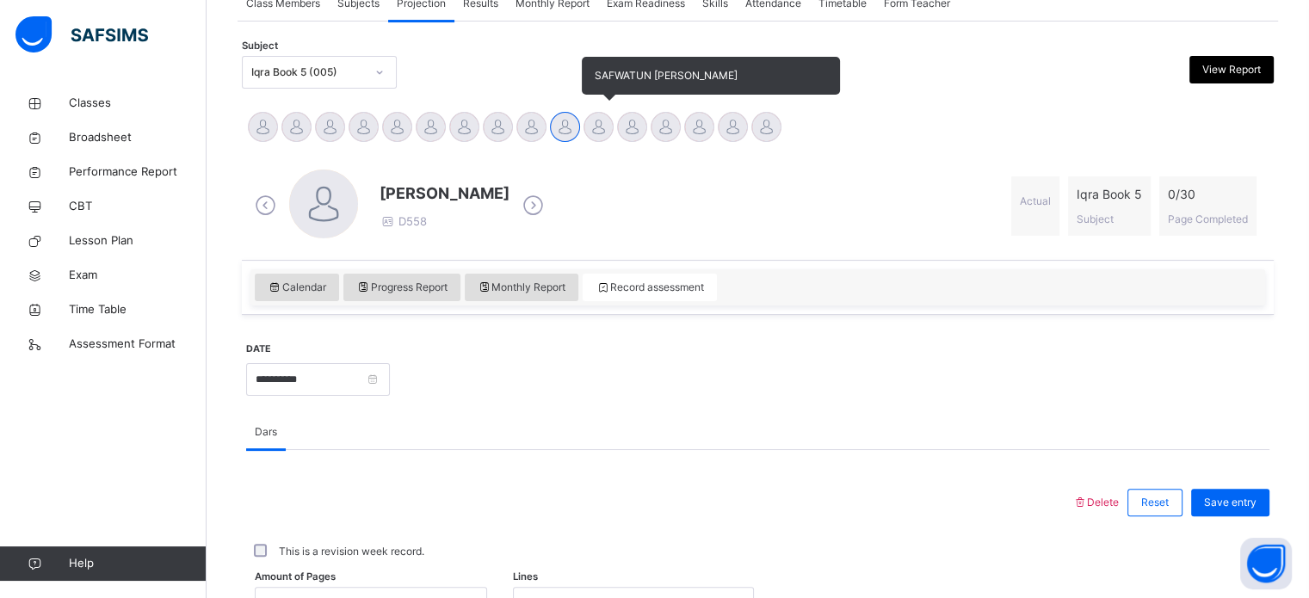
click at [597, 127] on div at bounding box center [598, 127] width 30 height 30
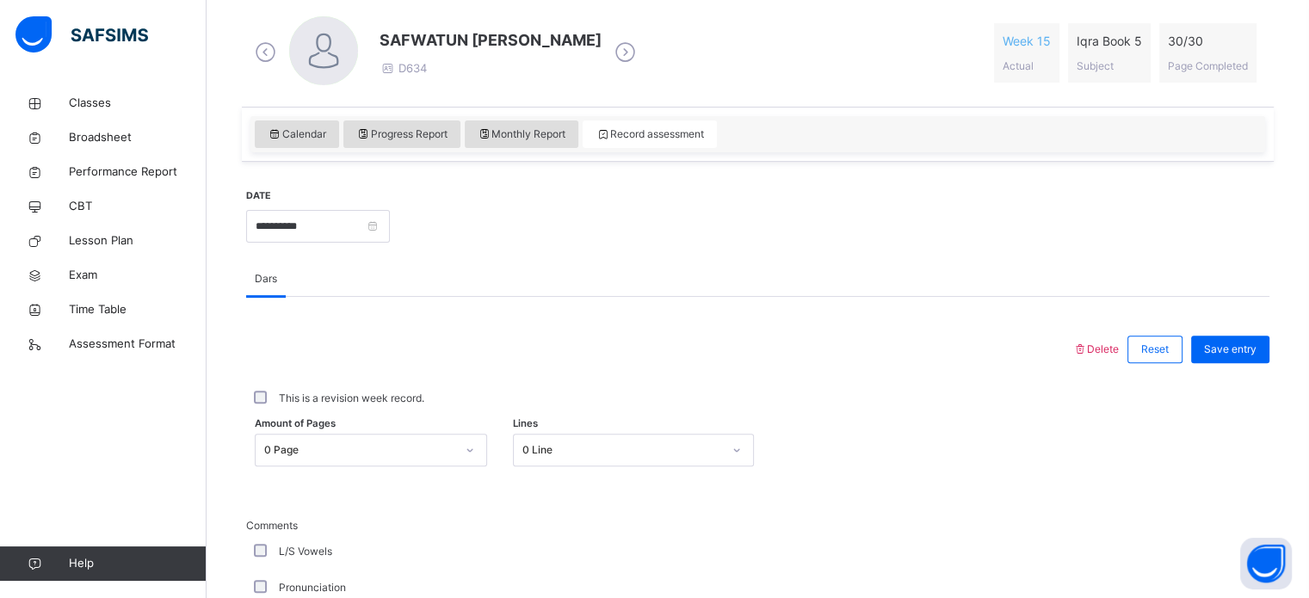
scroll to position [639, 0]
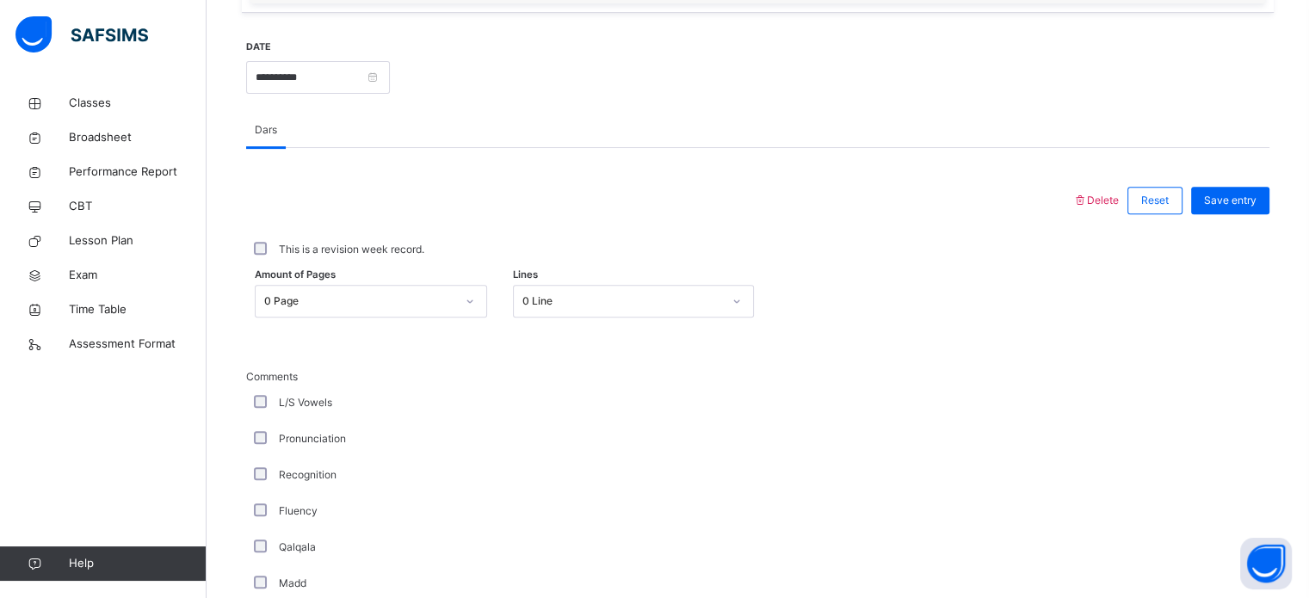
click at [380, 250] on label "This is a revision week record." at bounding box center [351, 249] width 145 height 15
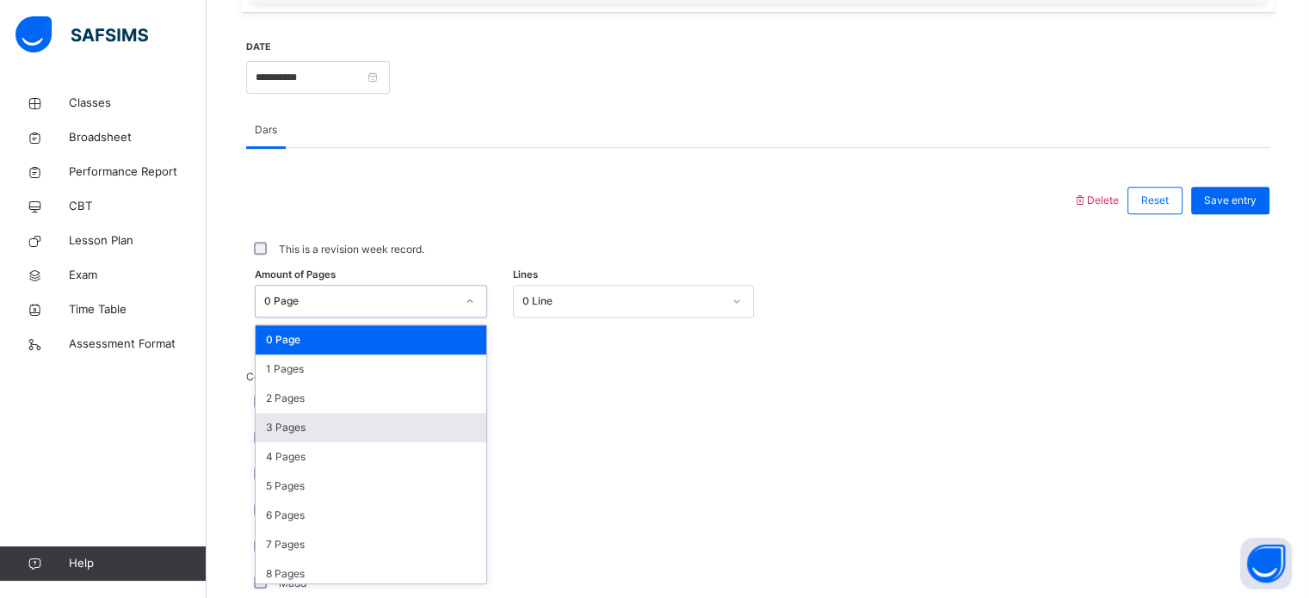
click at [371, 434] on div "3 Pages" at bounding box center [371, 427] width 231 height 29
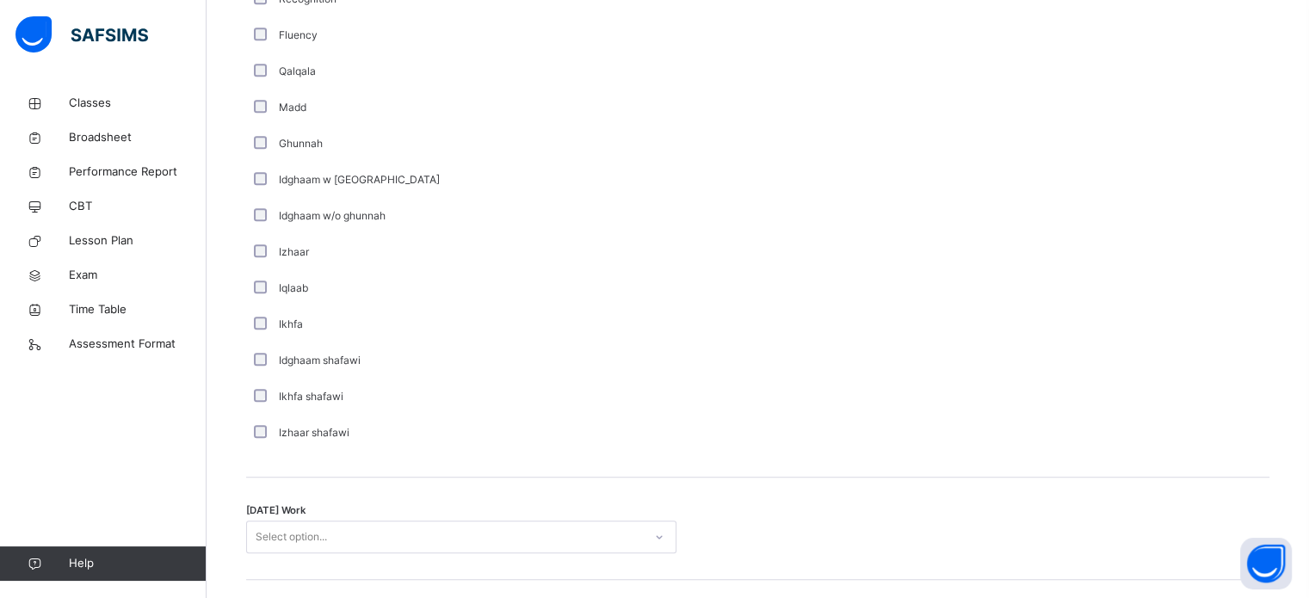
scroll to position [1342, 0]
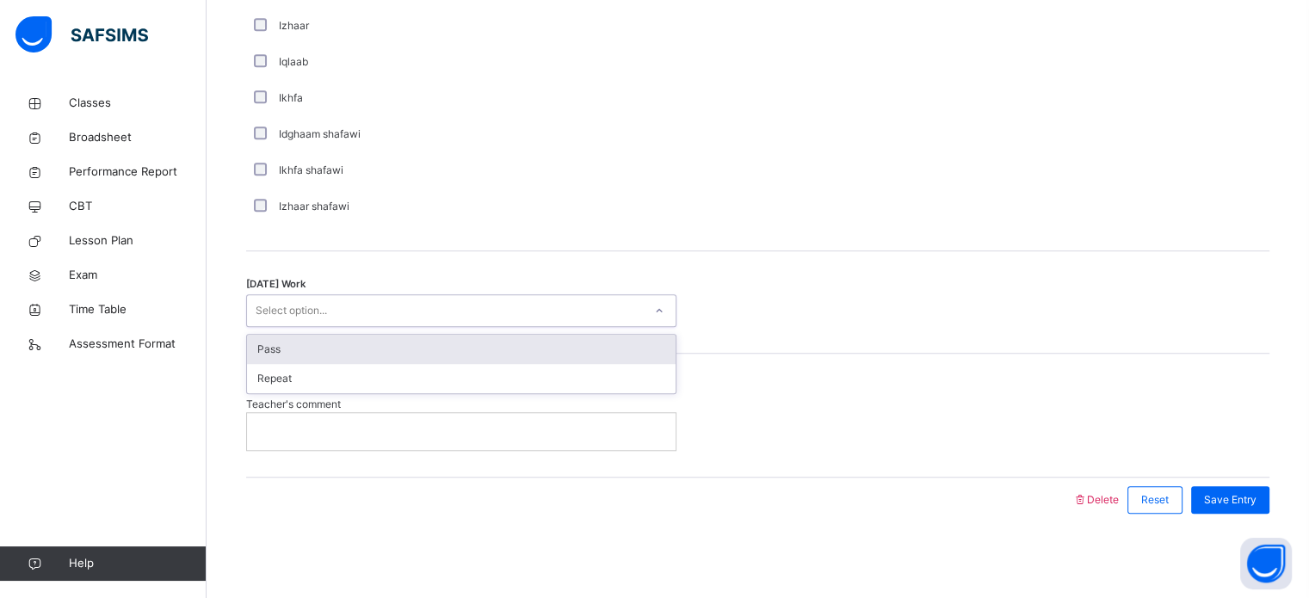
click at [448, 353] on div "Pass" at bounding box center [461, 349] width 429 height 29
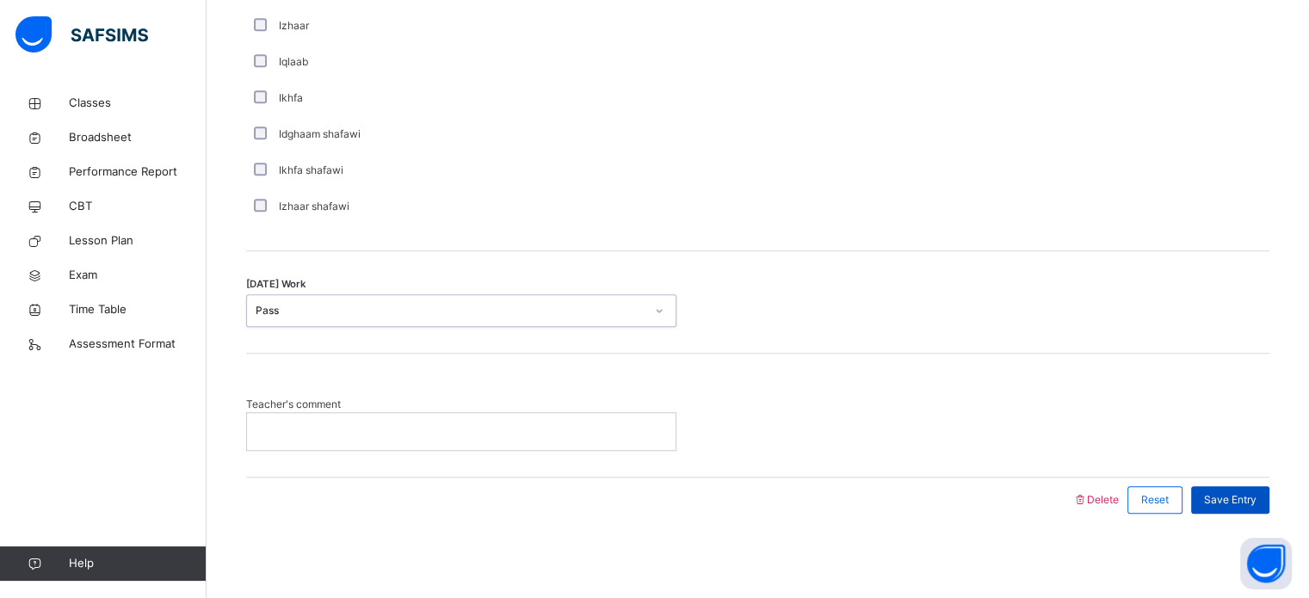
click at [1250, 492] on span "Save Entry" at bounding box center [1230, 499] width 52 height 15
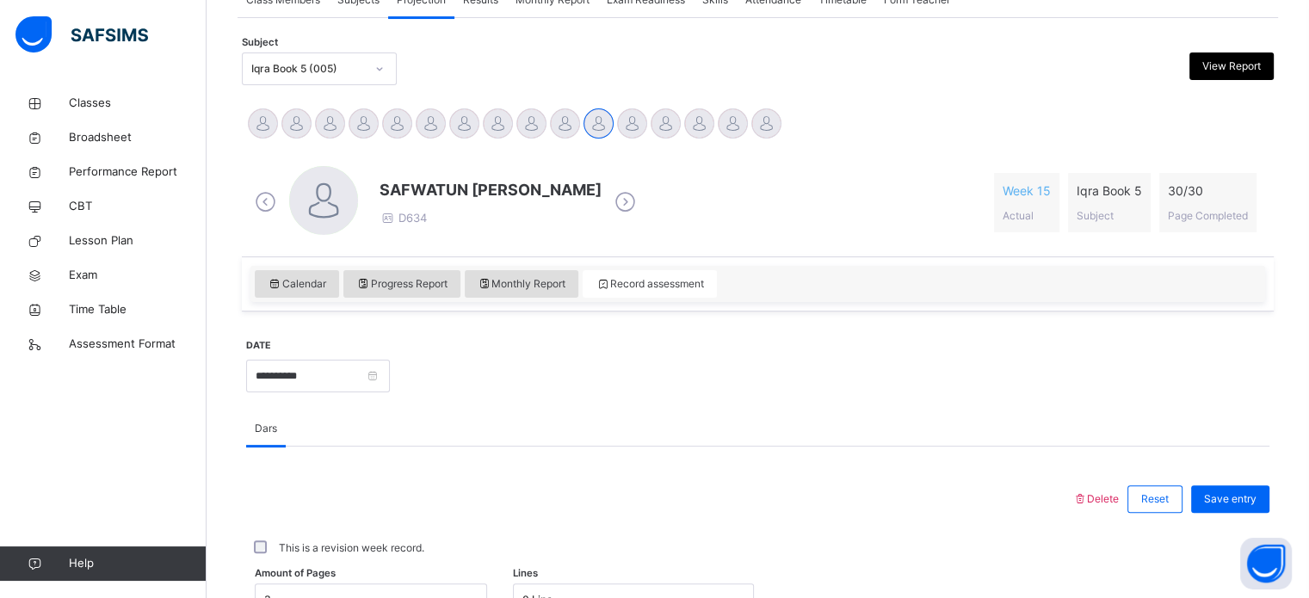
scroll to position [0, 0]
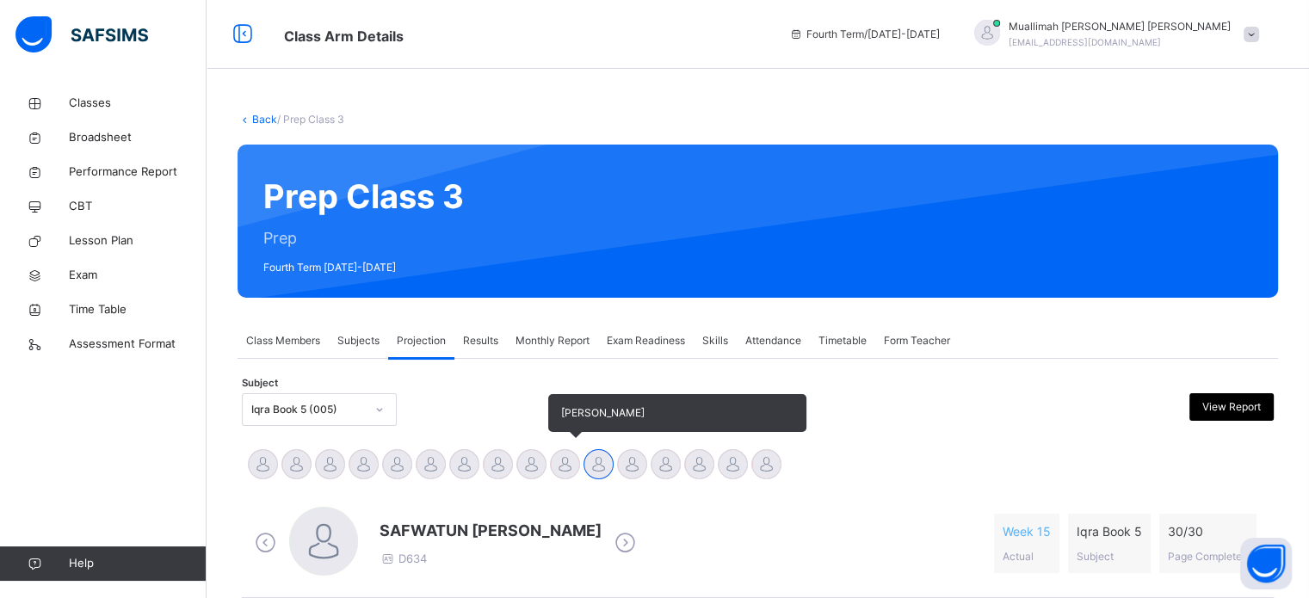
click at [560, 478] on div at bounding box center [565, 464] width 30 height 30
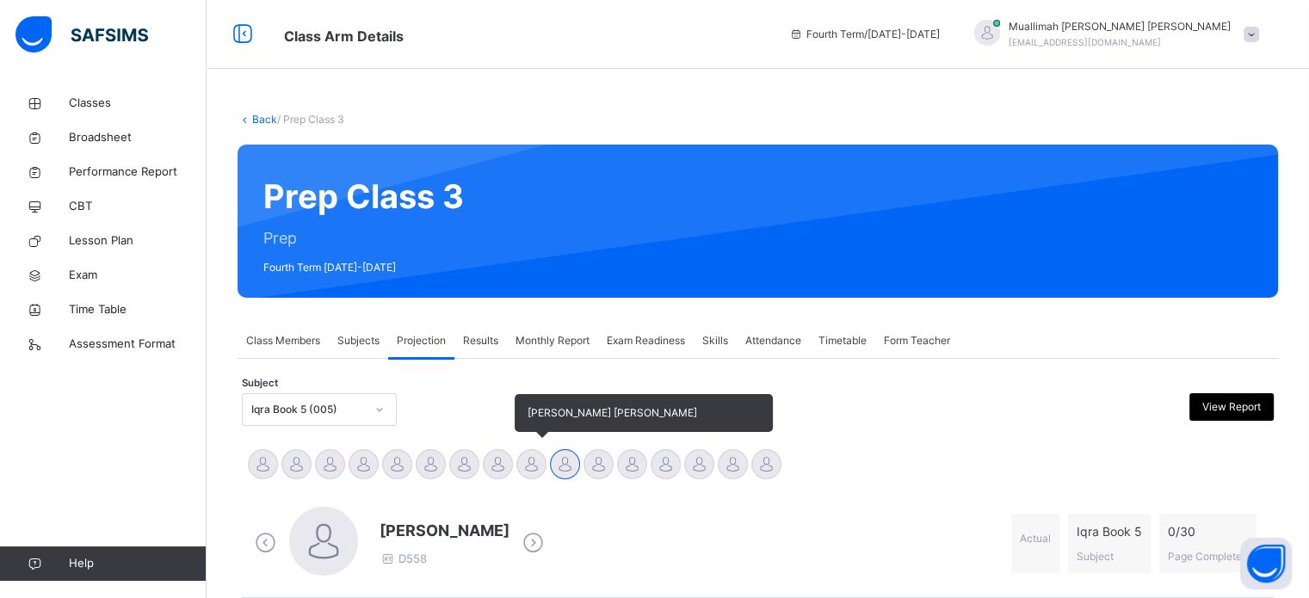
click at [533, 471] on div at bounding box center [531, 464] width 30 height 30
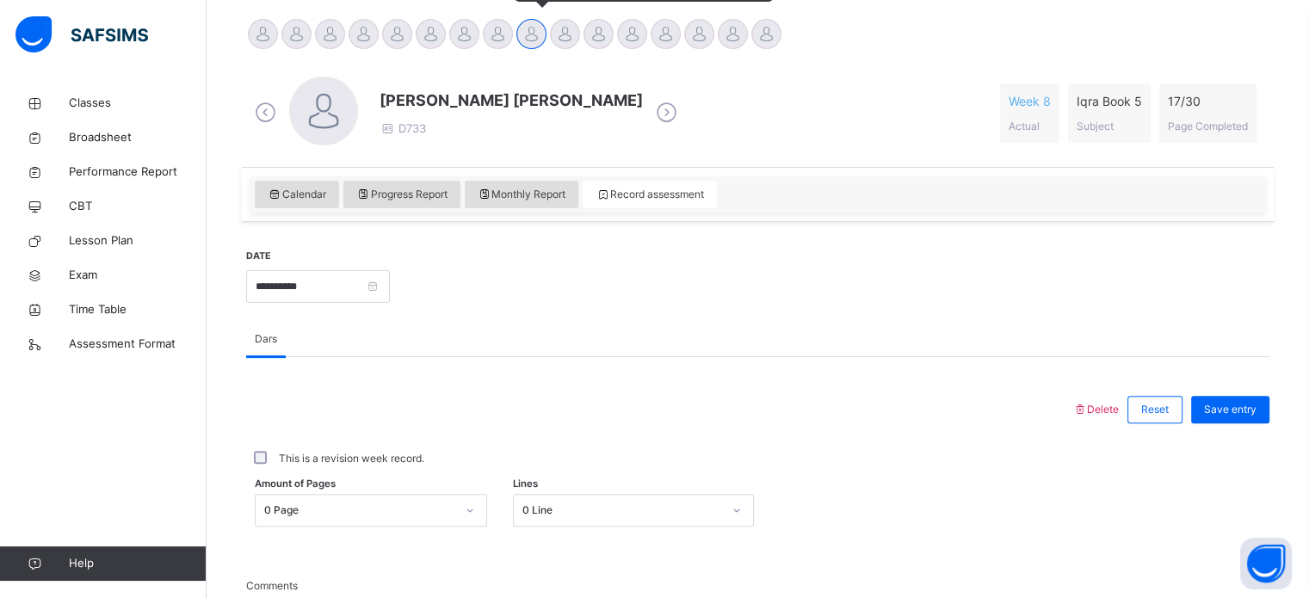
scroll to position [429, 0]
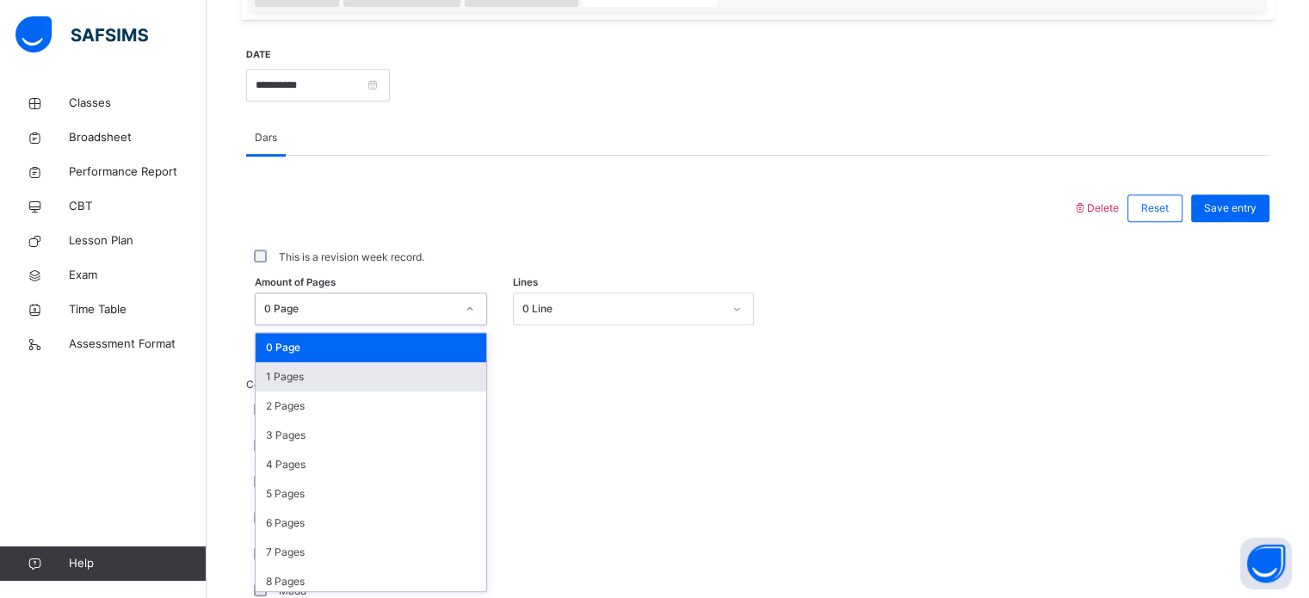
click at [364, 380] on div "1 Pages" at bounding box center [371, 376] width 231 height 29
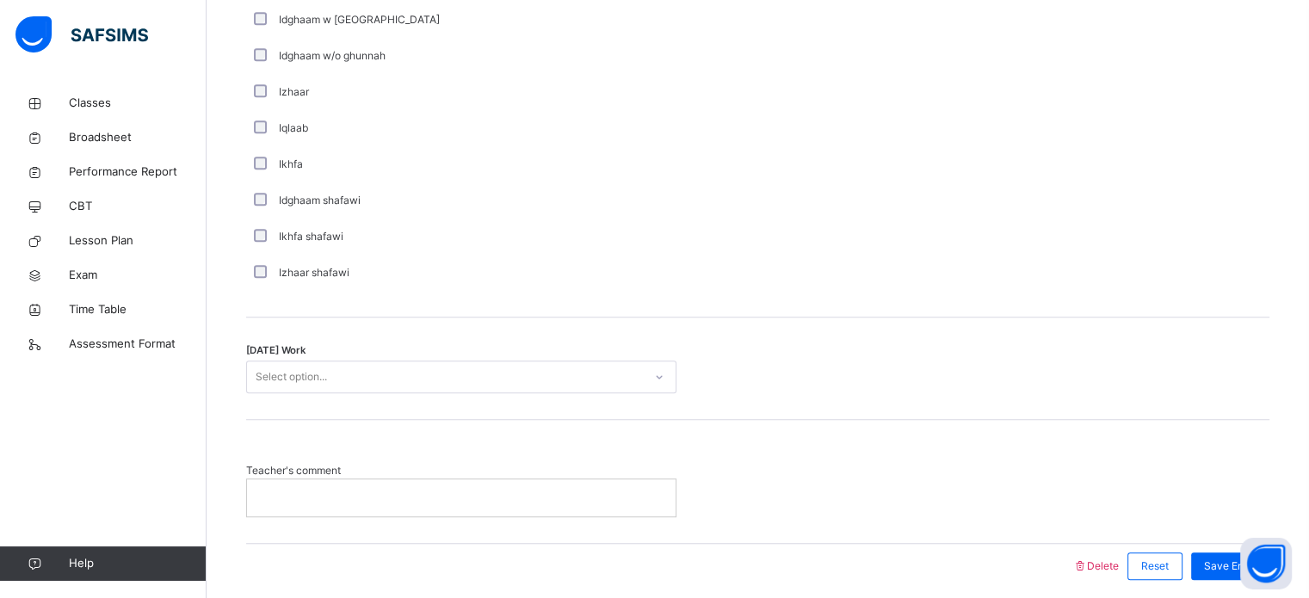
scroll to position [1342, 0]
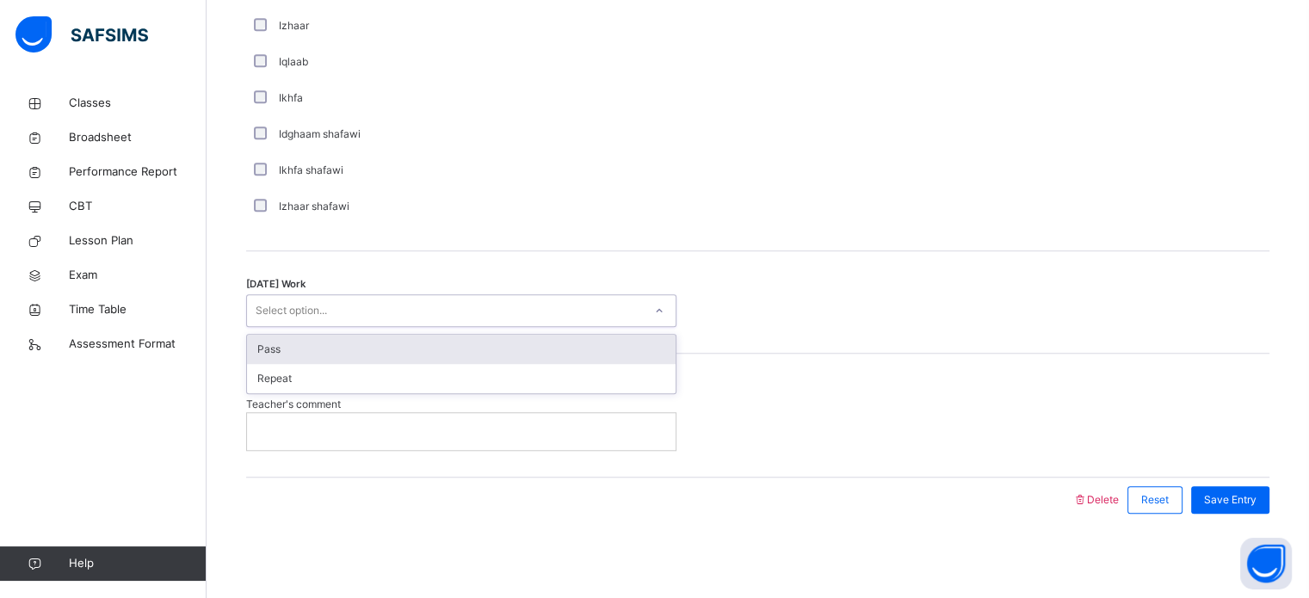
click at [411, 351] on div "Pass" at bounding box center [461, 349] width 429 height 29
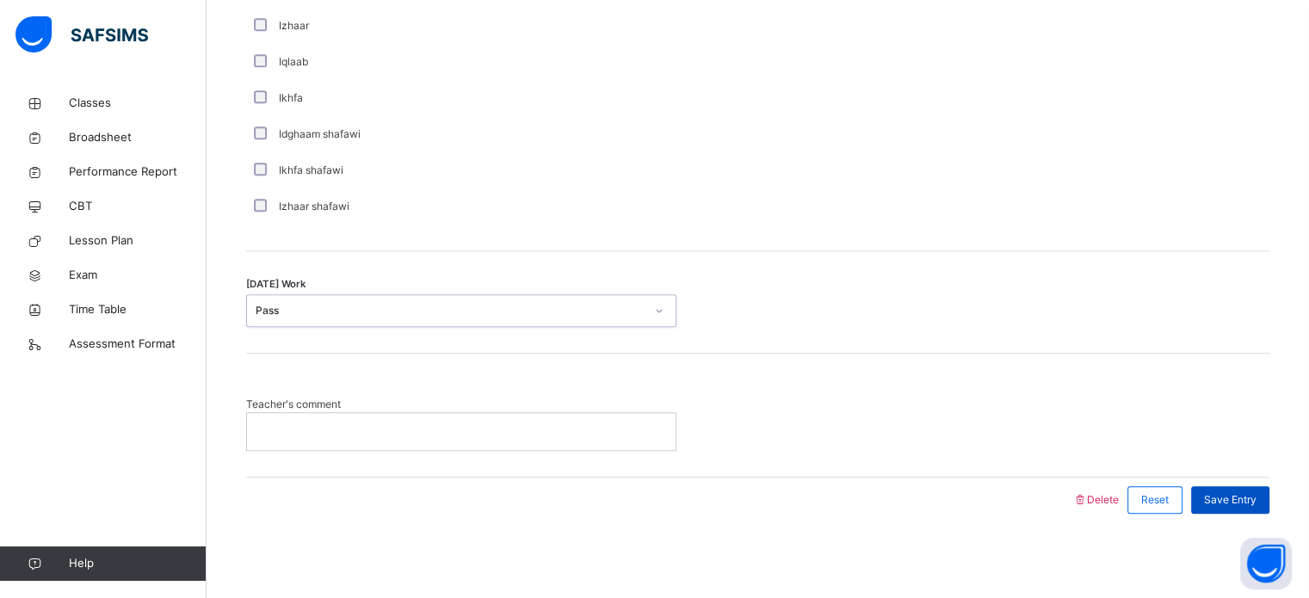
click at [1239, 502] on span "Save Entry" at bounding box center [1230, 499] width 52 height 15
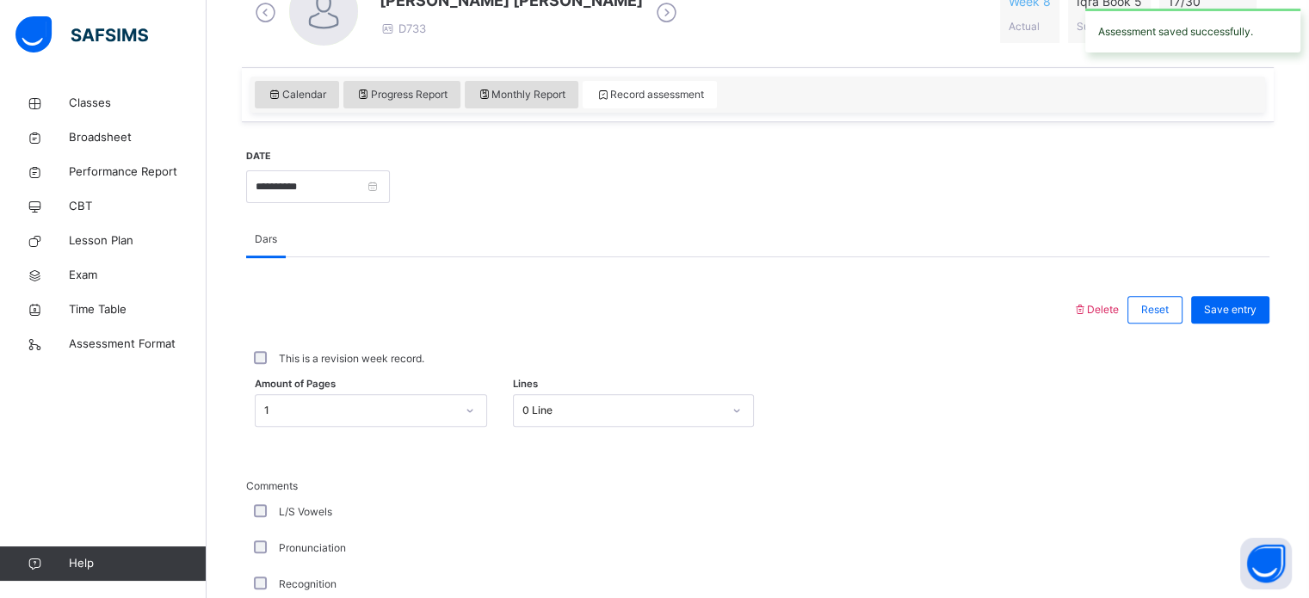
scroll to position [527, 0]
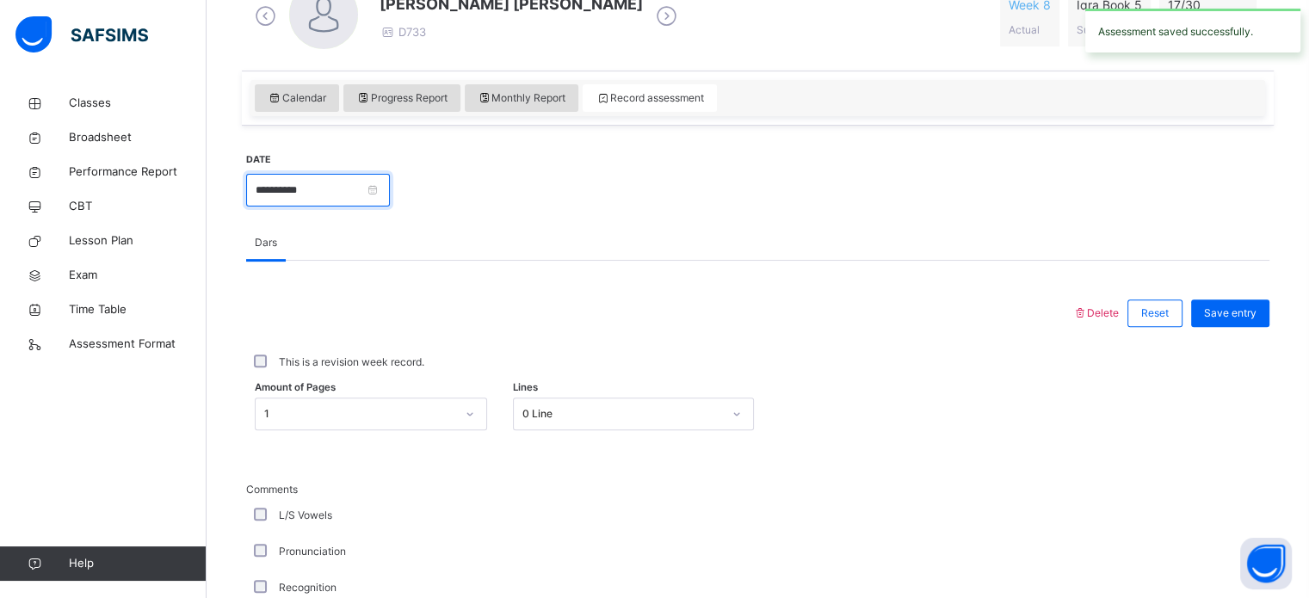
click at [390, 187] on input "**********" at bounding box center [318, 190] width 144 height 33
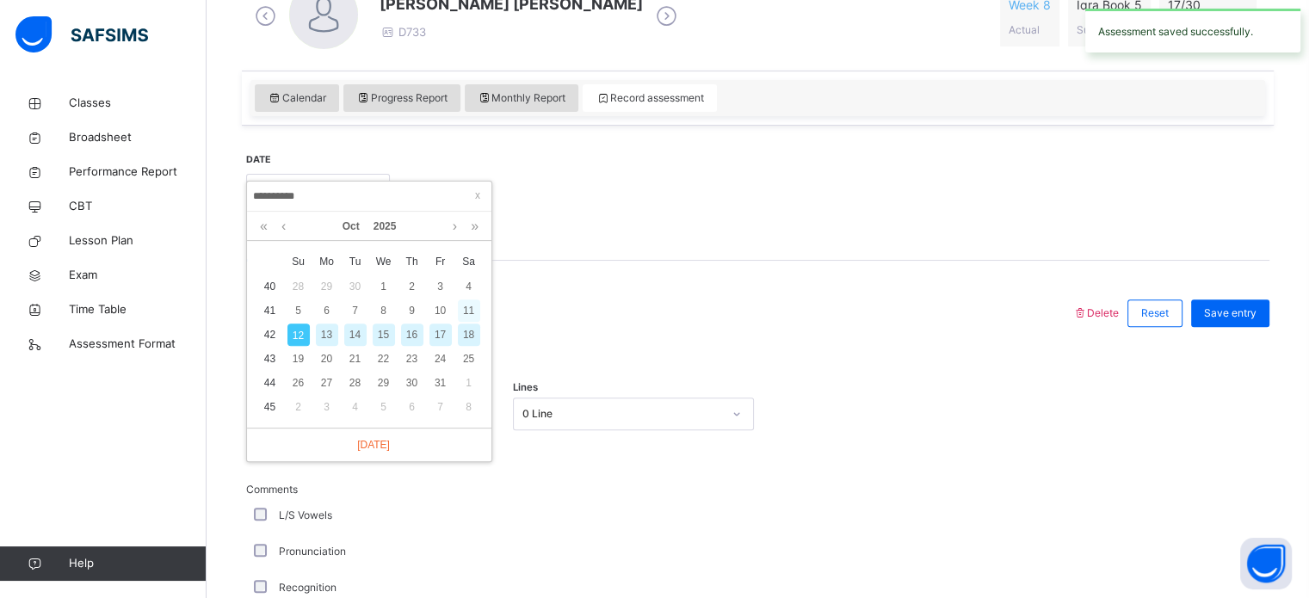
click at [468, 310] on div "11" at bounding box center [469, 310] width 22 height 22
type input "**********"
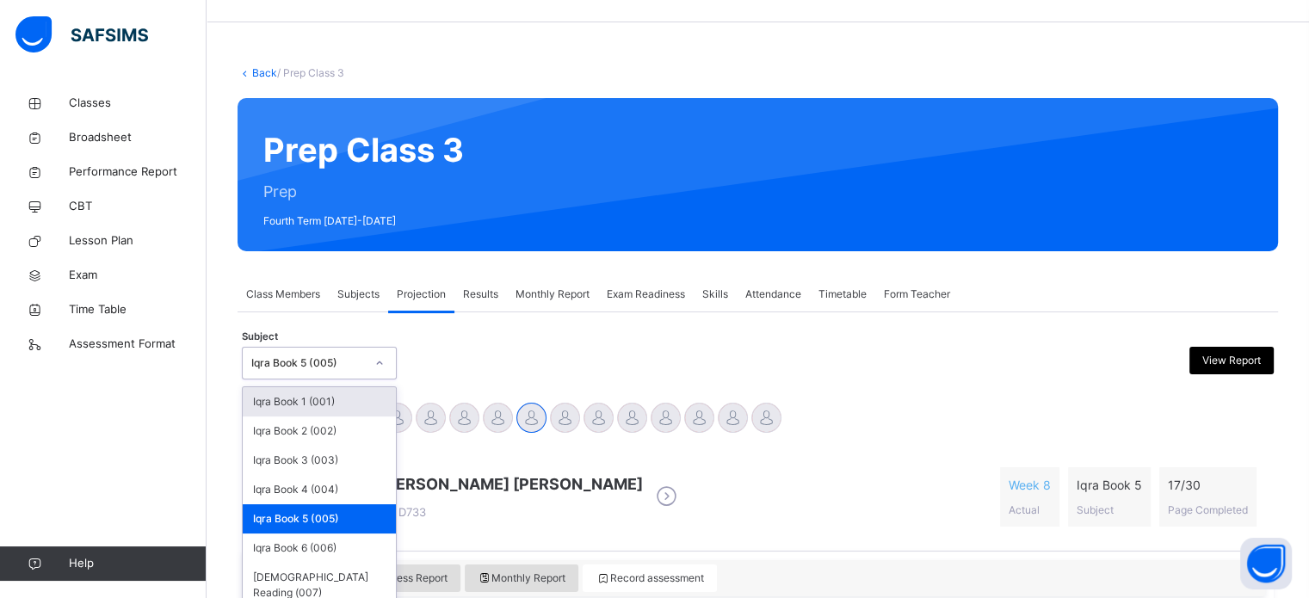
scroll to position [47, 0]
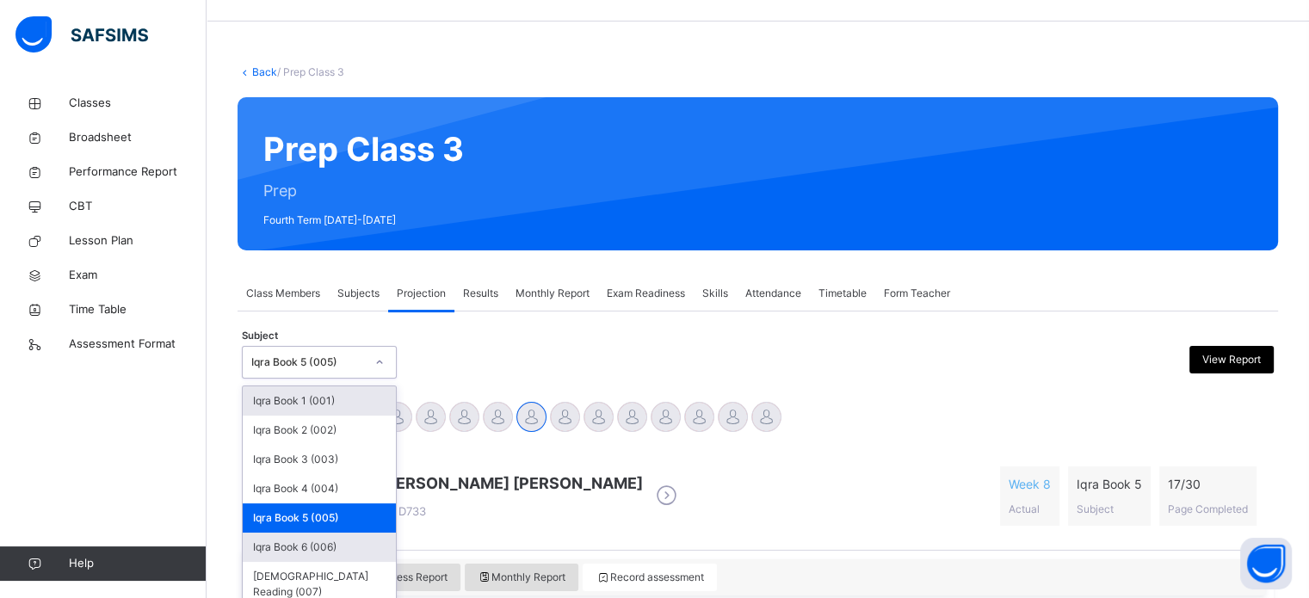
click at [361, 544] on div "Iqra Book 6 (006)" at bounding box center [319, 547] width 153 height 29
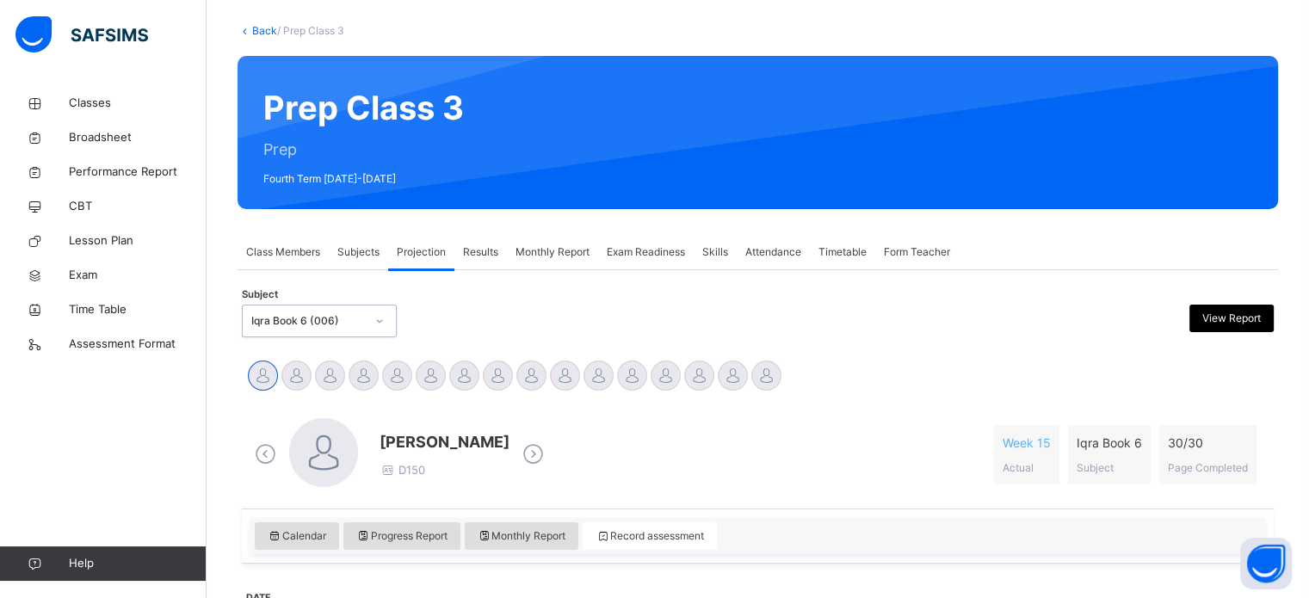
scroll to position [90, 0]
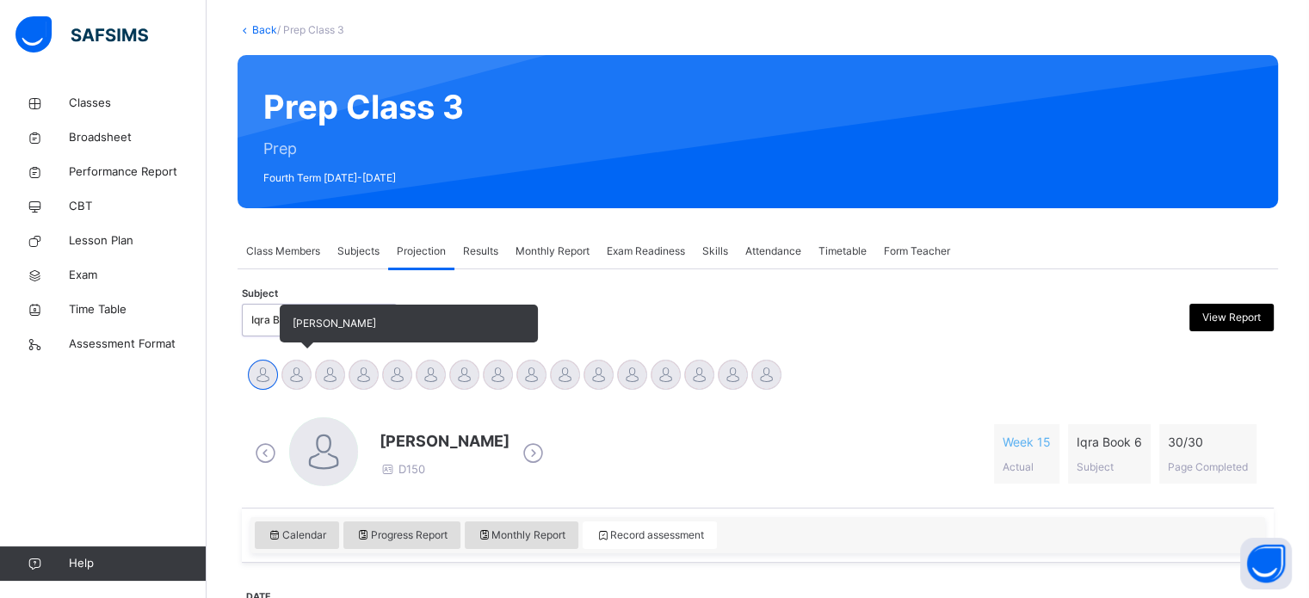
click at [309, 368] on div at bounding box center [296, 375] width 30 height 30
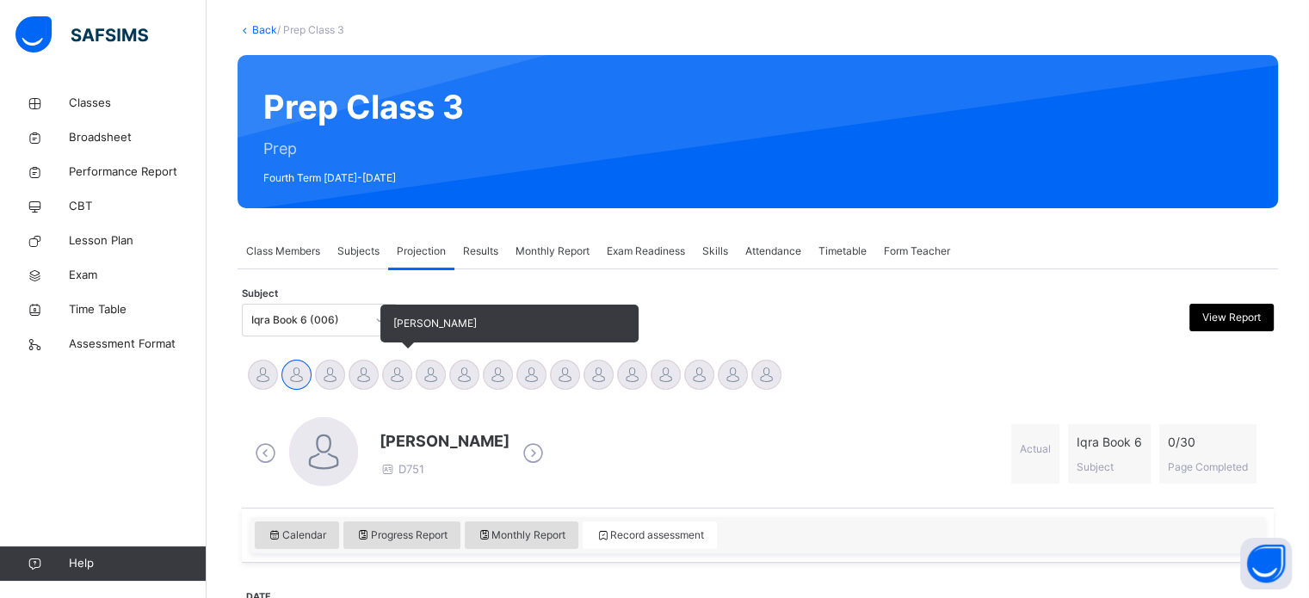
click at [409, 382] on div at bounding box center [397, 375] width 30 height 30
click at [361, 366] on div at bounding box center [364, 375] width 30 height 30
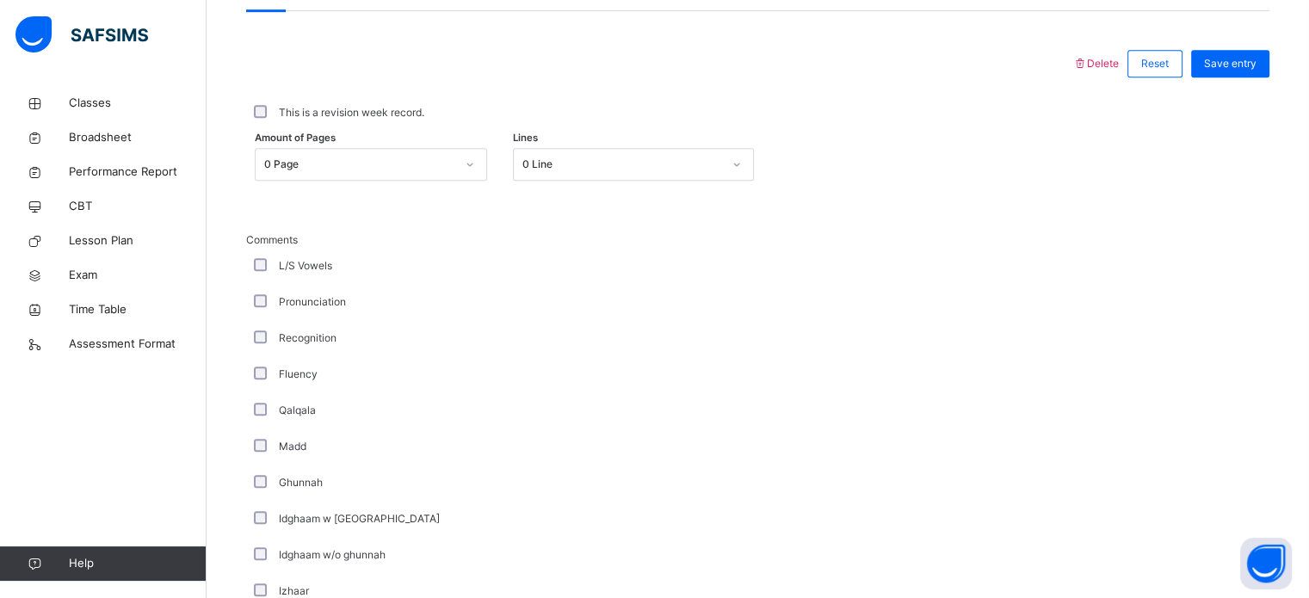
scroll to position [777, 0]
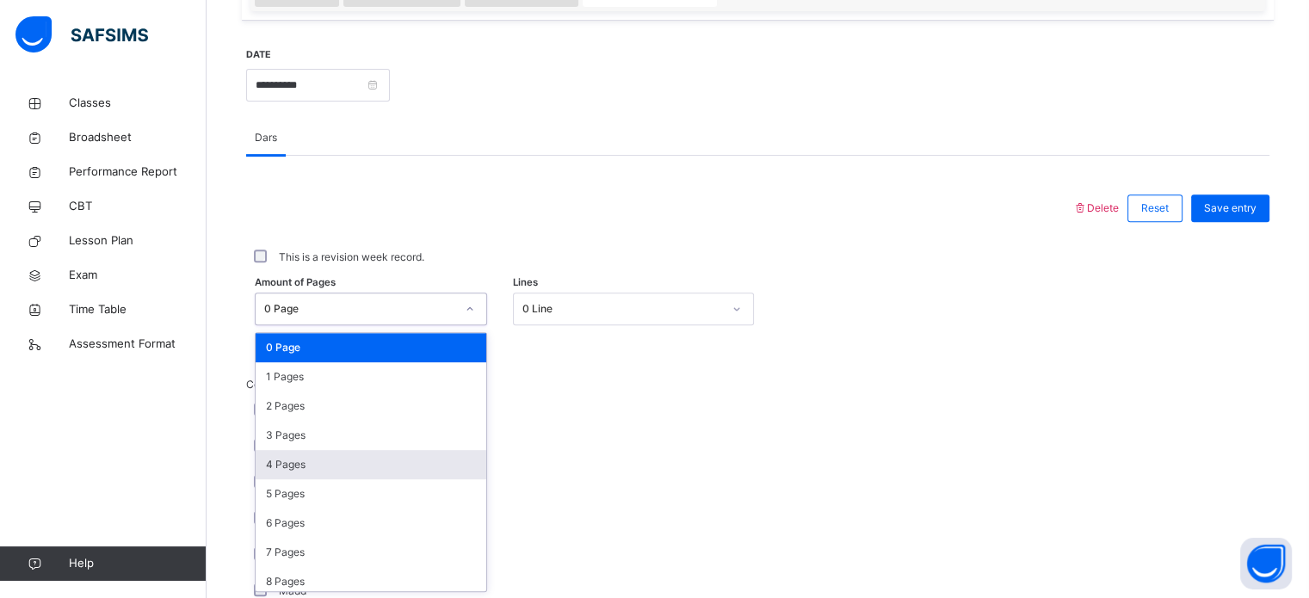
click at [353, 463] on div "4 Pages" at bounding box center [371, 464] width 231 height 29
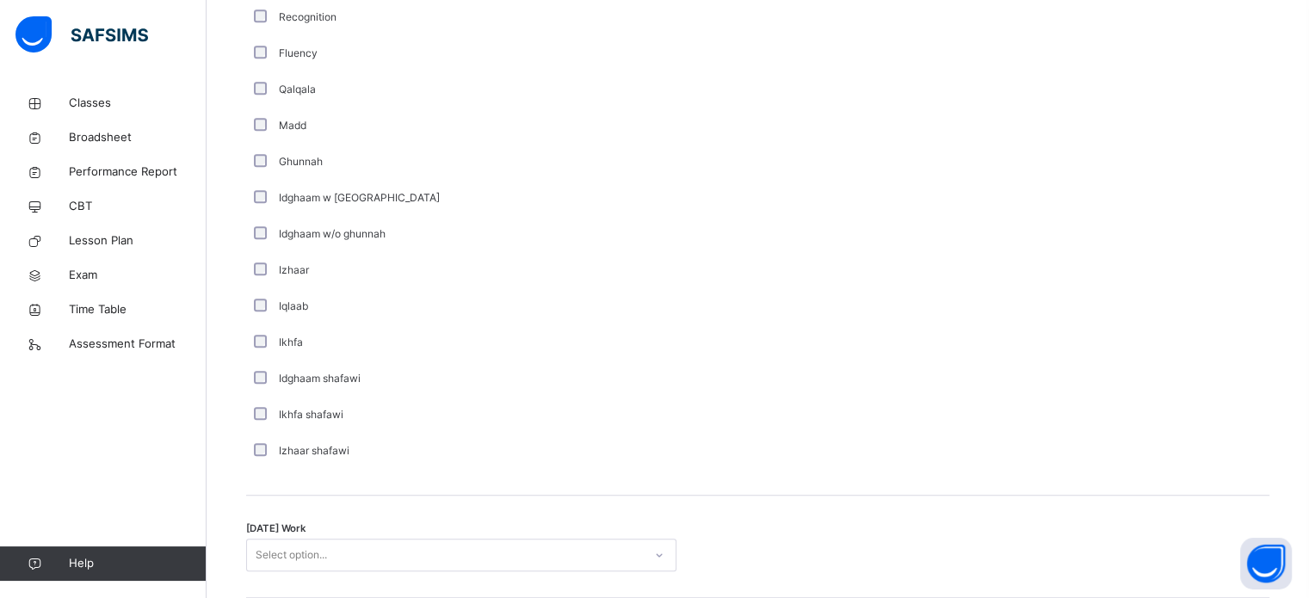
scroll to position [1342, 0]
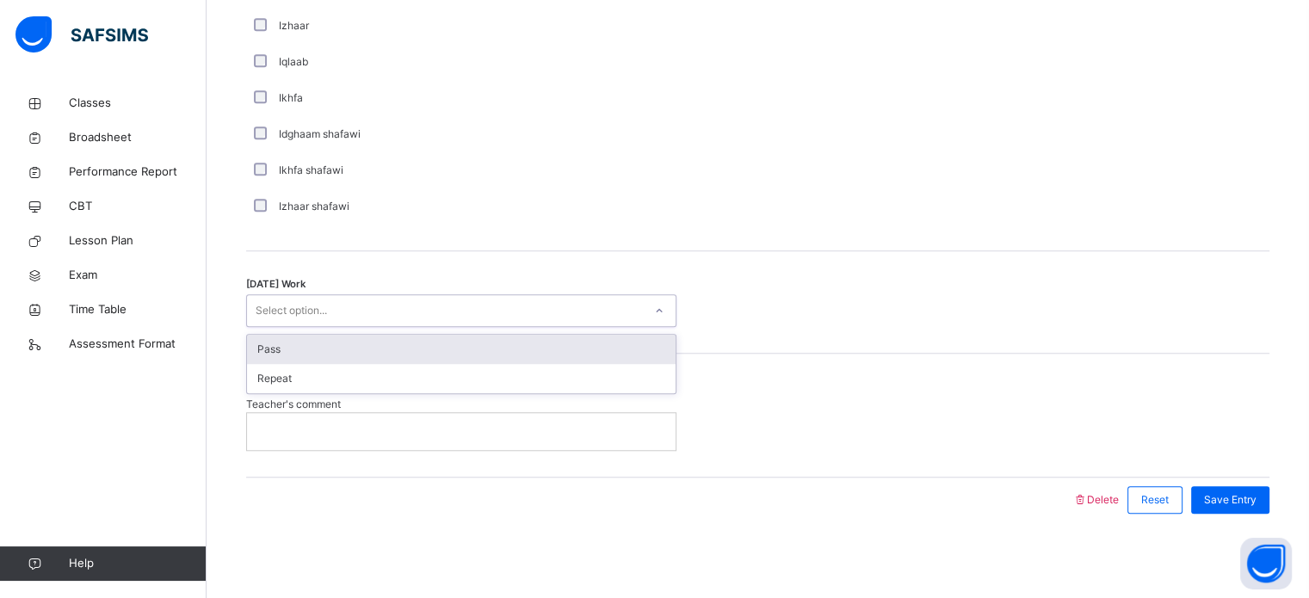
click at [478, 346] on div "Pass" at bounding box center [461, 349] width 429 height 29
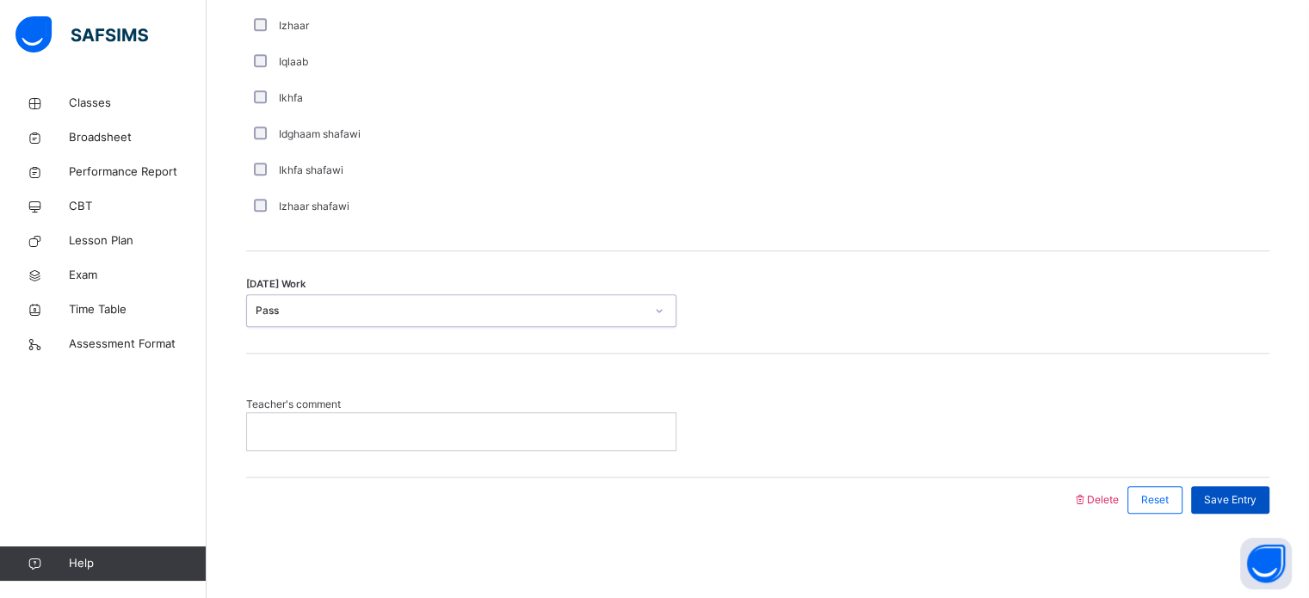
click at [1234, 492] on span "Save Entry" at bounding box center [1230, 499] width 52 height 15
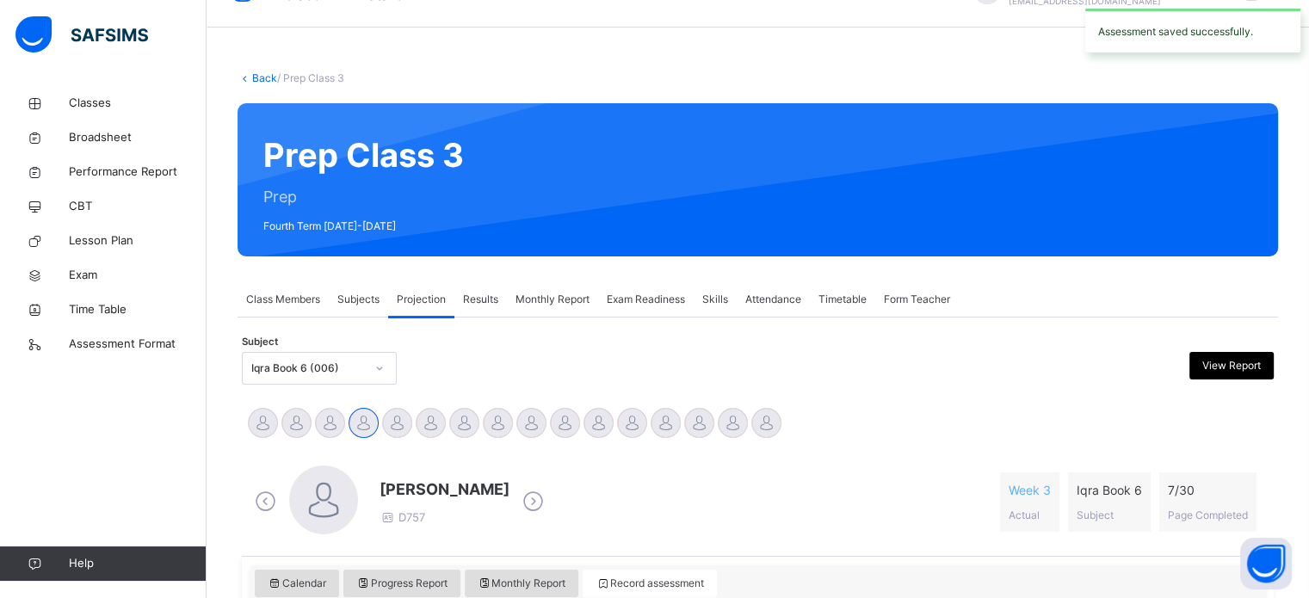
scroll to position [164, 0]
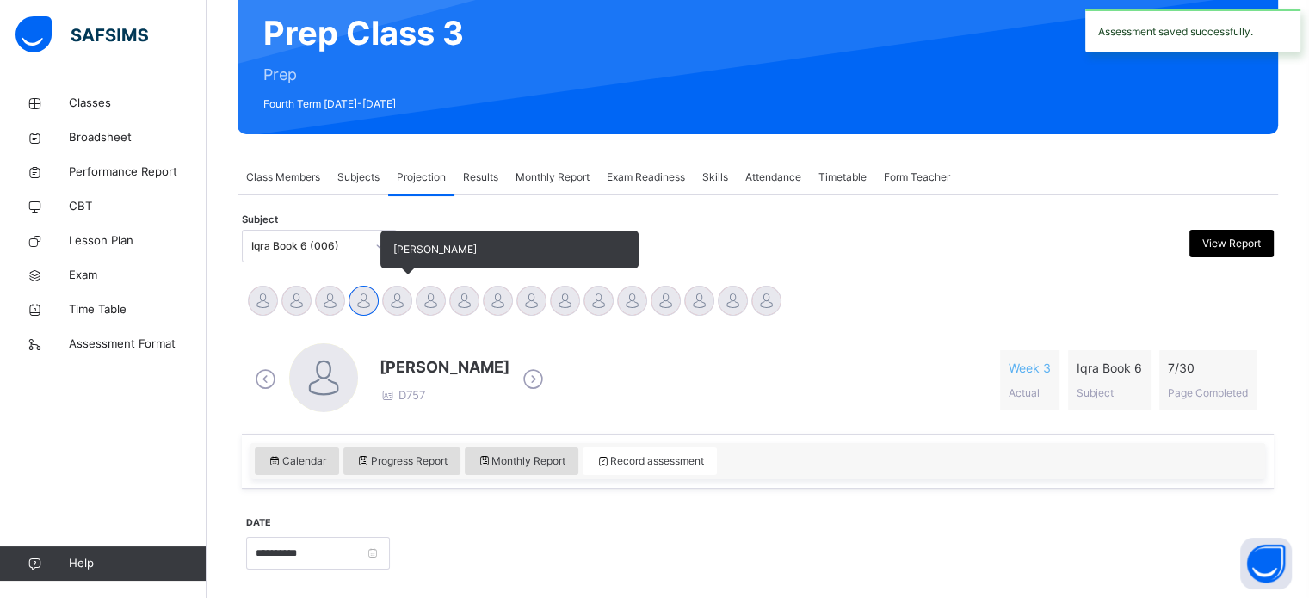
click at [403, 295] on div at bounding box center [397, 301] width 30 height 30
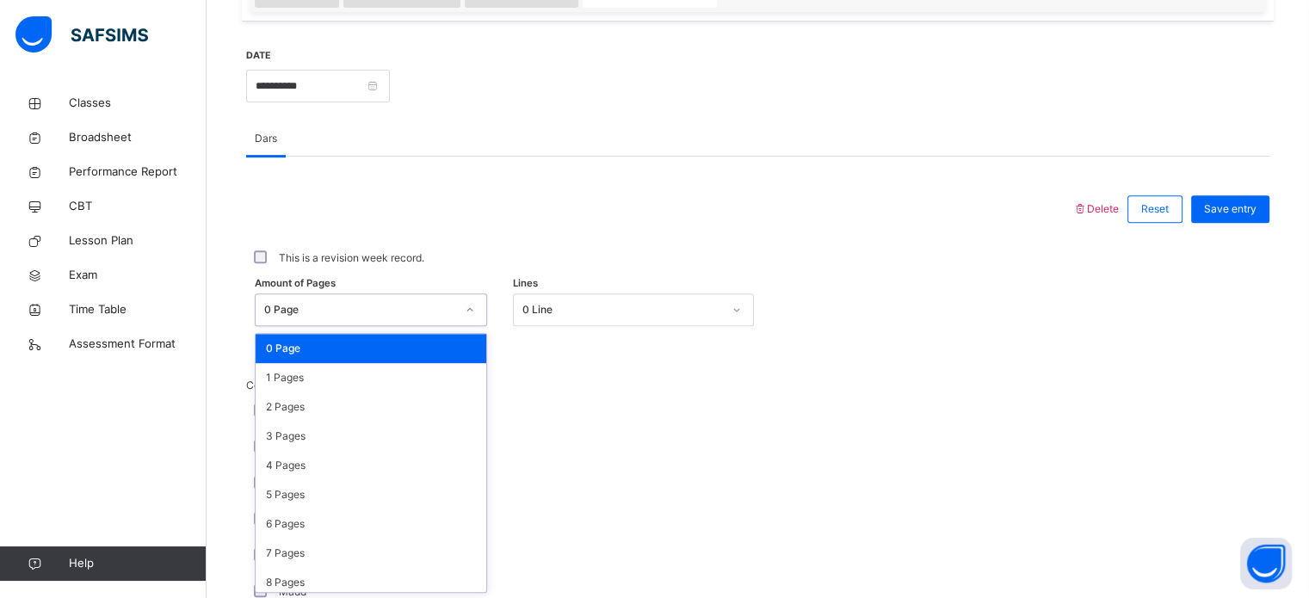
scroll to position [632, 0]
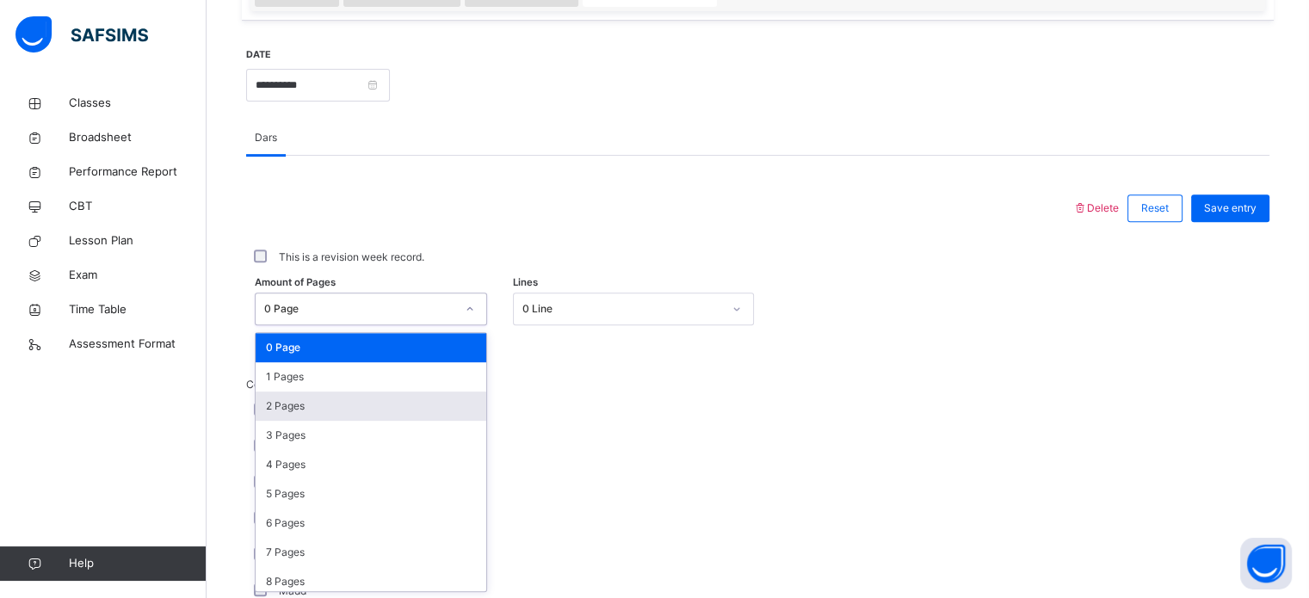
click at [428, 410] on div "2 Pages" at bounding box center [371, 406] width 231 height 29
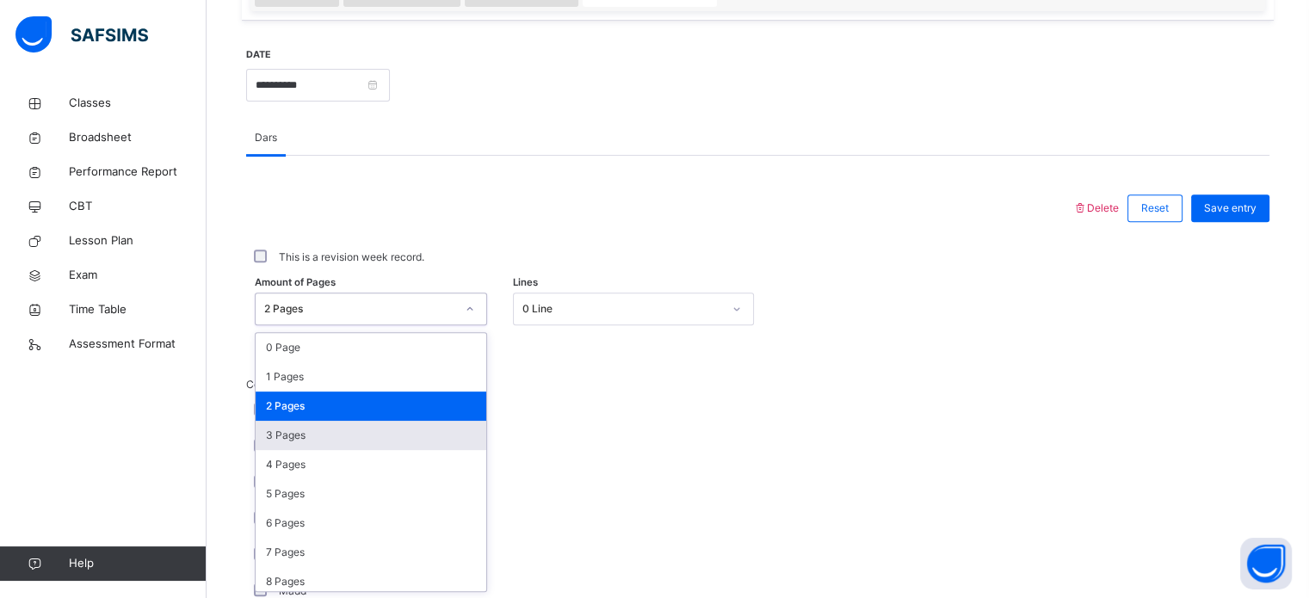
click at [405, 436] on div "3 Pages" at bounding box center [371, 435] width 231 height 29
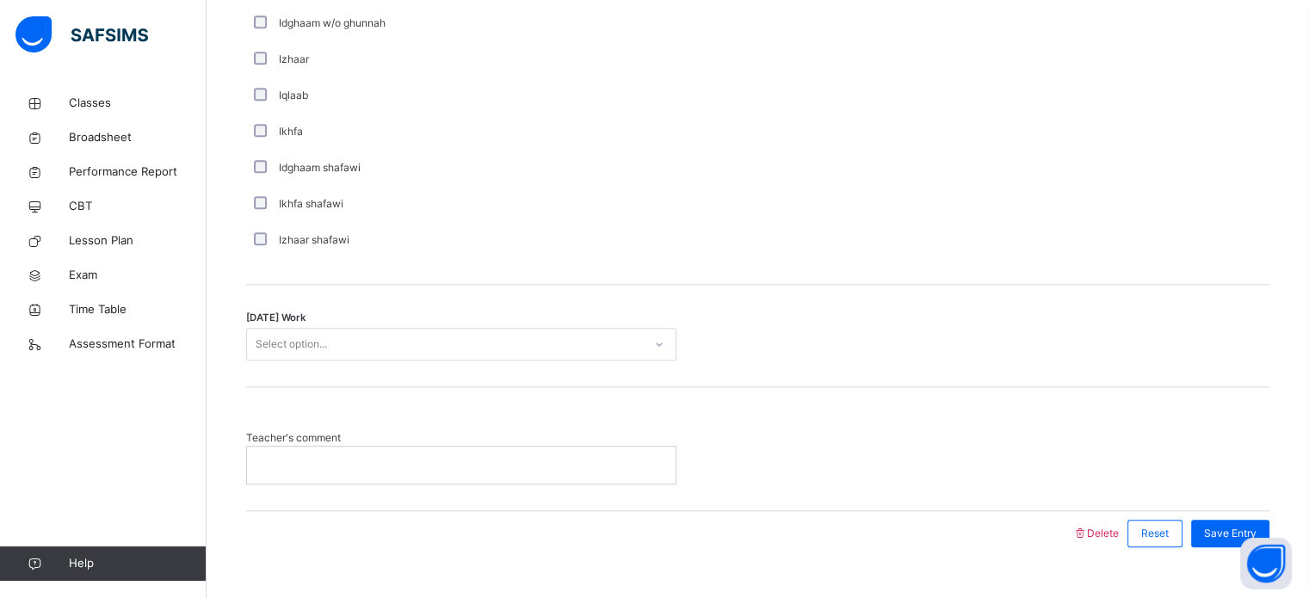
scroll to position [1342, 0]
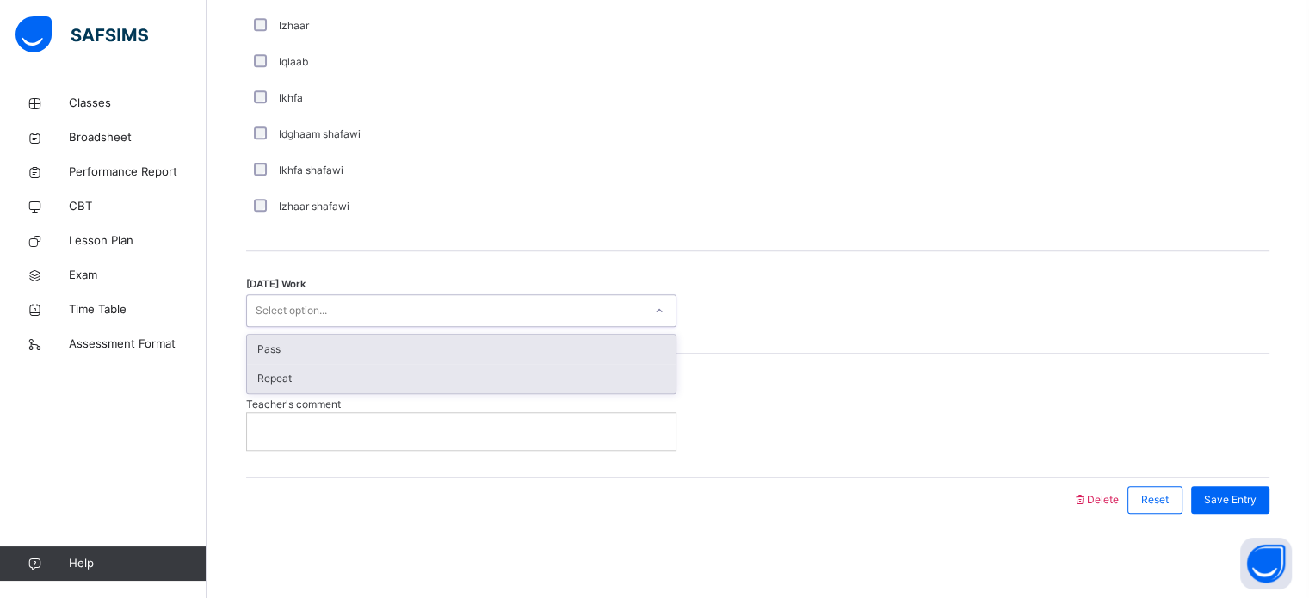
click at [447, 375] on div "Repeat" at bounding box center [461, 378] width 429 height 29
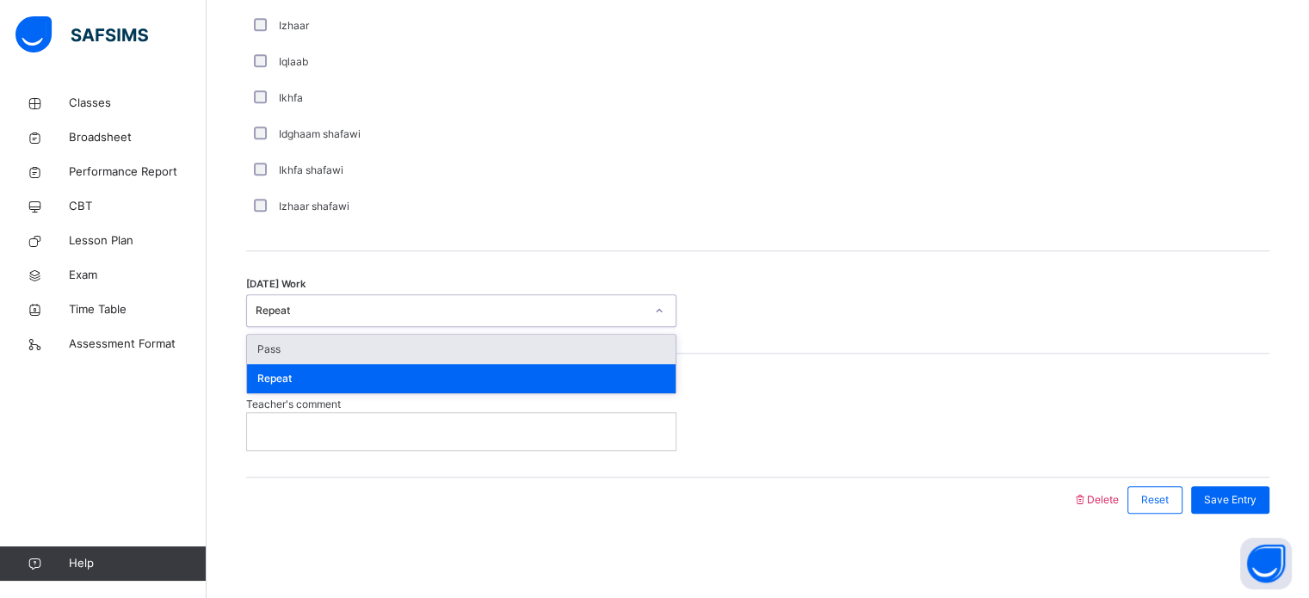
click at [460, 352] on div "Pass" at bounding box center [461, 349] width 429 height 29
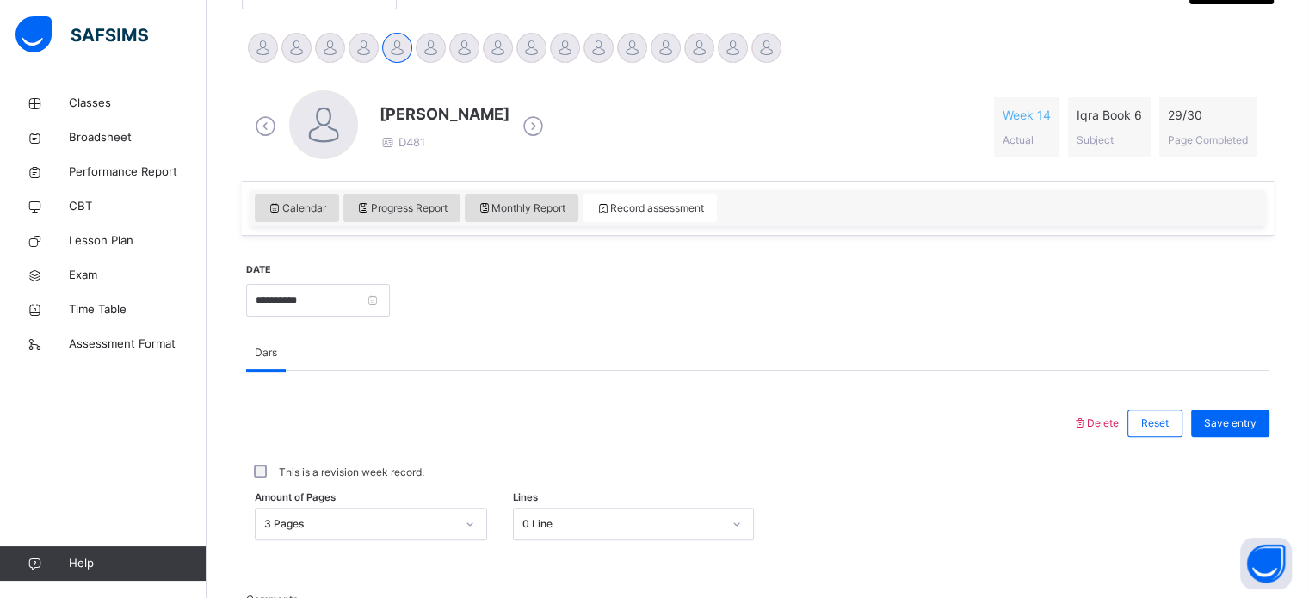
scroll to position [417, 0]
click at [1244, 429] on span "Save entry" at bounding box center [1230, 423] width 52 height 15
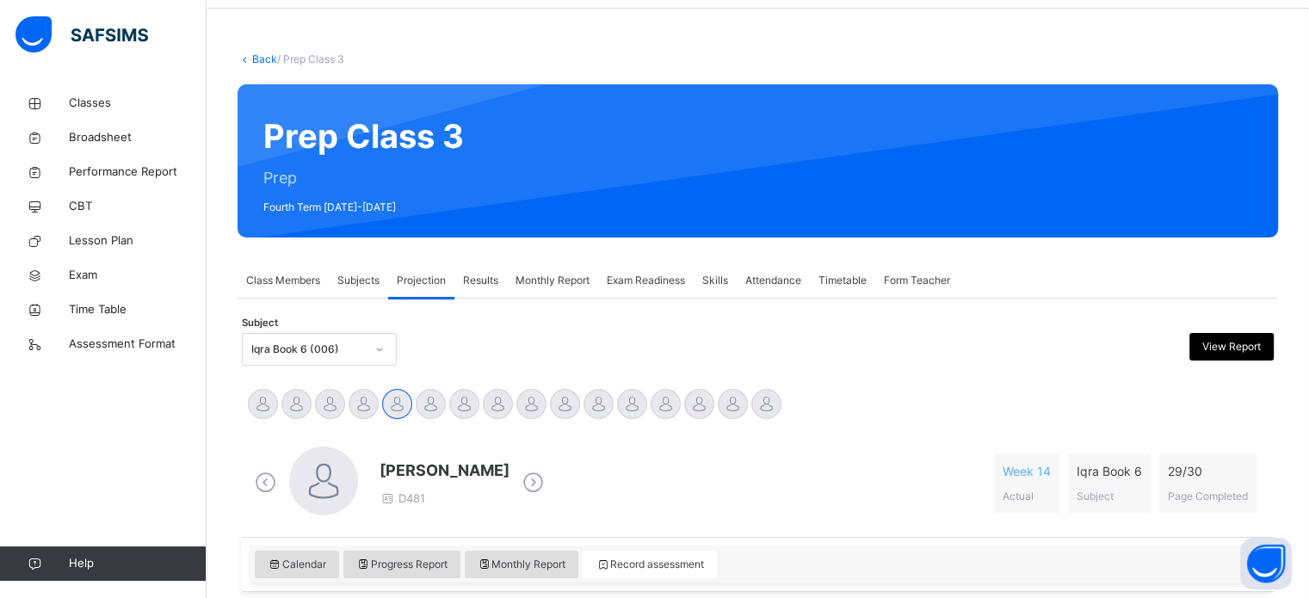
click at [654, 292] on div "Exam Readiness" at bounding box center [646, 280] width 96 height 34
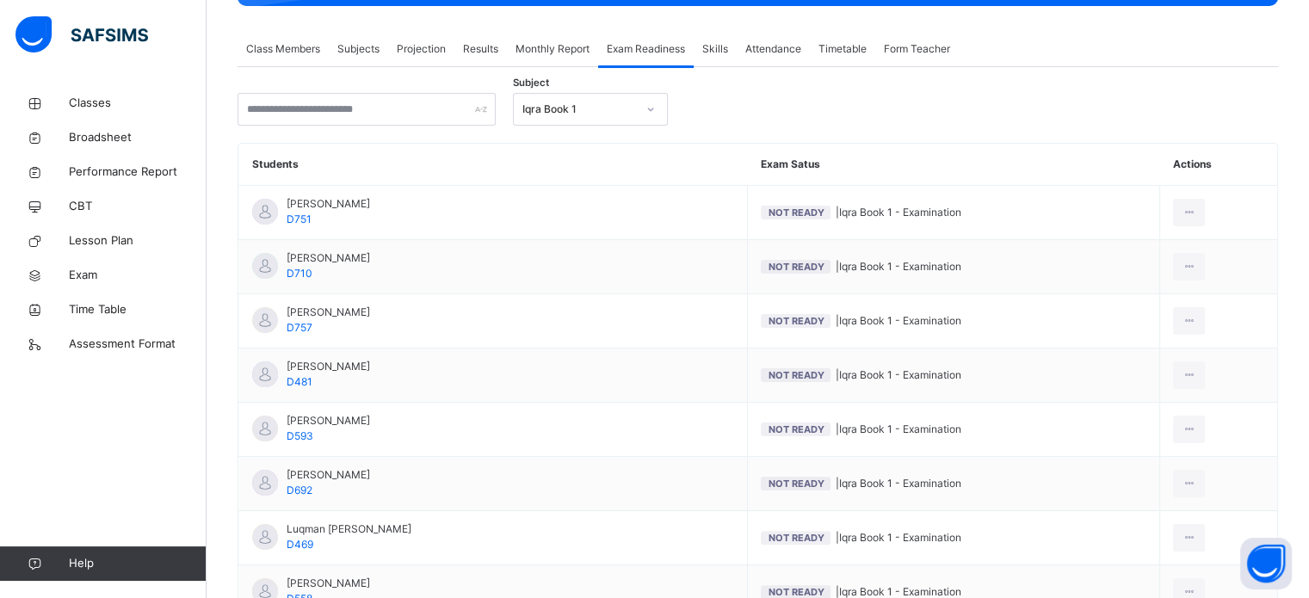
scroll to position [294, 0]
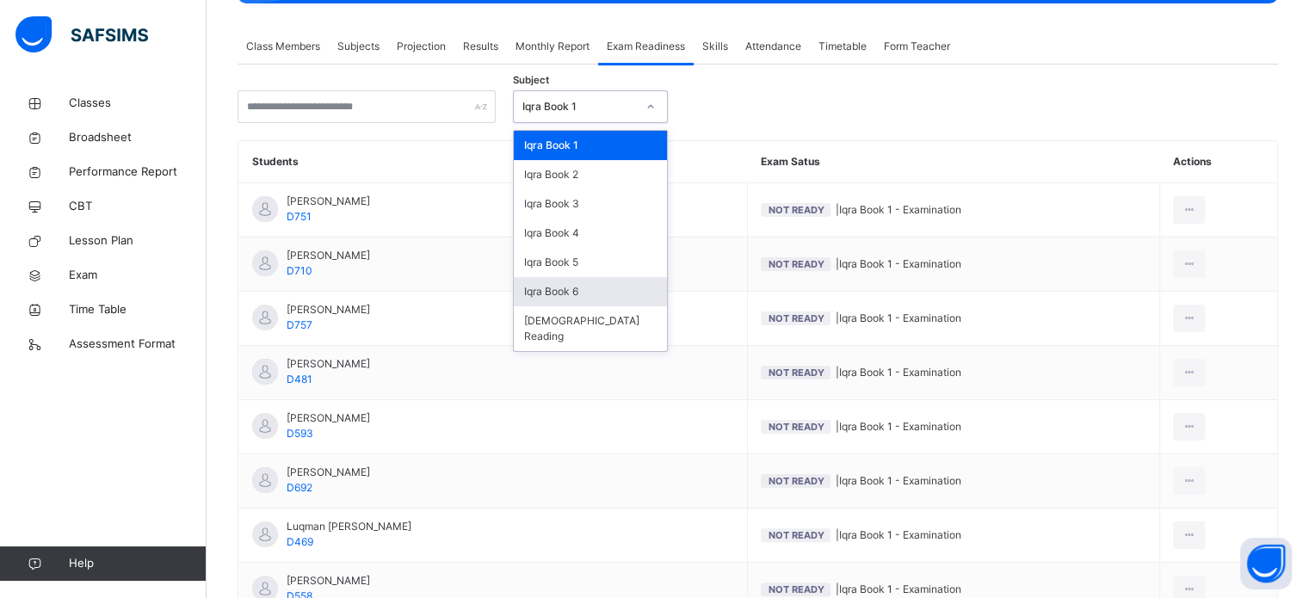
click at [608, 293] on div "Iqra Book 6" at bounding box center [590, 291] width 153 height 29
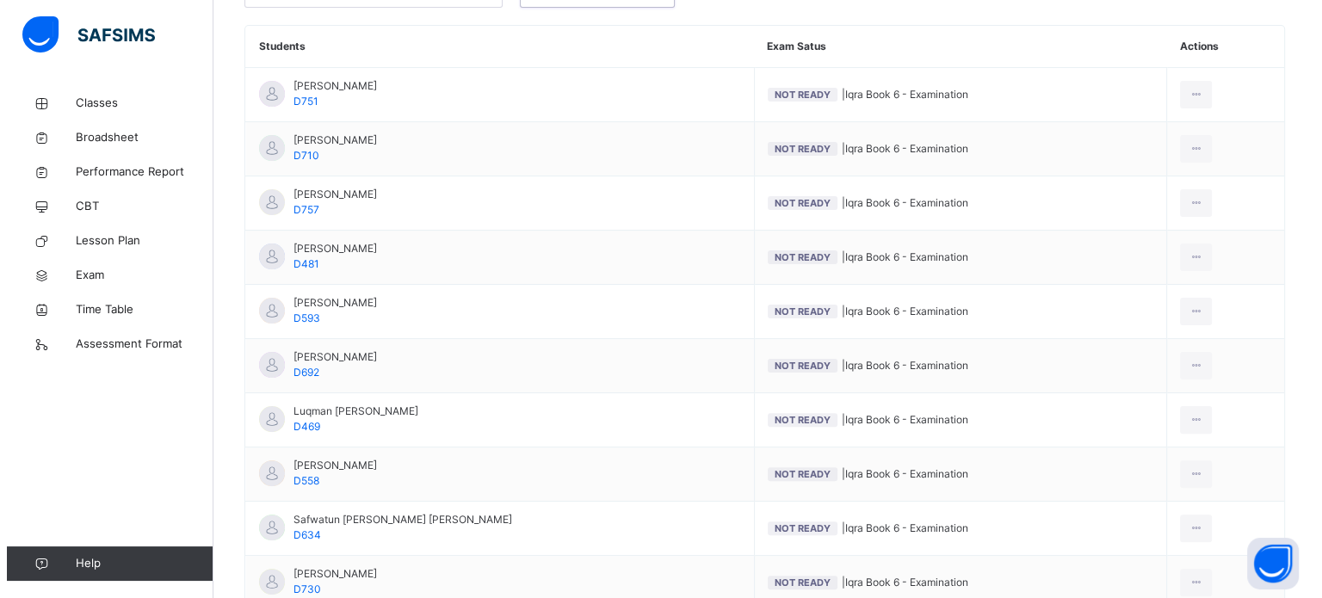
scroll to position [411, 0]
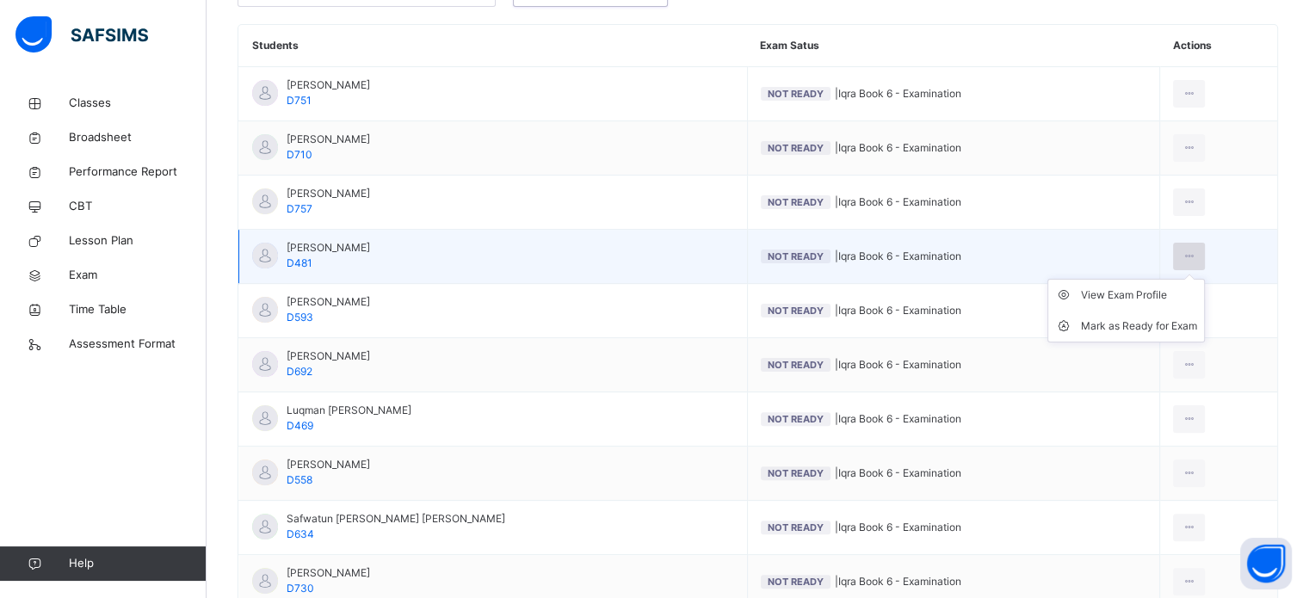
click at [1182, 259] on icon at bounding box center [1189, 256] width 15 height 15
click at [1155, 324] on div "Mark as Ready for Exam" at bounding box center [1139, 326] width 116 height 17
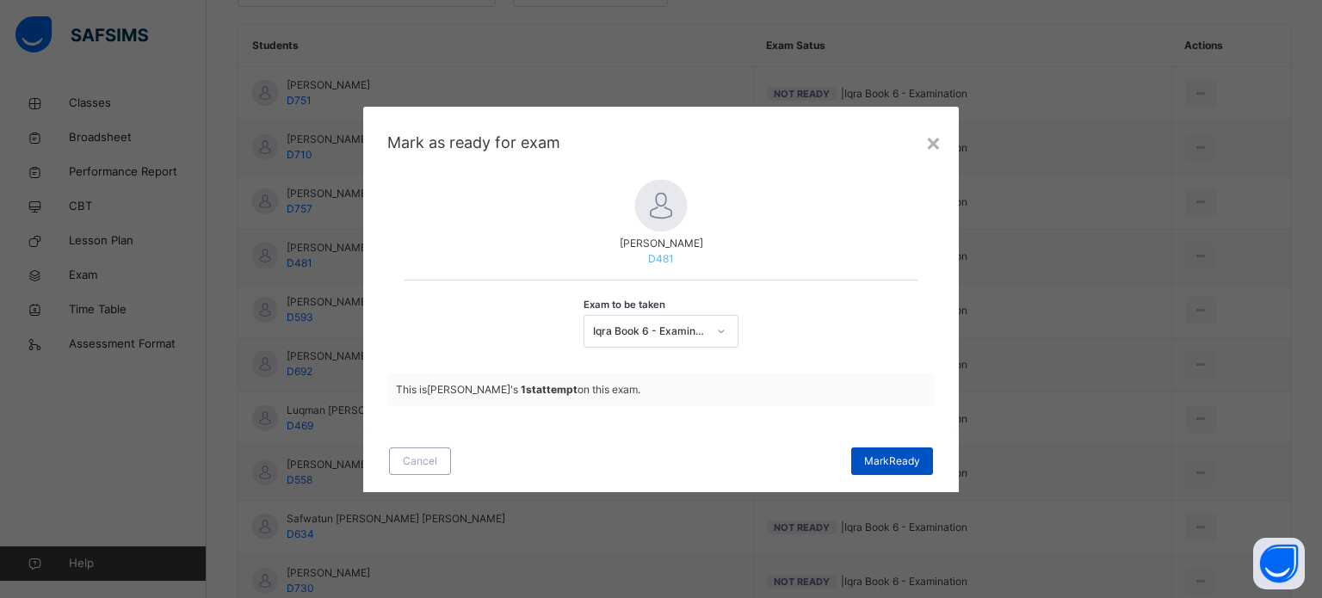
click at [912, 458] on span "[PERSON_NAME]" at bounding box center [892, 461] width 56 height 15
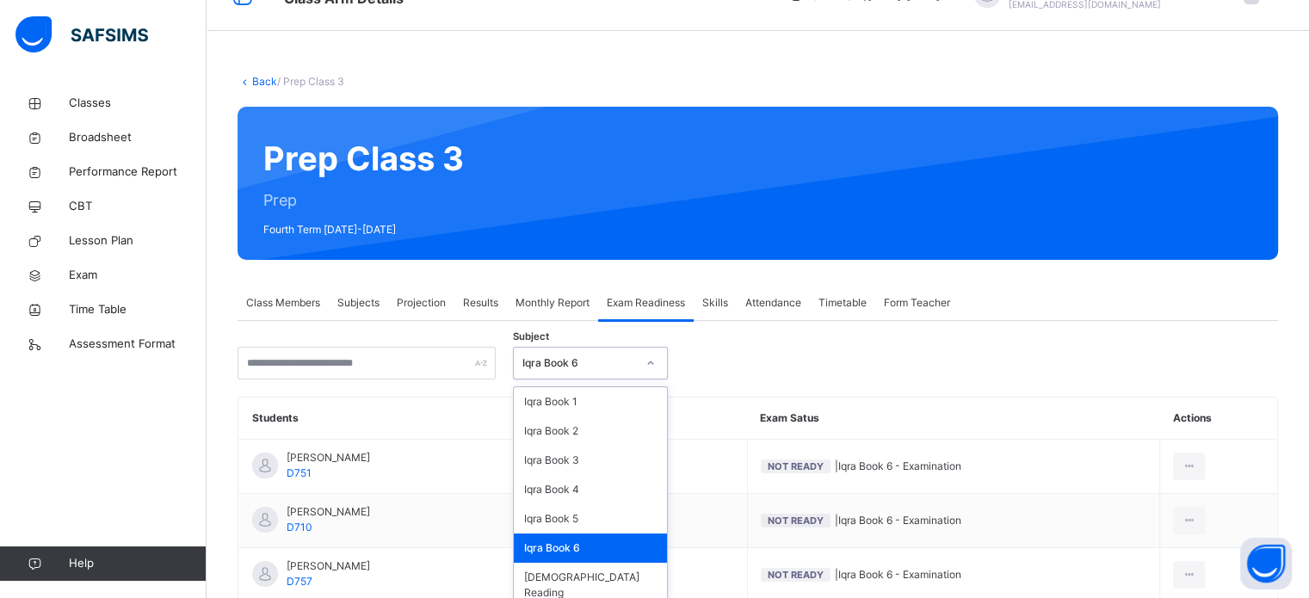
scroll to position [39, 0]
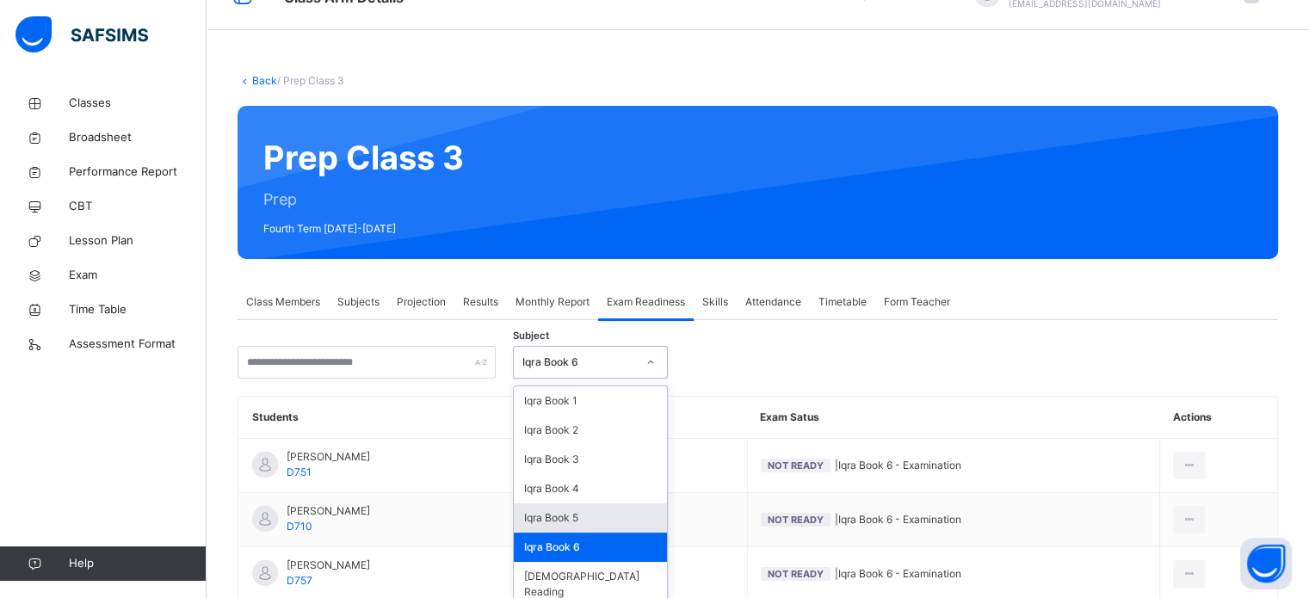
click at [585, 523] on div "Iqra Book 5" at bounding box center [590, 517] width 153 height 29
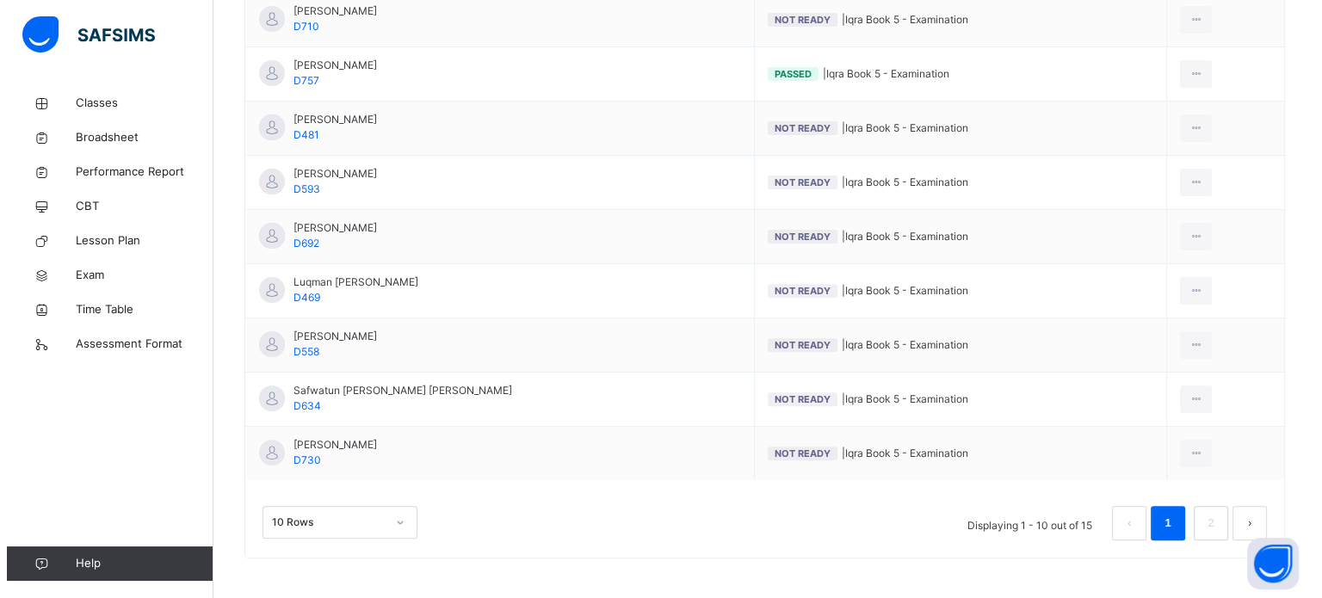
scroll to position [540, 0]
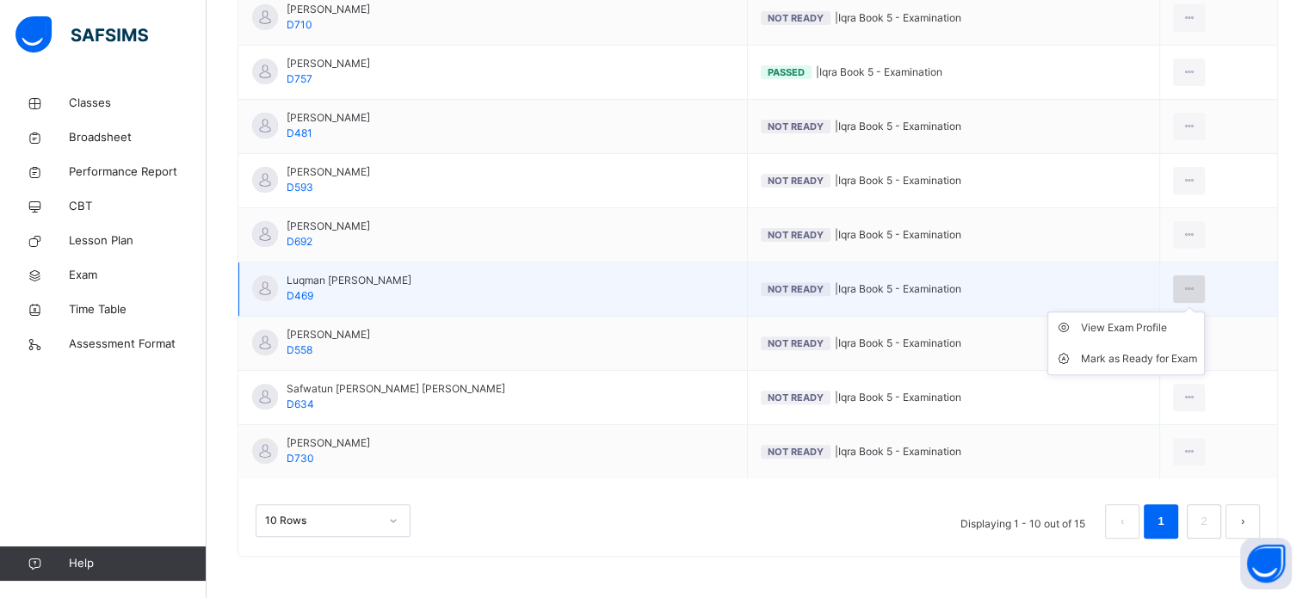
click at [1182, 291] on icon at bounding box center [1189, 288] width 15 height 15
click at [1141, 358] on div "Mark as Ready for Exam" at bounding box center [1139, 358] width 116 height 17
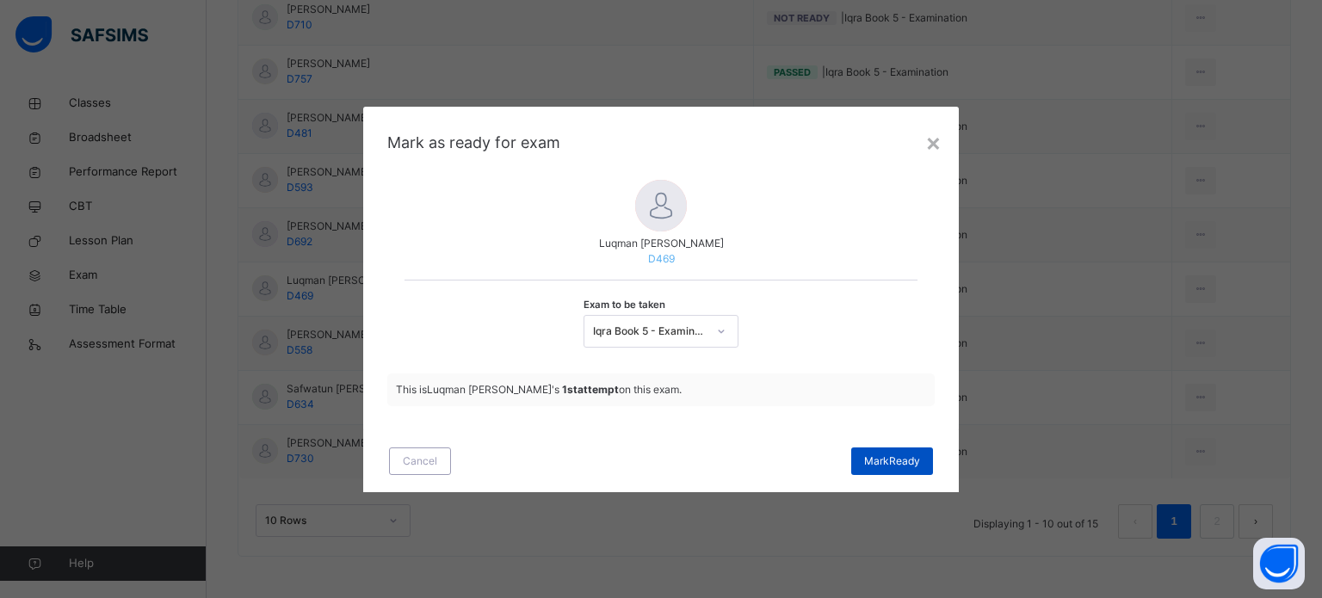
click at [903, 466] on span "[PERSON_NAME]" at bounding box center [892, 461] width 56 height 15
